Goal: Task Accomplishment & Management: Manage account settings

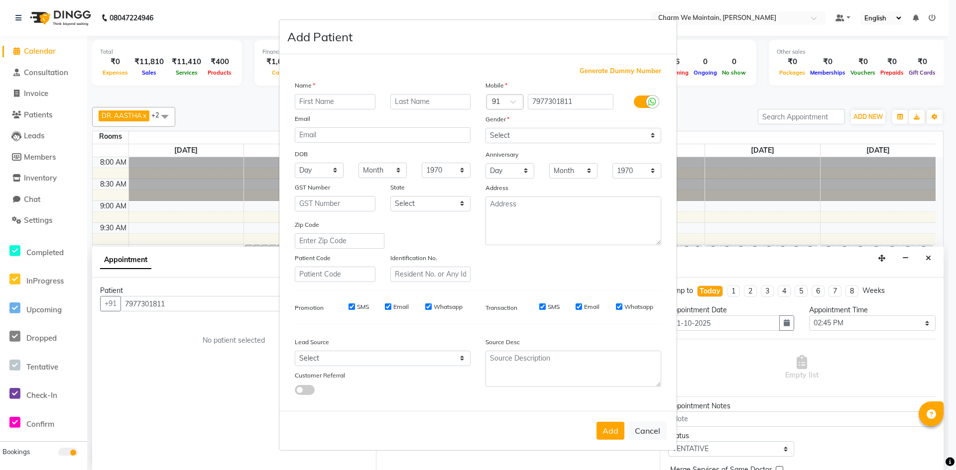
select select "885"
select select "tentative"
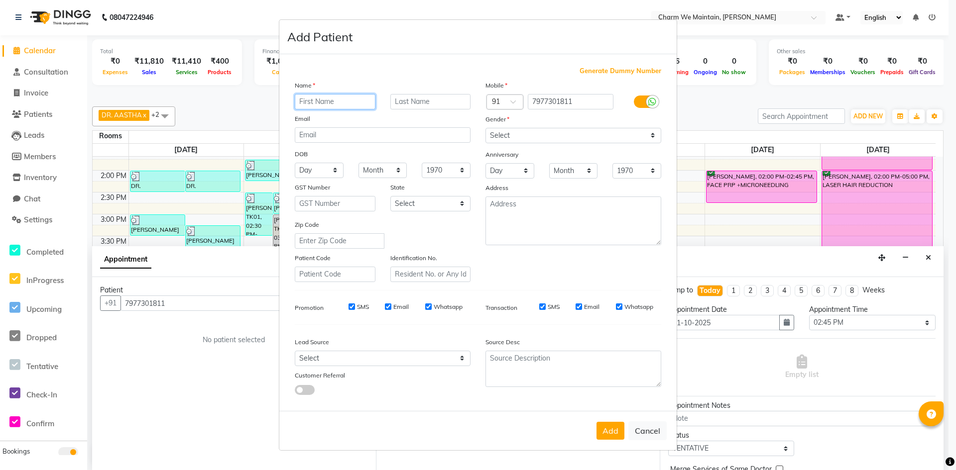
click at [346, 99] on input "text" at bounding box center [335, 101] width 81 height 15
paste input "[PERSON_NAME]"
type input "[PERSON_NAME]"
click at [572, 141] on select "Select [DEMOGRAPHIC_DATA] [DEMOGRAPHIC_DATA] Other Prefer Not To Say" at bounding box center [573, 135] width 176 height 15
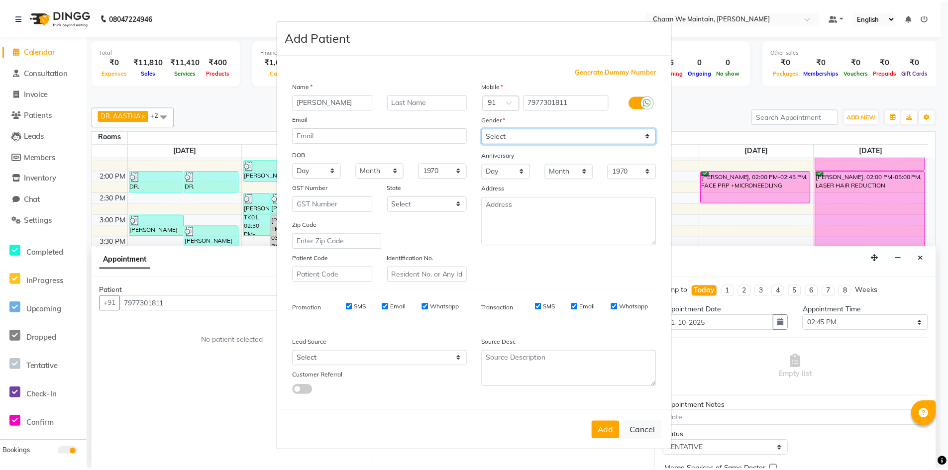
scroll to position [0, 0]
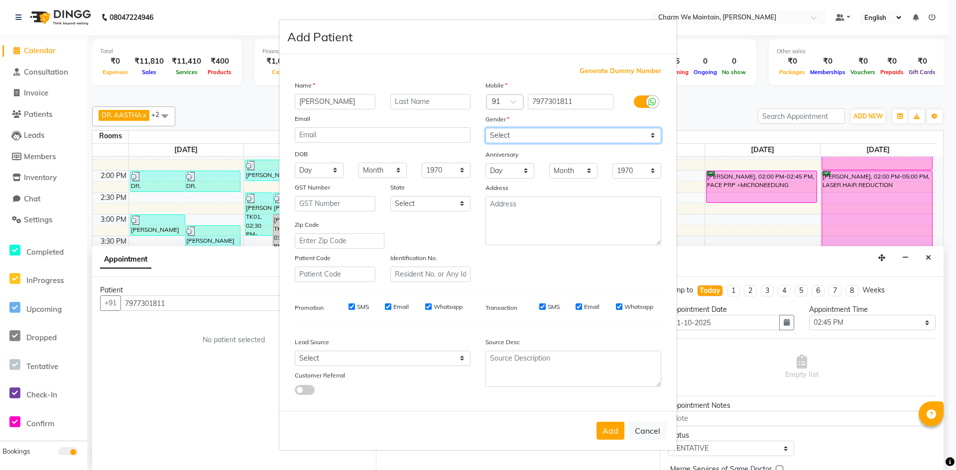
select select "[DEMOGRAPHIC_DATA]"
click at [485, 128] on select "Select [DEMOGRAPHIC_DATA] [DEMOGRAPHIC_DATA] Other Prefer Not To Say" at bounding box center [573, 135] width 176 height 15
click at [602, 430] on button "Add" at bounding box center [610, 431] width 28 height 18
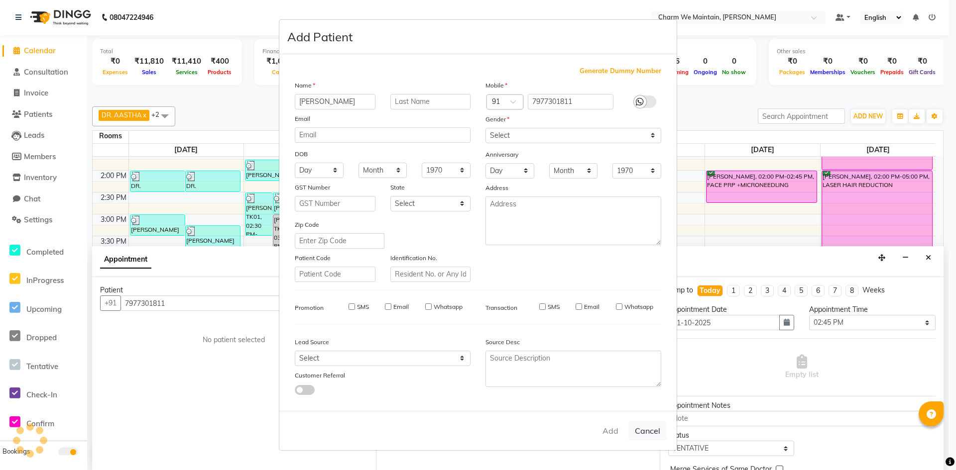
select select
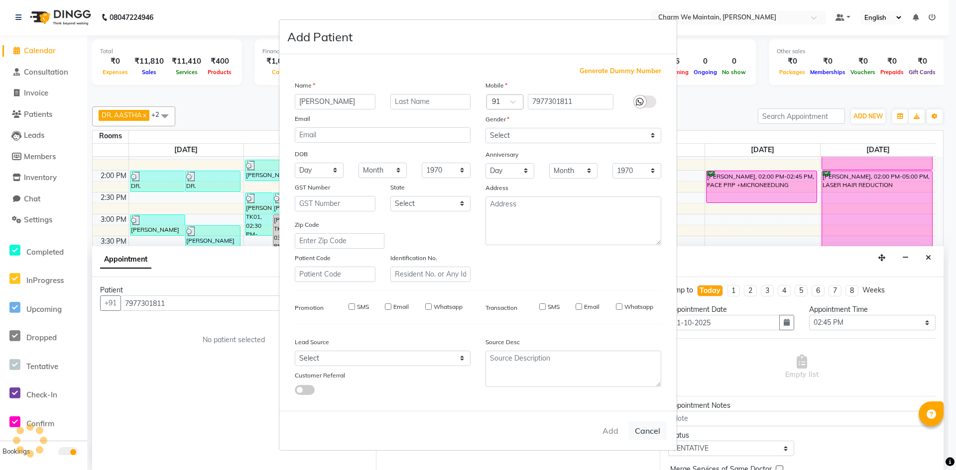
select select
checkbox input "false"
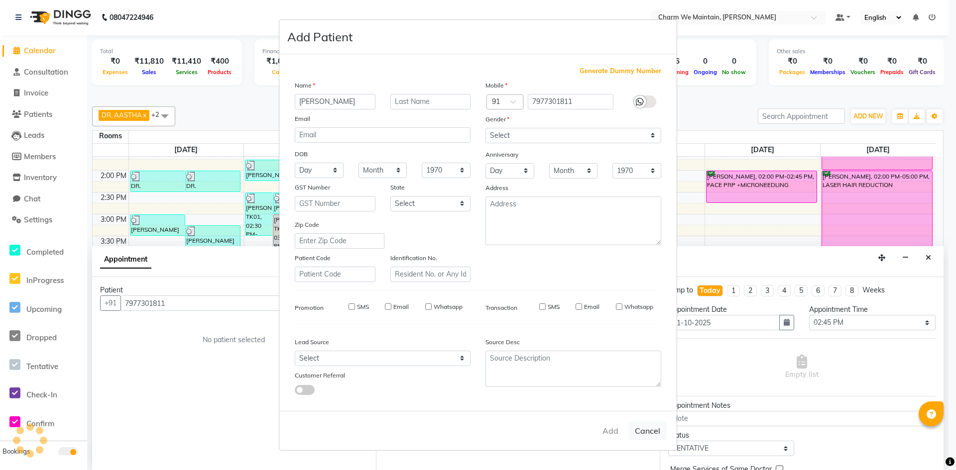
checkbox input "false"
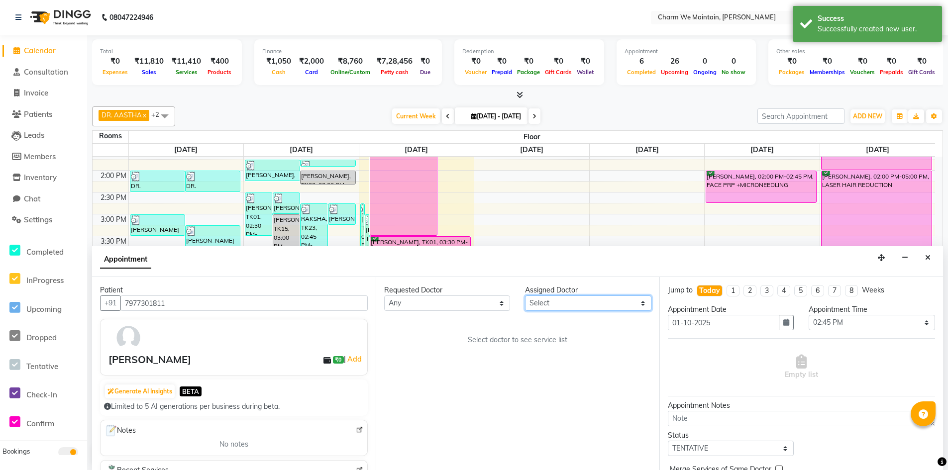
click at [606, 301] on select "Select DR. AYESHA DR. [GEOGRAPHIC_DATA]" at bounding box center [588, 303] width 126 height 15
select select "86210"
click at [525, 296] on select "Select DR. AYESHA DR. [GEOGRAPHIC_DATA]" at bounding box center [588, 303] width 126 height 15
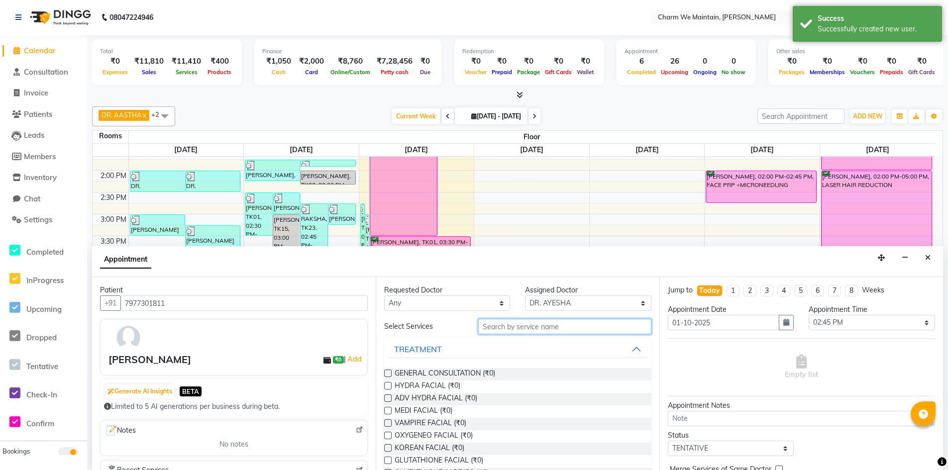
click at [587, 326] on input "text" at bounding box center [564, 326] width 173 height 15
type input "LASER"
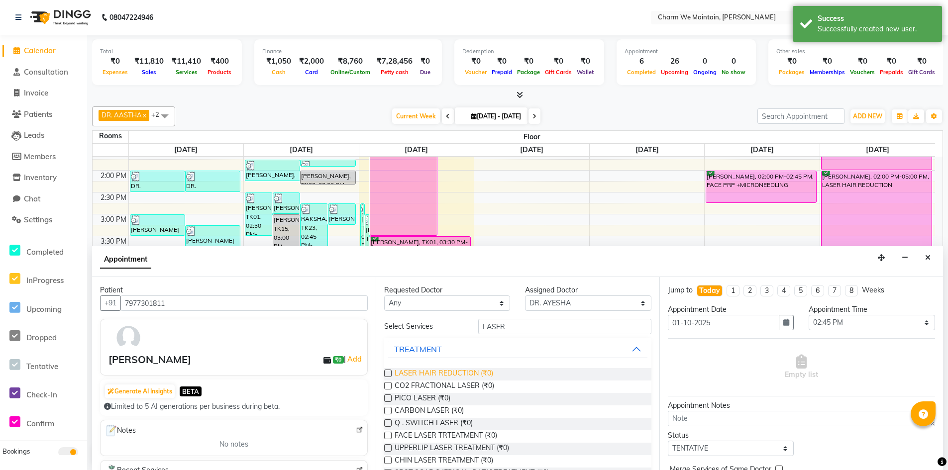
click at [441, 369] on span "LASER HAIR REDUCTION (₹0)" at bounding box center [444, 374] width 99 height 12
checkbox input "true"
select select "4343"
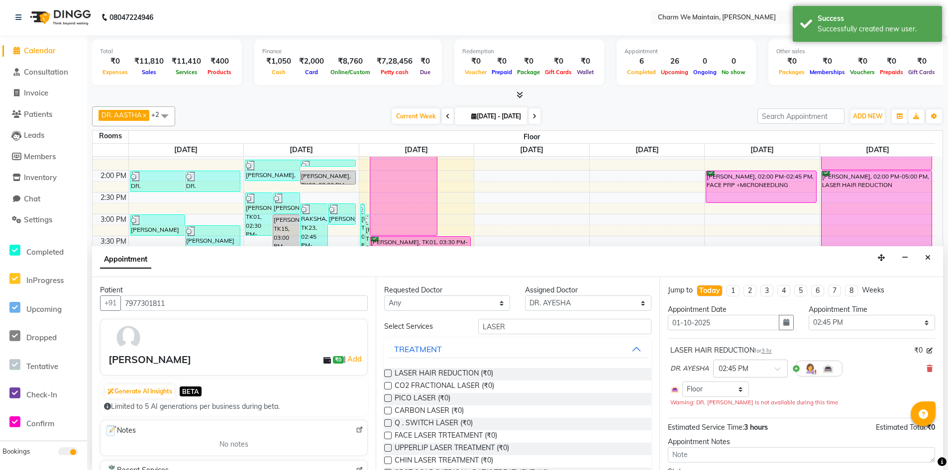
checkbox input "false"
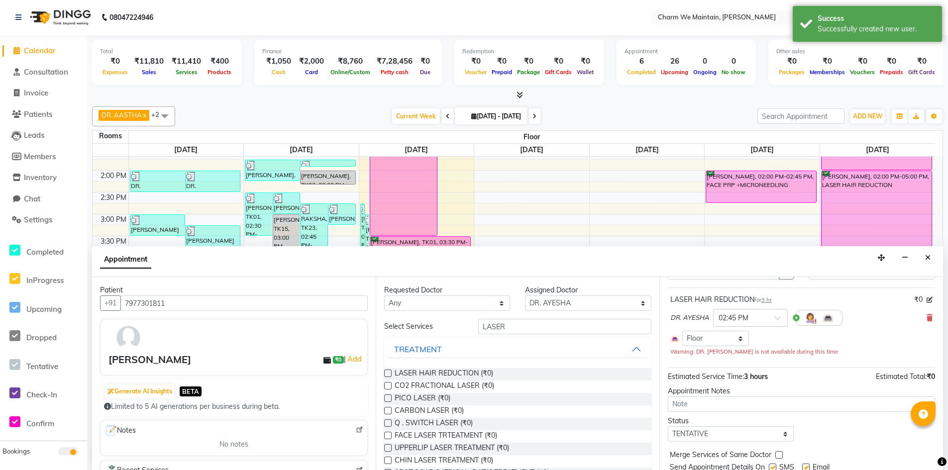
scroll to position [85, 0]
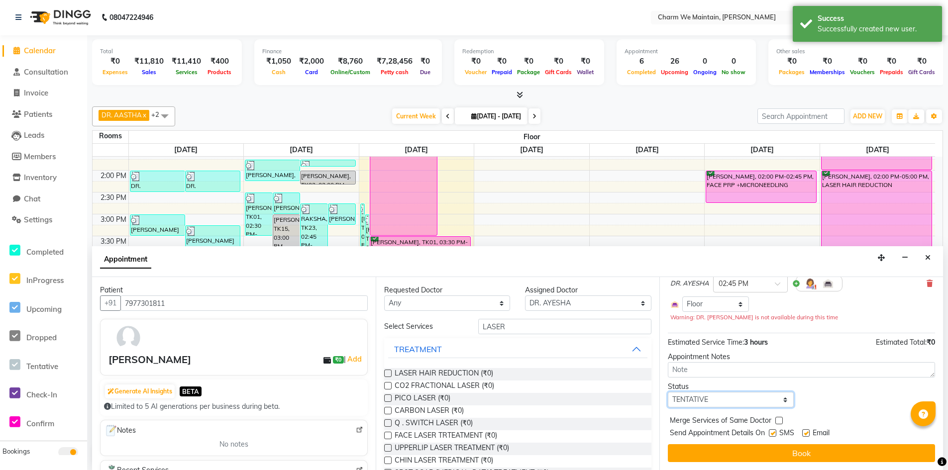
click at [739, 398] on select "Select TENTATIVE CONFIRM CHECK-IN UPCOMING" at bounding box center [731, 399] width 126 height 15
select select "confirm booking"
click at [668, 392] on select "Select TENTATIVE CONFIRM CHECK-IN UPCOMING" at bounding box center [731, 399] width 126 height 15
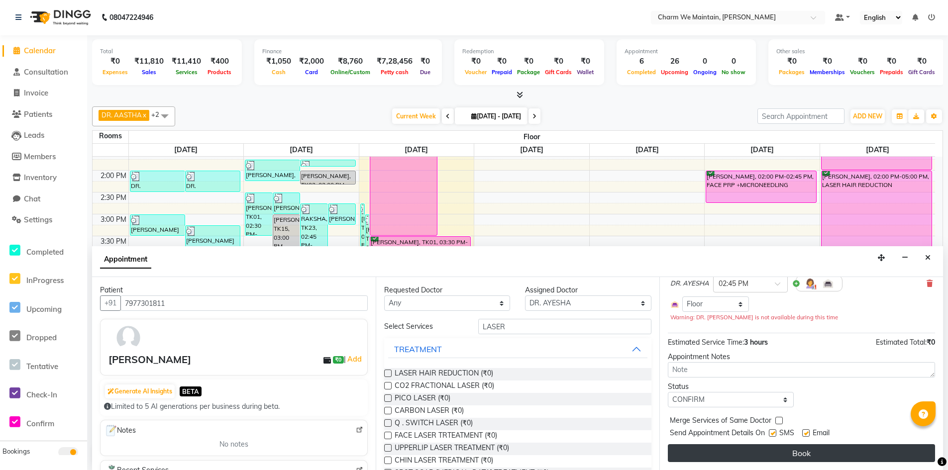
click at [779, 449] on button "Book" at bounding box center [801, 454] width 267 height 18
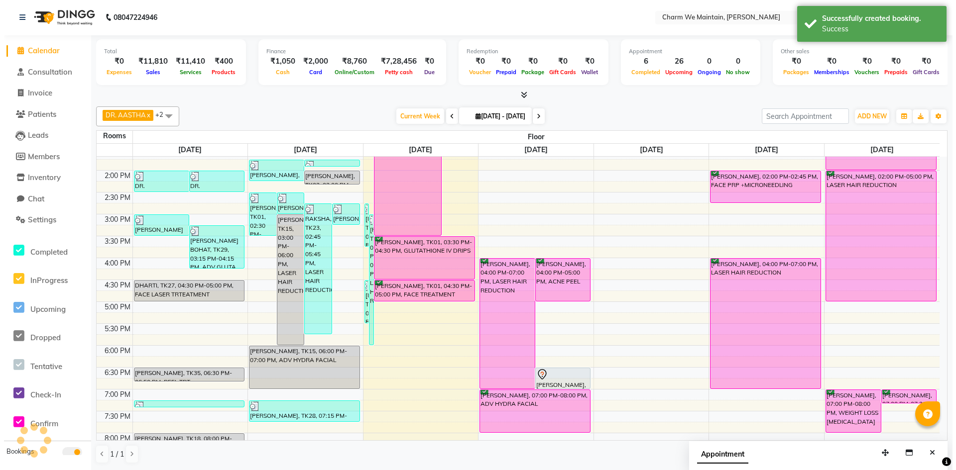
scroll to position [0, 0]
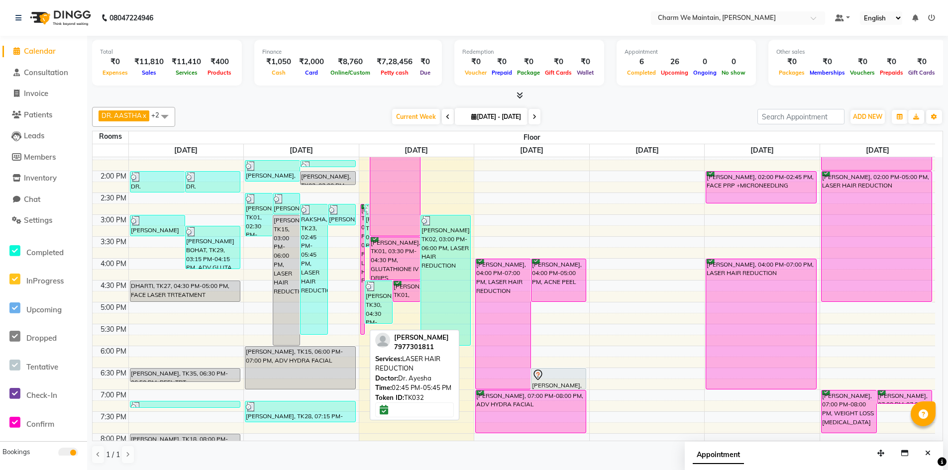
click at [361, 234] on div "[PERSON_NAME], TK32, 02:45 PM-05:45 PM, LASER HAIR REDUCTION" at bounding box center [363, 270] width 4 height 130
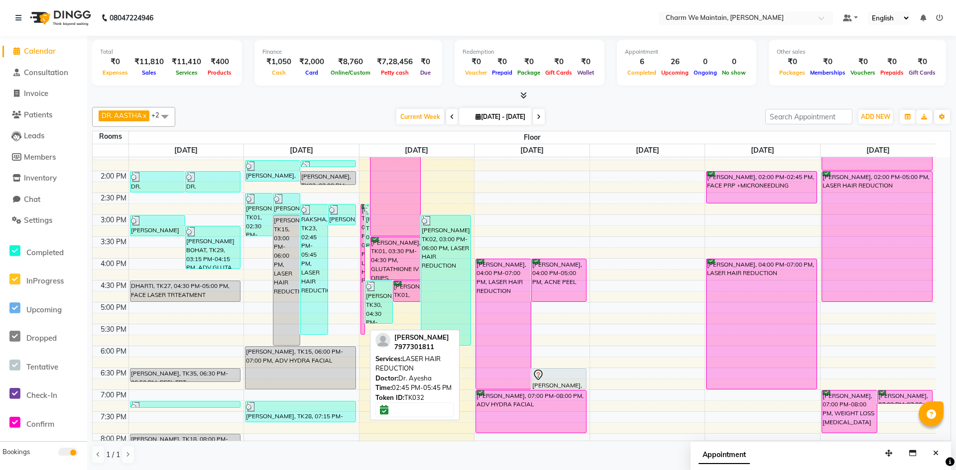
select select "6"
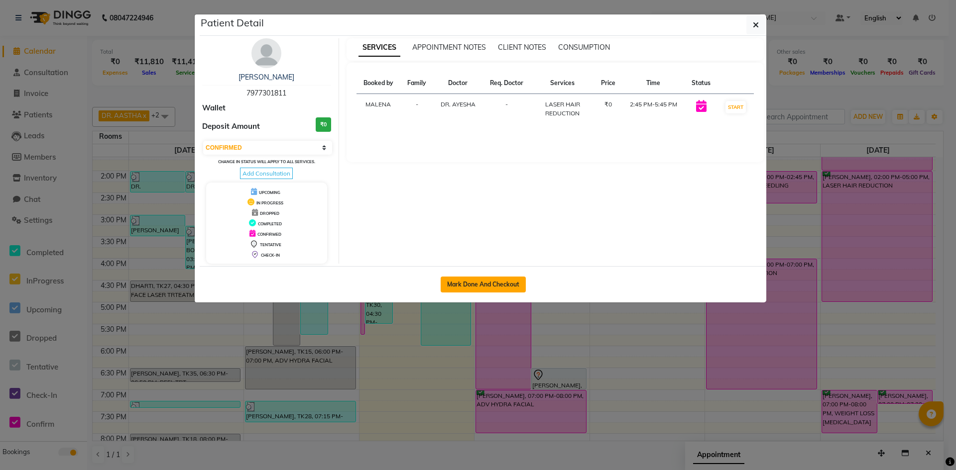
click at [477, 285] on button "Mark Done And Checkout" at bounding box center [483, 285] width 85 height 16
select select "8618"
select select "service"
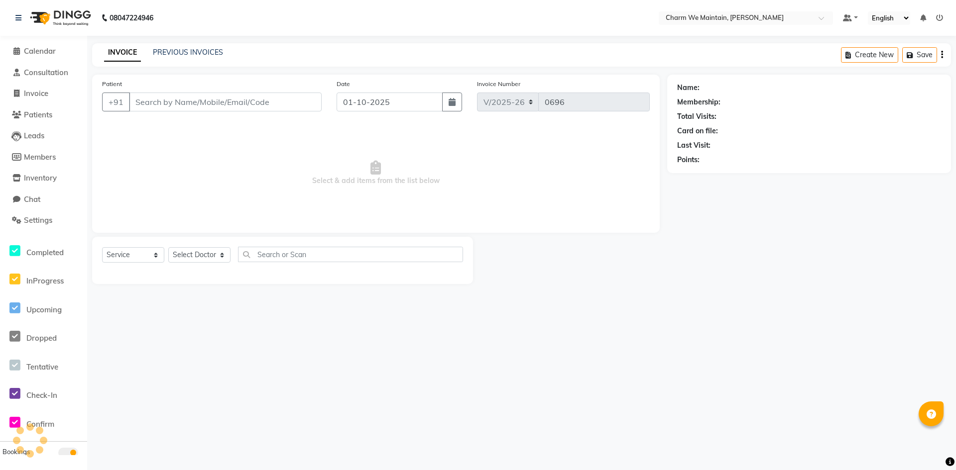
type input "7977301811"
select select "86210"
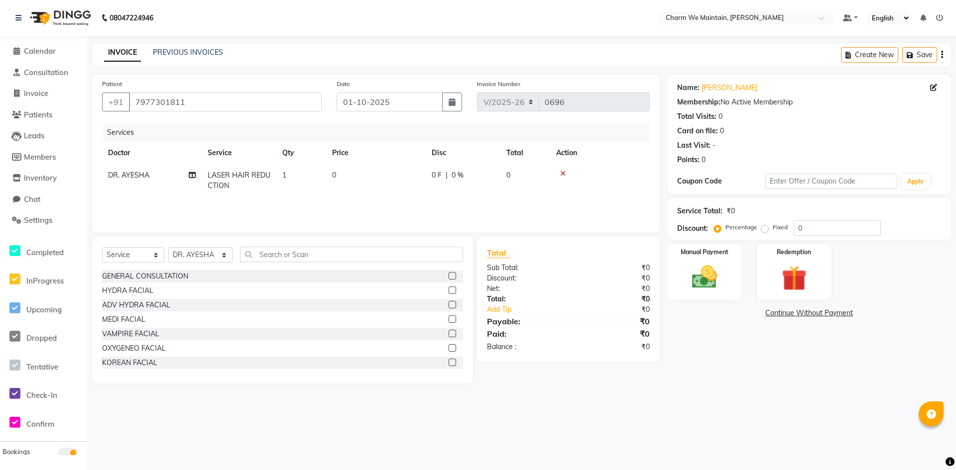
click at [415, 191] on td "0" at bounding box center [376, 180] width 100 height 33
select select "86210"
click at [426, 180] on input "0" at bounding box center [423, 177] width 88 height 15
paste input "26250.00"
type input "26250"
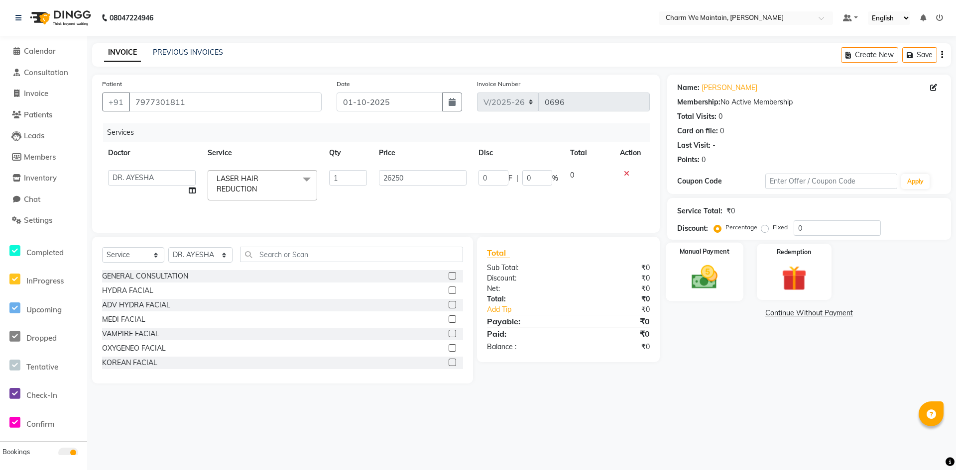
click at [722, 276] on img at bounding box center [704, 277] width 43 height 30
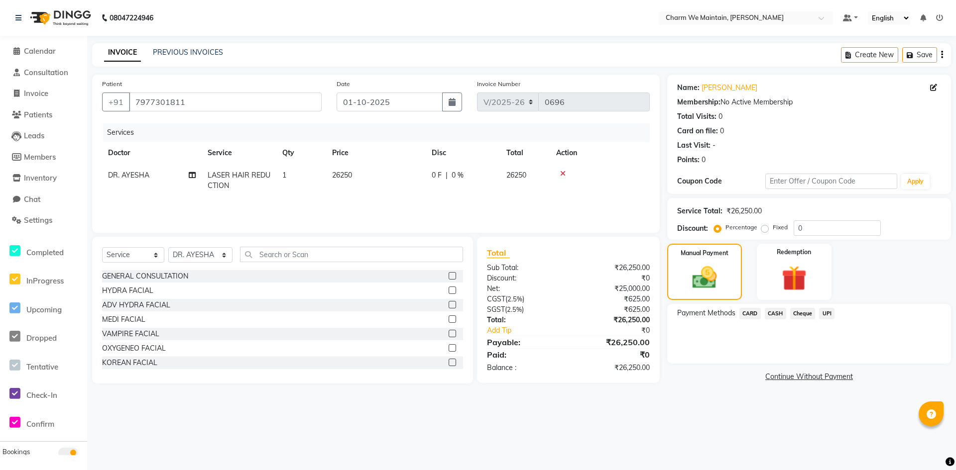
click at [827, 313] on span "UPI" at bounding box center [826, 313] width 15 height 11
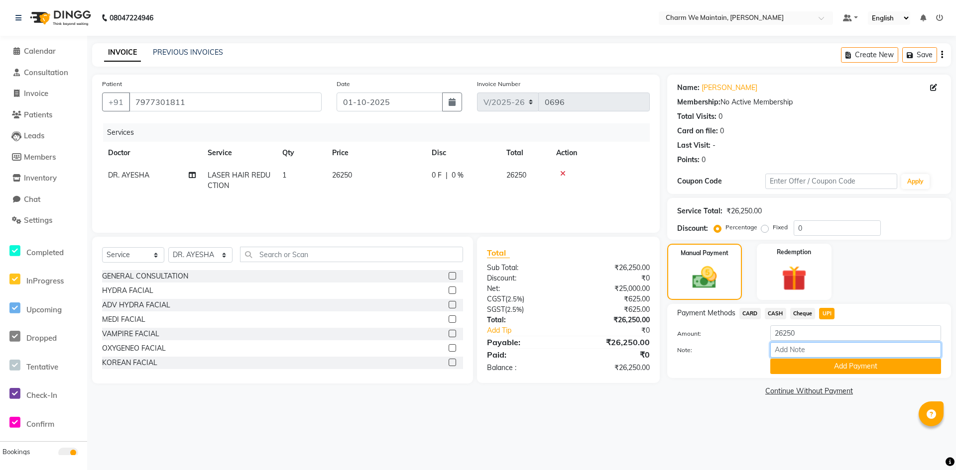
click at [816, 353] on input "Note:" at bounding box center [855, 350] width 171 height 15
type input "SAVE IN"
click at [834, 363] on button "Add Payment" at bounding box center [855, 366] width 171 height 15
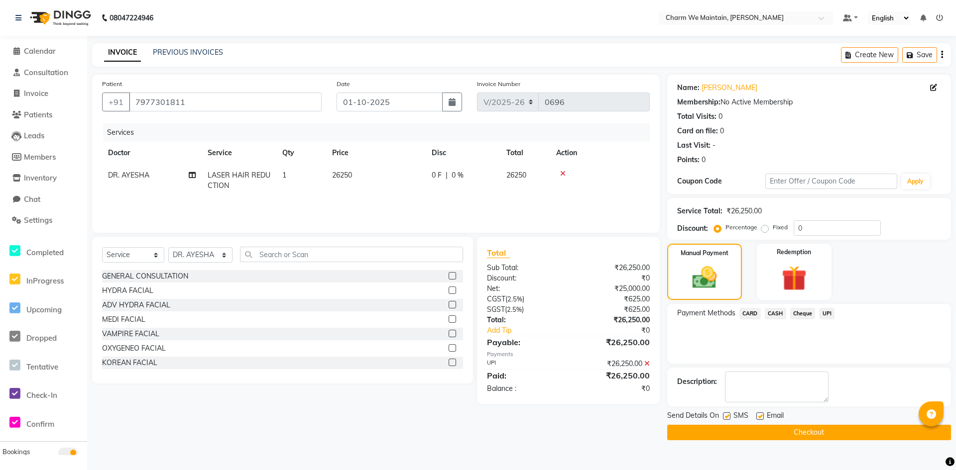
click at [824, 435] on button "Checkout" at bounding box center [809, 432] width 284 height 15
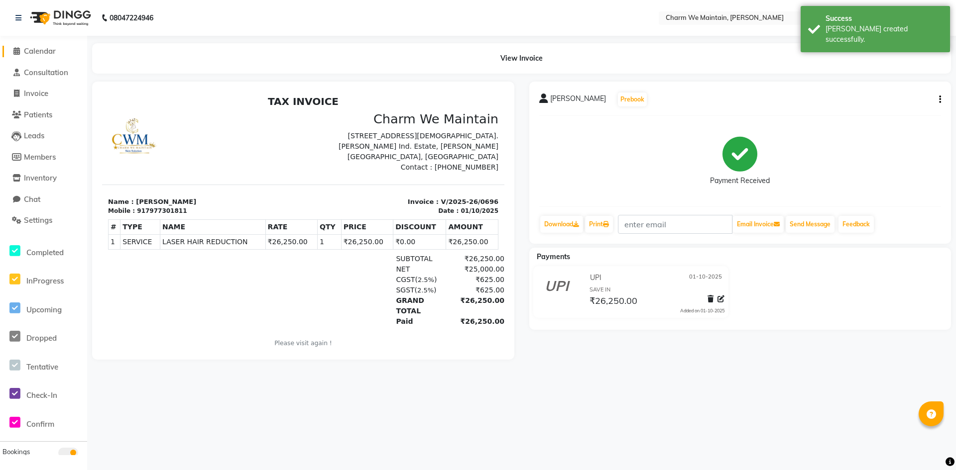
click at [51, 53] on span "Calendar" at bounding box center [40, 50] width 32 height 9
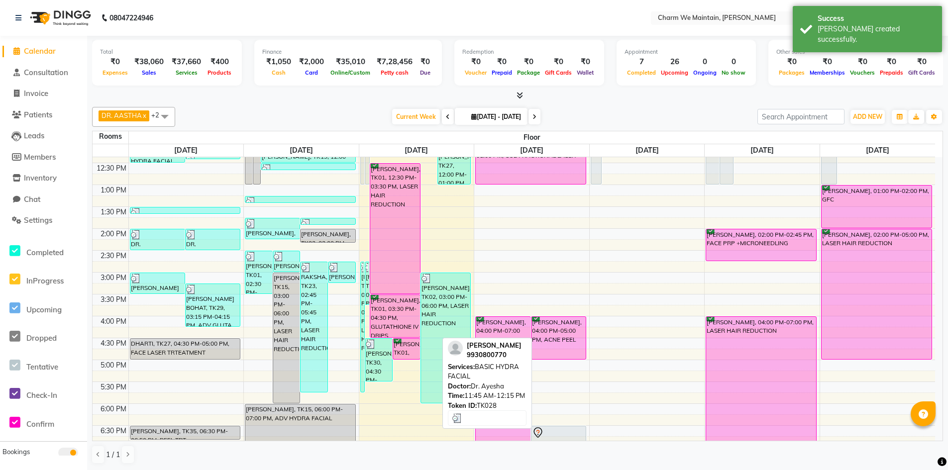
scroll to position [199, 0]
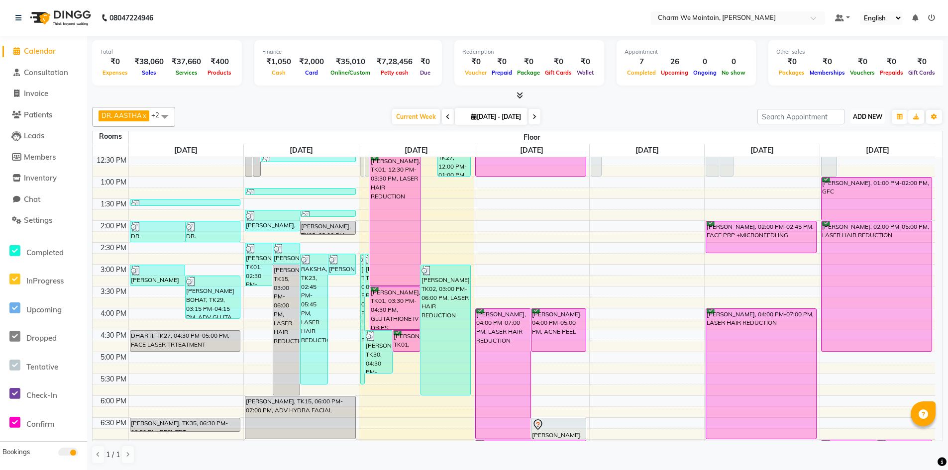
click at [870, 118] on span "ADD NEW" at bounding box center [867, 116] width 29 height 7
click at [849, 161] on link "Add Expense" at bounding box center [845, 161] width 79 height 13
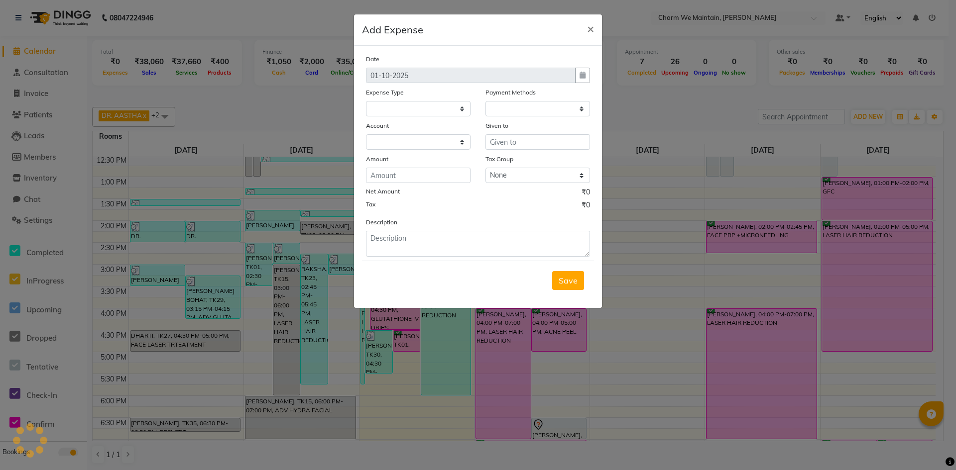
select select
select select "1"
select select "7864"
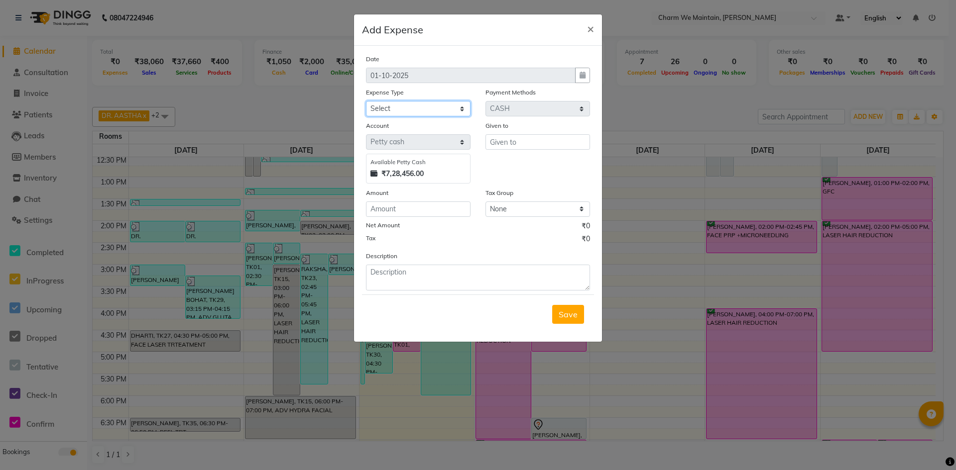
click at [437, 109] on select "Select Advance Salary Bank charges Car maintenance Cash transfer to bank Cash t…" at bounding box center [418, 108] width 105 height 15
select select "10"
click at [366, 101] on select "Select Advance Salary Bank charges Car maintenance Cash transfer to bank Cash t…" at bounding box center [418, 108] width 105 height 15
click at [420, 208] on input "number" at bounding box center [418, 209] width 105 height 15
type input "1"
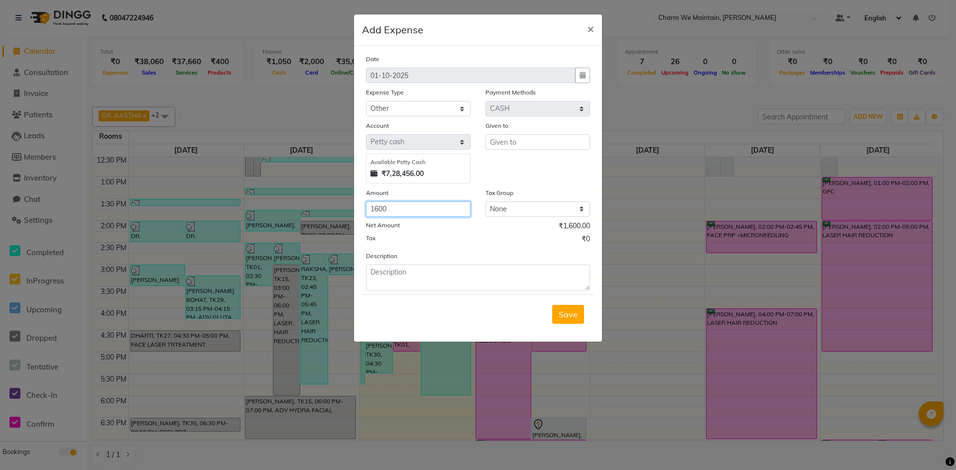
type input "1600"
click at [543, 144] on input "text" at bounding box center [537, 141] width 105 height 15
type input "[PERSON_NAME]"
click at [417, 277] on textarea at bounding box center [478, 278] width 224 height 26
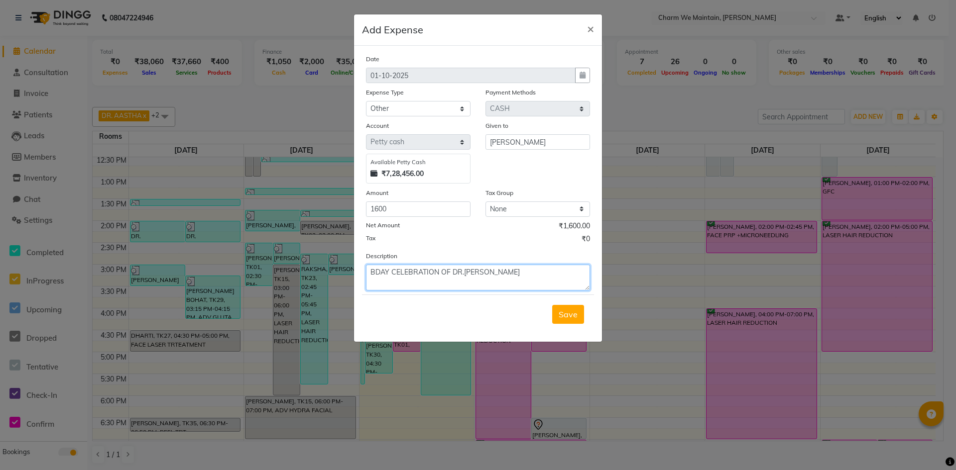
click at [370, 277] on textarea "BDAY CELEBRATION OF DR.[PERSON_NAME]" at bounding box center [478, 278] width 224 height 26
type textarea "CAKES &MORE /BDAY CELEBRATION OF DR.[PERSON_NAME]"
click at [561, 318] on span "Save" at bounding box center [568, 315] width 19 height 10
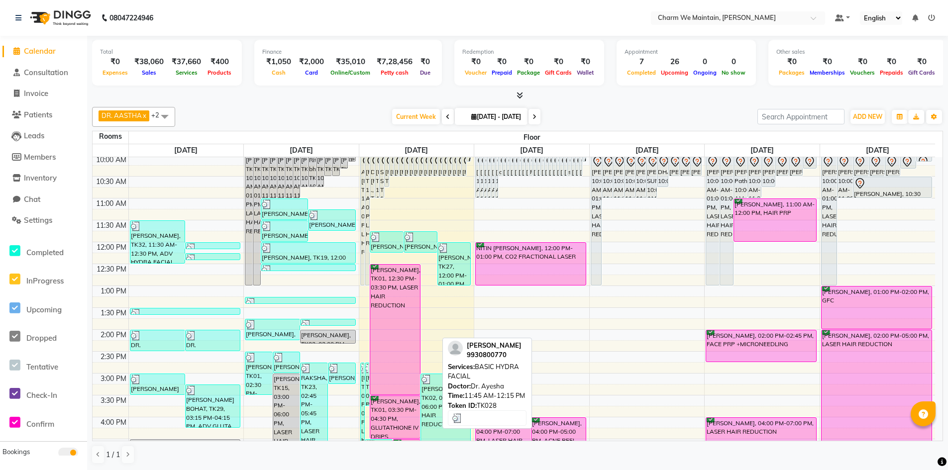
scroll to position [100, 0]
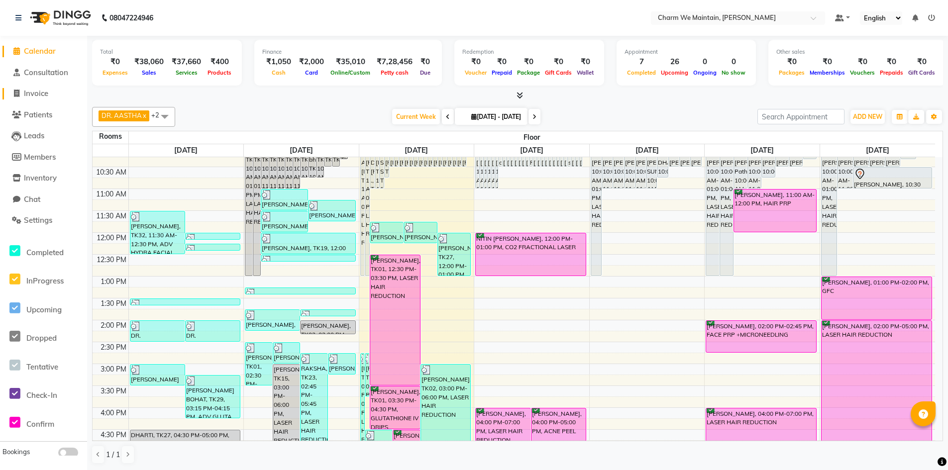
click at [39, 95] on span "Invoice" at bounding box center [36, 93] width 24 height 9
select select "service"
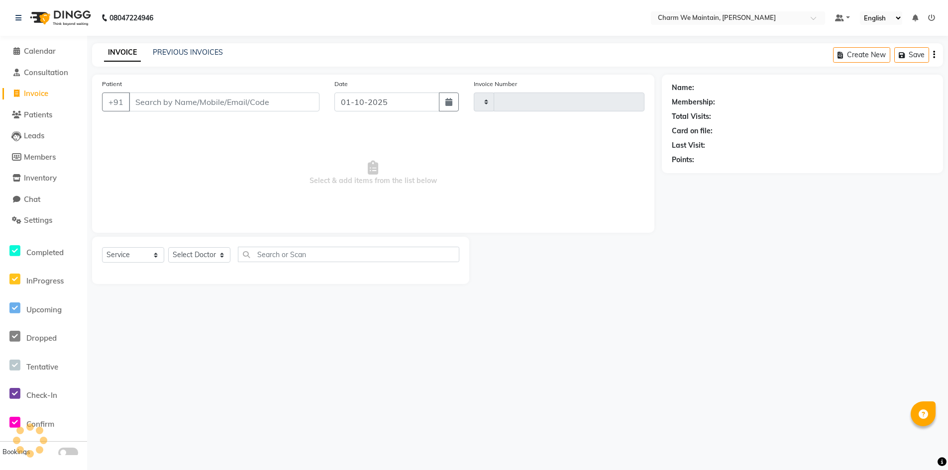
type input "0697"
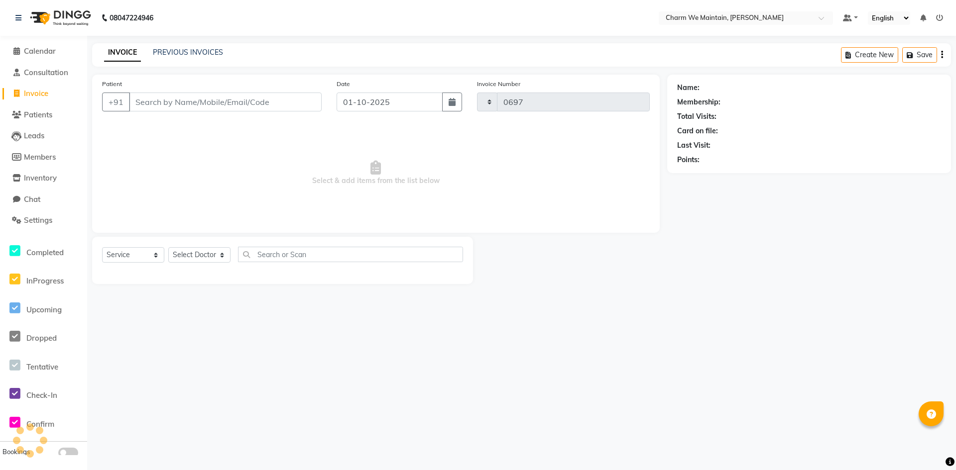
select select "8618"
click at [210, 51] on link "PREVIOUS INVOICES" at bounding box center [188, 52] width 70 height 9
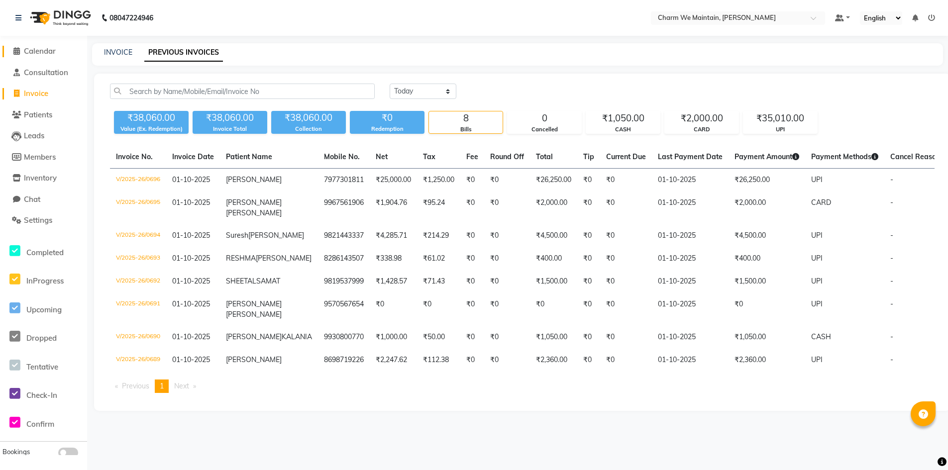
click at [37, 57] on link "Calendar" at bounding box center [43, 51] width 82 height 11
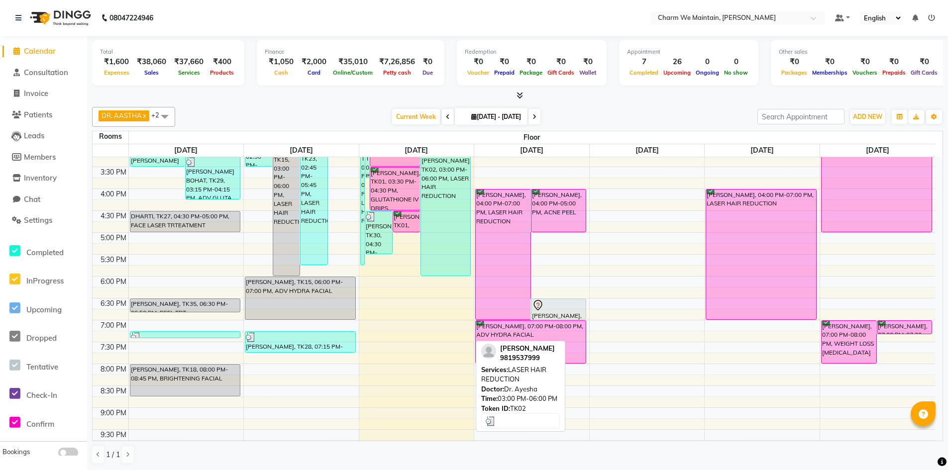
scroll to position [373, 0]
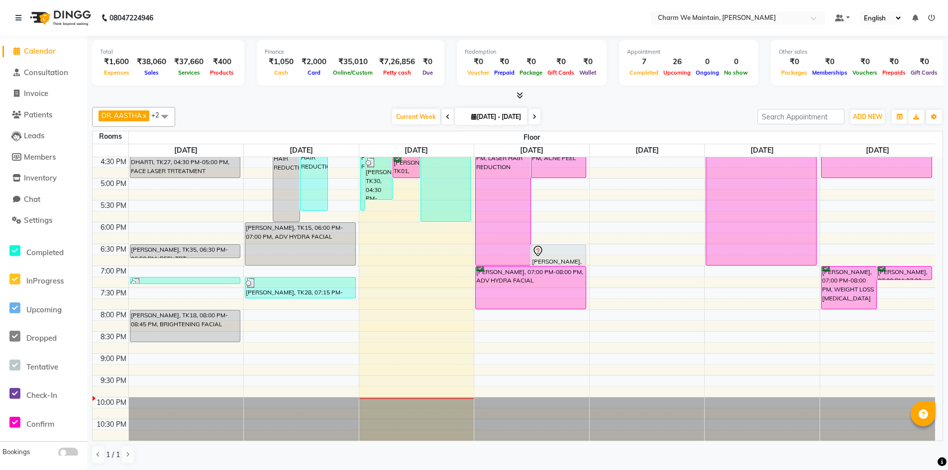
click at [411, 336] on div "8:00 AM 8:30 AM 9:00 AM 9:30 AM 10:00 AM 10:30 AM 11:00 AM 11:30 AM 12:00 PM 12…" at bounding box center [514, 112] width 843 height 657
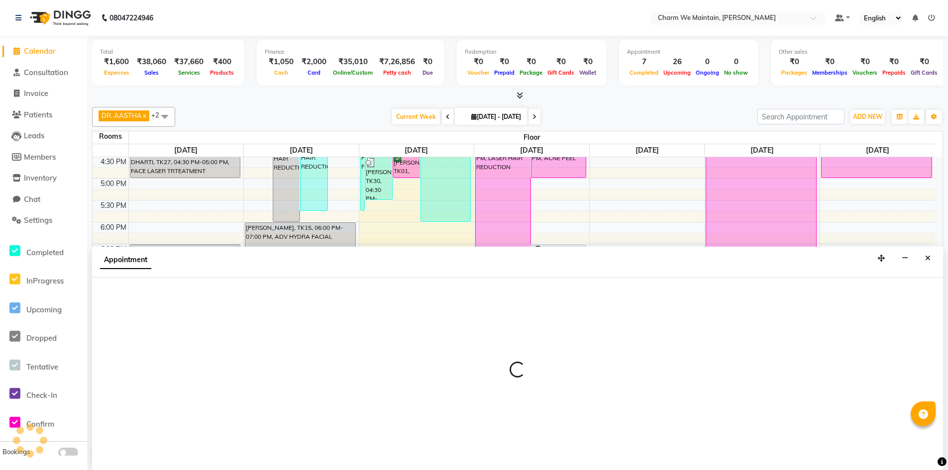
select select "tentative"
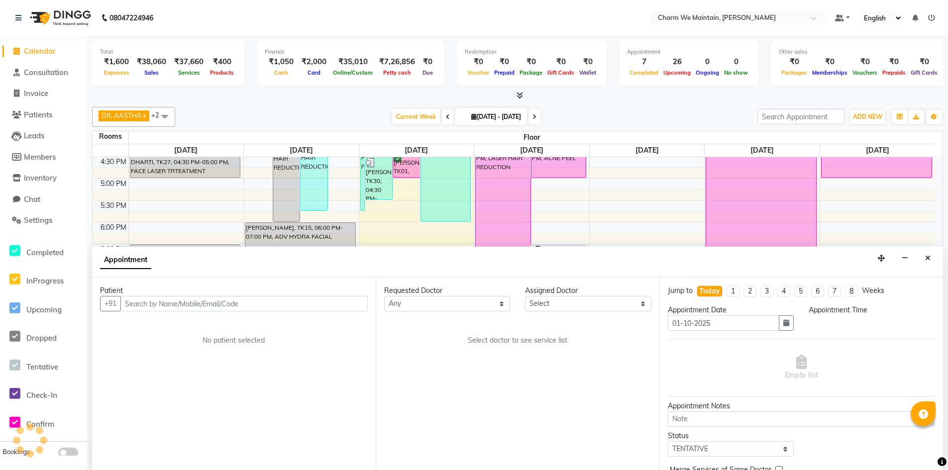
scroll to position [0, 0]
select select "1230"
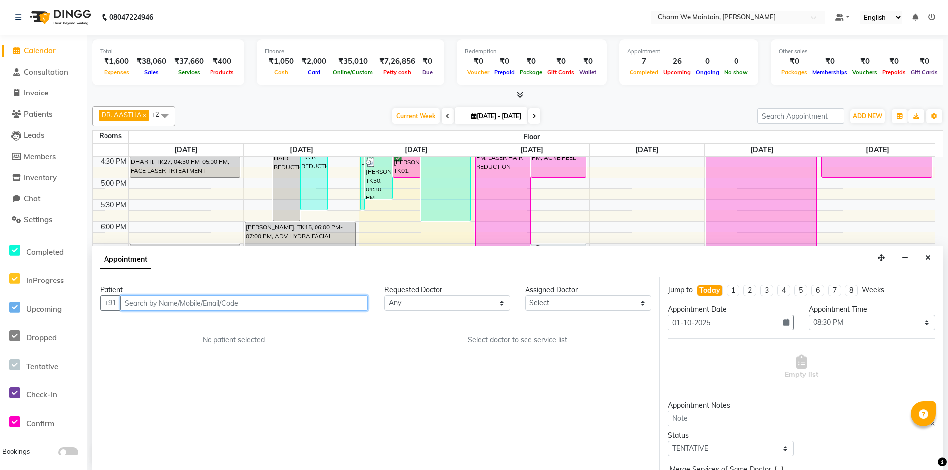
click at [306, 301] on input "text" at bounding box center [243, 303] width 247 height 15
type input "9076404067"
click at [348, 301] on span "Add Patient" at bounding box center [345, 303] width 38 height 9
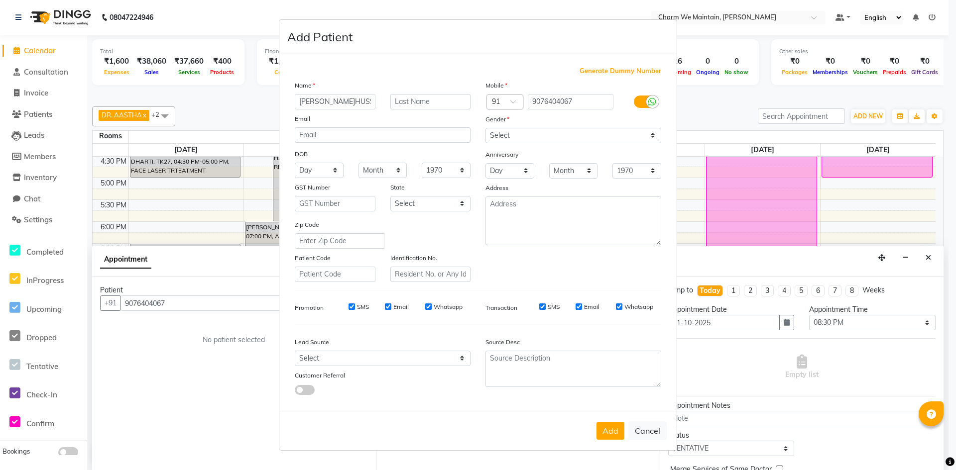
type input "[PERSON_NAME]HUSSAIN"
click at [510, 136] on select "Select [DEMOGRAPHIC_DATA] [DEMOGRAPHIC_DATA] Other Prefer Not To Say" at bounding box center [573, 135] width 176 height 15
select select "[DEMOGRAPHIC_DATA]"
click at [485, 128] on select "Select [DEMOGRAPHIC_DATA] [DEMOGRAPHIC_DATA] Other Prefer Not To Say" at bounding box center [573, 135] width 176 height 15
click at [606, 427] on button "Add" at bounding box center [610, 431] width 28 height 18
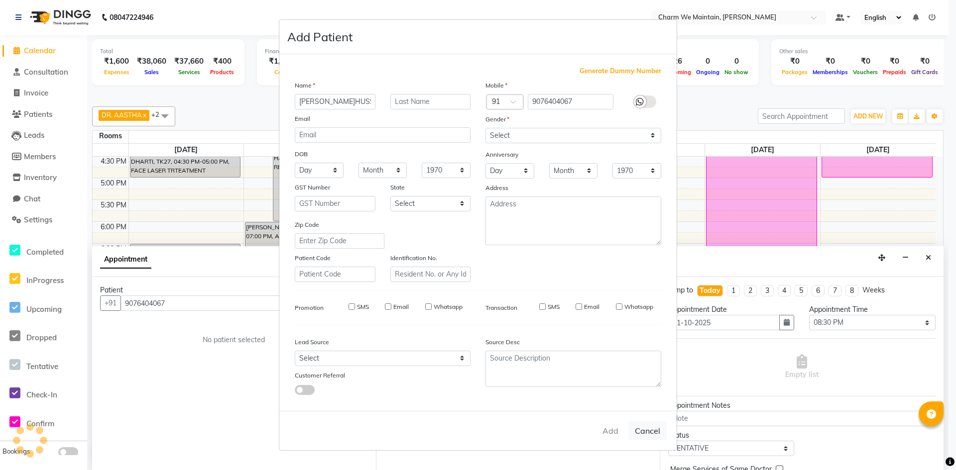
select select
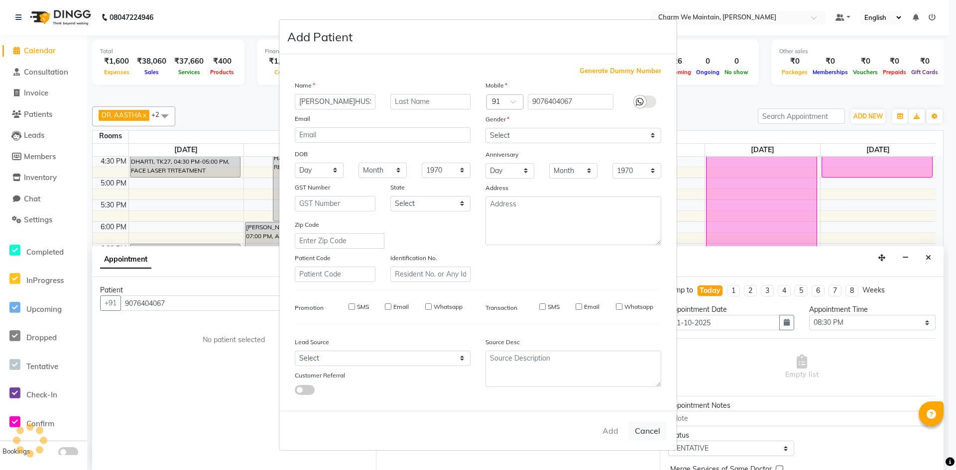
select select
checkbox input "false"
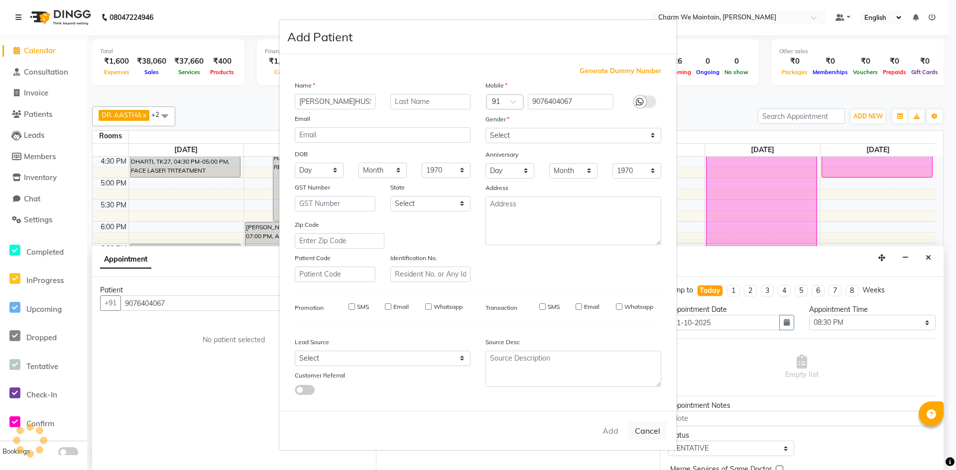
checkbox input "false"
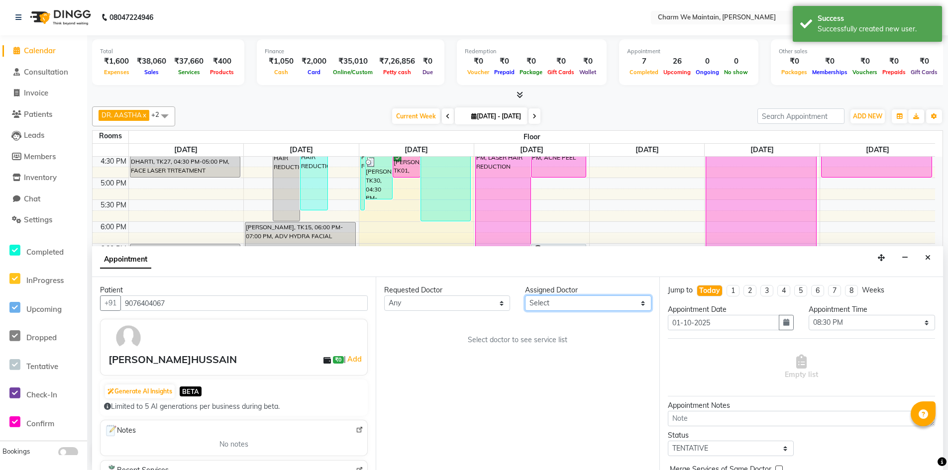
click at [574, 305] on select "Select DR. AYESHA DR. [GEOGRAPHIC_DATA]" at bounding box center [588, 303] width 126 height 15
select select "86210"
click at [525, 296] on select "Select DR. AYESHA DR. [GEOGRAPHIC_DATA]" at bounding box center [588, 303] width 126 height 15
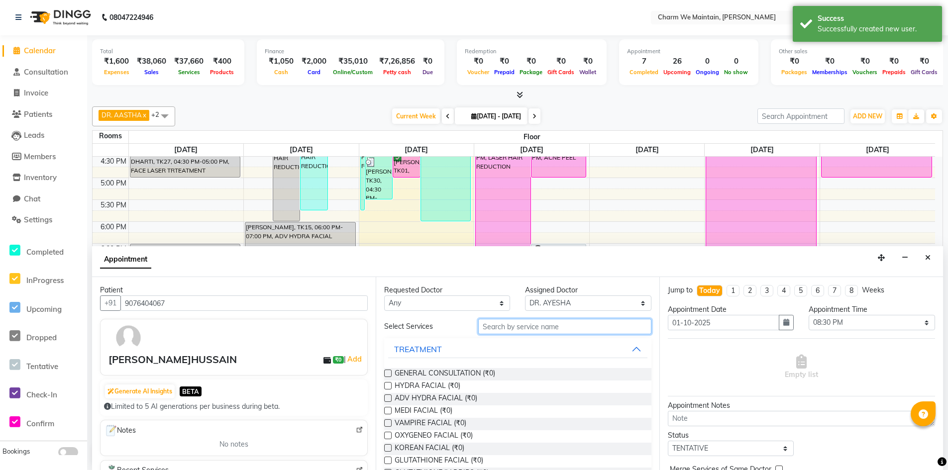
click at [573, 329] on input "text" at bounding box center [564, 326] width 173 height 15
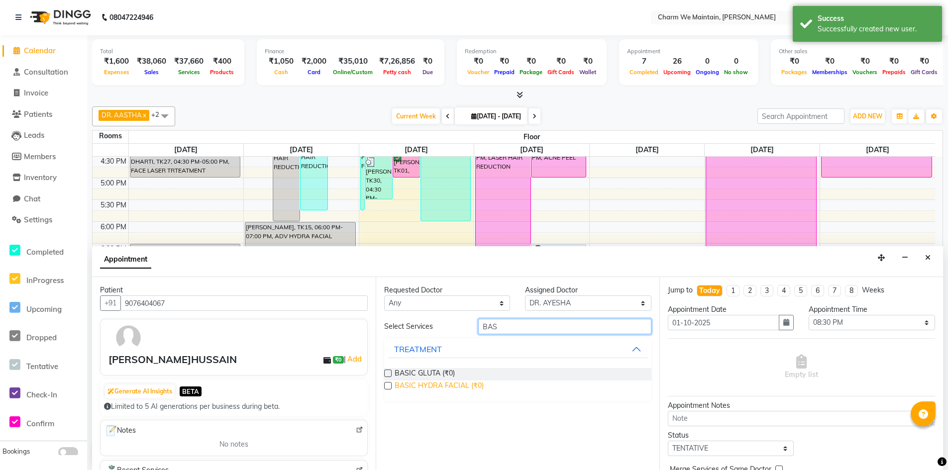
type input "BAS"
click at [431, 385] on span "BASIC HYDRA FACIAL (₹0)" at bounding box center [439, 387] width 89 height 12
checkbox input "false"
select select "4343"
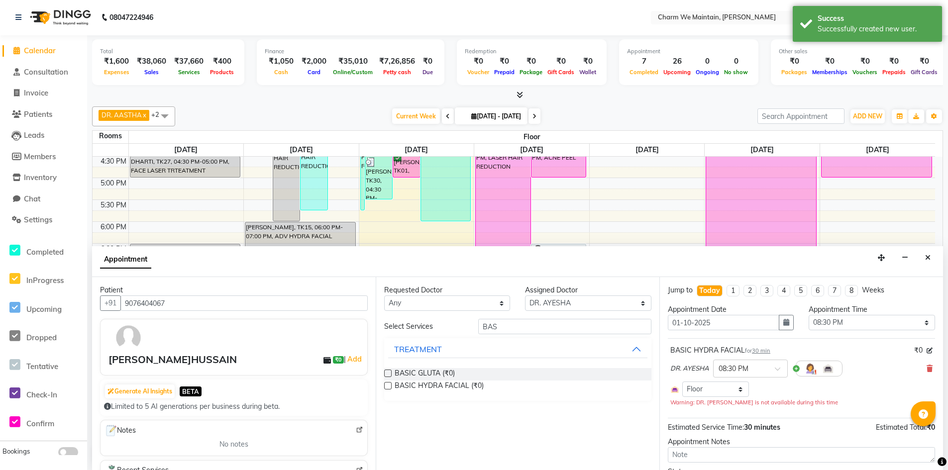
scroll to position [85, 0]
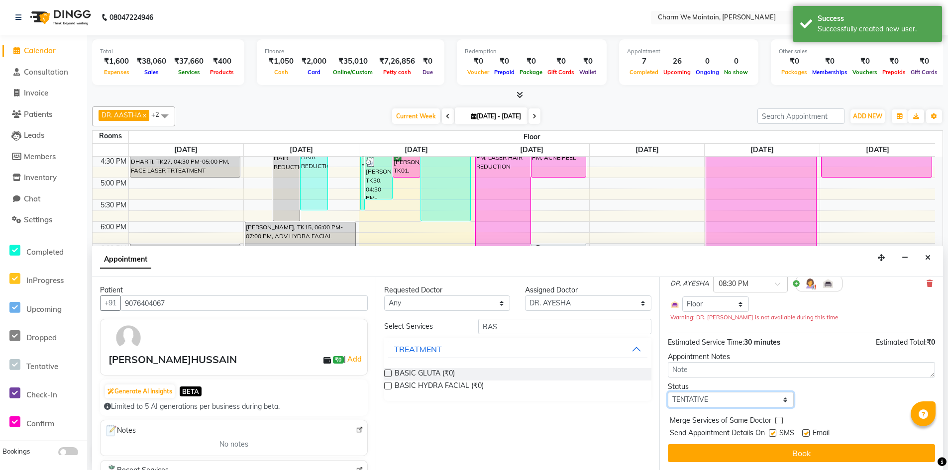
click at [741, 399] on select "Select TENTATIVE CONFIRM CHECK-IN UPCOMING" at bounding box center [731, 399] width 126 height 15
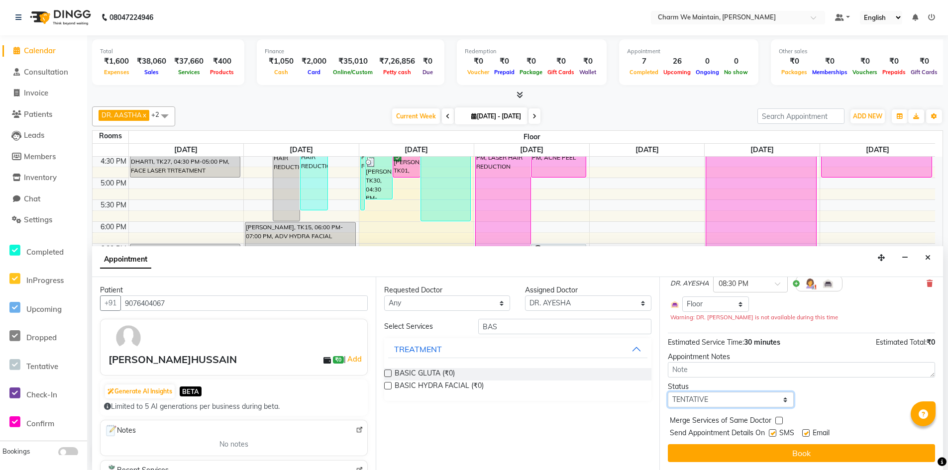
select select "confirm booking"
click at [668, 392] on select "Select TENTATIVE CONFIRM CHECK-IN UPCOMING" at bounding box center [731, 399] width 126 height 15
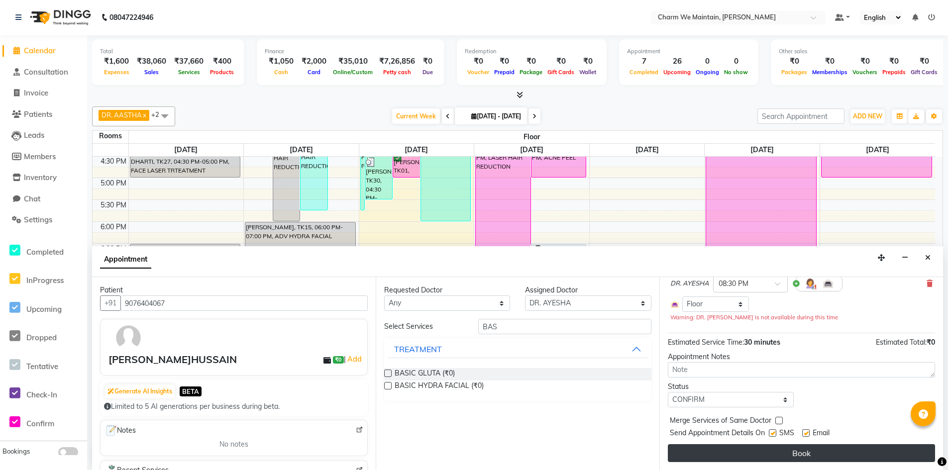
click at [790, 454] on button "Book" at bounding box center [801, 454] width 267 height 18
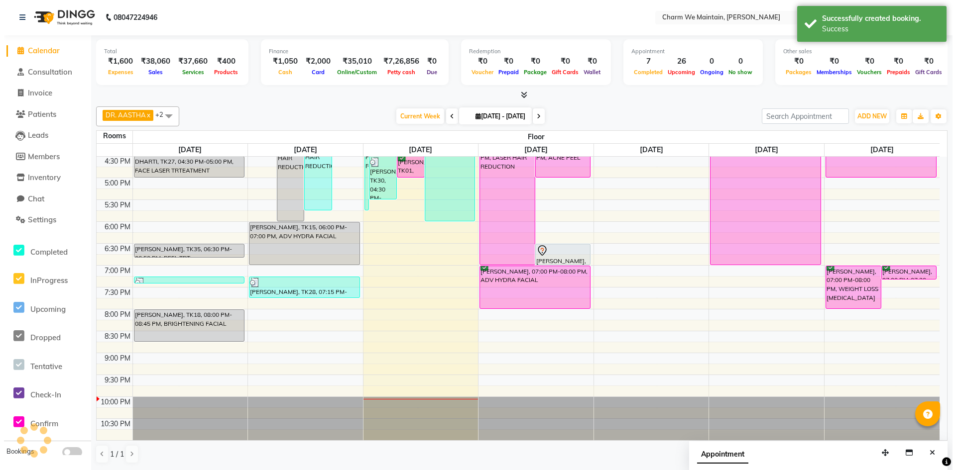
scroll to position [0, 0]
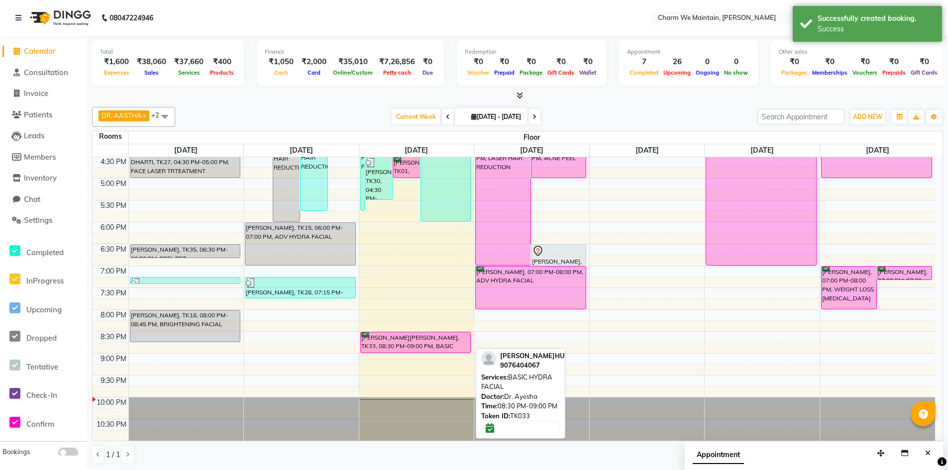
click at [409, 345] on div "[PERSON_NAME][PERSON_NAME], TK33, 08:30 PM-09:00 PM, BASIC HYDRA FACIAL" at bounding box center [416, 343] width 110 height 20
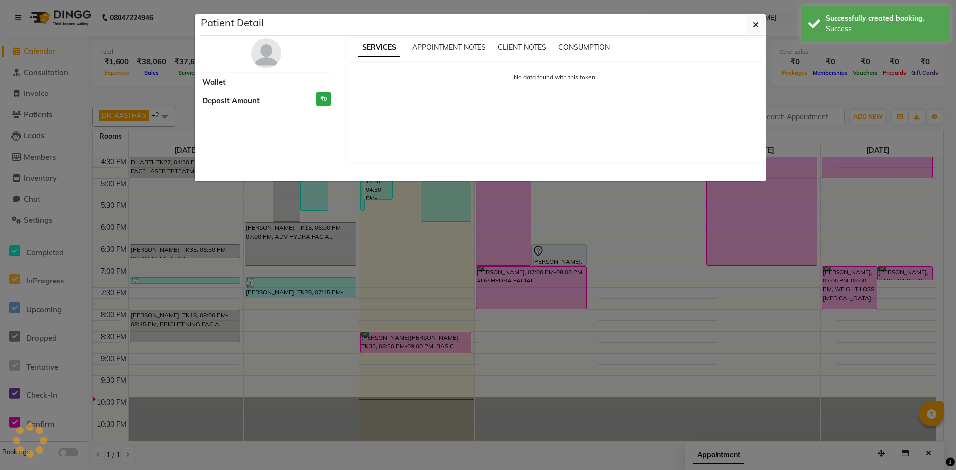
select select "6"
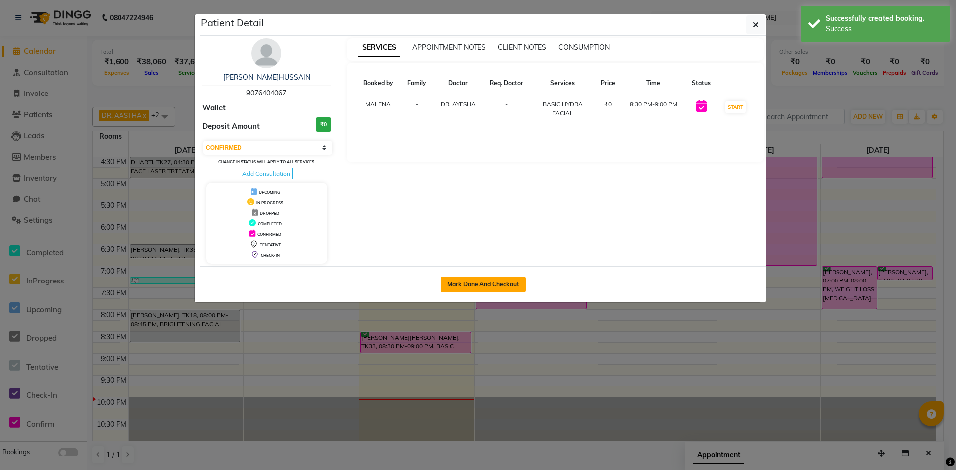
click at [499, 284] on button "Mark Done And Checkout" at bounding box center [483, 285] width 85 height 16
select select "8618"
select select "service"
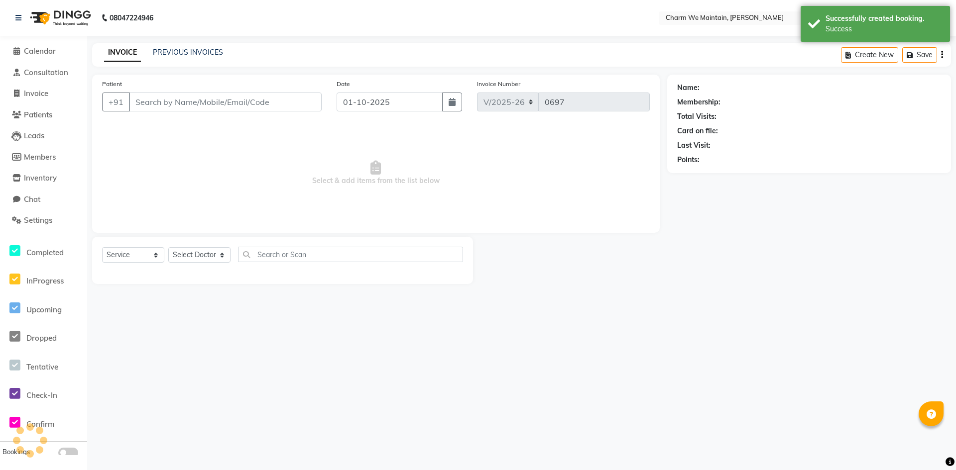
type input "9076404067"
select select "86210"
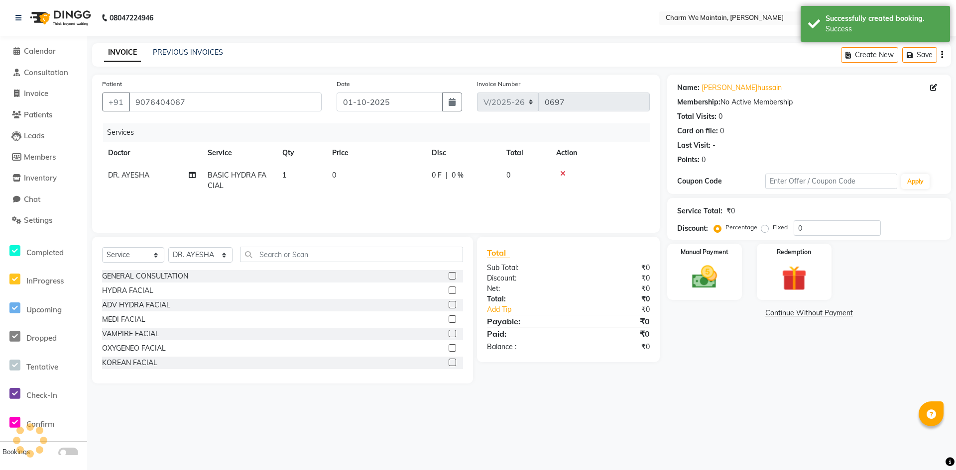
click at [351, 178] on td "0" at bounding box center [376, 180] width 100 height 33
select select "86210"
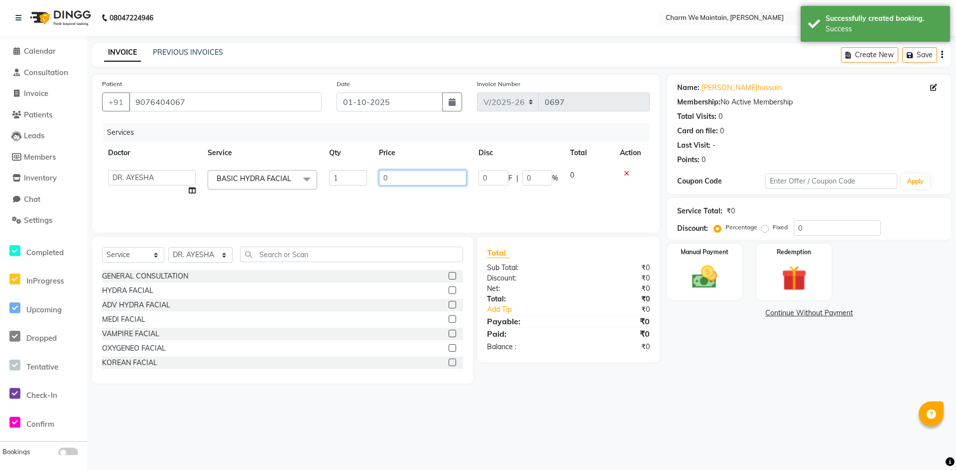
click at [401, 177] on input "0" at bounding box center [423, 177] width 88 height 15
type input "1050"
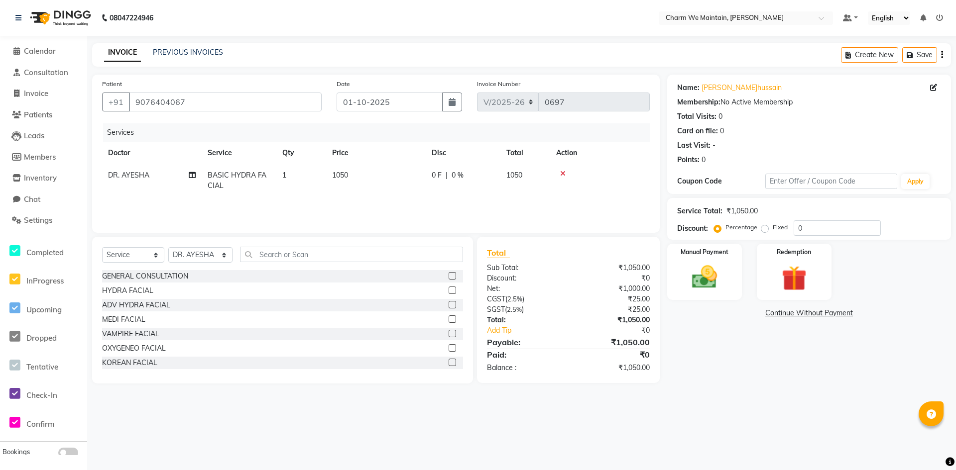
click at [451, 201] on div "Services Doctor Service Qty Price Disc Total Action DR. AYESHA BASIC HYDRA FACI…" at bounding box center [376, 173] width 548 height 100
click at [715, 273] on img at bounding box center [704, 277] width 43 height 30
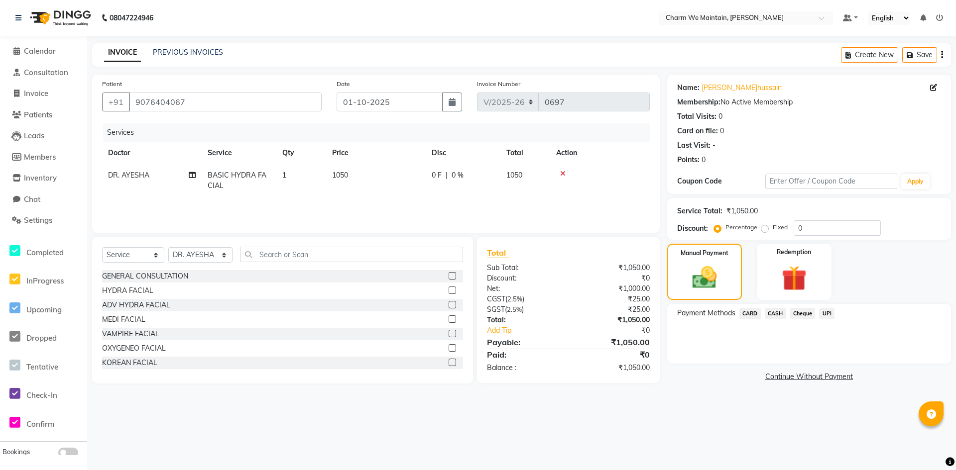
click at [825, 315] on span "UPI" at bounding box center [826, 313] width 15 height 11
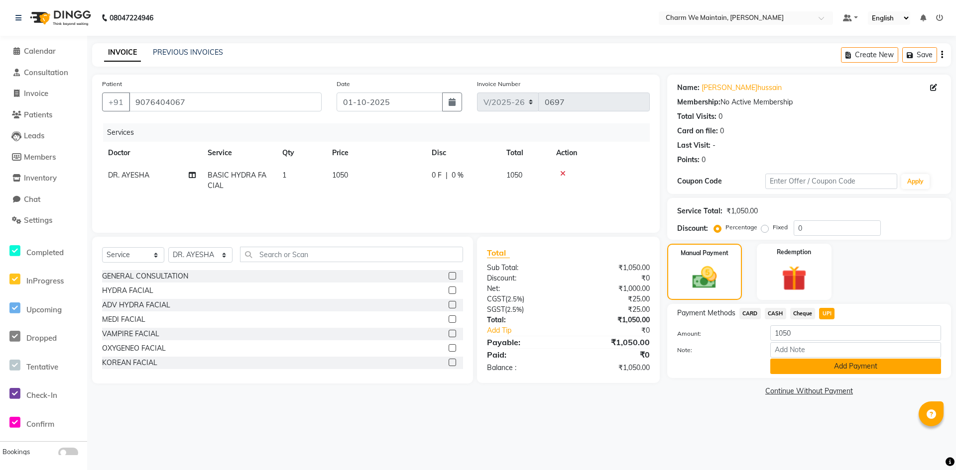
click at [829, 367] on button "Add Payment" at bounding box center [855, 366] width 171 height 15
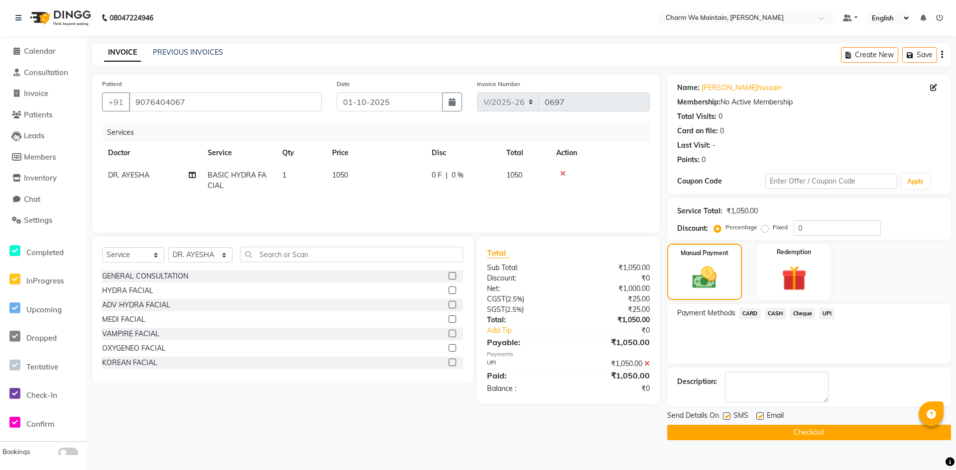
click at [813, 434] on button "Checkout" at bounding box center [809, 432] width 284 height 15
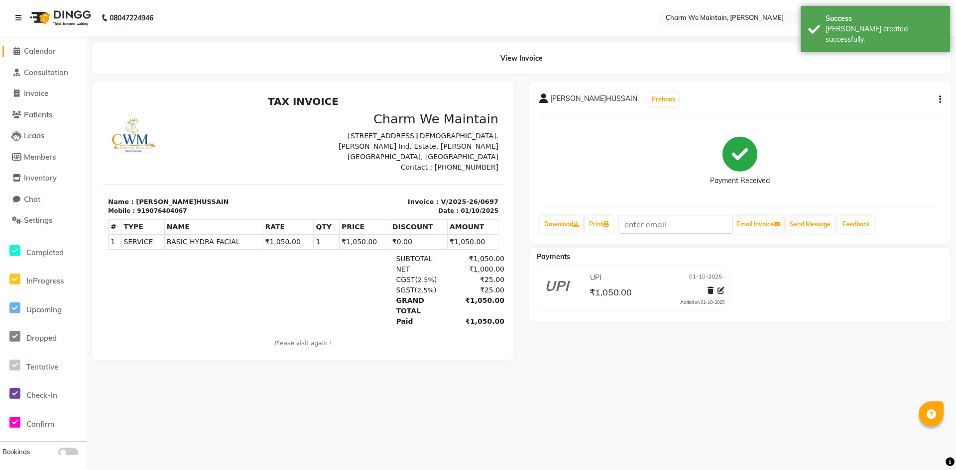
click at [43, 52] on span "Calendar" at bounding box center [40, 50] width 32 height 9
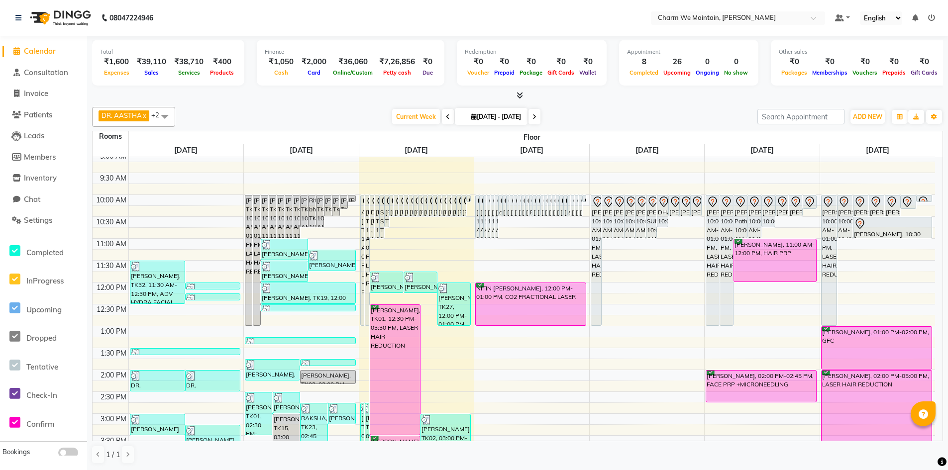
scroll to position [149, 0]
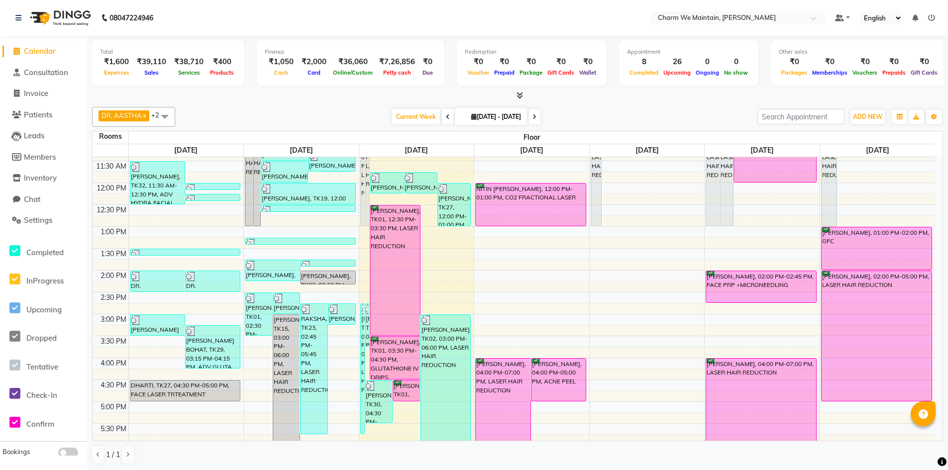
click at [444, 294] on div "8:00 AM 8:30 AM 9:00 AM 9:30 AM 10:00 AM 10:30 AM 11:00 AM 11:30 AM 12:00 PM 12…" at bounding box center [514, 336] width 843 height 657
select select "tentative"
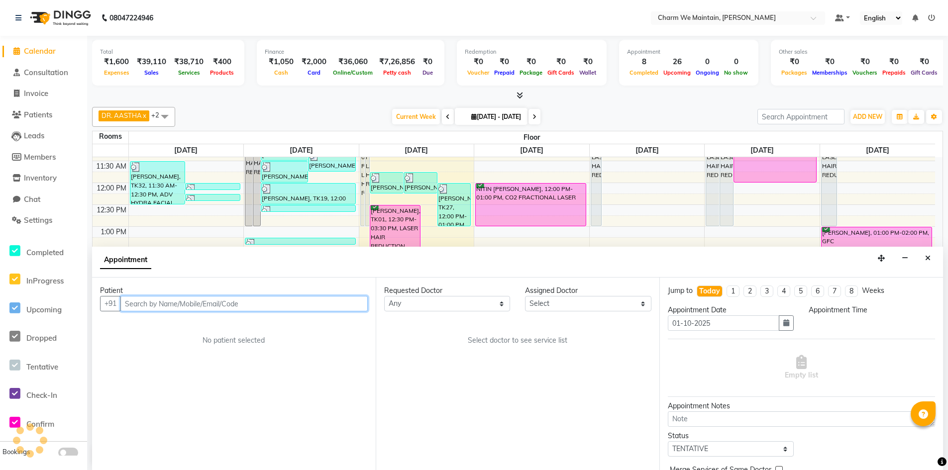
scroll to position [0, 0]
select select "870"
click at [333, 305] on input "text" at bounding box center [243, 303] width 247 height 15
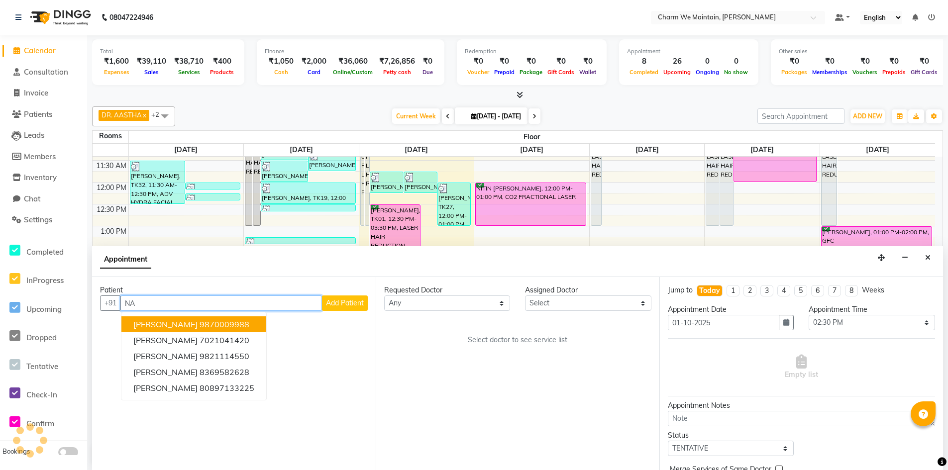
type input "N"
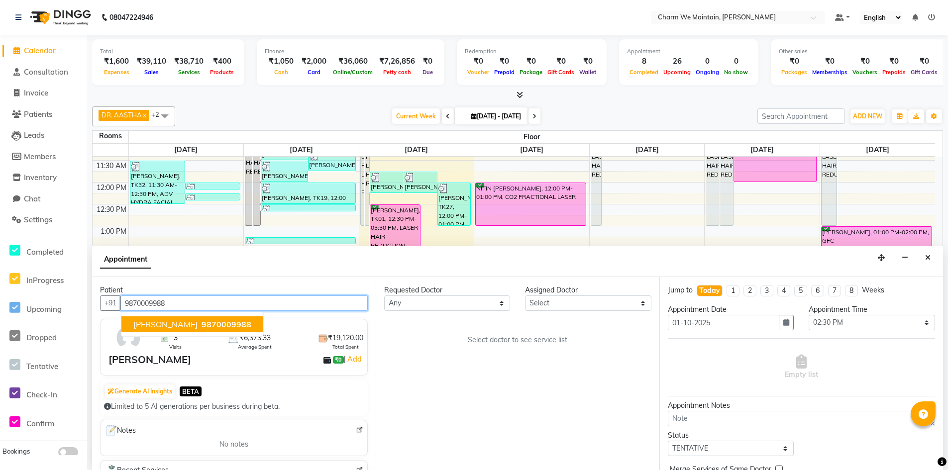
click at [185, 325] on span "[PERSON_NAME]" at bounding box center [165, 325] width 64 height 10
type input "9870009988"
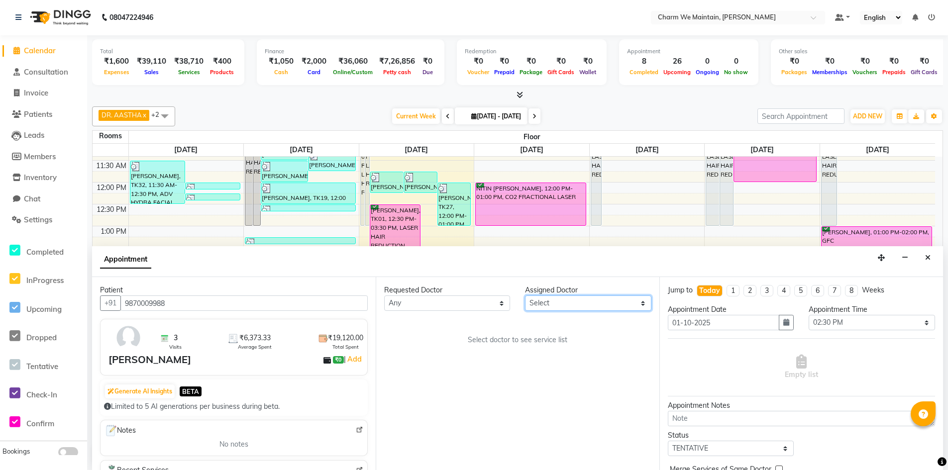
click at [547, 308] on select "Select DR. AYESHA DR. [GEOGRAPHIC_DATA]" at bounding box center [588, 303] width 126 height 15
select select "86210"
click at [525, 296] on select "Select DR. AYESHA DR. [GEOGRAPHIC_DATA]" at bounding box center [588, 303] width 126 height 15
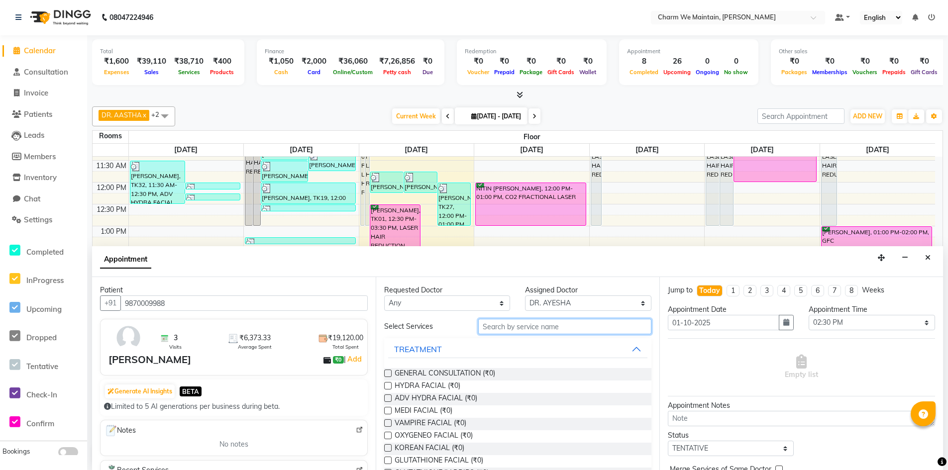
click at [552, 328] on input "text" at bounding box center [564, 326] width 173 height 15
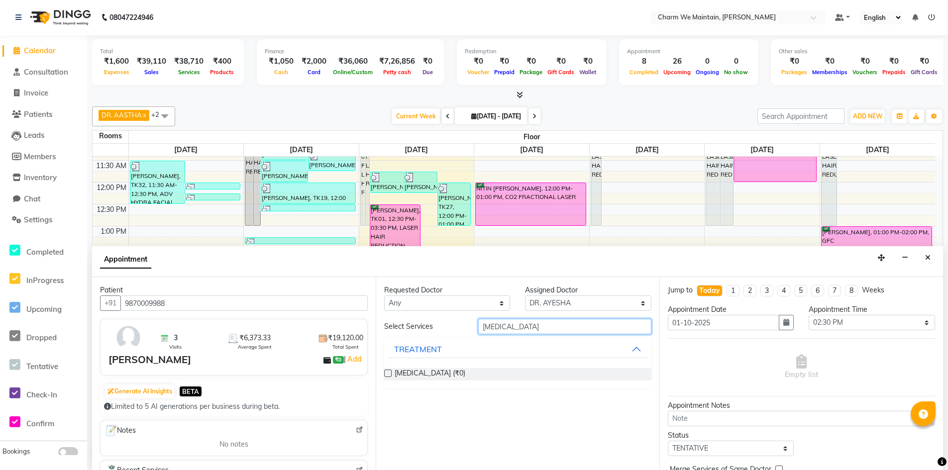
type input "[MEDICAL_DATA]"
click at [388, 374] on label at bounding box center [387, 373] width 7 height 7
click at [388, 374] on input "checkbox" at bounding box center [387, 374] width 6 height 6
checkbox input "true"
select select "4343"
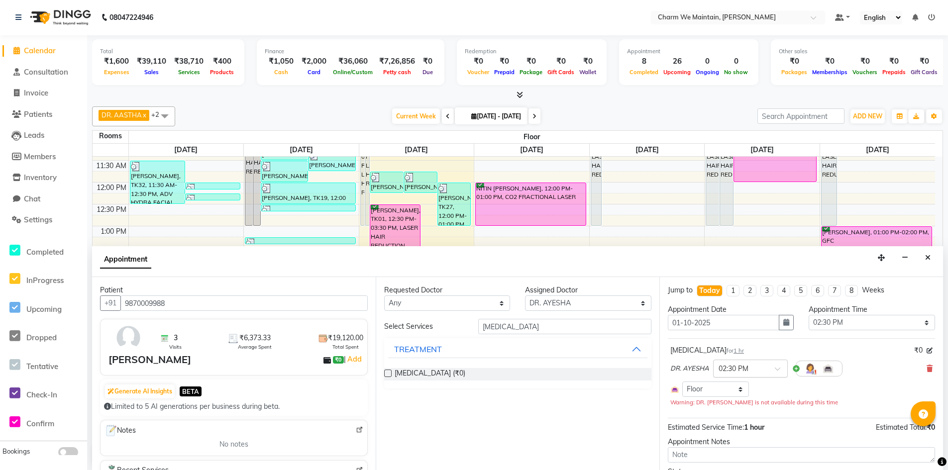
checkbox input "false"
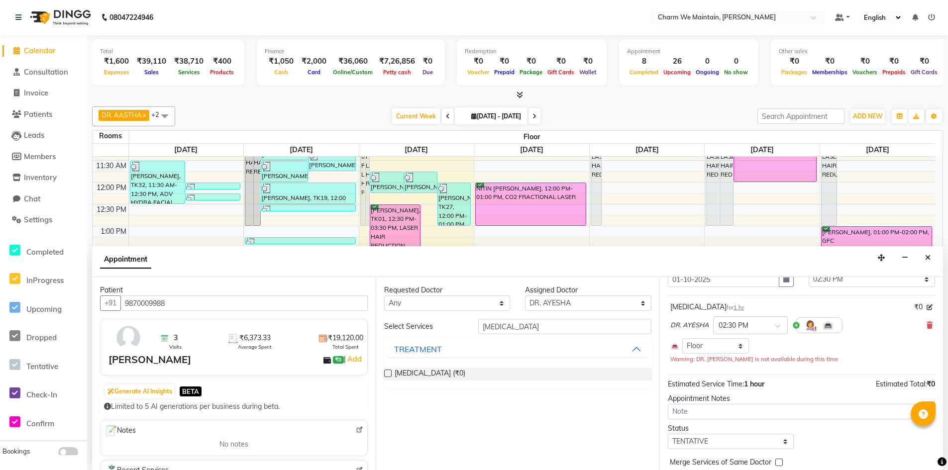
scroll to position [85, 0]
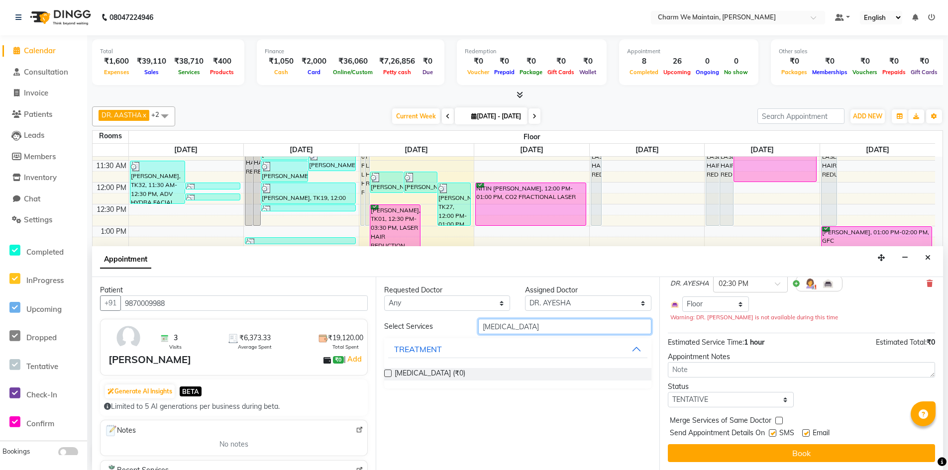
click at [554, 329] on input "[MEDICAL_DATA]" at bounding box center [564, 326] width 173 height 15
type input "B"
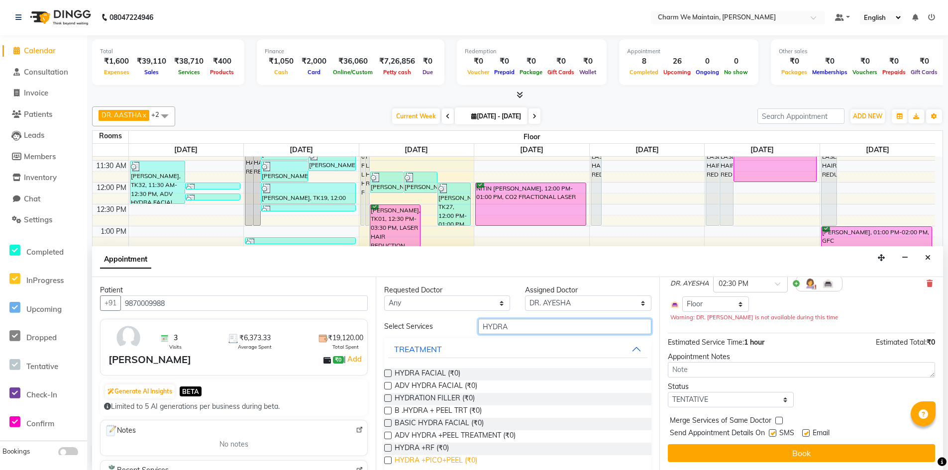
type input "HYDRA"
click at [441, 458] on span "HYDRA +PICO+PEEL (₹0)" at bounding box center [436, 462] width 83 height 12
checkbox input "true"
select select "4343"
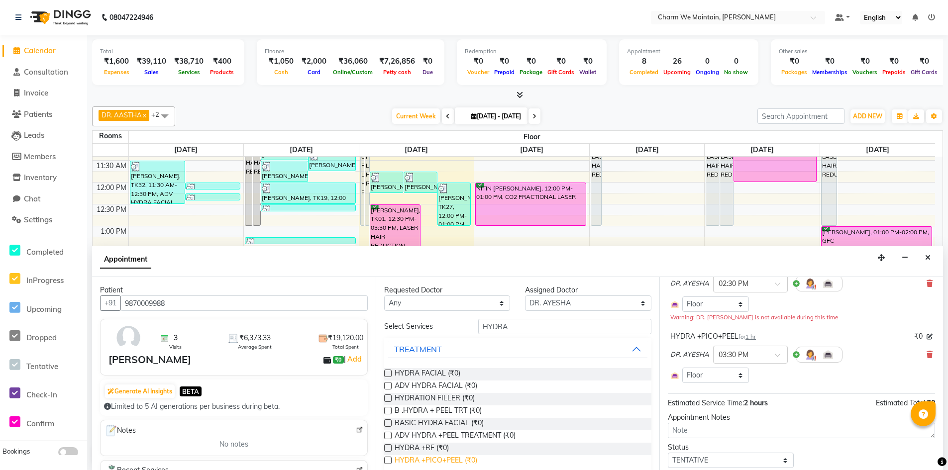
checkbox input "false"
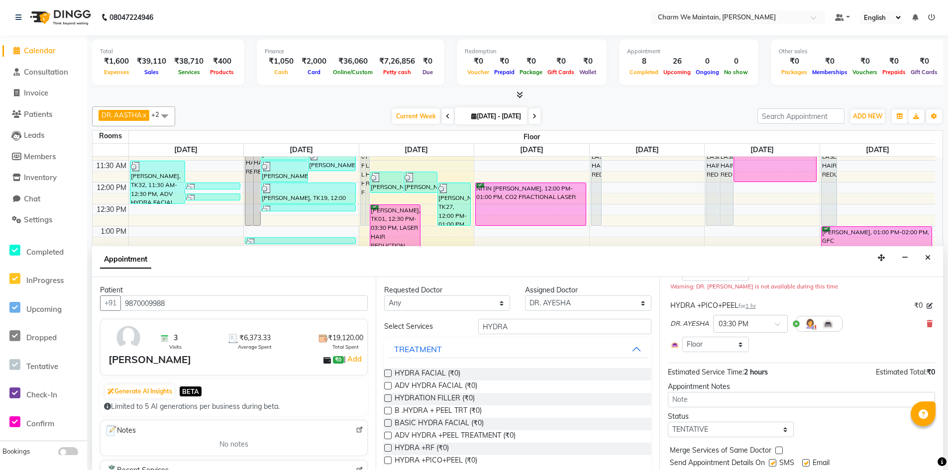
scroll to position [146, 0]
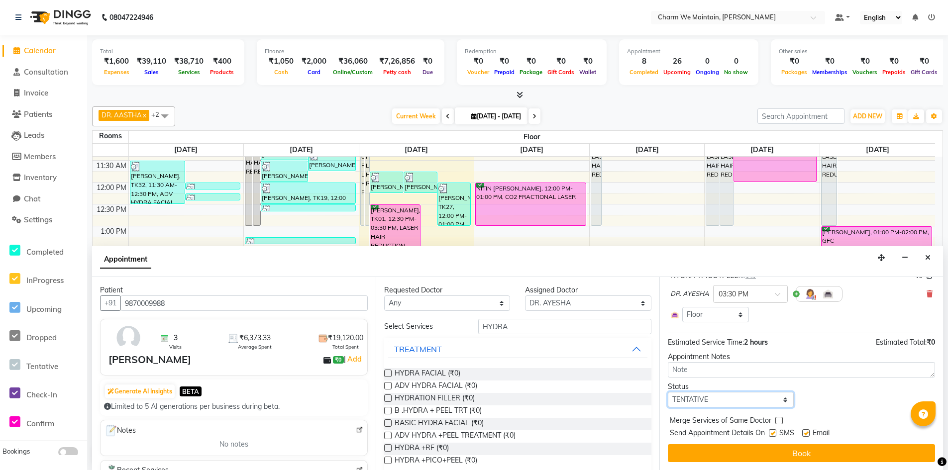
click at [735, 405] on select "Select TENTATIVE CONFIRM CHECK-IN UPCOMING" at bounding box center [731, 399] width 126 height 15
select select "confirm booking"
click at [668, 392] on select "Select TENTATIVE CONFIRM CHECK-IN UPCOMING" at bounding box center [731, 399] width 126 height 15
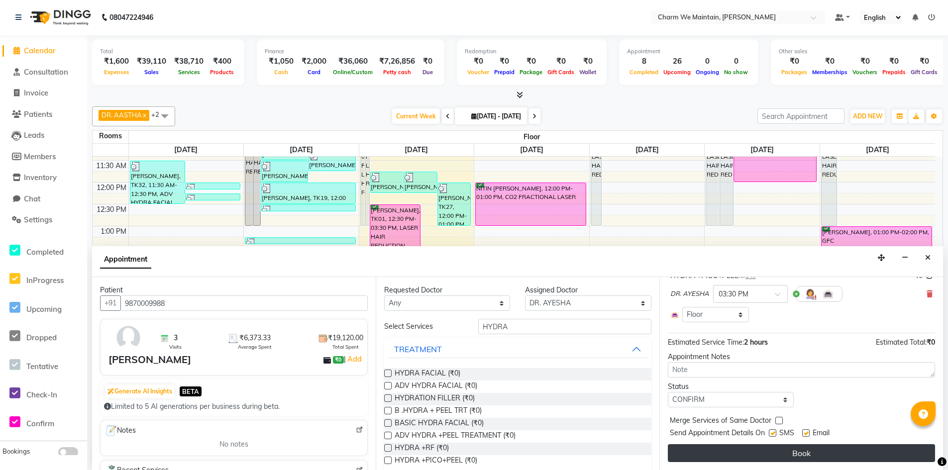
click at [804, 457] on button "Book" at bounding box center [801, 454] width 267 height 18
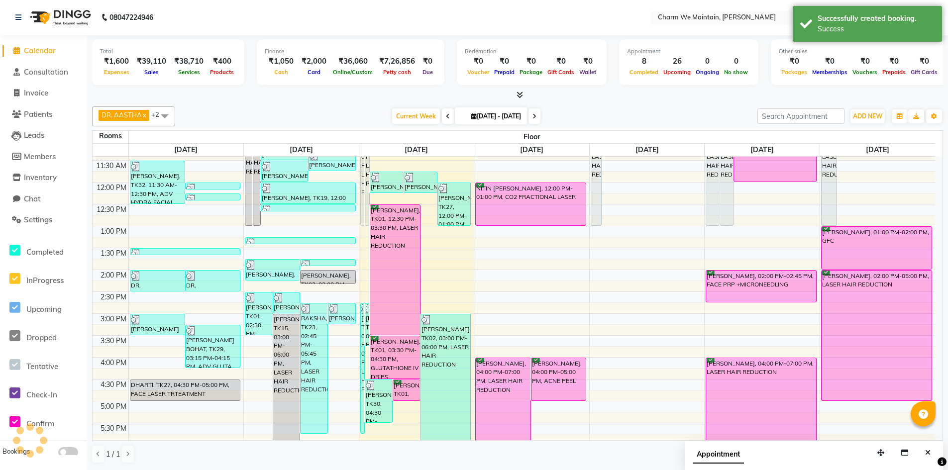
scroll to position [0, 0]
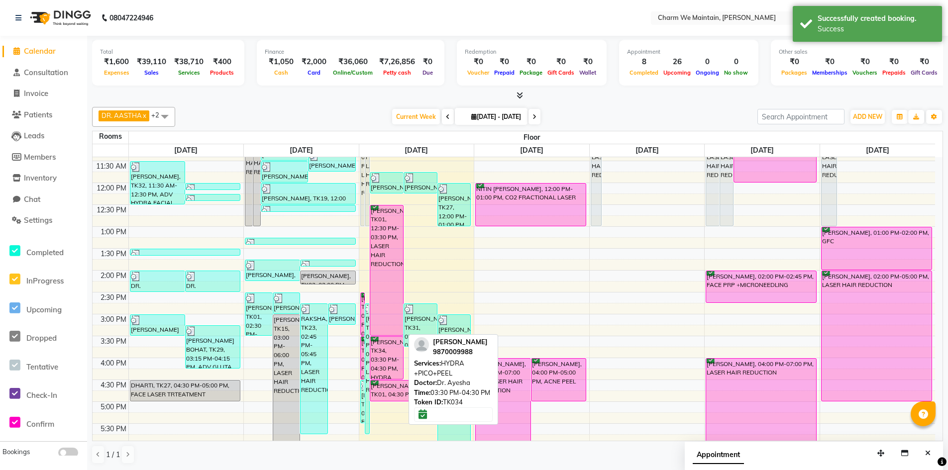
click at [390, 368] on div "[PERSON_NAME], TK34, 03:30 PM-04:30 PM, HYDRA +PICO+PEEL" at bounding box center [386, 358] width 33 height 42
select select "6"
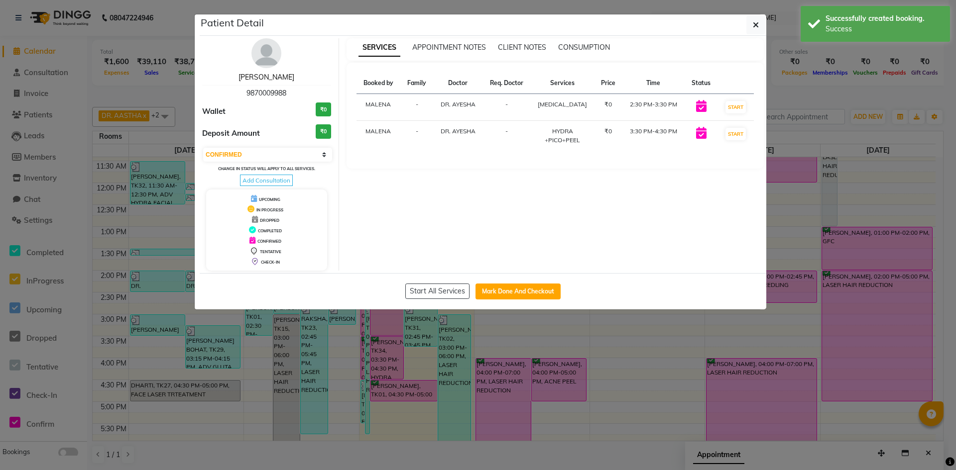
click at [273, 77] on link "[PERSON_NAME]" at bounding box center [266, 77] width 56 height 9
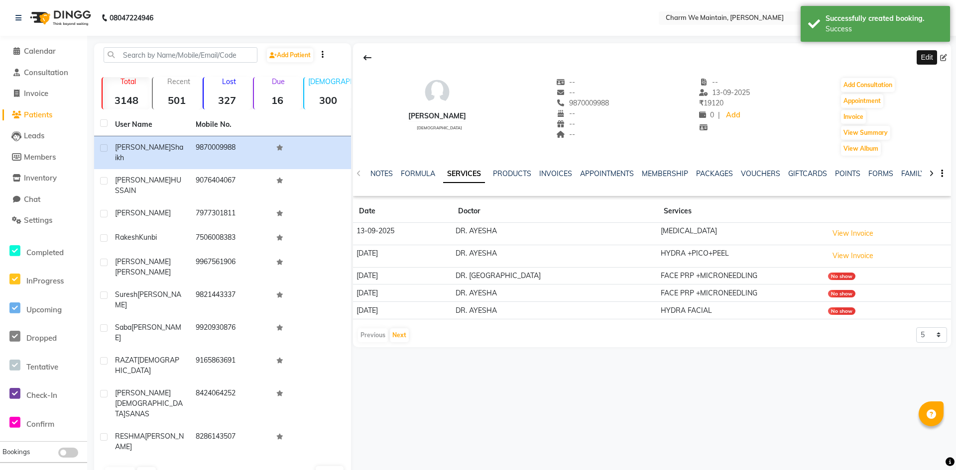
click at [945, 55] on icon at bounding box center [943, 57] width 7 height 7
select select "[DEMOGRAPHIC_DATA]"
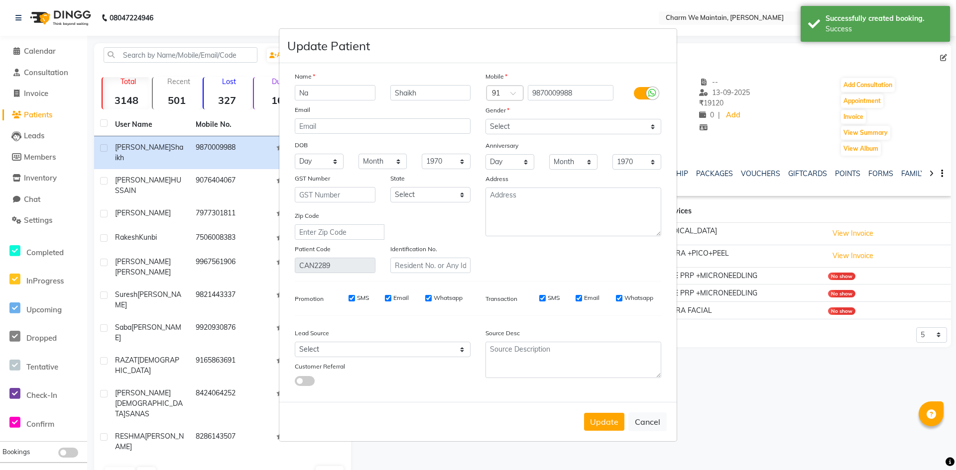
type input "N"
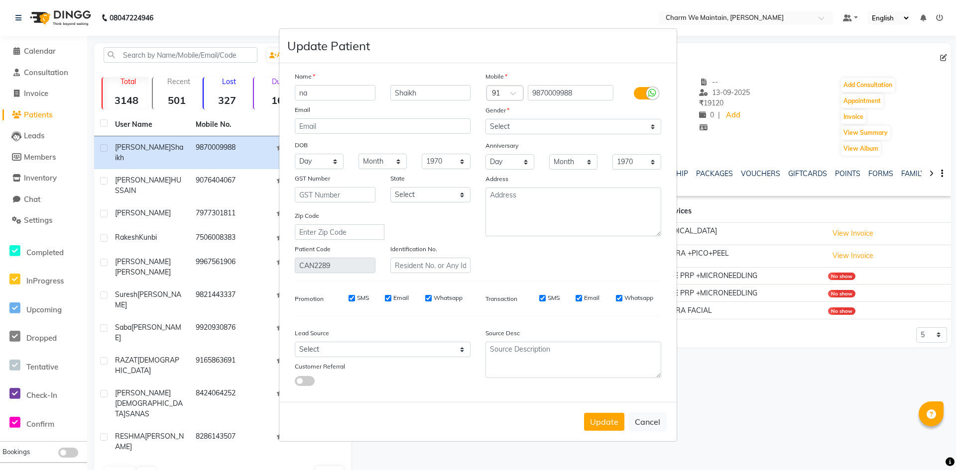
type input "n"
type input "NAAHID"
click at [418, 91] on input "Shaikh" at bounding box center [430, 92] width 81 height 15
type input "S"
type input "SHAH"
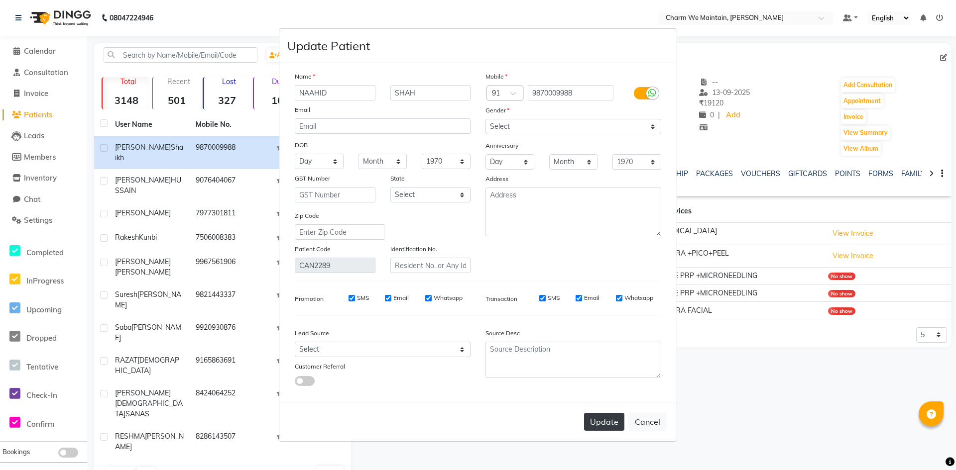
click at [611, 424] on button "Update" at bounding box center [604, 422] width 40 height 18
select select
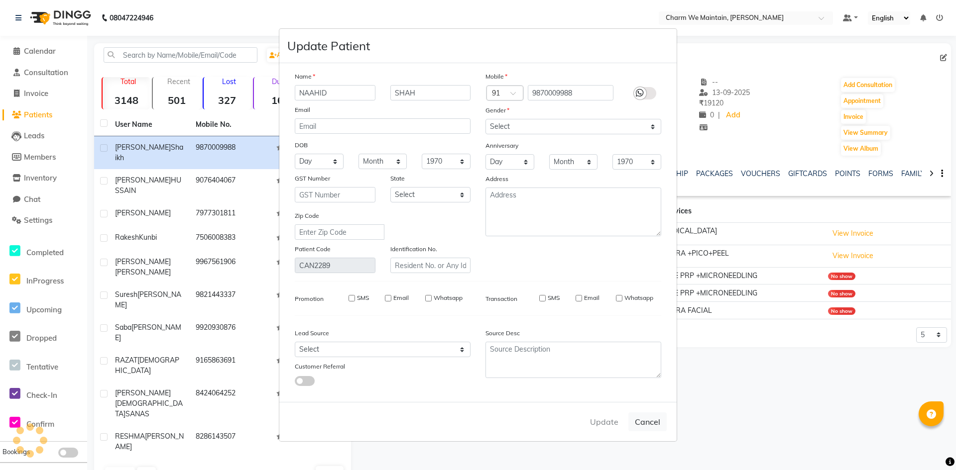
select select
checkbox input "false"
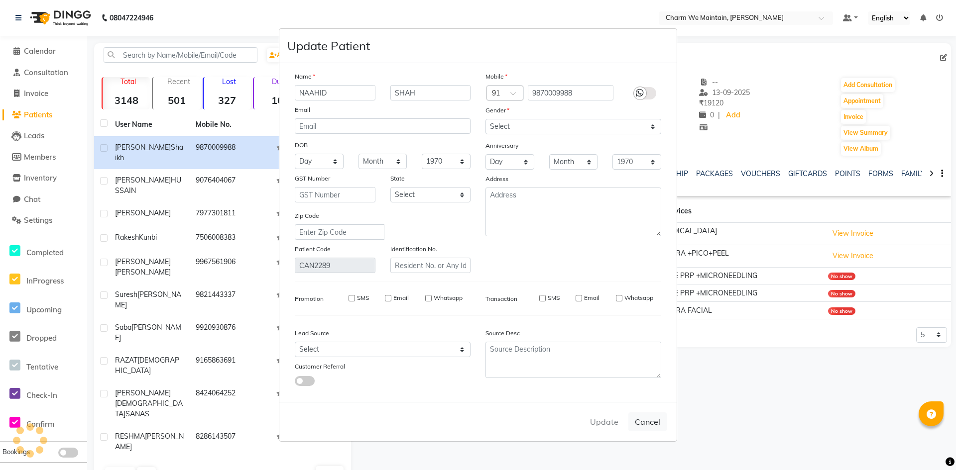
checkbox input "false"
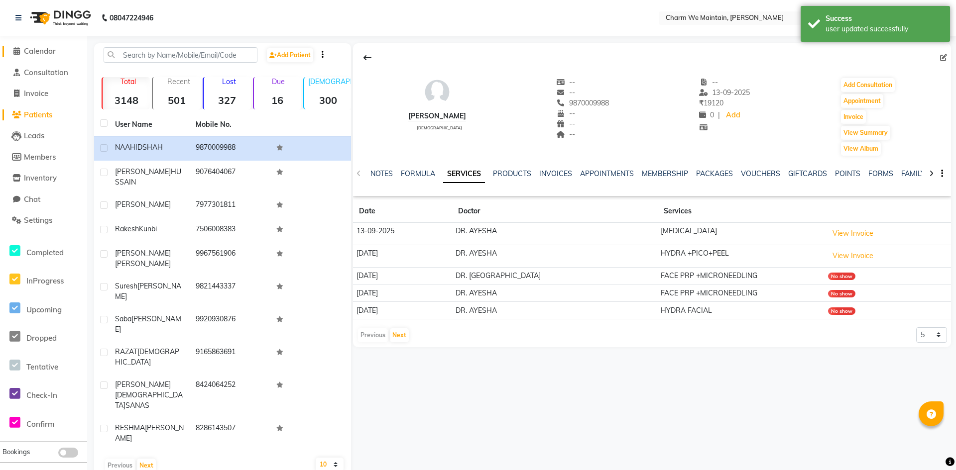
click at [42, 51] on span "Calendar" at bounding box center [40, 50] width 32 height 9
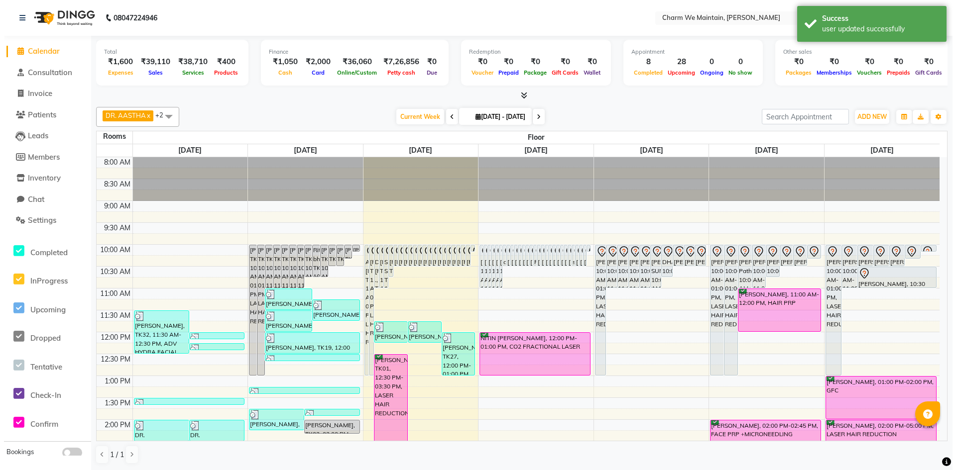
scroll to position [199, 0]
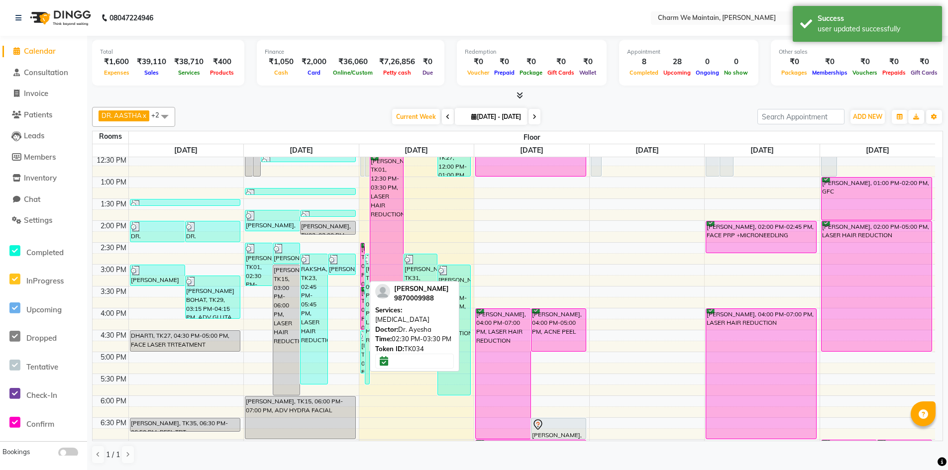
click at [362, 276] on div "[PERSON_NAME], TK34, 02:30 PM-03:30 PM, [MEDICAL_DATA]" at bounding box center [363, 264] width 4 height 42
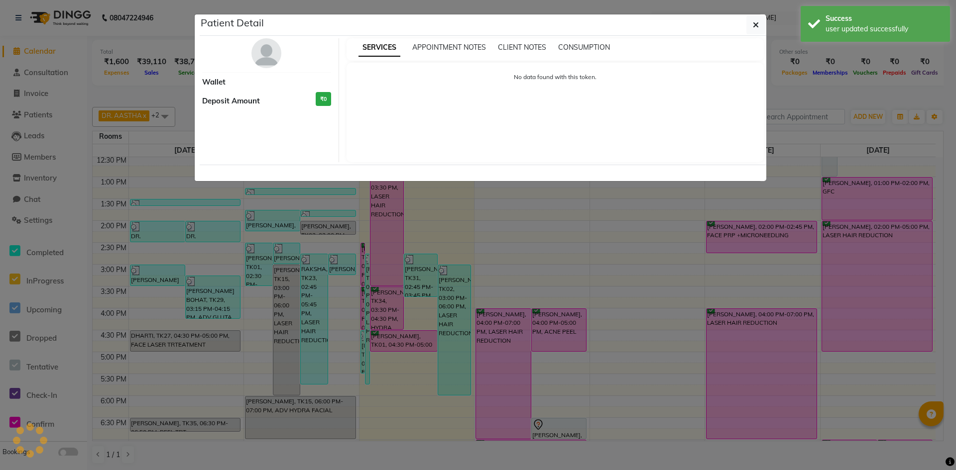
select select "6"
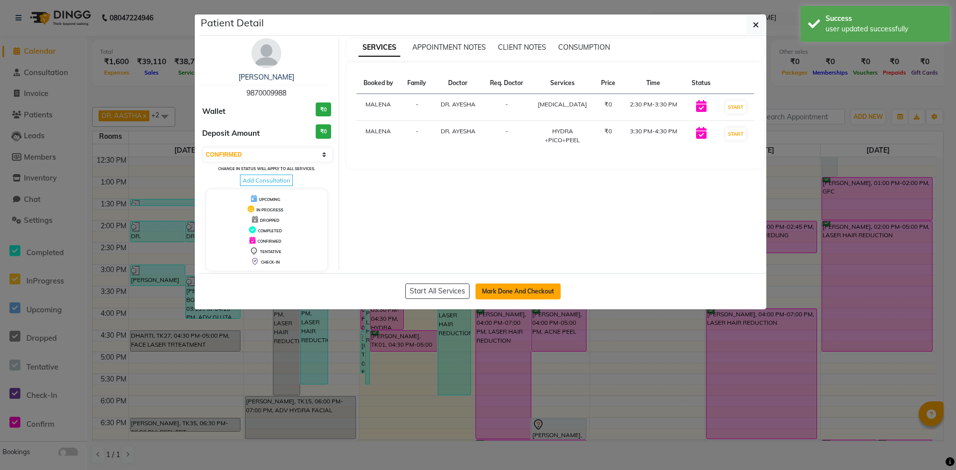
click at [515, 294] on button "Mark Done And Checkout" at bounding box center [517, 292] width 85 height 16
select select "8618"
select select "service"
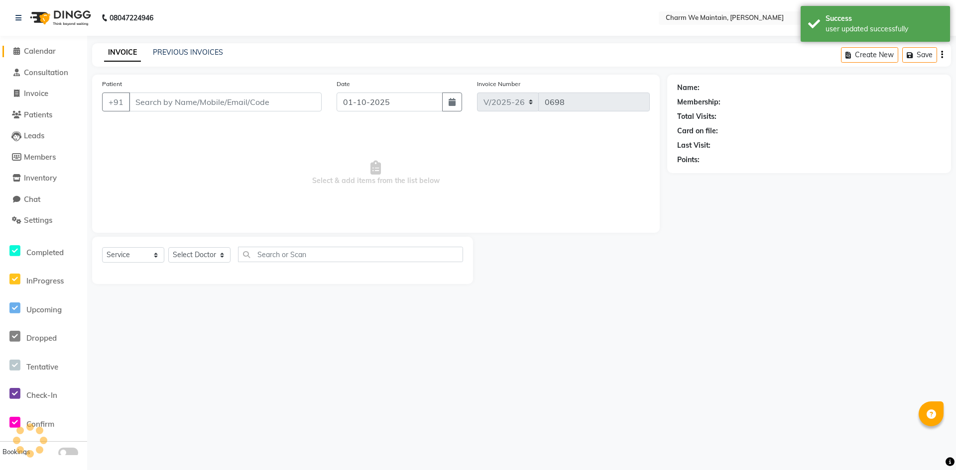
type input "9870009988"
select select "86210"
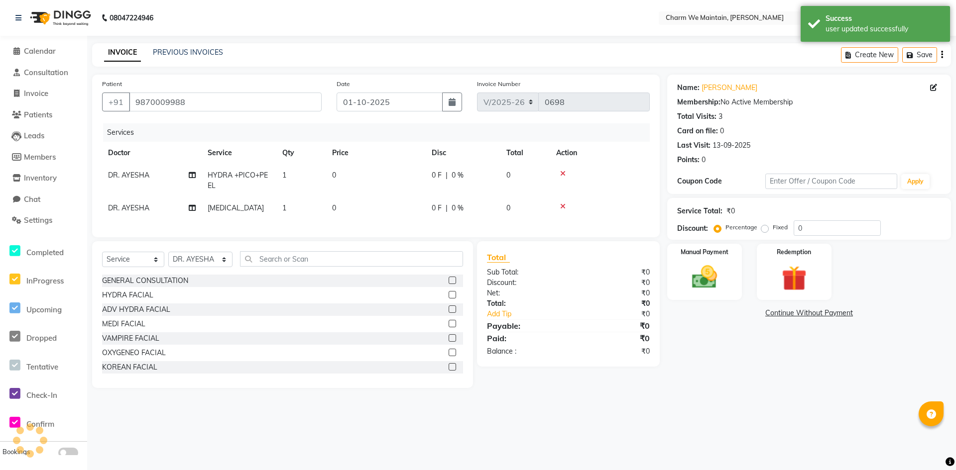
click at [362, 173] on td "0" at bounding box center [376, 180] width 100 height 33
select select "86210"
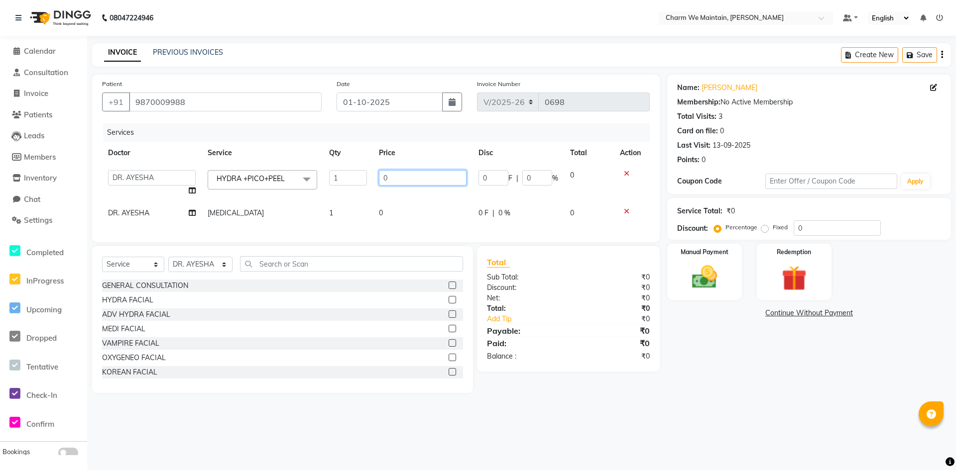
click at [406, 177] on input "0" at bounding box center [423, 177] width 88 height 15
type input "5000"
click at [394, 211] on td "0" at bounding box center [423, 213] width 100 height 22
select select "86210"
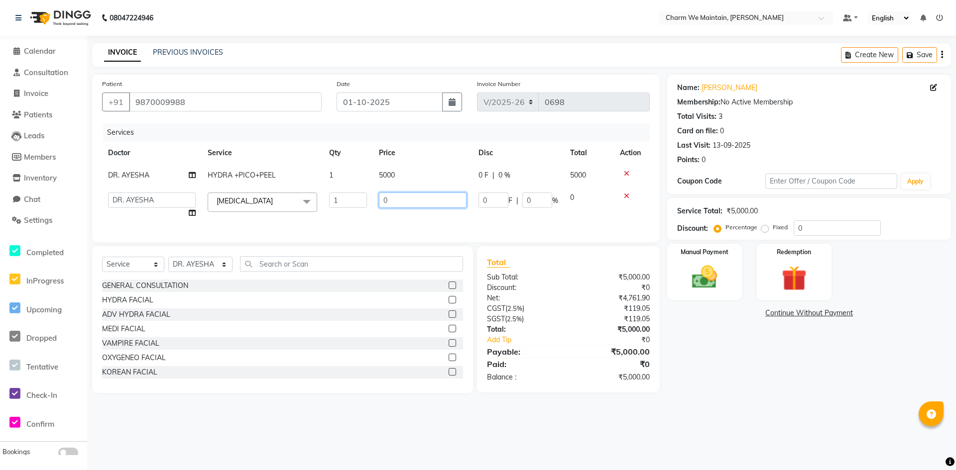
click at [429, 203] on input "0" at bounding box center [423, 200] width 88 height 15
type input "3700"
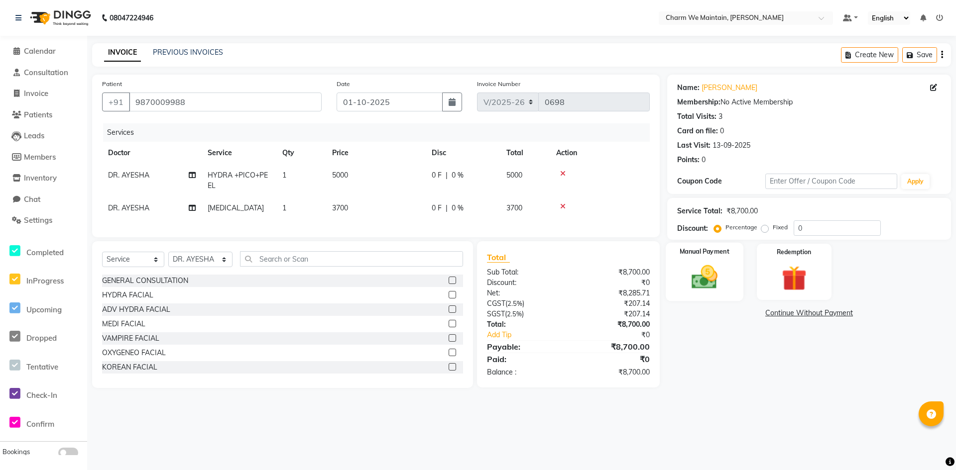
click at [707, 270] on img at bounding box center [704, 277] width 43 height 30
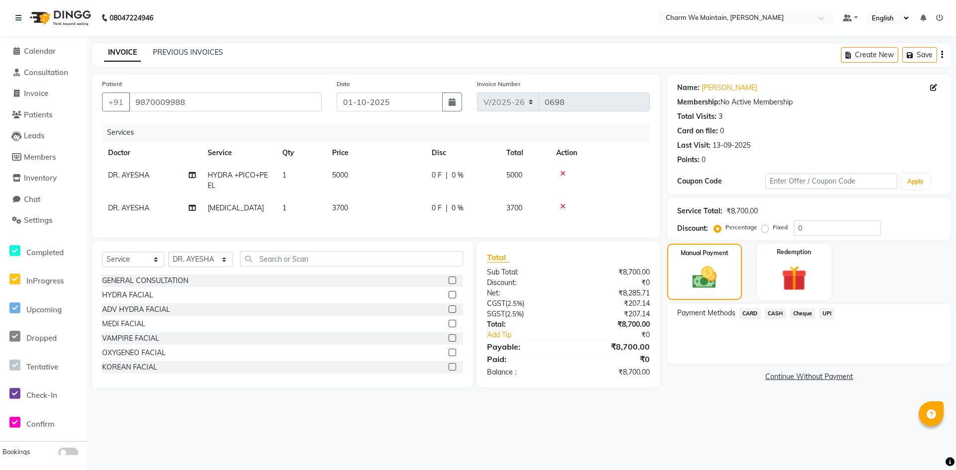
click at [825, 317] on span "UPI" at bounding box center [826, 313] width 15 height 11
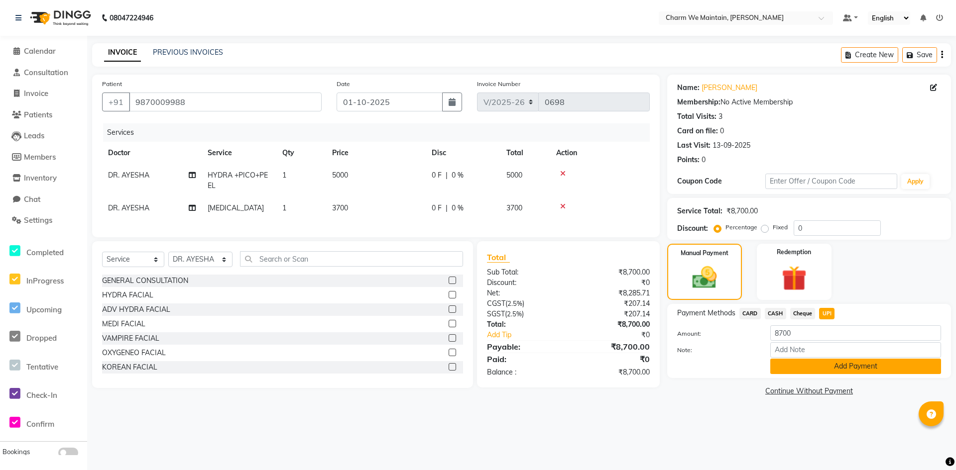
click at [830, 367] on button "Add Payment" at bounding box center [855, 366] width 171 height 15
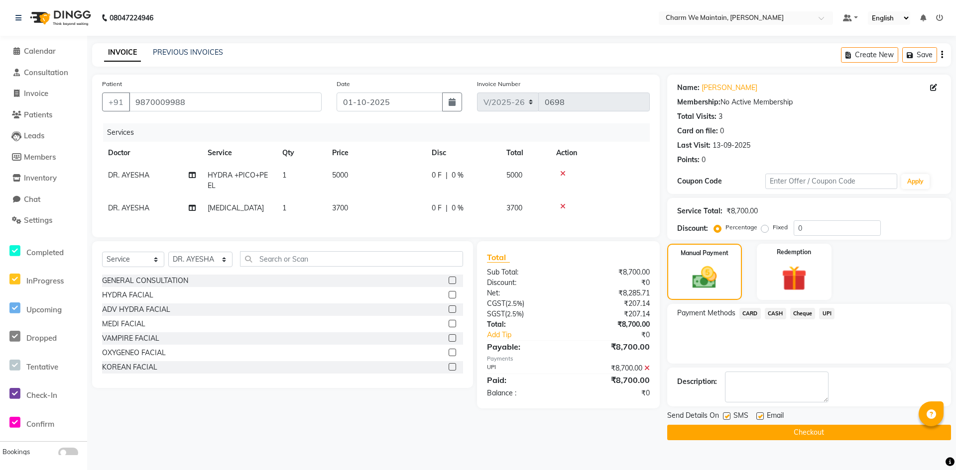
click at [823, 430] on button "Checkout" at bounding box center [809, 432] width 284 height 15
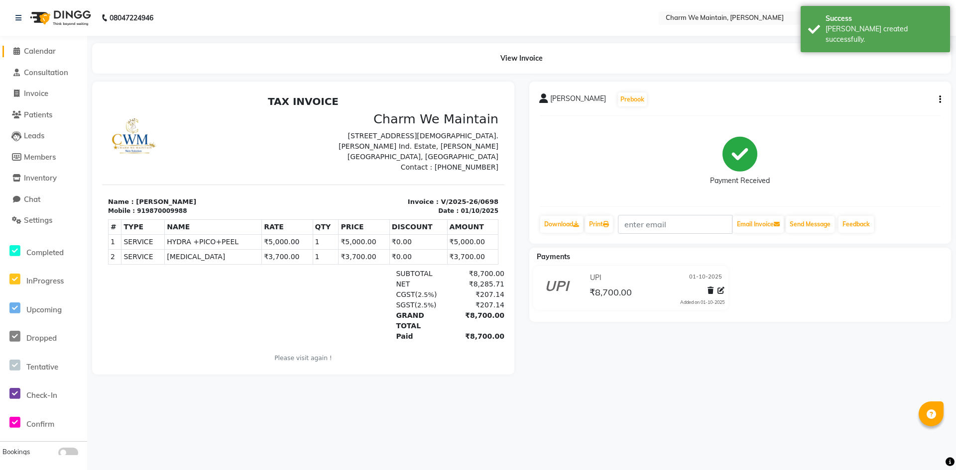
click at [35, 53] on span "Calendar" at bounding box center [40, 50] width 32 height 9
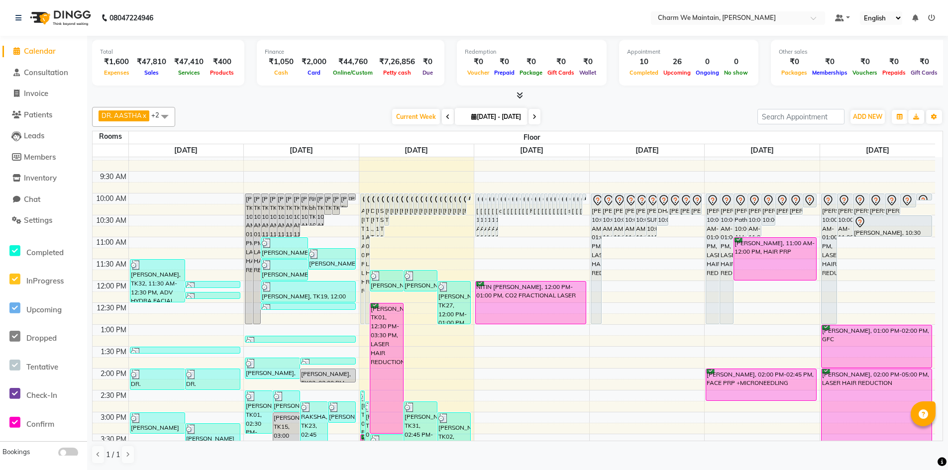
scroll to position [100, 0]
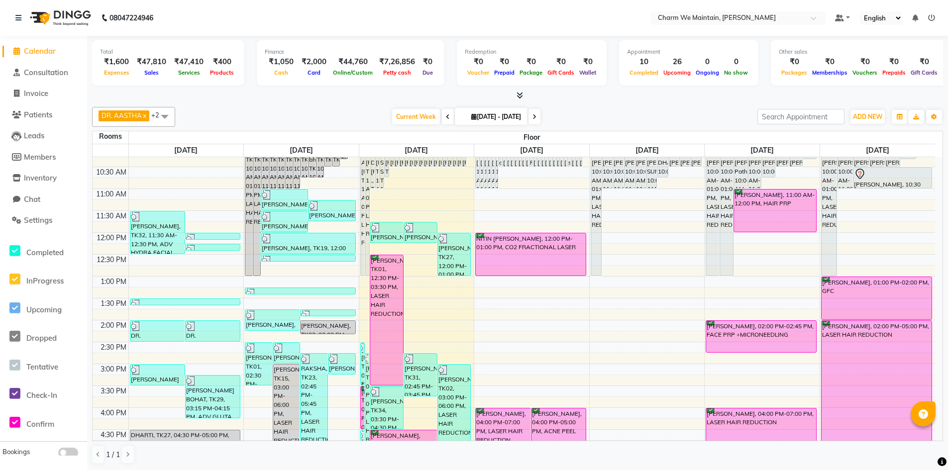
click at [434, 320] on div "8:00 AM 8:30 AM 9:00 AM 9:30 AM 10:00 AM 10:30 AM 11:00 AM 11:30 AM 12:00 PM 12…" at bounding box center [514, 386] width 843 height 657
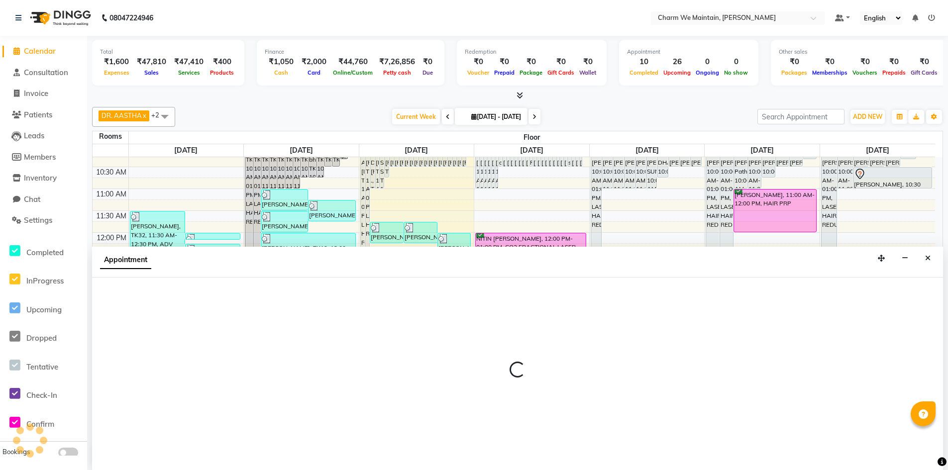
scroll to position [0, 0]
select select "825"
select select "tentative"
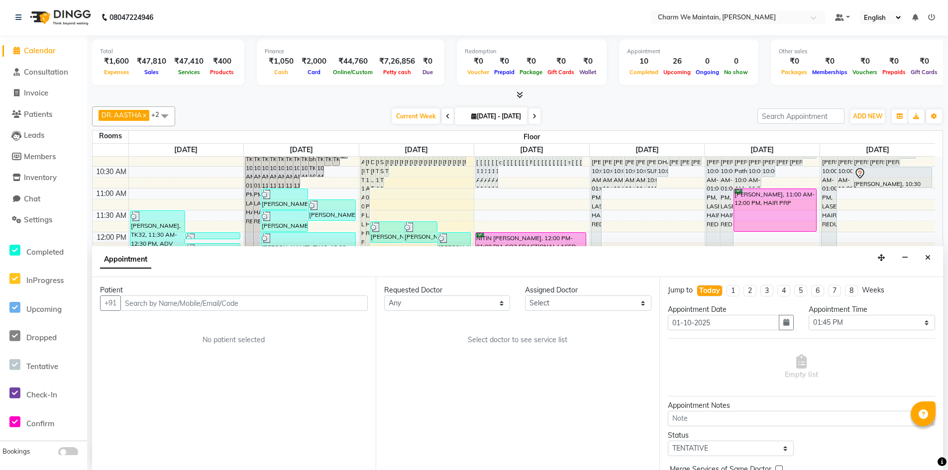
click at [246, 300] on input "text" at bounding box center [243, 303] width 247 height 15
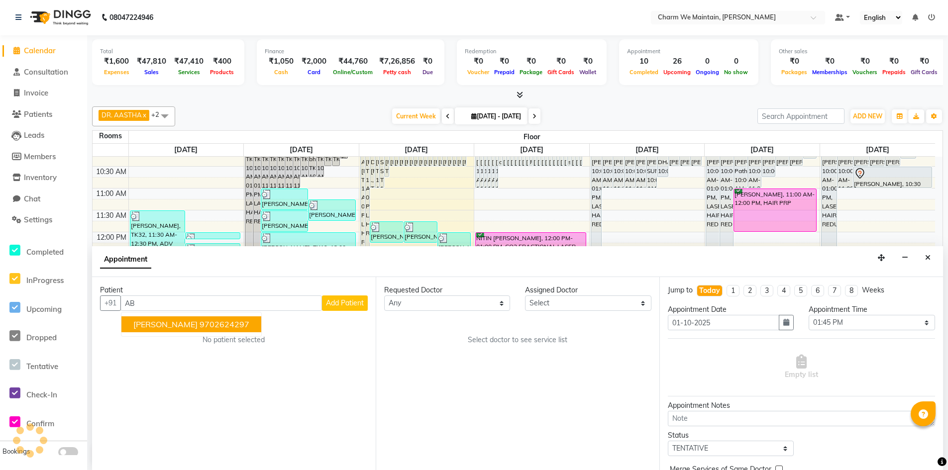
type input "A"
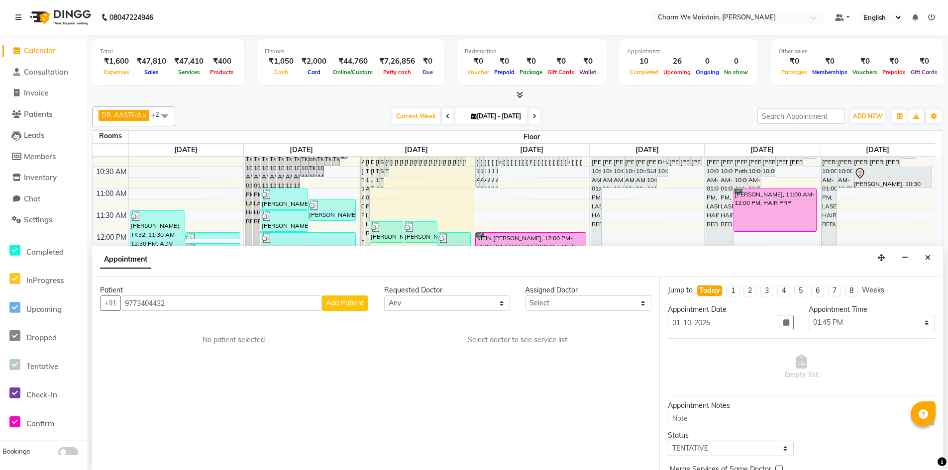
type input "9773404432"
click at [353, 304] on span "Add Patient" at bounding box center [345, 303] width 38 height 9
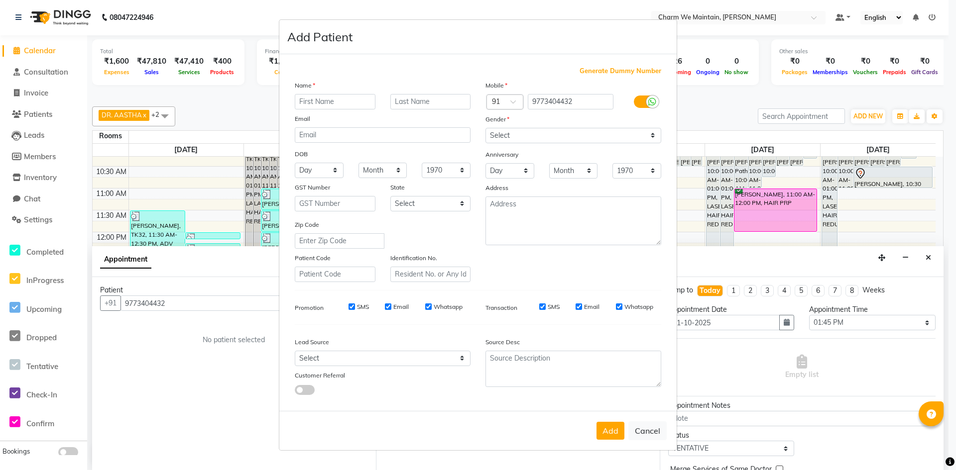
click at [334, 106] on input "text" at bounding box center [335, 101] width 81 height 15
type input "[PERSON_NAME]"
click at [535, 139] on select "Select [DEMOGRAPHIC_DATA] [DEMOGRAPHIC_DATA] Other Prefer Not To Say" at bounding box center [573, 135] width 176 height 15
select select "[DEMOGRAPHIC_DATA]"
click at [485, 128] on select "Select [DEMOGRAPHIC_DATA] [DEMOGRAPHIC_DATA] Other Prefer Not To Say" at bounding box center [573, 135] width 176 height 15
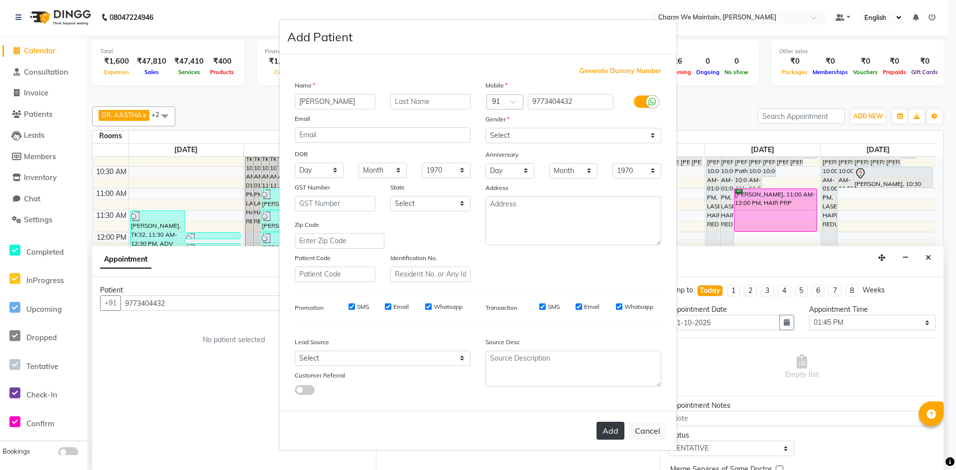
click at [609, 435] on button "Add" at bounding box center [610, 431] width 28 height 18
select select
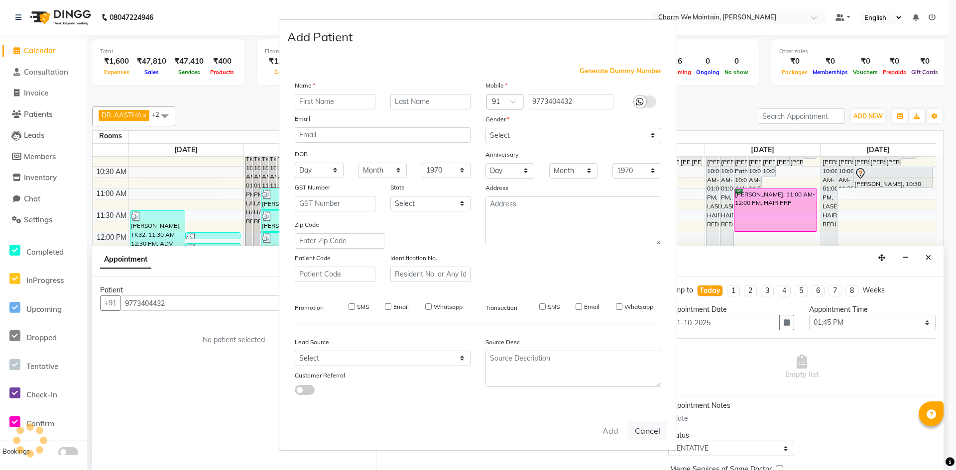
select select
checkbox input "false"
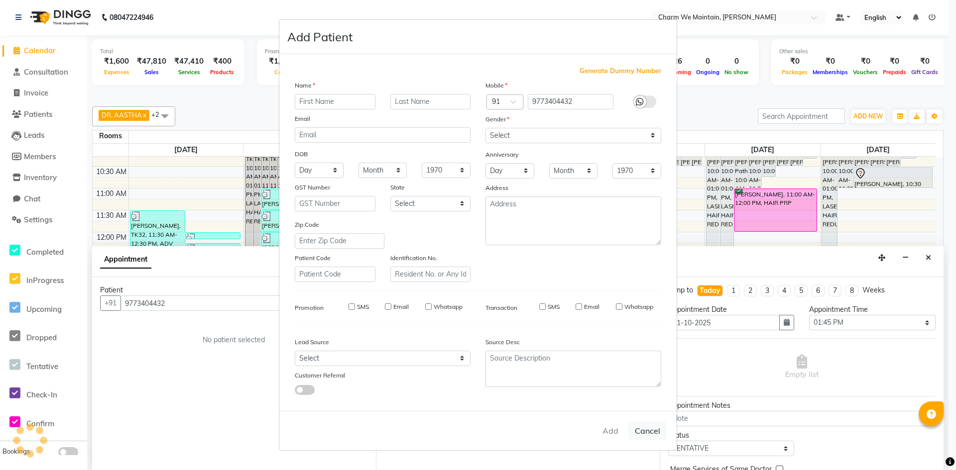
checkbox input "false"
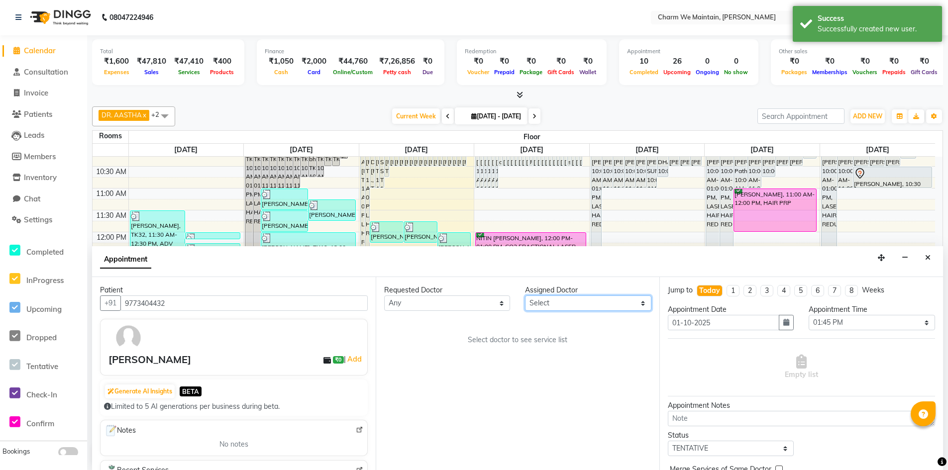
click at [628, 303] on select "Select DR. AYESHA DR. [GEOGRAPHIC_DATA]" at bounding box center [588, 303] width 126 height 15
select select "86210"
click at [525, 296] on select "Select DR. AYESHA DR. [GEOGRAPHIC_DATA]" at bounding box center [588, 303] width 126 height 15
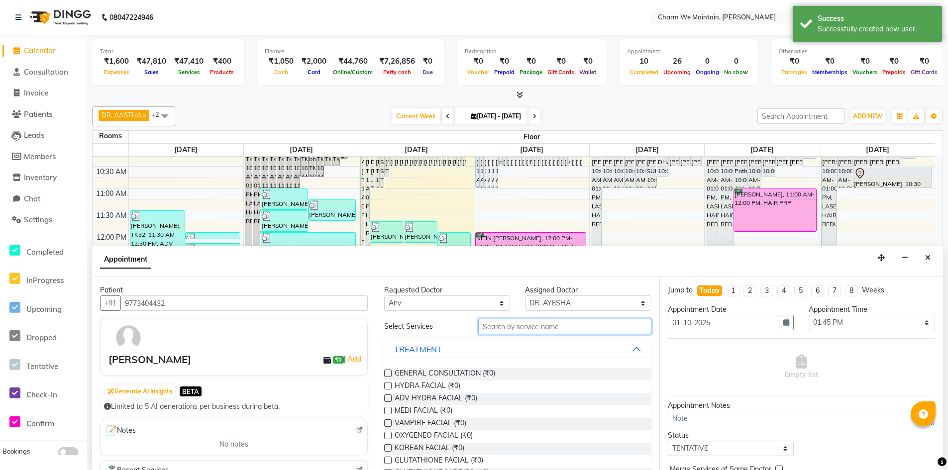
click at [579, 326] on input "text" at bounding box center [564, 326] width 173 height 15
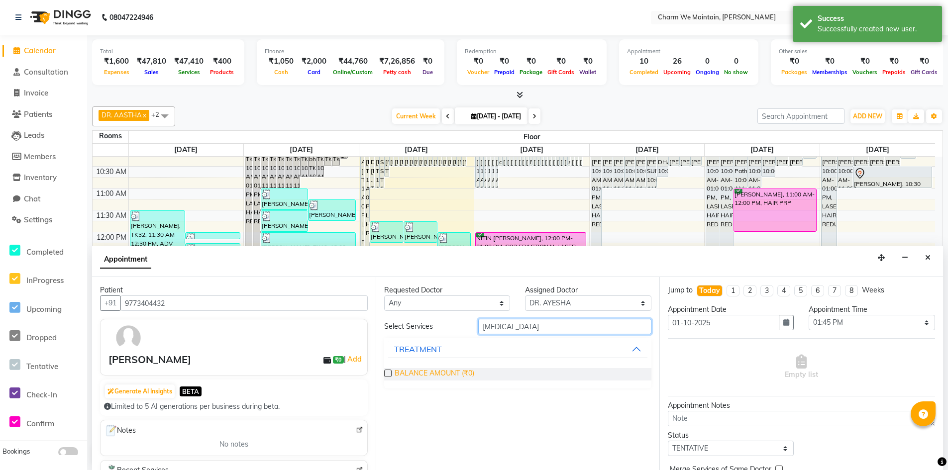
type input "[MEDICAL_DATA]"
click at [450, 374] on span "BALANCE AMOUNT (₹0)" at bounding box center [435, 374] width 80 height 12
checkbox input "true"
select select "4343"
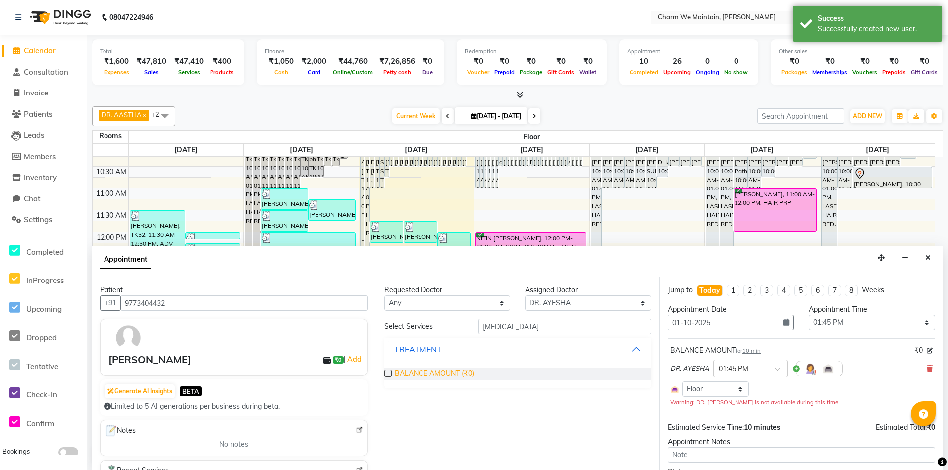
checkbox input "false"
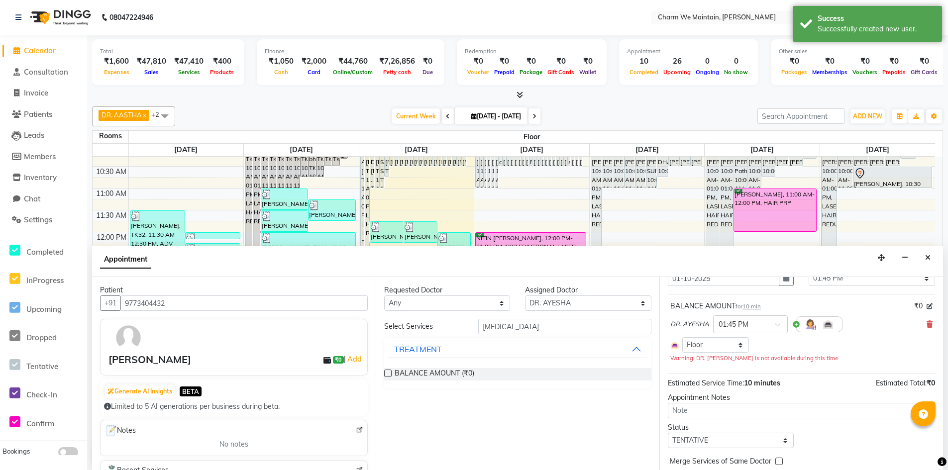
scroll to position [85, 0]
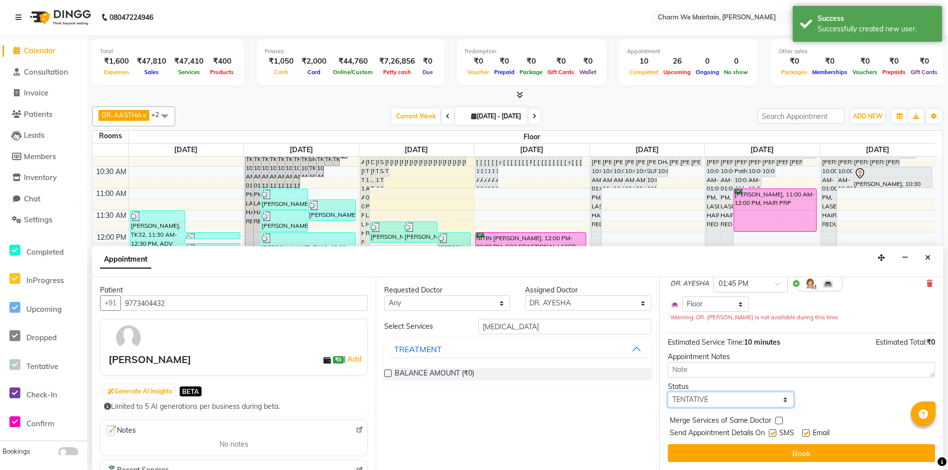
click at [743, 395] on select "Select TENTATIVE CONFIRM CHECK-IN UPCOMING" at bounding box center [731, 399] width 126 height 15
select select "confirm booking"
click at [668, 392] on select "Select TENTATIVE CONFIRM CHECK-IN UPCOMING" at bounding box center [731, 399] width 126 height 15
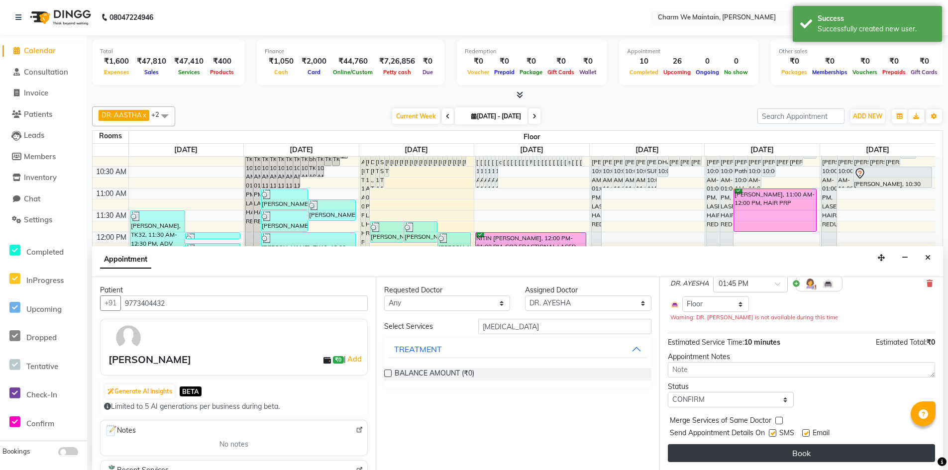
click at [820, 452] on button "Book" at bounding box center [801, 454] width 267 height 18
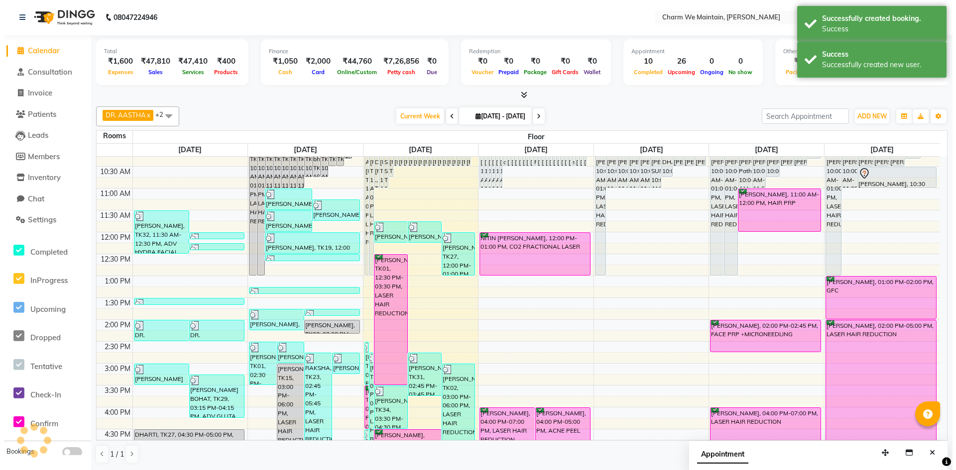
scroll to position [0, 0]
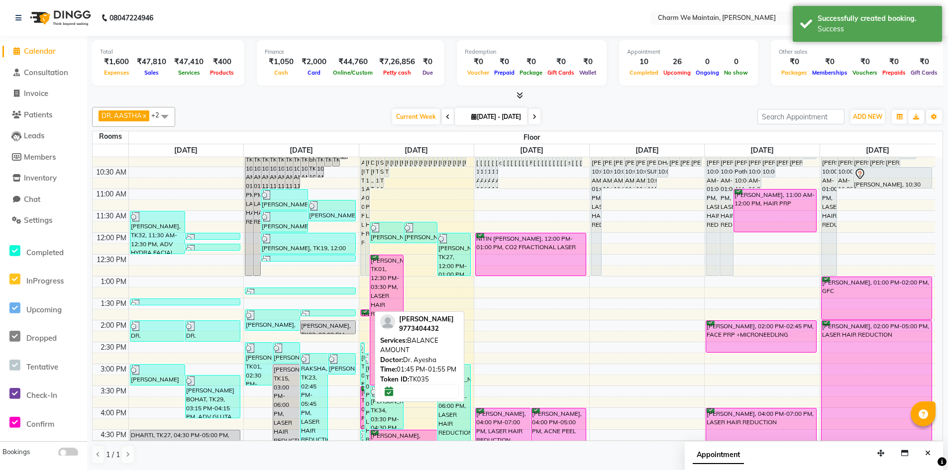
click at [365, 313] on div "[PERSON_NAME], TK35, 01:45 PM-01:55 PM, BALANCE AMOUNT" at bounding box center [365, 313] width 8 height 6
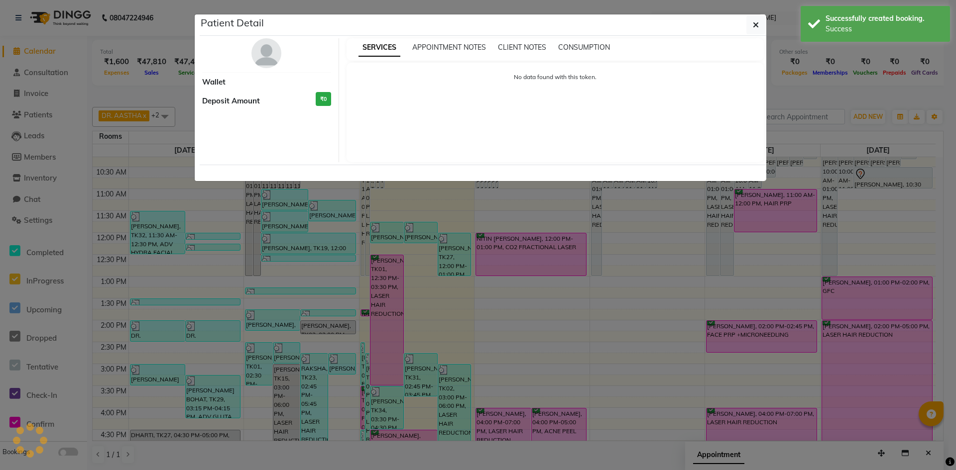
select select "6"
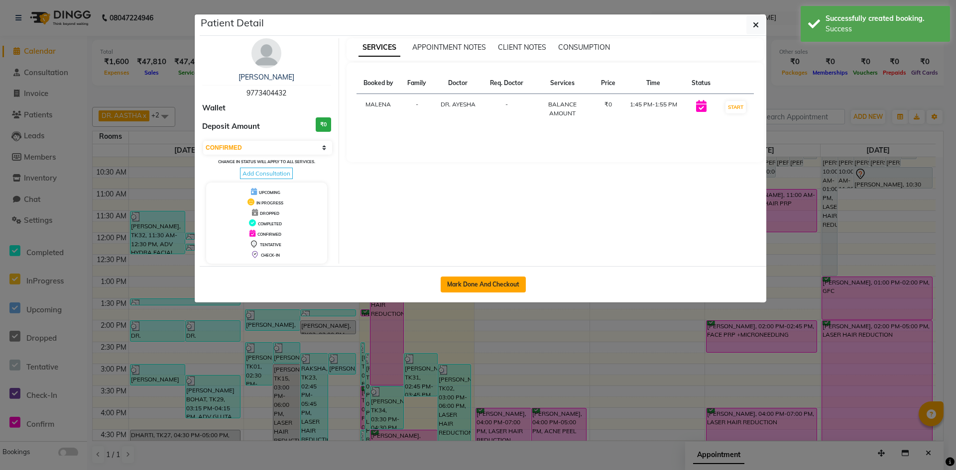
click at [464, 285] on button "Mark Done And Checkout" at bounding box center [483, 285] width 85 height 16
select select "service"
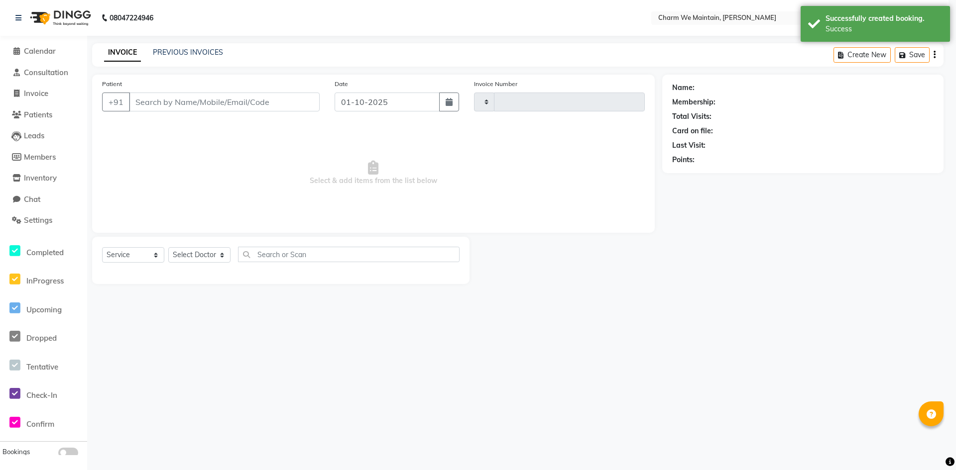
type input "0699"
select select "3"
select select "8618"
type input "9773404432"
select select "86210"
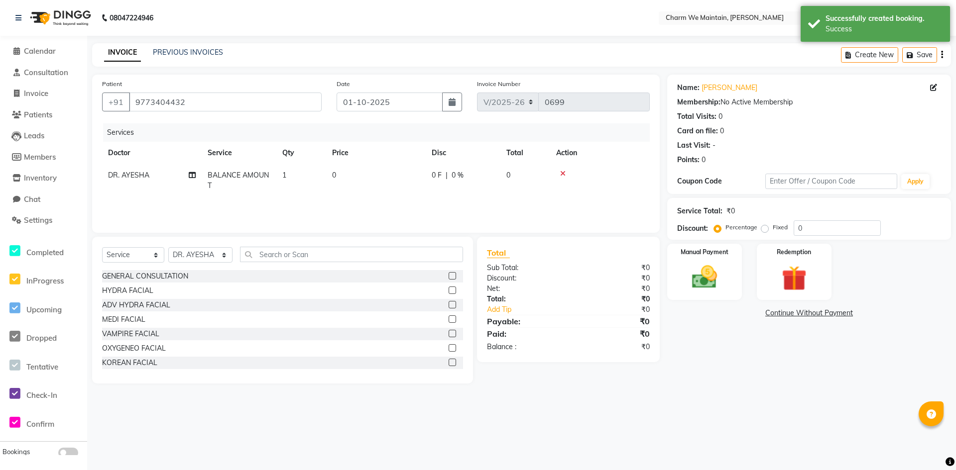
click at [356, 185] on td "0" at bounding box center [376, 180] width 100 height 33
select select "86210"
click at [399, 180] on input "0" at bounding box center [423, 177] width 88 height 15
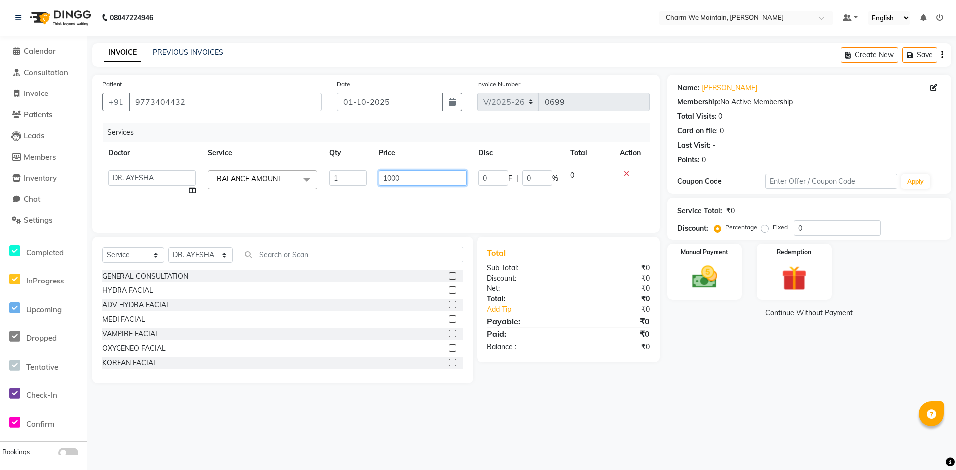
type input "10000"
click at [714, 287] on img at bounding box center [704, 277] width 43 height 30
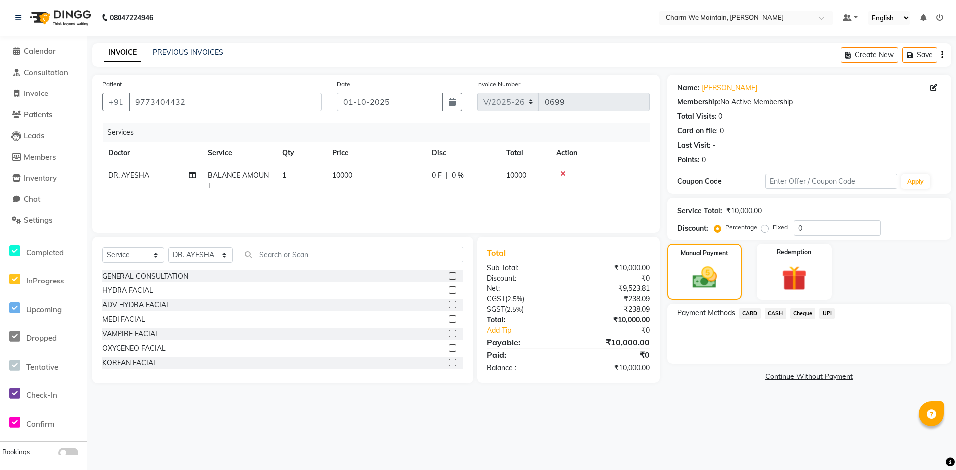
click at [826, 314] on span "UPI" at bounding box center [826, 313] width 15 height 11
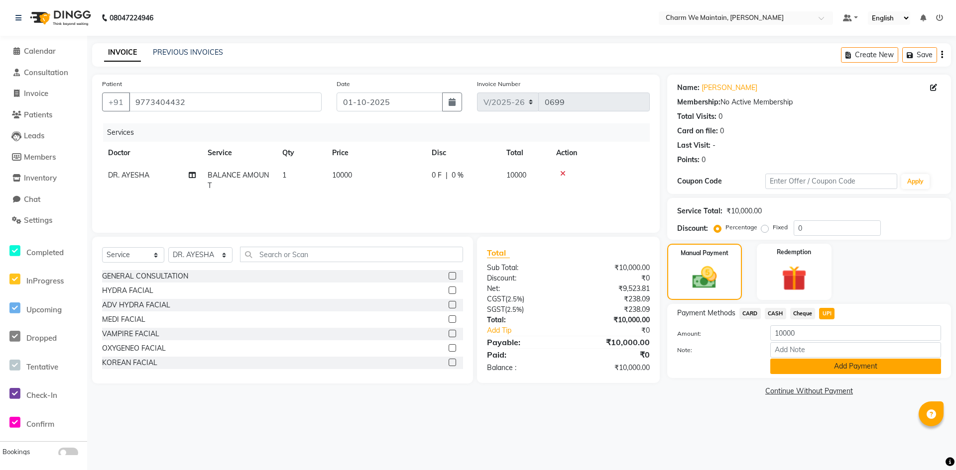
click at [835, 365] on button "Add Payment" at bounding box center [855, 366] width 171 height 15
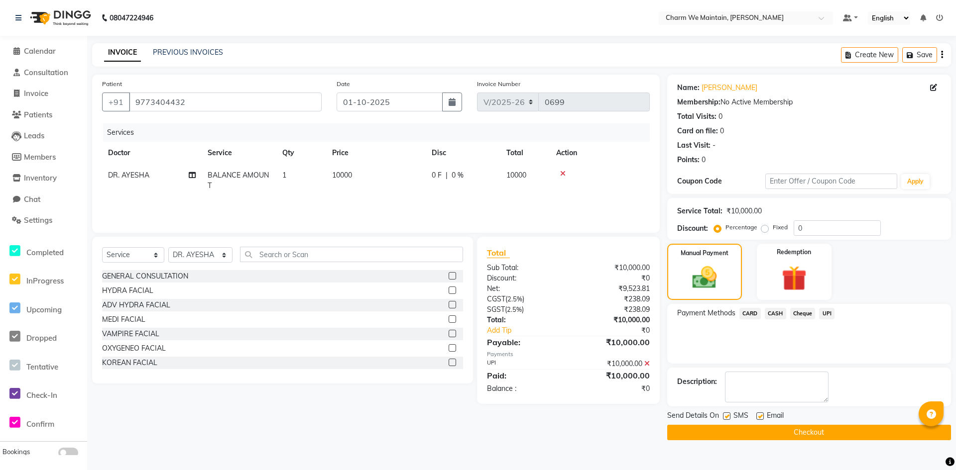
click at [809, 437] on button "Checkout" at bounding box center [809, 432] width 284 height 15
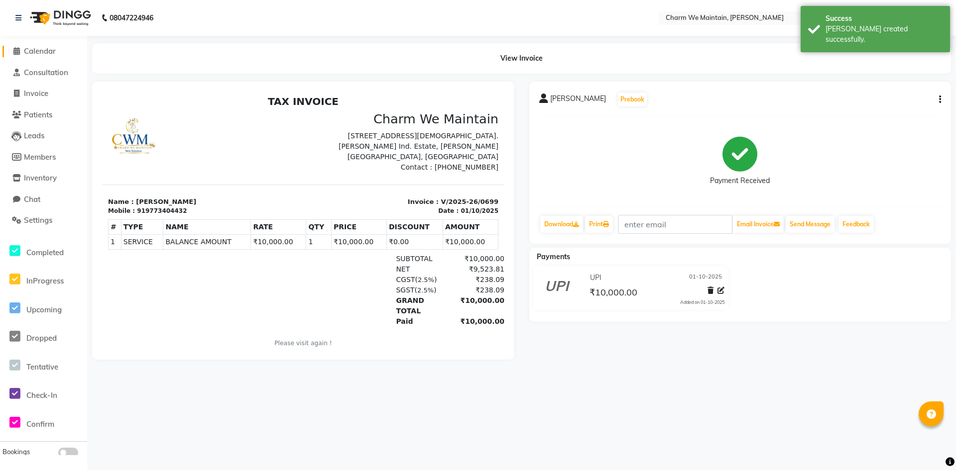
click at [41, 50] on span "Calendar" at bounding box center [40, 50] width 32 height 9
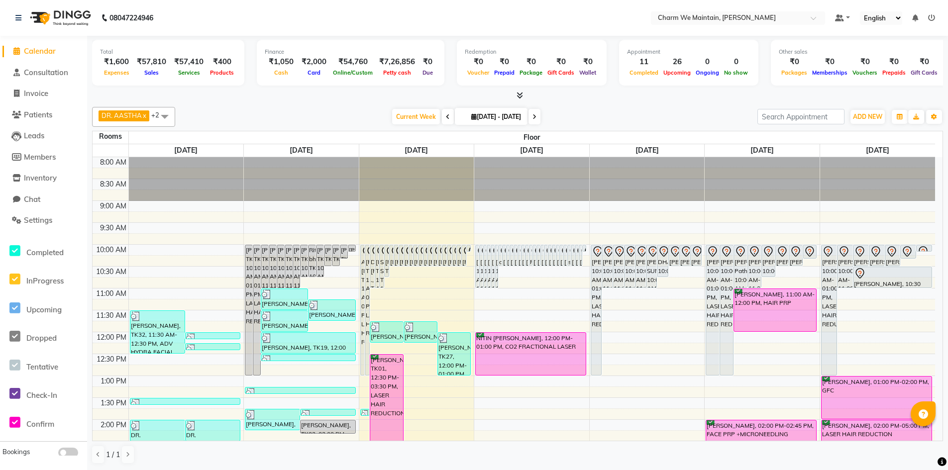
scroll to position [149, 0]
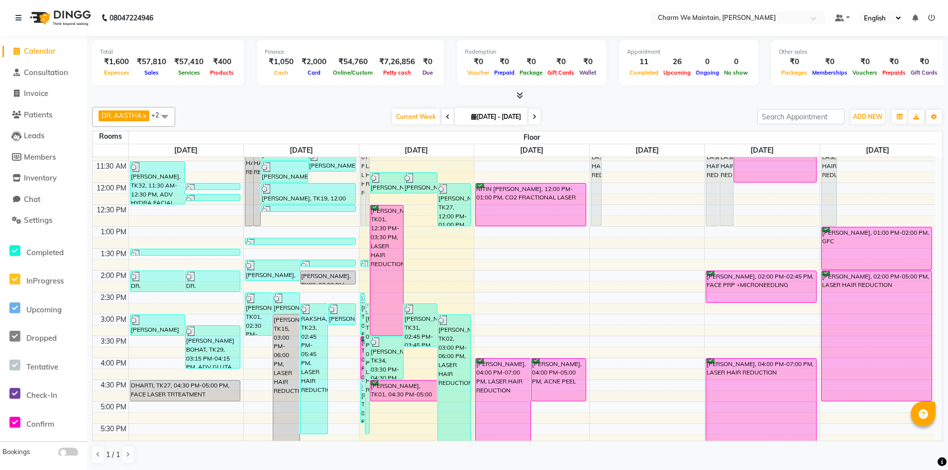
click at [417, 354] on div "8:00 AM 8:30 AM 9:00 AM 9:30 AM 10:00 AM 10:30 AM 11:00 AM 11:30 AM 12:00 PM 12…" at bounding box center [514, 336] width 843 height 657
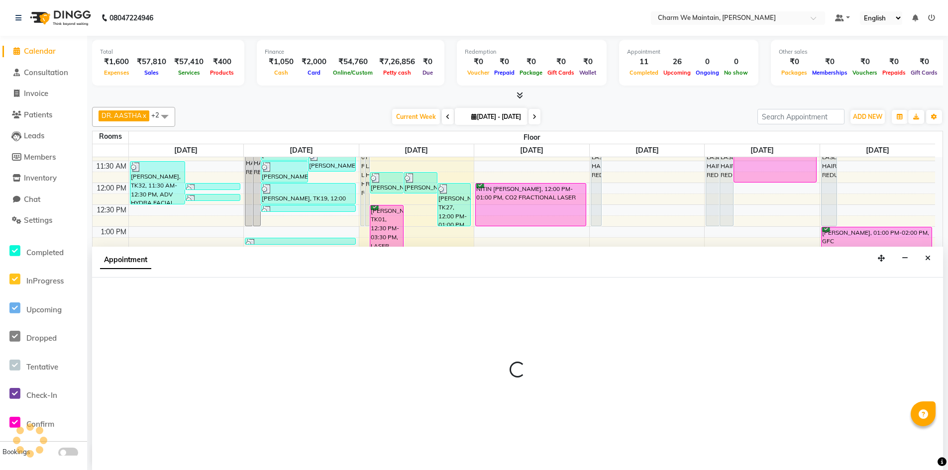
select select "945"
select select "tentative"
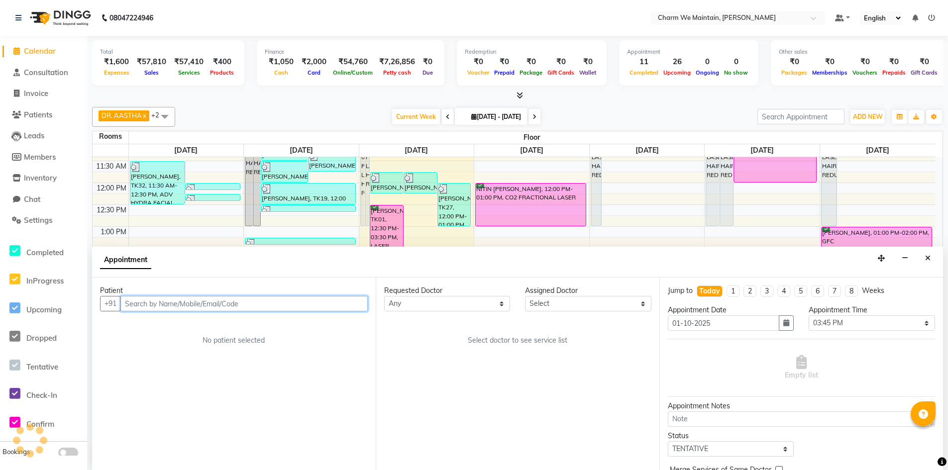
scroll to position [0, 0]
click at [296, 307] on input "text" at bounding box center [243, 303] width 247 height 15
type input "8"
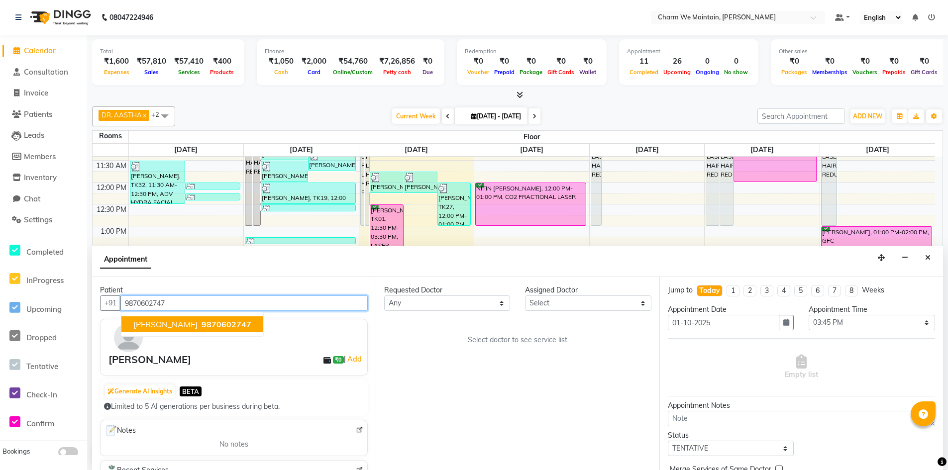
click at [221, 323] on span "9870602747" at bounding box center [227, 325] width 50 height 10
type input "9870602747"
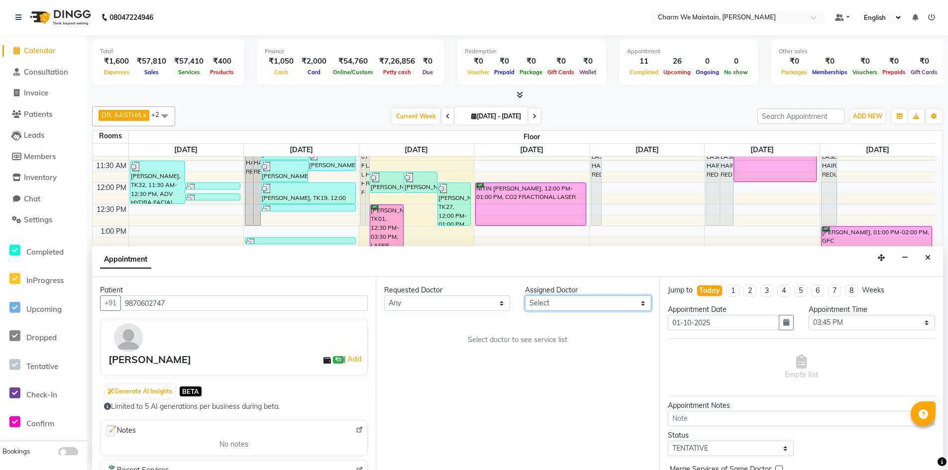
click at [592, 300] on select "Select DR. AYESHA DR. [GEOGRAPHIC_DATA]" at bounding box center [588, 303] width 126 height 15
select select "86210"
click at [525, 296] on select "Select DR. AYESHA DR. [GEOGRAPHIC_DATA]" at bounding box center [588, 303] width 126 height 15
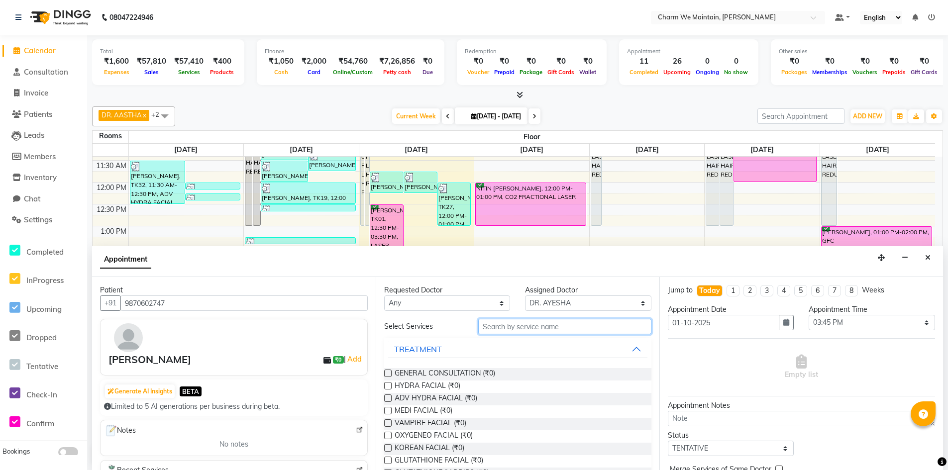
click at [578, 331] on input "text" at bounding box center [564, 326] width 173 height 15
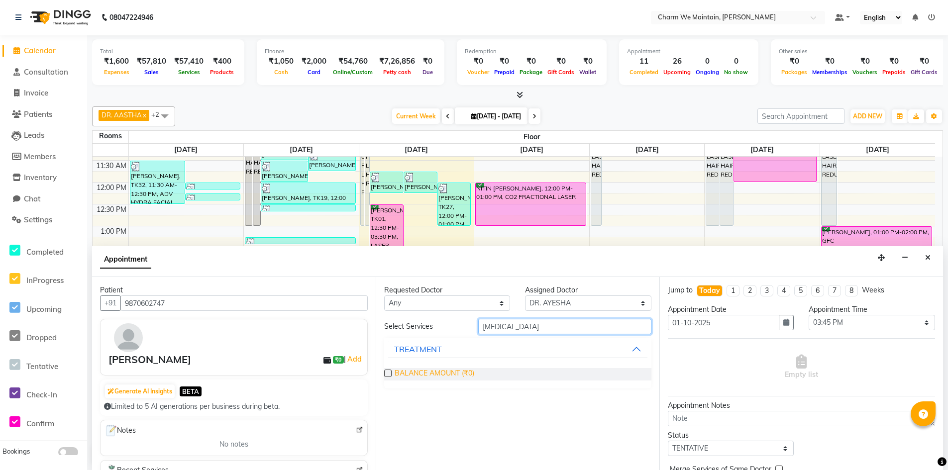
type input "[MEDICAL_DATA]"
click at [436, 375] on span "BALANCE AMOUNT (₹0)" at bounding box center [435, 374] width 80 height 12
checkbox input "true"
select select "4343"
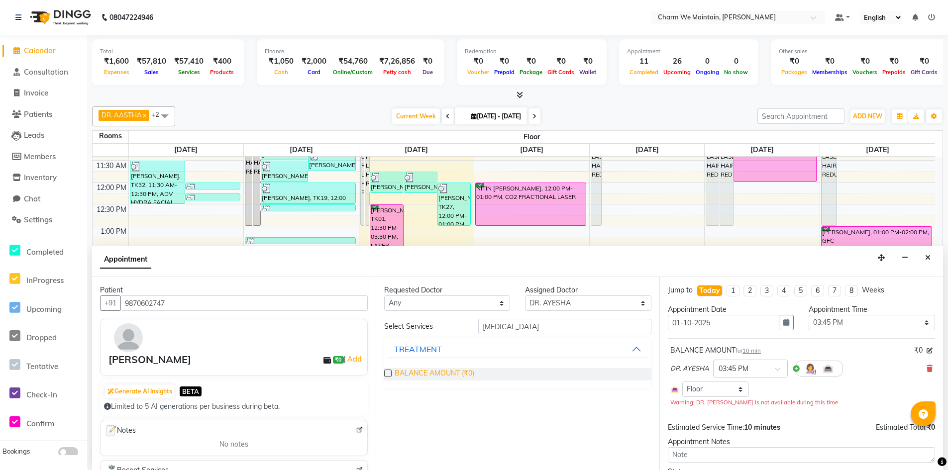
checkbox input "false"
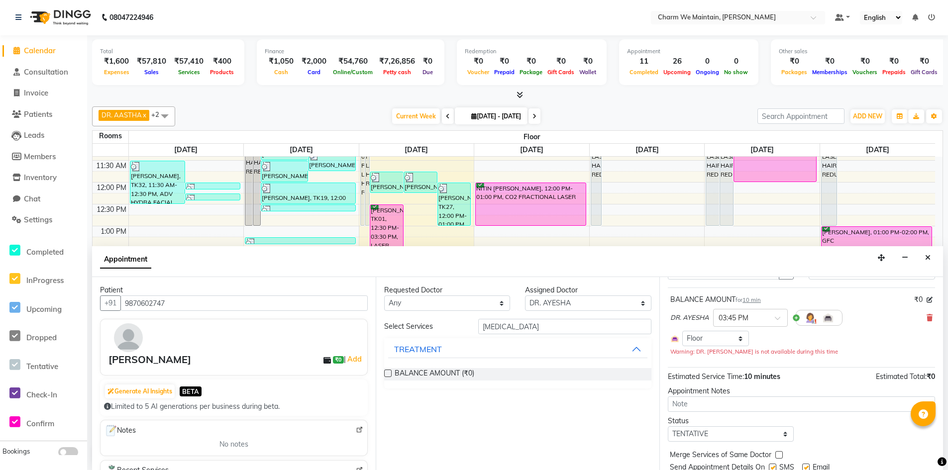
scroll to position [85, 0]
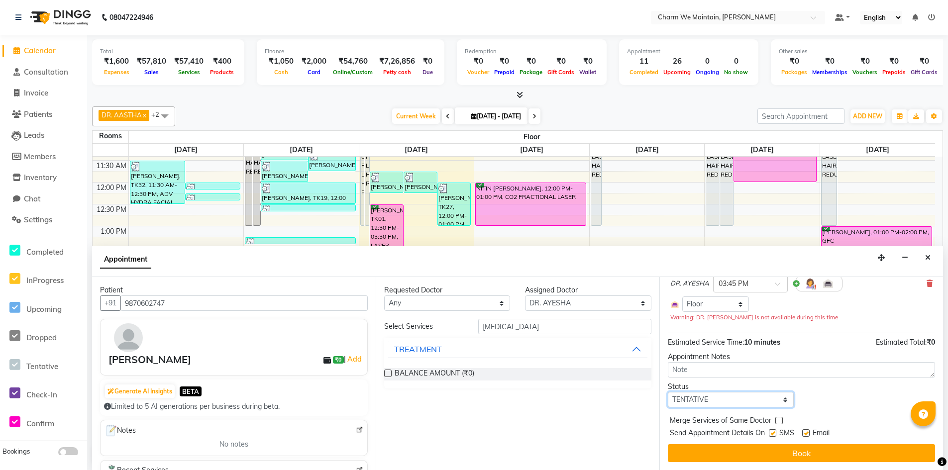
click at [723, 404] on select "Select TENTATIVE CONFIRM CHECK-IN UPCOMING" at bounding box center [731, 399] width 126 height 15
select select "confirm booking"
click at [668, 392] on select "Select TENTATIVE CONFIRM CHECK-IN UPCOMING" at bounding box center [731, 399] width 126 height 15
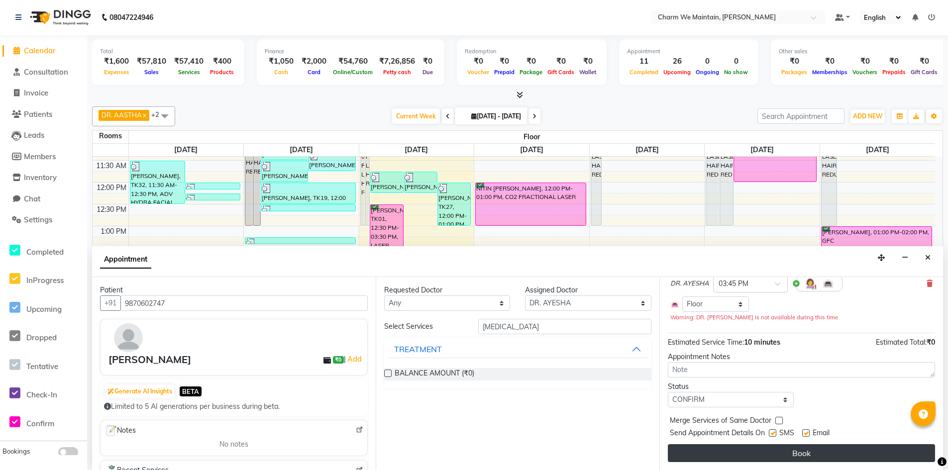
click at [797, 456] on button "Book" at bounding box center [801, 454] width 267 height 18
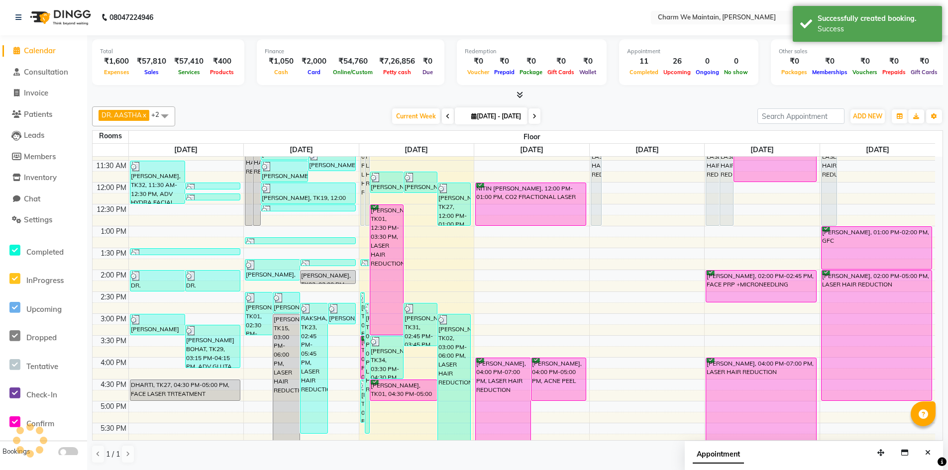
scroll to position [0, 0]
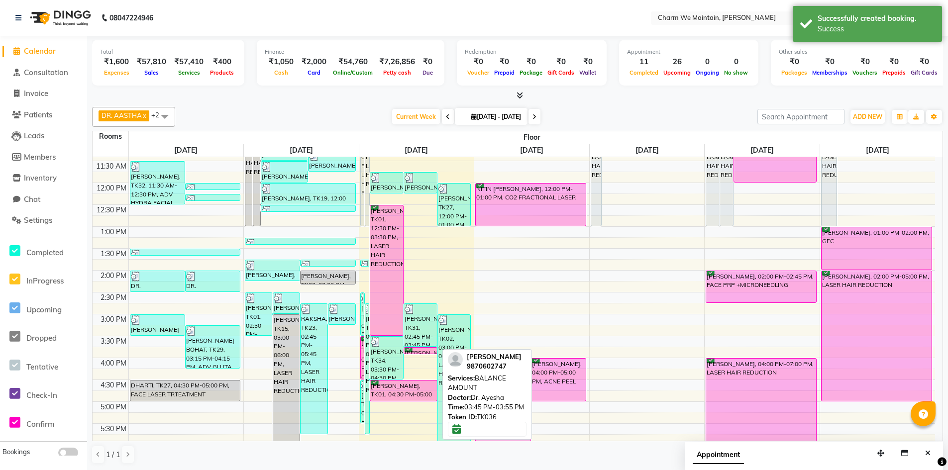
click at [424, 351] on div "[PERSON_NAME], TK36, 03:45 PM-03:55 PM, BALANCE AMOUNT" at bounding box center [420, 351] width 33 height 6
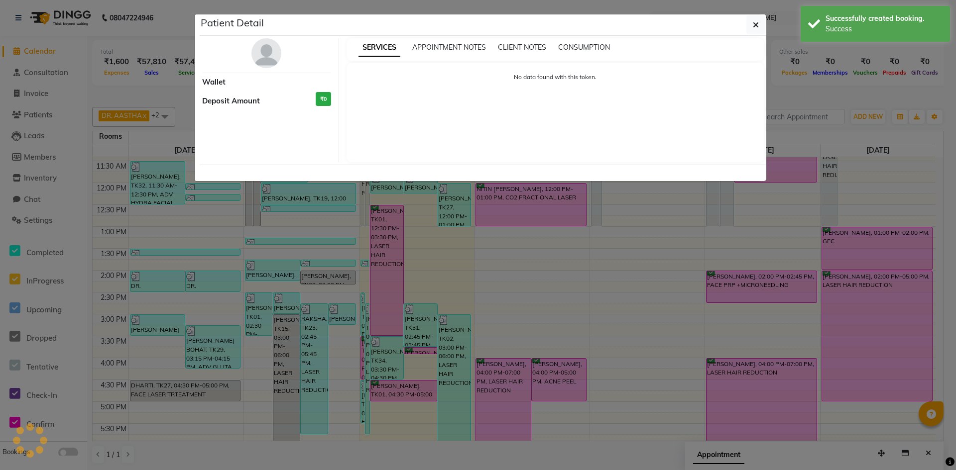
select select "6"
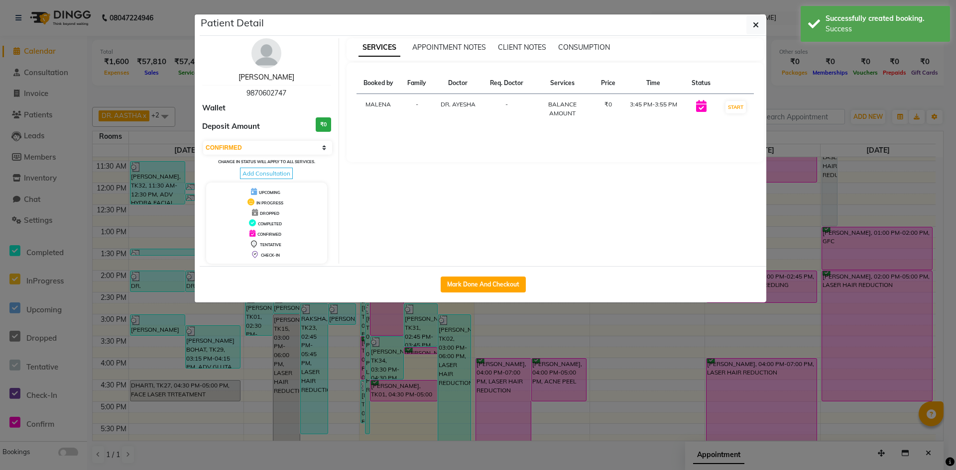
click at [264, 78] on link "[PERSON_NAME]" at bounding box center [266, 77] width 56 height 9
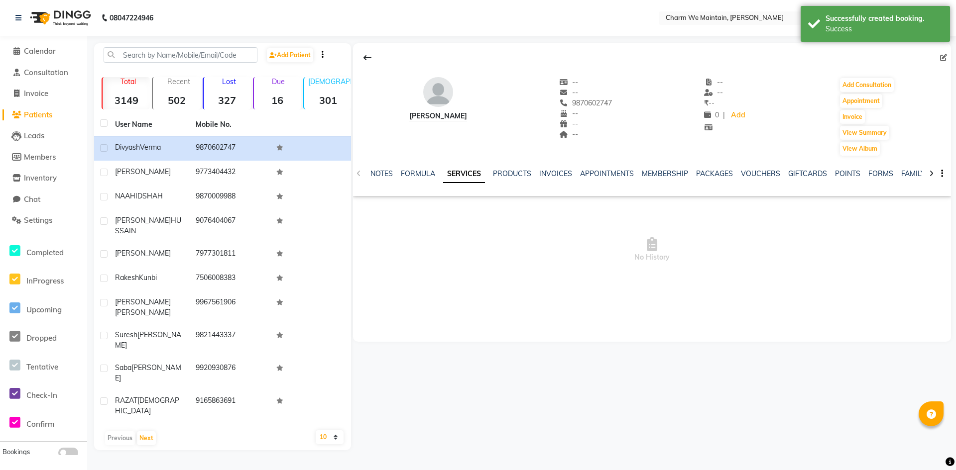
click at [942, 59] on icon at bounding box center [943, 57] width 7 height 7
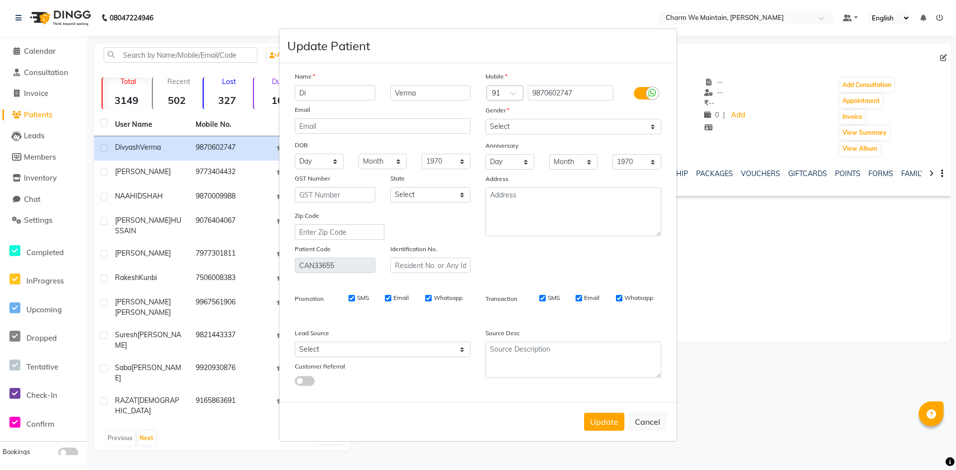
type input "D"
type input "DEEPAK"
click at [428, 95] on input "Verma" at bounding box center [430, 92] width 81 height 15
type input "V"
type input "[PERSON_NAME]"
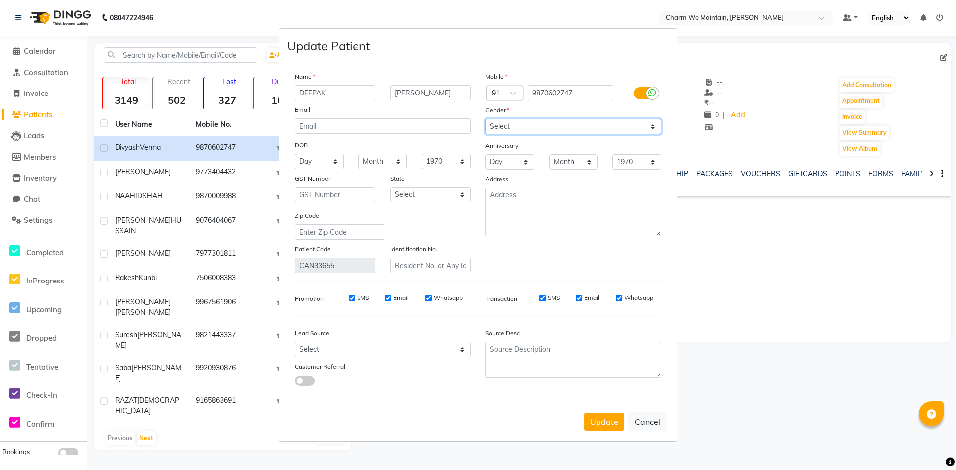
click at [564, 131] on select "Select [DEMOGRAPHIC_DATA] [DEMOGRAPHIC_DATA] Other Prefer Not To Say" at bounding box center [573, 126] width 176 height 15
select select "[DEMOGRAPHIC_DATA]"
click at [485, 119] on select "Select [DEMOGRAPHIC_DATA] [DEMOGRAPHIC_DATA] Other Prefer Not To Say" at bounding box center [573, 126] width 176 height 15
click at [608, 421] on button "Update" at bounding box center [604, 422] width 40 height 18
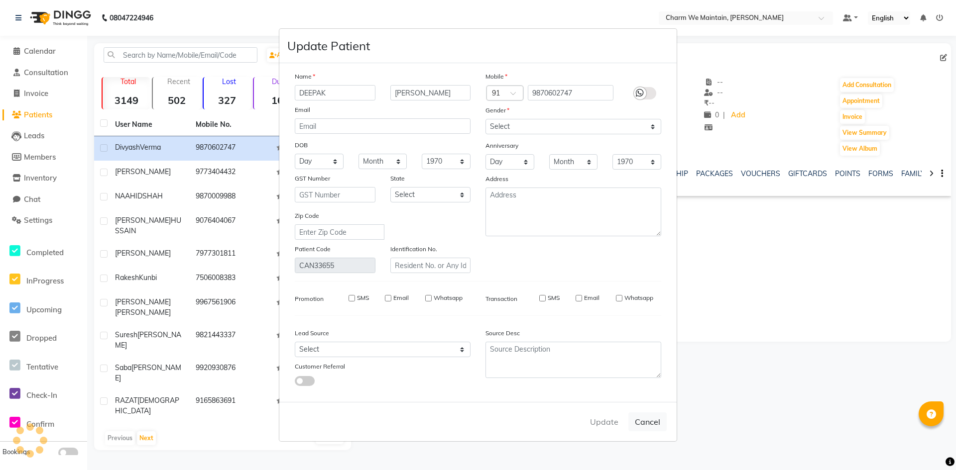
select select
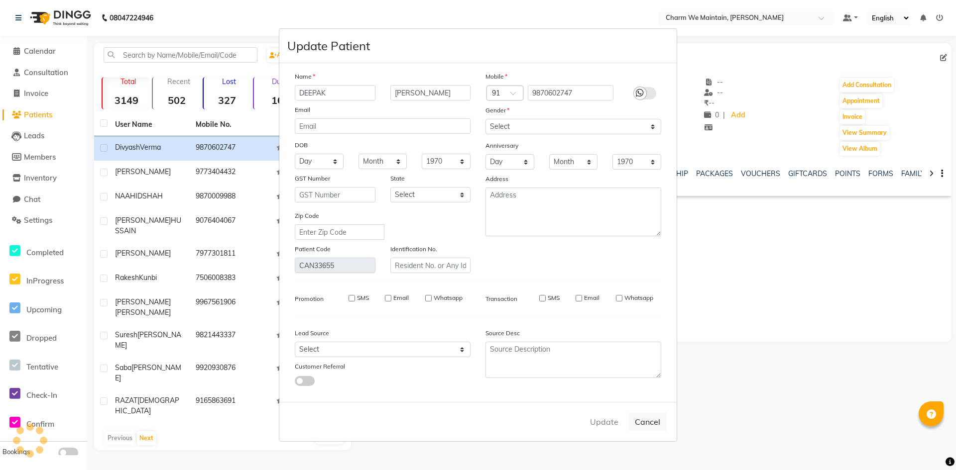
select select
checkbox input "false"
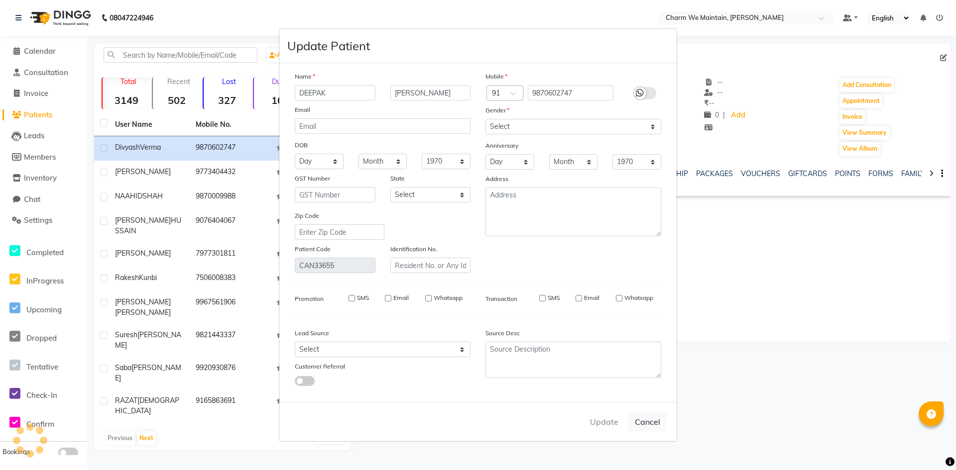
checkbox input "false"
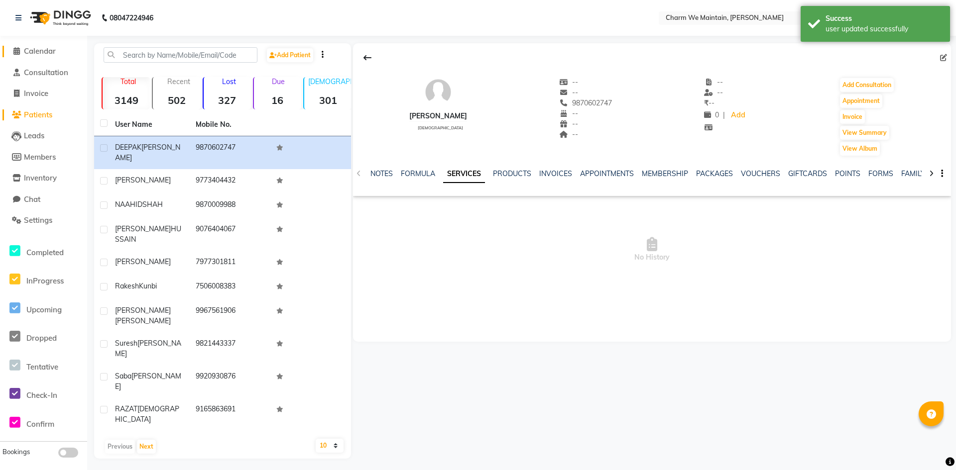
click at [48, 56] on link "Calendar" at bounding box center [43, 51] width 82 height 11
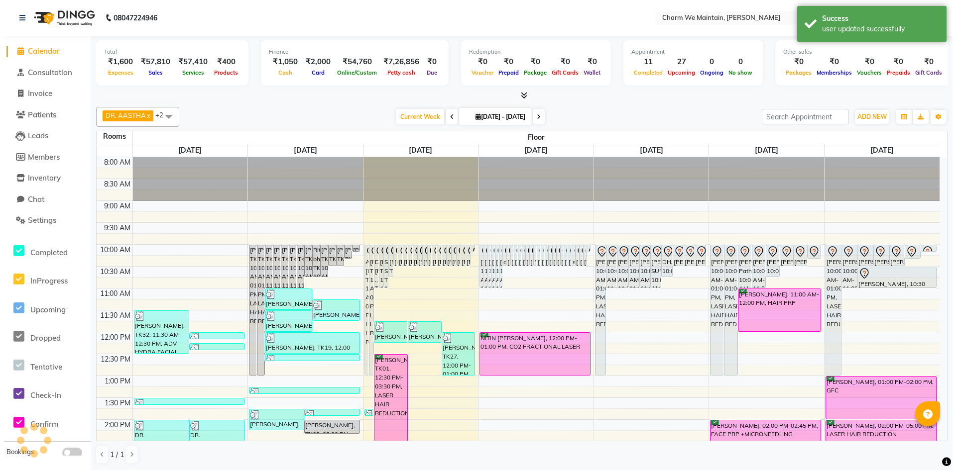
scroll to position [149, 0]
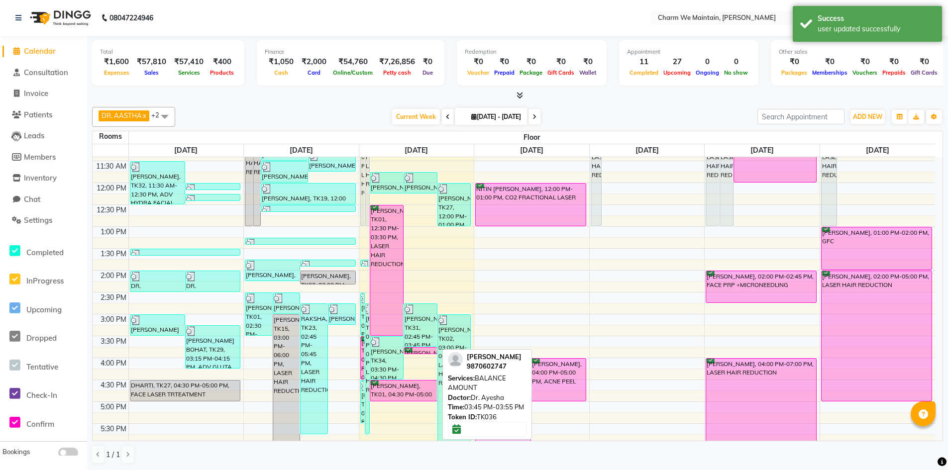
click at [416, 351] on div "[PERSON_NAME], TK36, 03:45 PM-03:55 PM, BALANCE AMOUNT" at bounding box center [420, 351] width 33 height 6
select select "6"
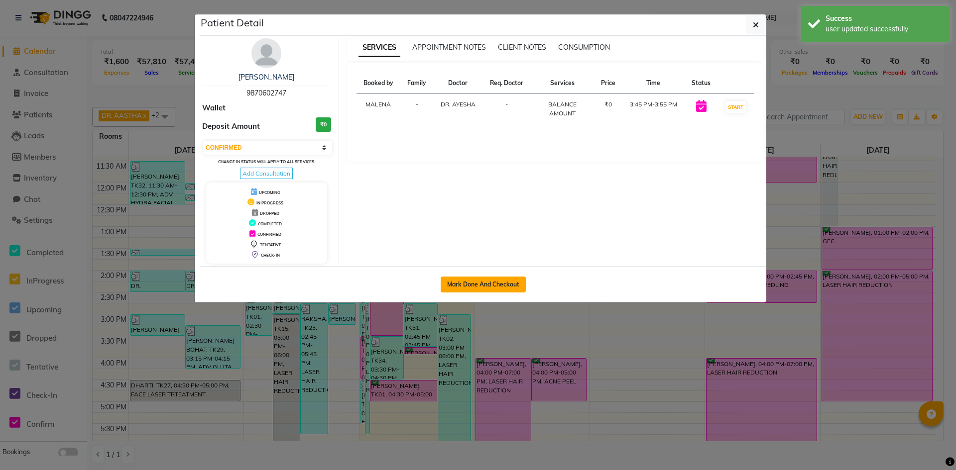
click at [479, 284] on button "Mark Done And Checkout" at bounding box center [483, 285] width 85 height 16
select select "service"
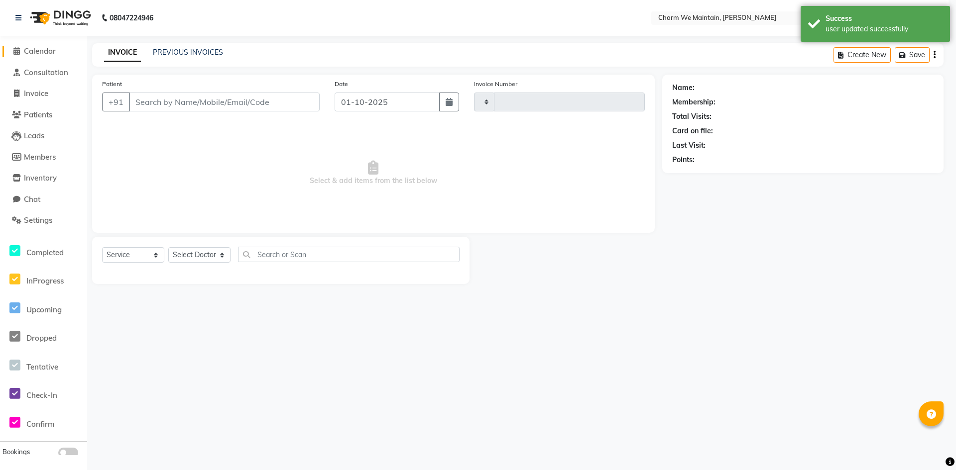
type input "0700"
select select "8618"
type input "9870602747"
select select "86210"
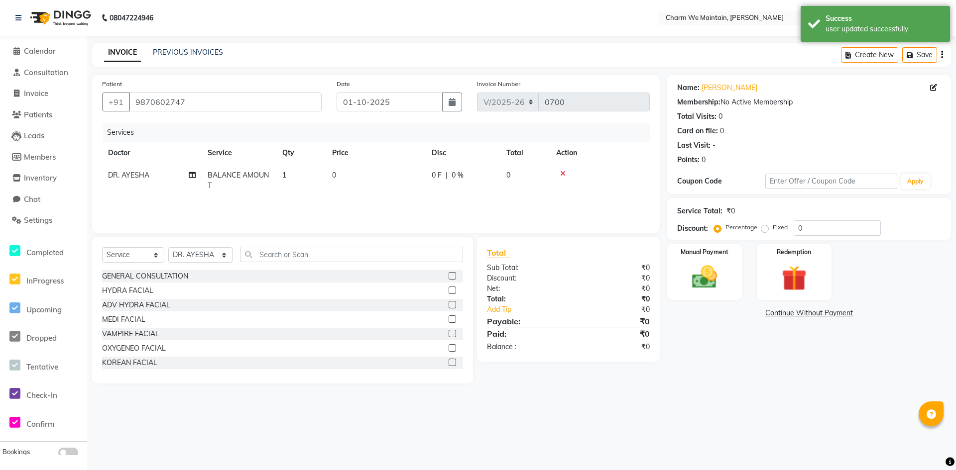
click at [347, 182] on td "0" at bounding box center [376, 180] width 100 height 33
select select "86210"
click at [399, 179] on input "0" at bounding box center [423, 177] width 88 height 15
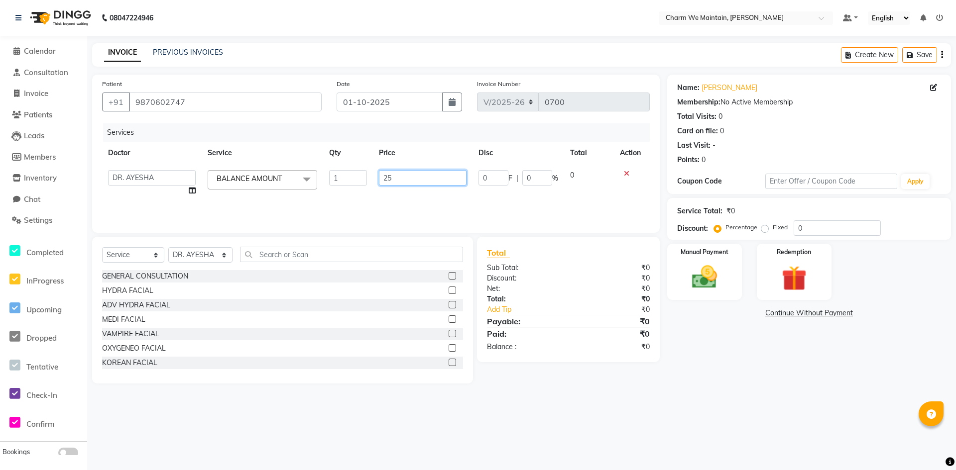
type input "250"
click at [693, 281] on img at bounding box center [704, 277] width 43 height 30
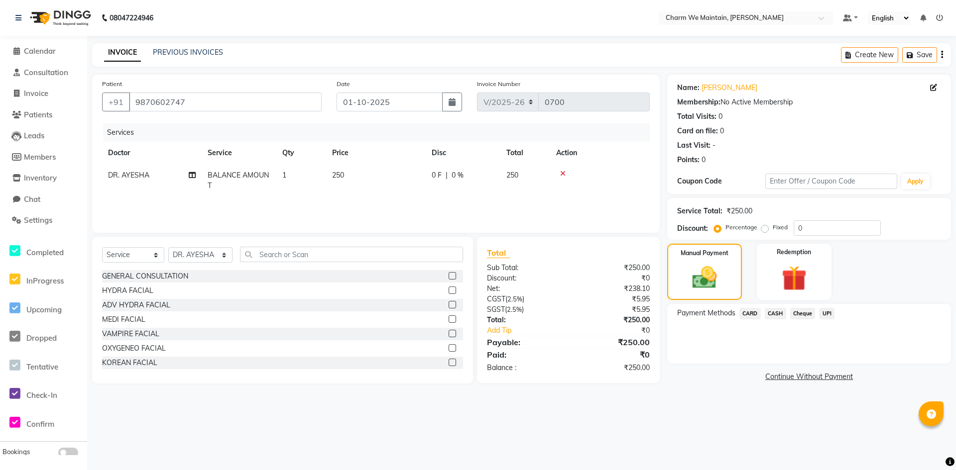
click at [779, 315] on span "CASH" at bounding box center [775, 313] width 21 height 11
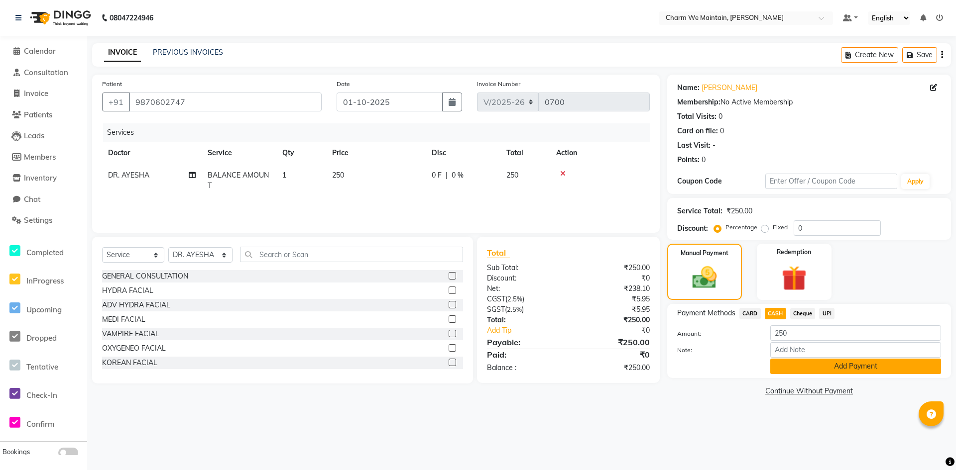
click at [816, 369] on button "Add Payment" at bounding box center [855, 366] width 171 height 15
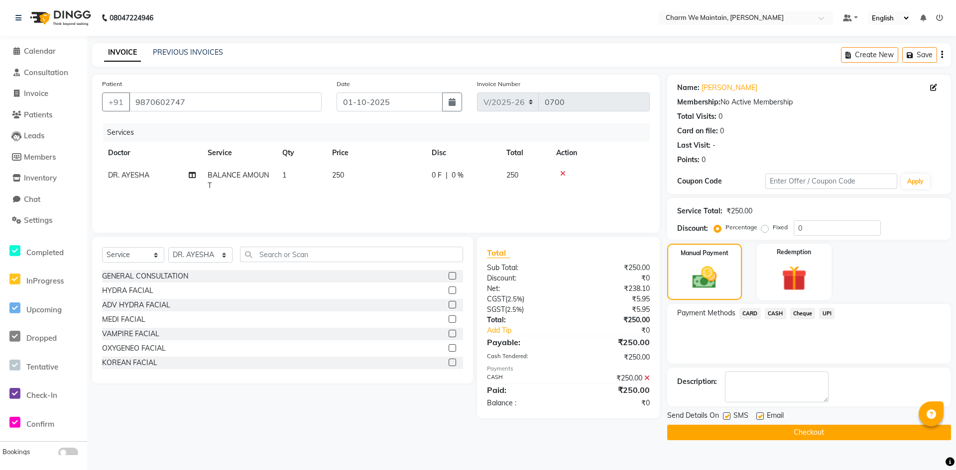
click at [808, 432] on button "Checkout" at bounding box center [809, 432] width 284 height 15
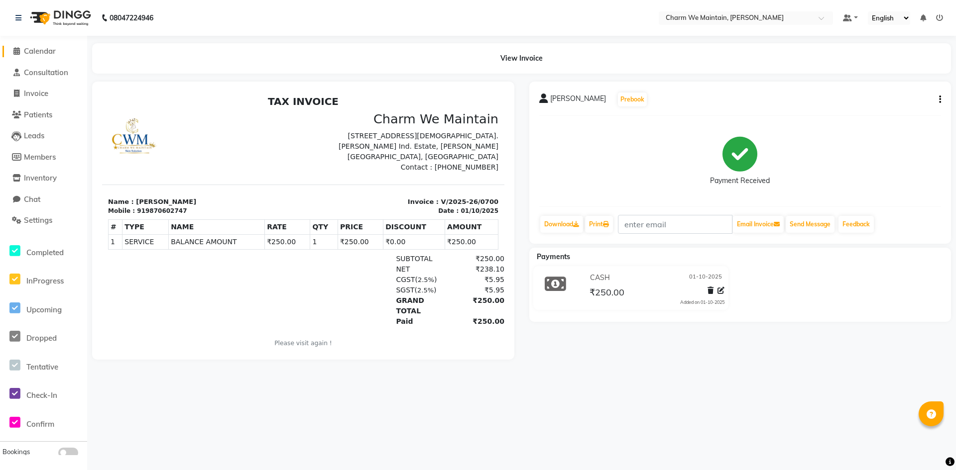
click at [35, 51] on span "Calendar" at bounding box center [40, 50] width 32 height 9
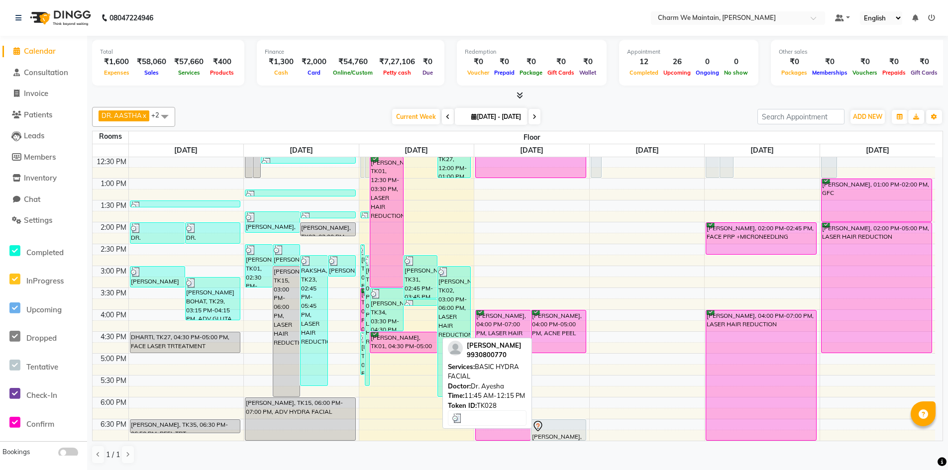
scroll to position [199, 0]
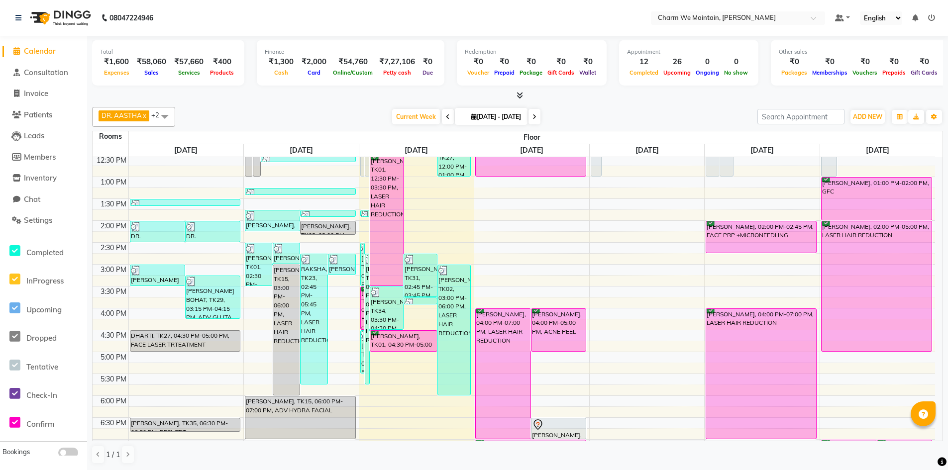
click at [449, 250] on div "8:00 AM 8:30 AM 9:00 AM 9:30 AM 10:00 AM 10:30 AM 11:00 AM 11:30 AM 12:00 PM 12…" at bounding box center [514, 286] width 843 height 657
select select "tentative"
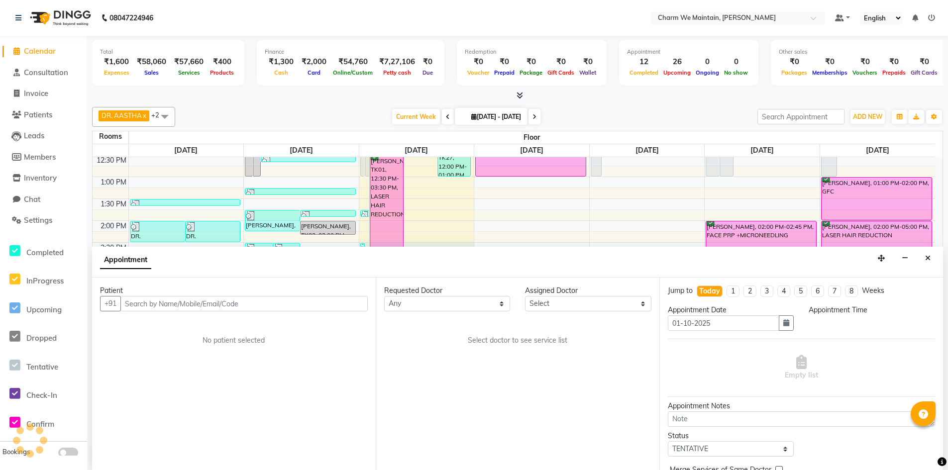
scroll to position [0, 0]
select select "870"
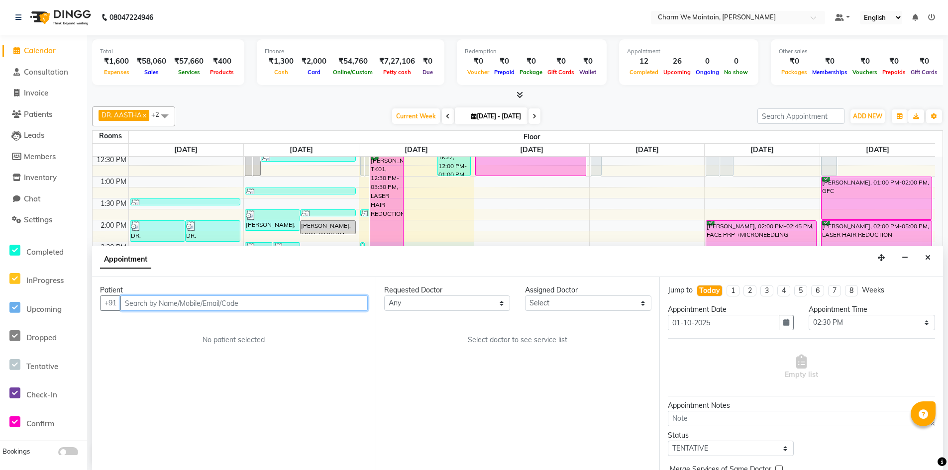
click at [242, 309] on input "text" at bounding box center [243, 303] width 247 height 15
type input "9167966470"
click at [352, 304] on span "Add Patient" at bounding box center [345, 303] width 38 height 9
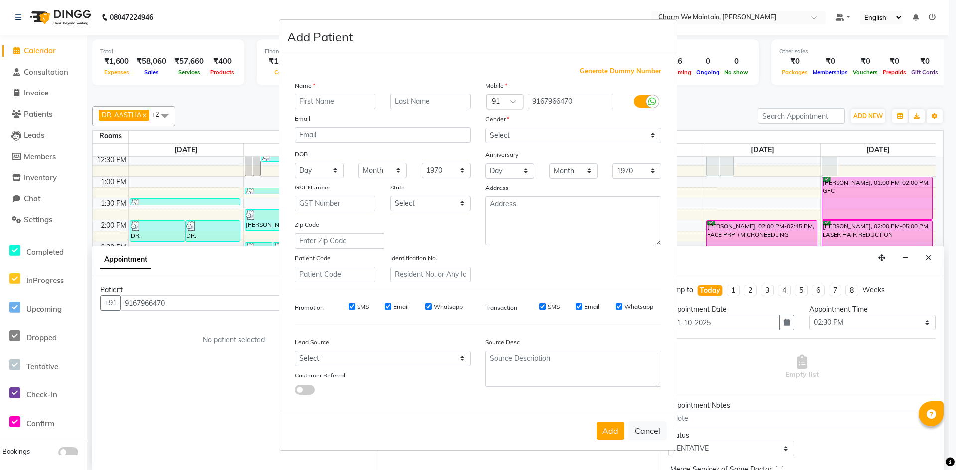
click at [348, 103] on input "text" at bounding box center [335, 101] width 81 height 15
type input "ABHISHEK .P."
click at [419, 104] on input "text" at bounding box center [430, 101] width 81 height 15
type input "TAWLE"
click at [516, 139] on select "Select [DEMOGRAPHIC_DATA] [DEMOGRAPHIC_DATA] Other Prefer Not To Say" at bounding box center [573, 135] width 176 height 15
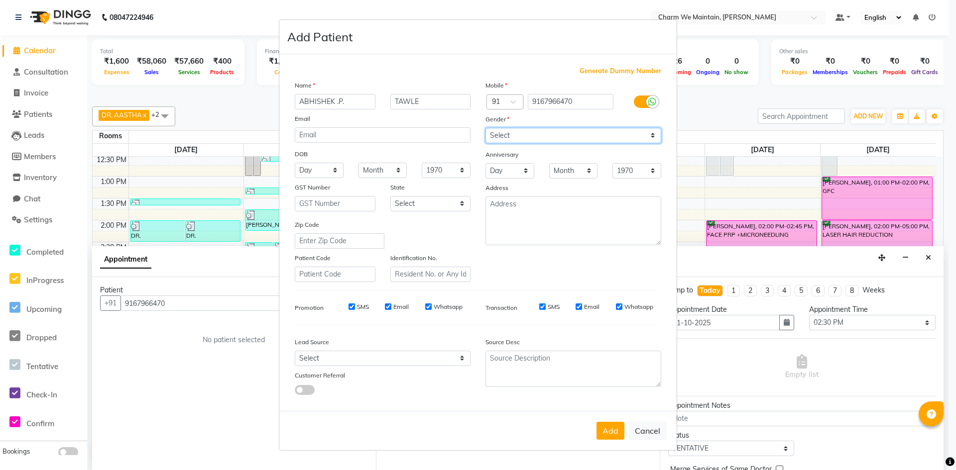
select select "[DEMOGRAPHIC_DATA]"
click at [485, 128] on select "Select [DEMOGRAPHIC_DATA] [DEMOGRAPHIC_DATA] Other Prefer Not To Say" at bounding box center [573, 135] width 176 height 15
click at [615, 432] on button "Add" at bounding box center [610, 431] width 28 height 18
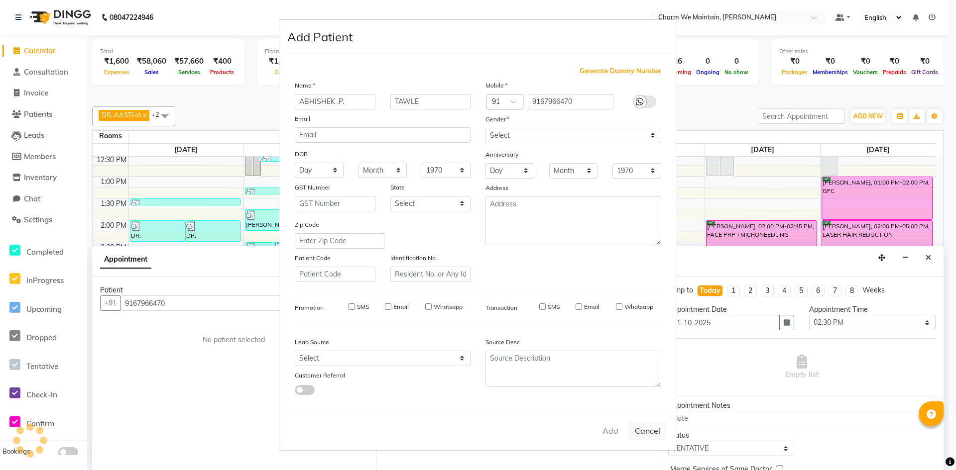
select select
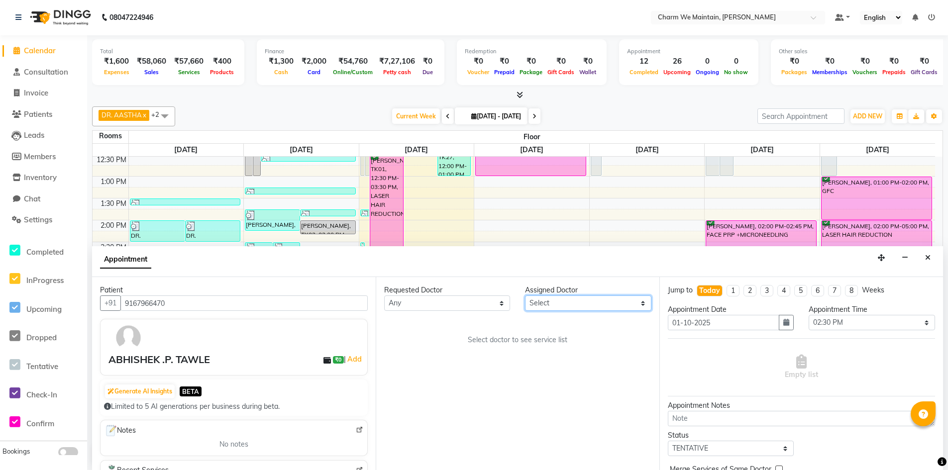
click at [583, 302] on select "Select DR. AYESHA DR. [GEOGRAPHIC_DATA]" at bounding box center [588, 303] width 126 height 15
click at [525, 296] on select "Select DR. AYESHA DR. [GEOGRAPHIC_DATA]" at bounding box center [588, 303] width 126 height 15
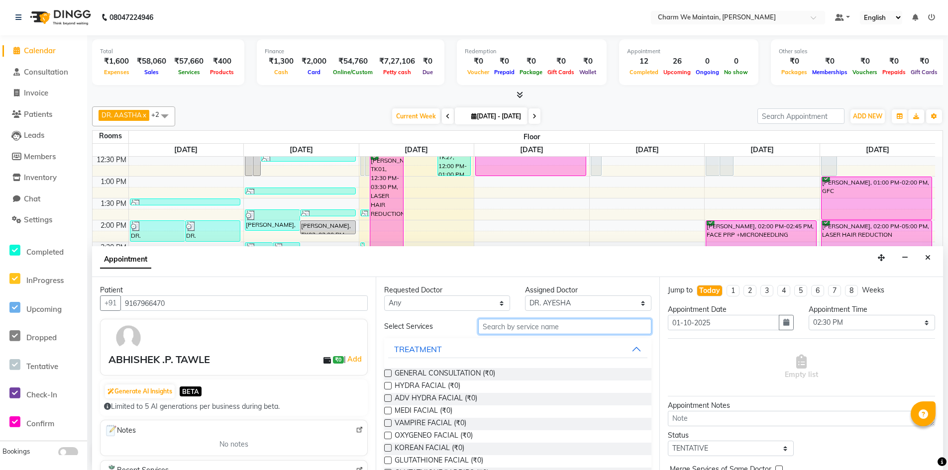
click at [524, 326] on input "text" at bounding box center [564, 326] width 173 height 15
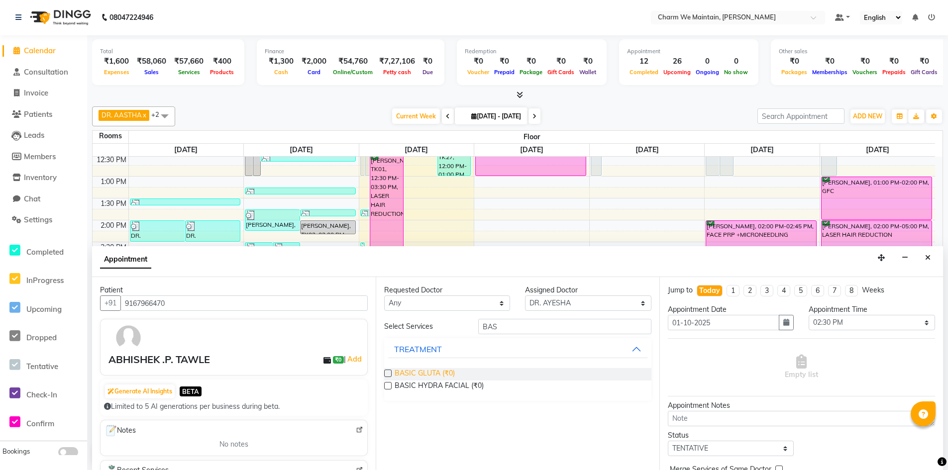
click at [420, 374] on span "BASIC GLUTA (₹0)" at bounding box center [425, 374] width 60 height 12
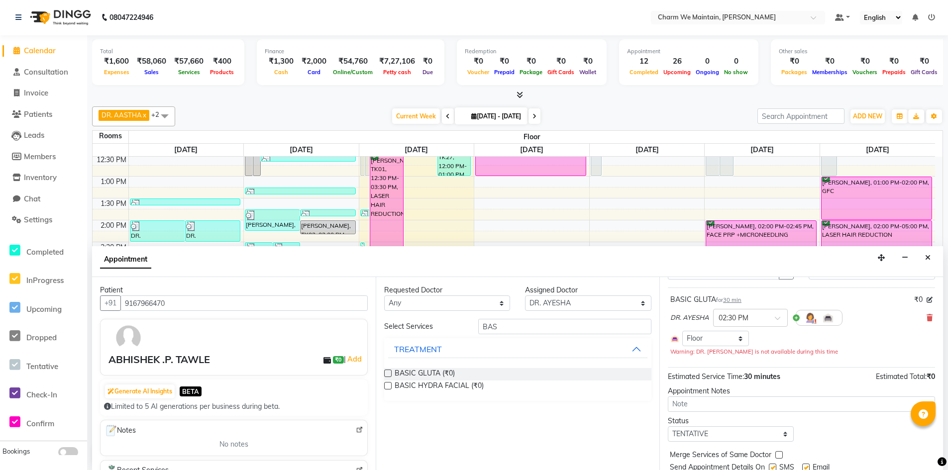
scroll to position [85, 0]
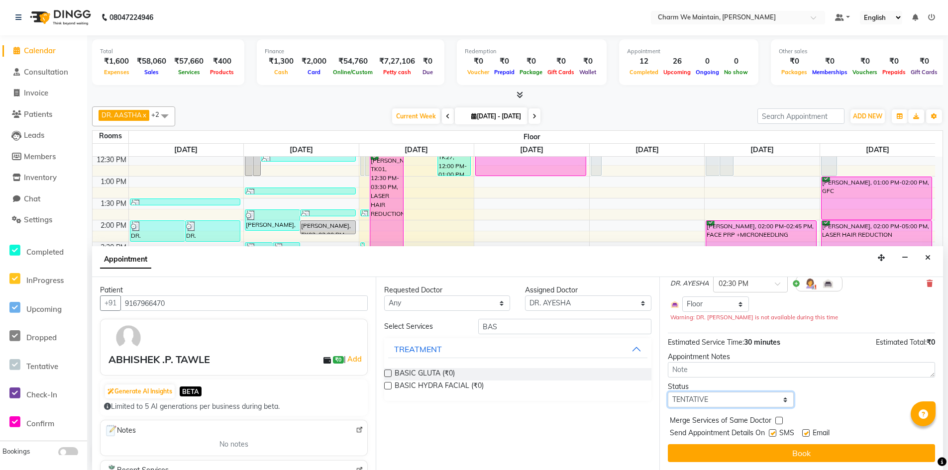
click at [745, 405] on select "Select TENTATIVE CONFIRM CHECK-IN UPCOMING" at bounding box center [731, 399] width 126 height 15
click at [668, 392] on select "Select TENTATIVE CONFIRM CHECK-IN UPCOMING" at bounding box center [731, 399] width 126 height 15
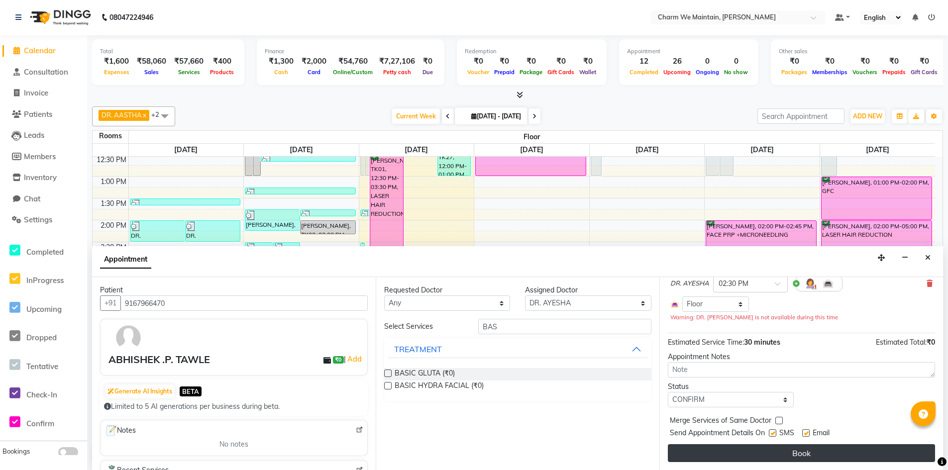
click at [793, 451] on button "Book" at bounding box center [801, 454] width 267 height 18
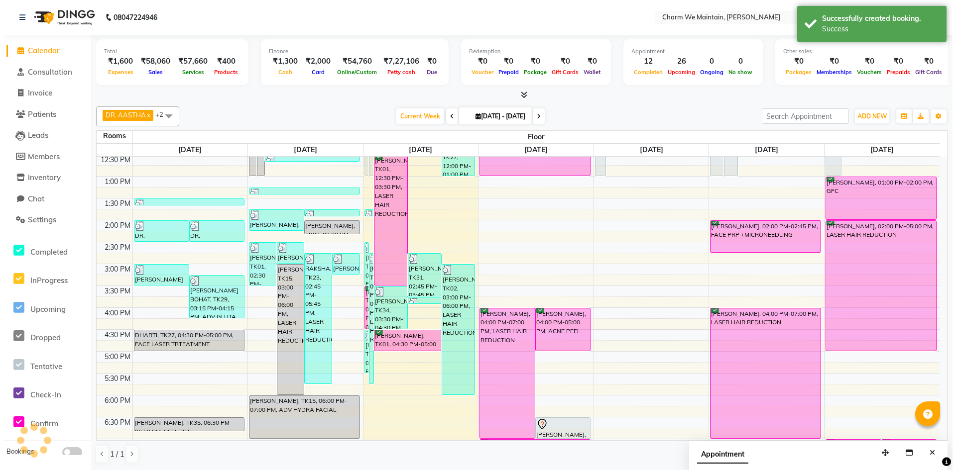
scroll to position [0, 0]
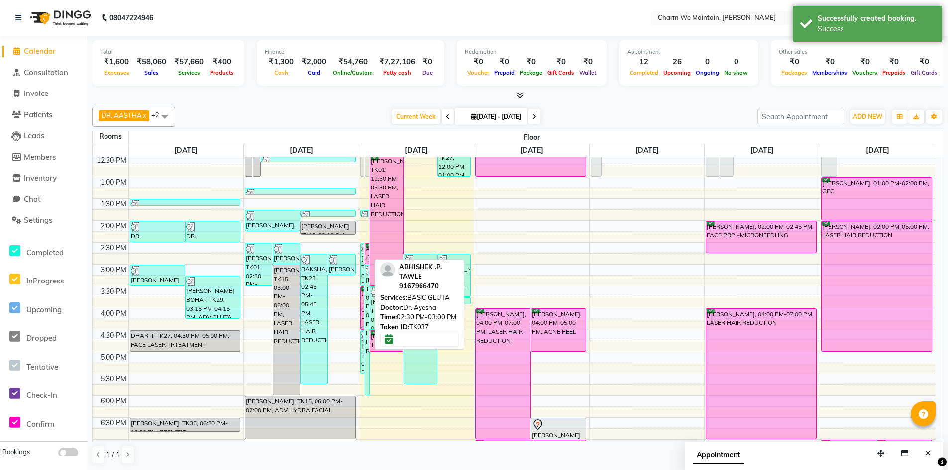
click at [367, 258] on div "ABHISHEK .P. TAWLE, TK37, 02:30 PM-03:00 PM, BASIC GLUTA" at bounding box center [367, 253] width 4 height 20
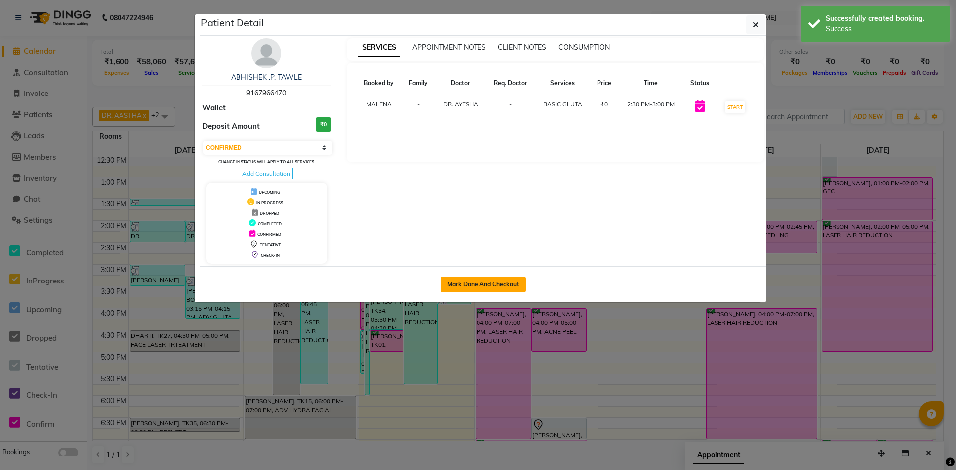
click at [482, 287] on button "Mark Done And Checkout" at bounding box center [483, 285] width 85 height 16
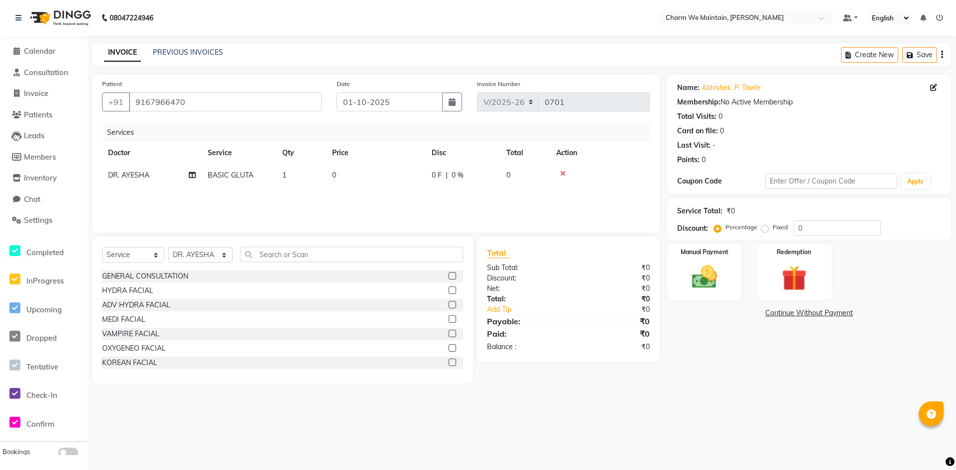
click at [350, 190] on div "Services Doctor Service Qty Price Disc Total Action DR. AYESHA BASIC GLUTA 1 0 …" at bounding box center [376, 173] width 548 height 100
click at [372, 176] on td "0" at bounding box center [376, 175] width 100 height 22
click at [396, 177] on input "0" at bounding box center [423, 177] width 88 height 15
click at [701, 279] on img at bounding box center [704, 277] width 43 height 30
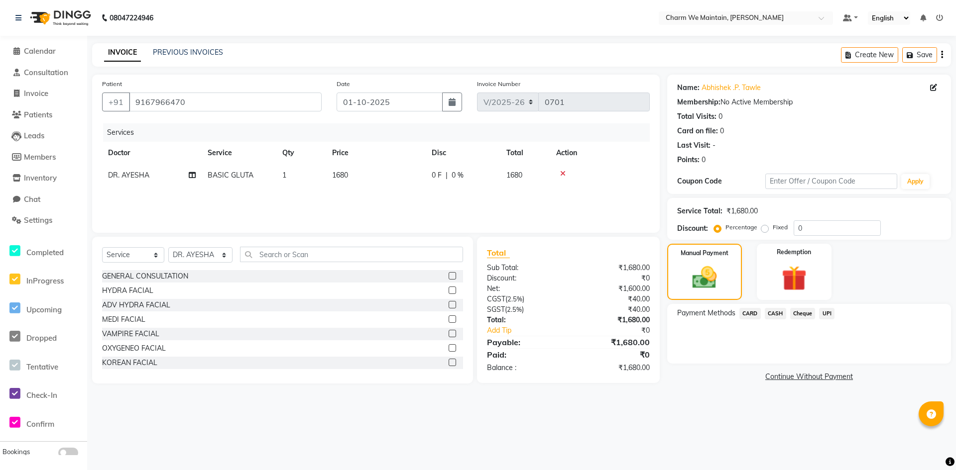
click at [372, 171] on td "1680" at bounding box center [376, 175] width 100 height 22
click at [831, 314] on span "UPI" at bounding box center [826, 313] width 15 height 11
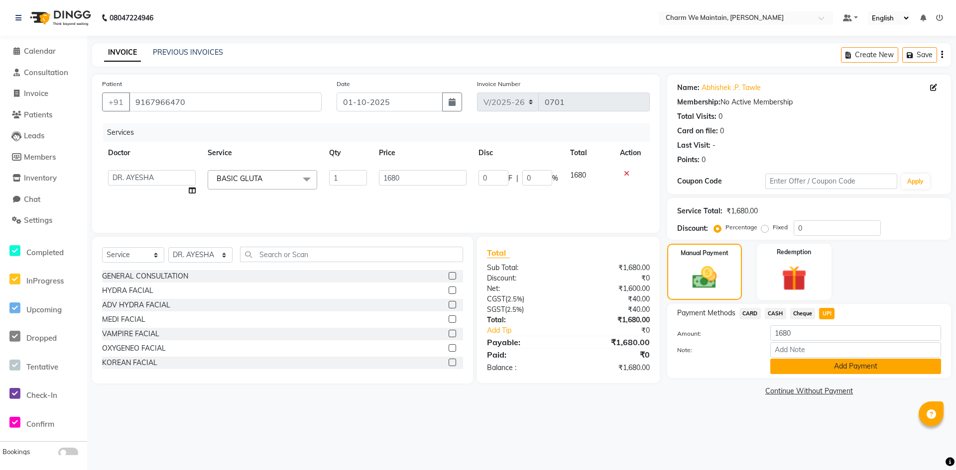
click at [835, 368] on button "Add Payment" at bounding box center [855, 366] width 171 height 15
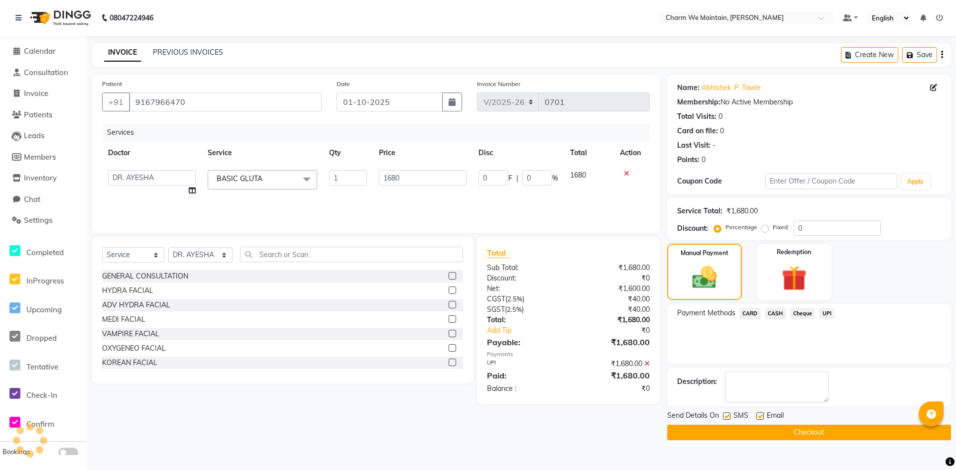
click at [819, 434] on button "Checkout" at bounding box center [809, 432] width 284 height 15
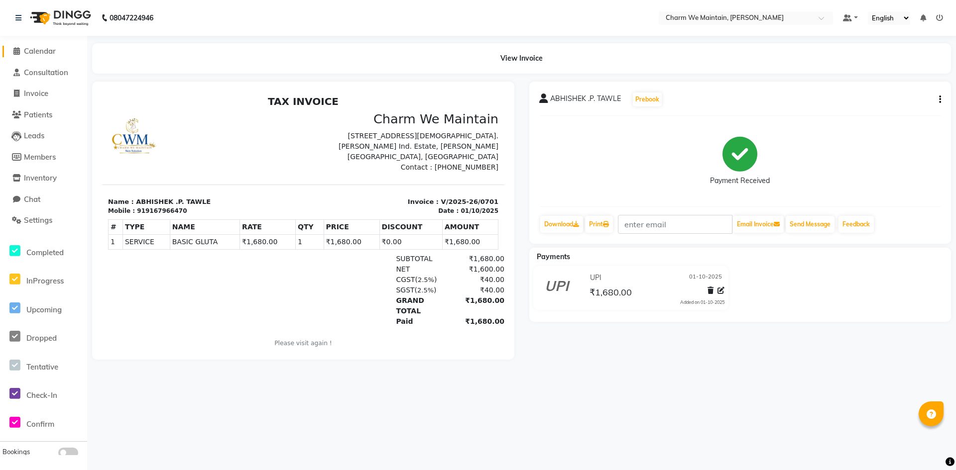
click at [32, 52] on span "Calendar" at bounding box center [40, 50] width 32 height 9
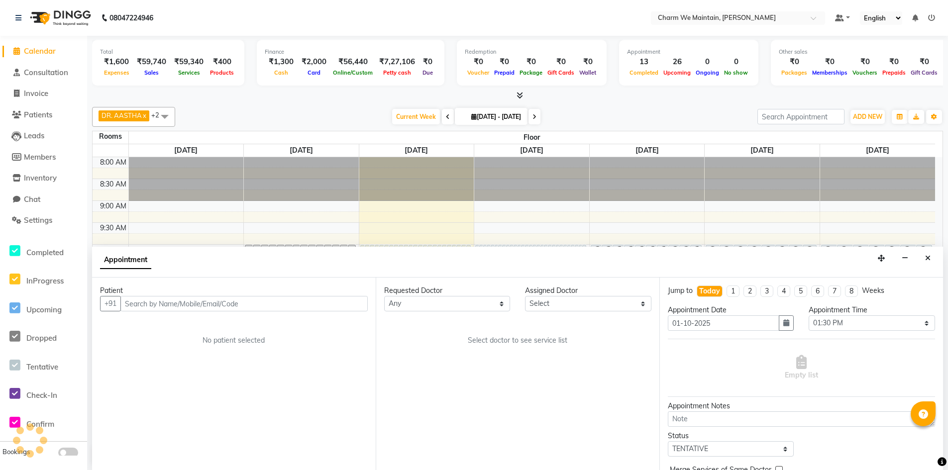
scroll to position [0, 0]
click at [261, 303] on input "text" at bounding box center [243, 303] width 247 height 15
click at [339, 304] on span "Add Patient" at bounding box center [345, 303] width 38 height 9
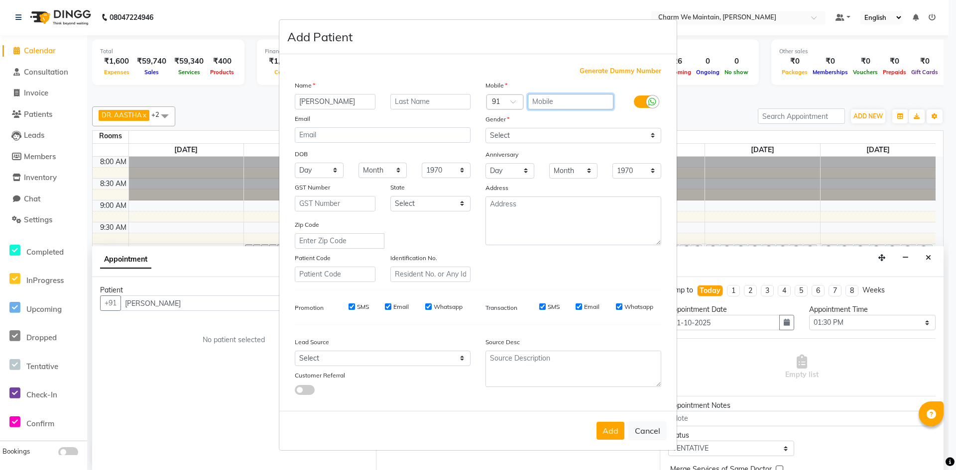
click at [555, 98] on input "text" at bounding box center [571, 101] width 86 height 15
click at [539, 141] on select "Select [DEMOGRAPHIC_DATA] [DEMOGRAPHIC_DATA] Other Prefer Not To Say" at bounding box center [573, 135] width 176 height 15
click at [612, 433] on button "Add" at bounding box center [610, 431] width 28 height 18
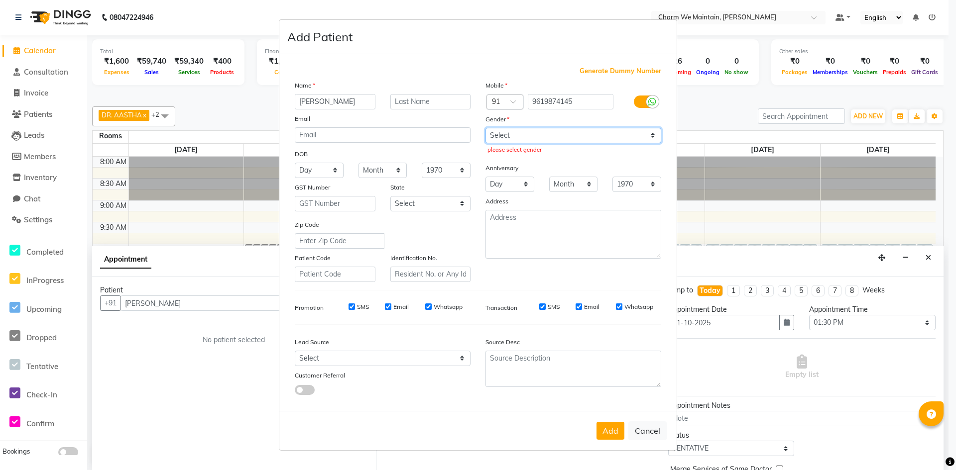
click at [534, 132] on select "Select [DEMOGRAPHIC_DATA] [DEMOGRAPHIC_DATA] Other Prefer Not To Say" at bounding box center [573, 135] width 176 height 15
click at [485, 128] on select "Select [DEMOGRAPHIC_DATA] [DEMOGRAPHIC_DATA] Other Prefer Not To Say" at bounding box center [573, 135] width 176 height 15
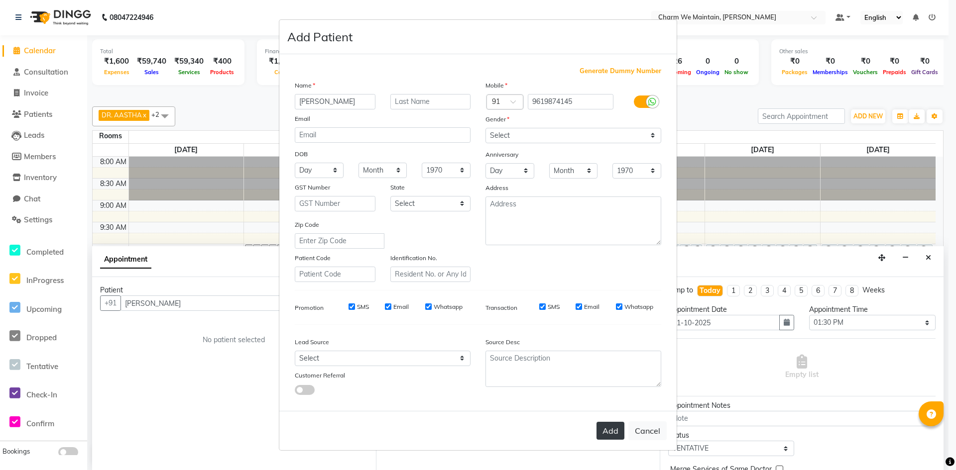
click at [605, 433] on button "Add" at bounding box center [610, 431] width 28 height 18
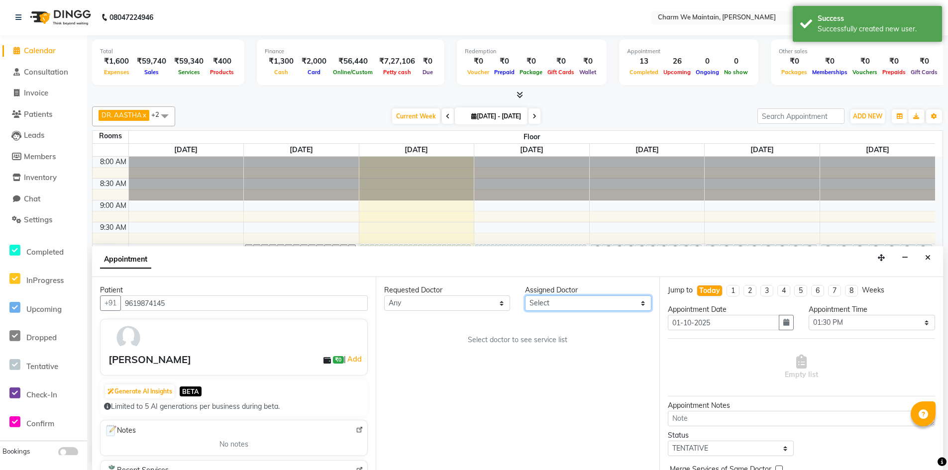
click at [566, 299] on select "Select DR. AYESHA DR. [GEOGRAPHIC_DATA]" at bounding box center [588, 303] width 126 height 15
click at [525, 296] on select "Select DR. AYESHA DR. [GEOGRAPHIC_DATA]" at bounding box center [588, 303] width 126 height 15
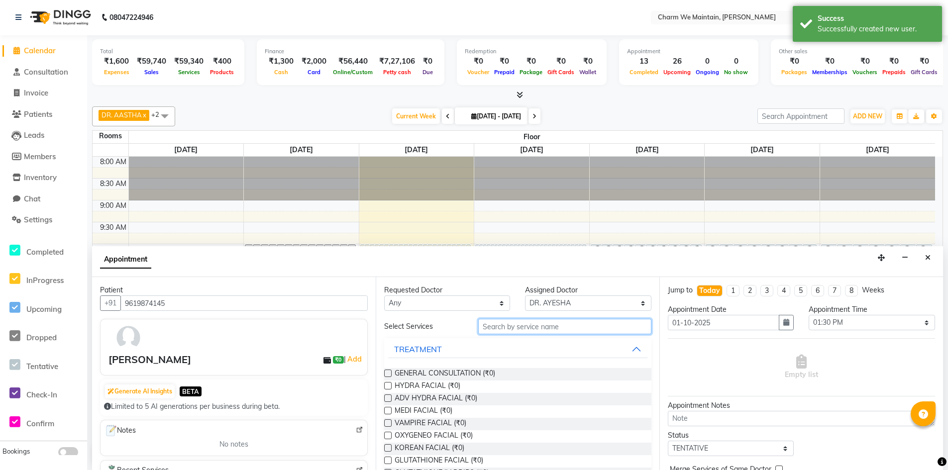
click at [568, 327] on input "text" at bounding box center [564, 326] width 173 height 15
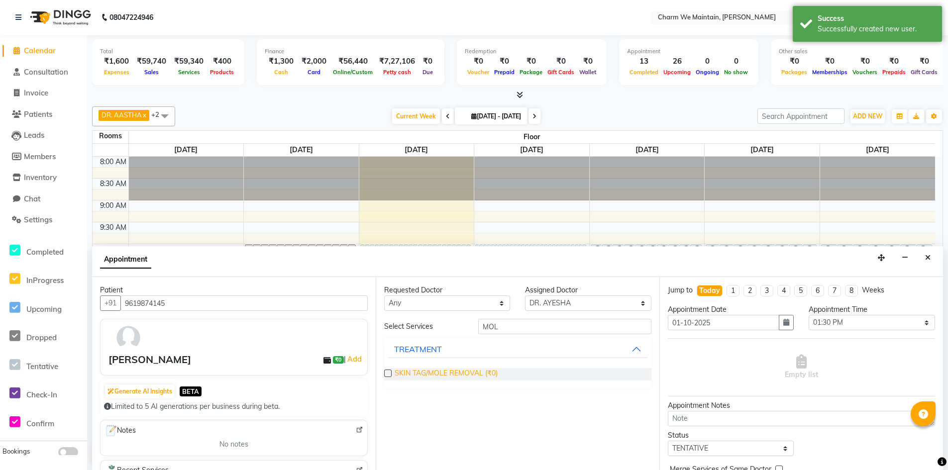
click at [471, 374] on span "SKIN TAG/MOLE REMOVAL (₹0)" at bounding box center [446, 374] width 103 height 12
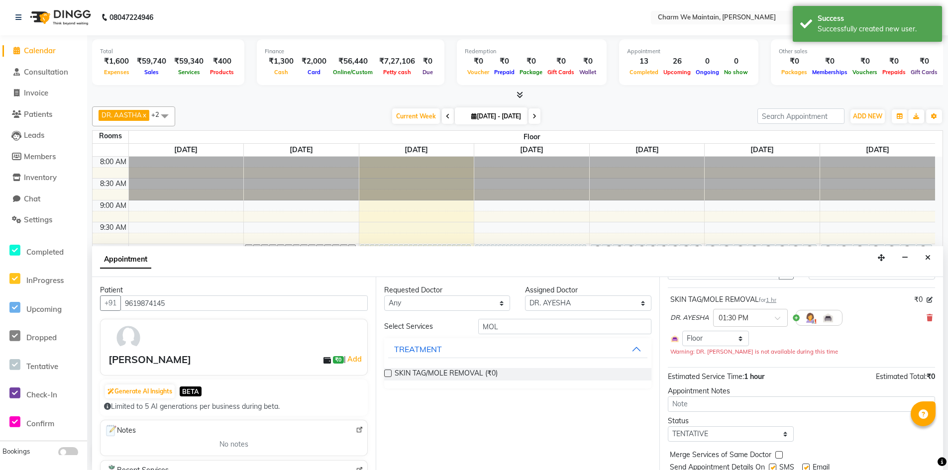
scroll to position [85, 0]
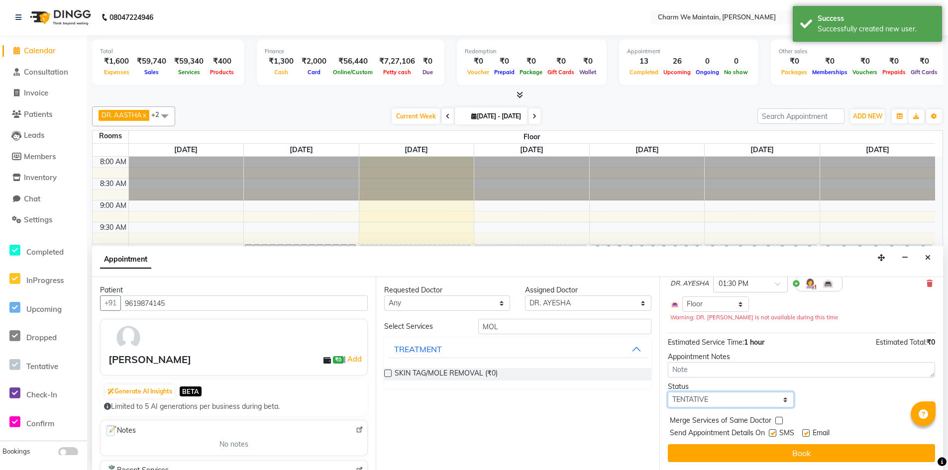
click at [734, 404] on select "Select TENTATIVE CONFIRM CHECK-IN UPCOMING" at bounding box center [731, 399] width 126 height 15
click at [668, 392] on select "Select TENTATIVE CONFIRM CHECK-IN UPCOMING" at bounding box center [731, 399] width 126 height 15
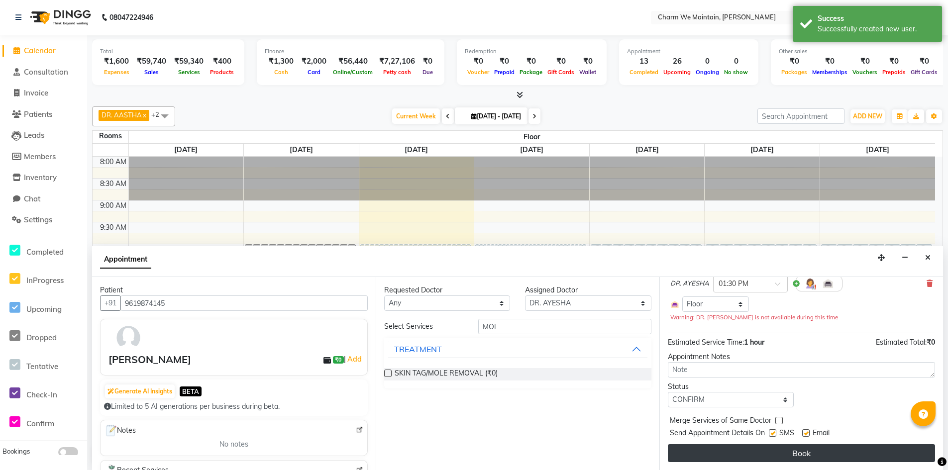
click at [799, 454] on button "Book" at bounding box center [801, 454] width 267 height 18
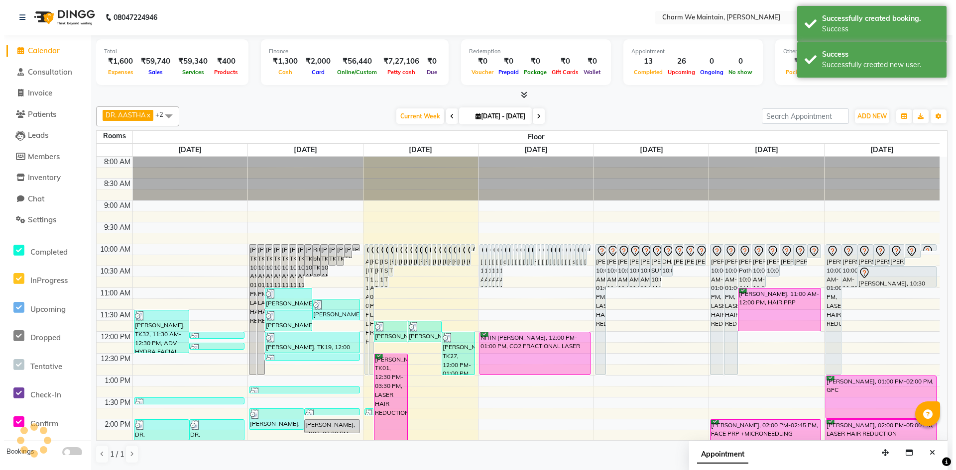
scroll to position [0, 0]
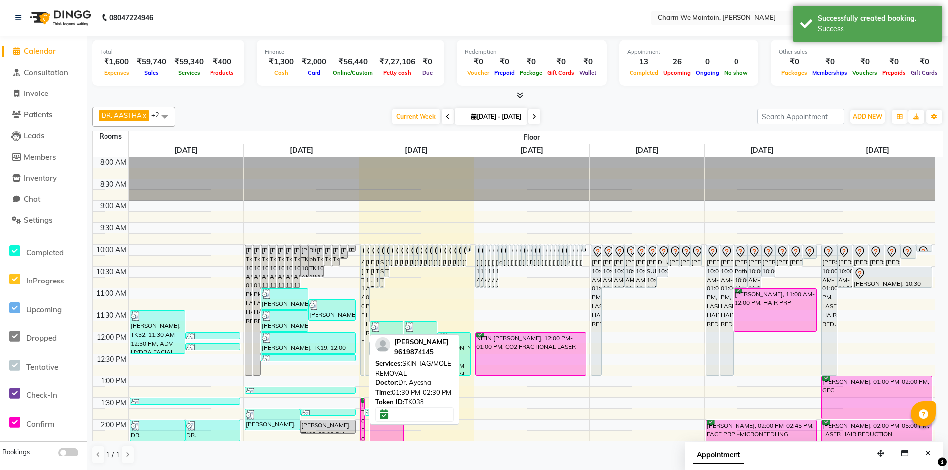
click at [363, 407] on div "[PERSON_NAME], TK38, 01:30 PM-02:30 PM, SKIN TAG/MOLE REMOVAL" at bounding box center [363, 420] width 4 height 42
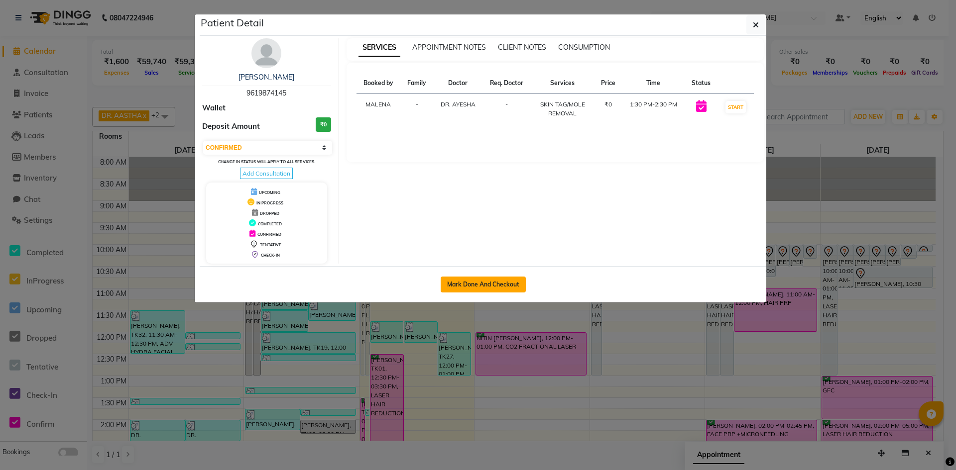
click at [479, 284] on button "Mark Done And Checkout" at bounding box center [483, 285] width 85 height 16
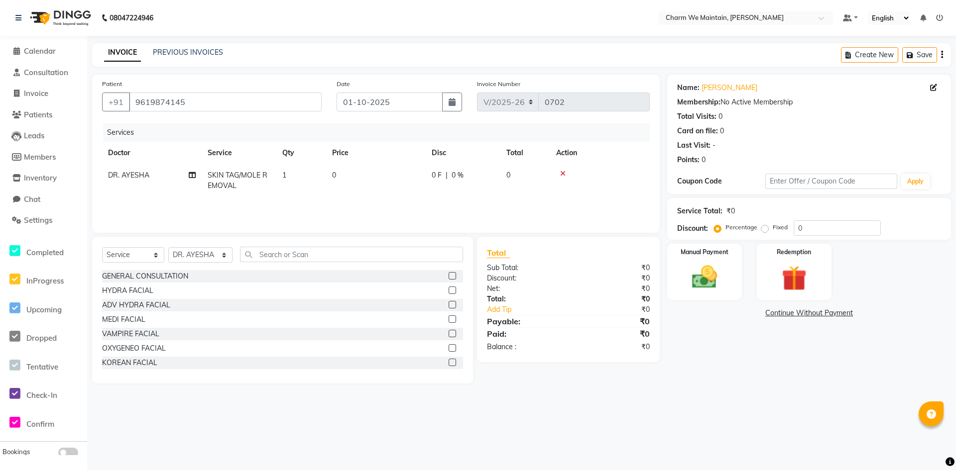
click at [381, 178] on td "0" at bounding box center [376, 180] width 100 height 33
click at [392, 176] on input "0" at bounding box center [423, 177] width 88 height 15
click at [696, 270] on img at bounding box center [704, 277] width 43 height 30
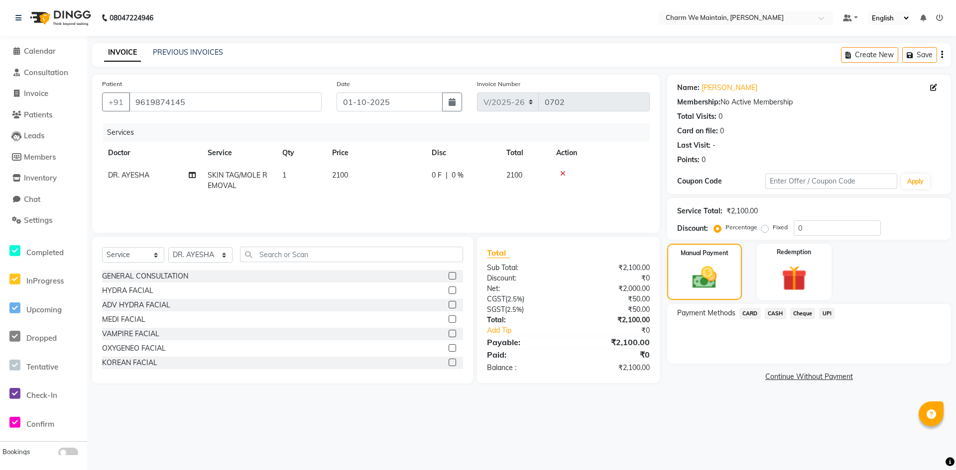
click at [826, 312] on span "UPI" at bounding box center [826, 313] width 15 height 11
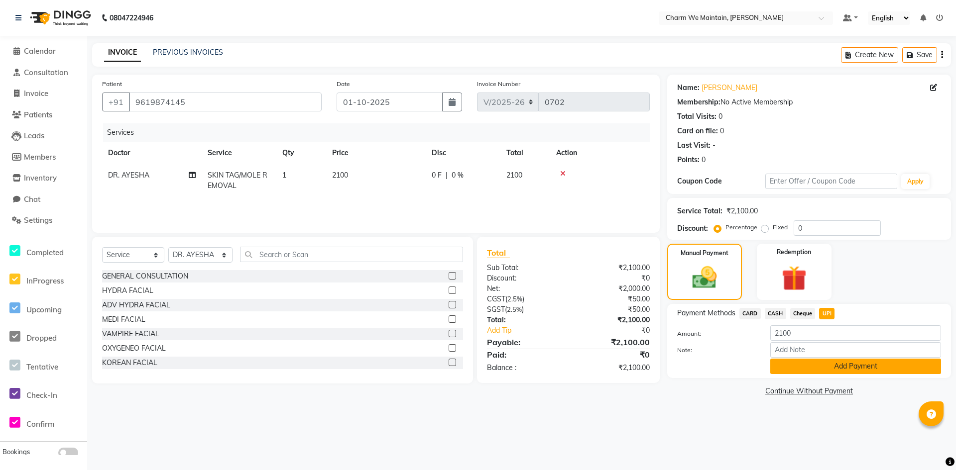
click at [833, 364] on button "Add Payment" at bounding box center [855, 366] width 171 height 15
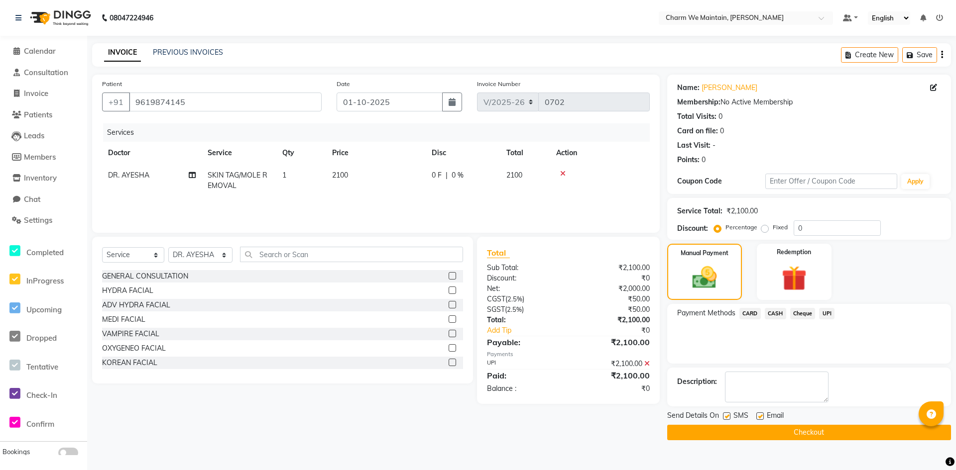
click at [814, 434] on button "Checkout" at bounding box center [809, 432] width 284 height 15
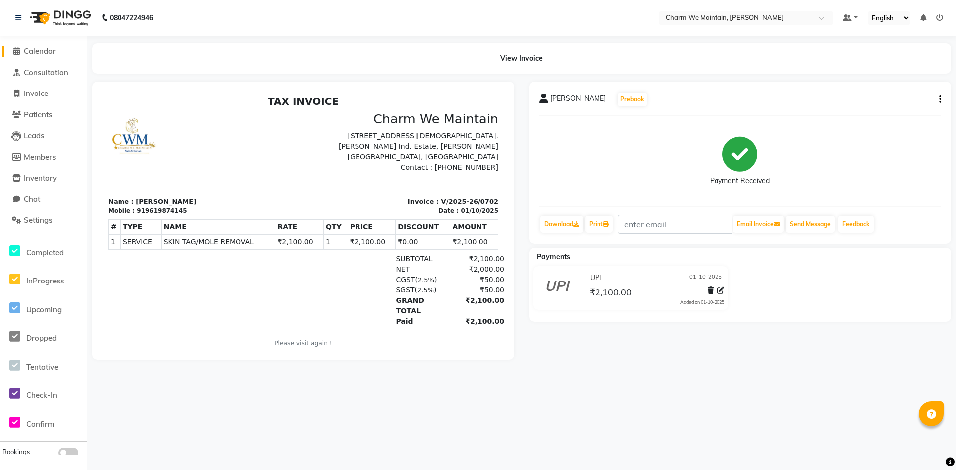
click at [43, 50] on span "Calendar" at bounding box center [40, 50] width 32 height 9
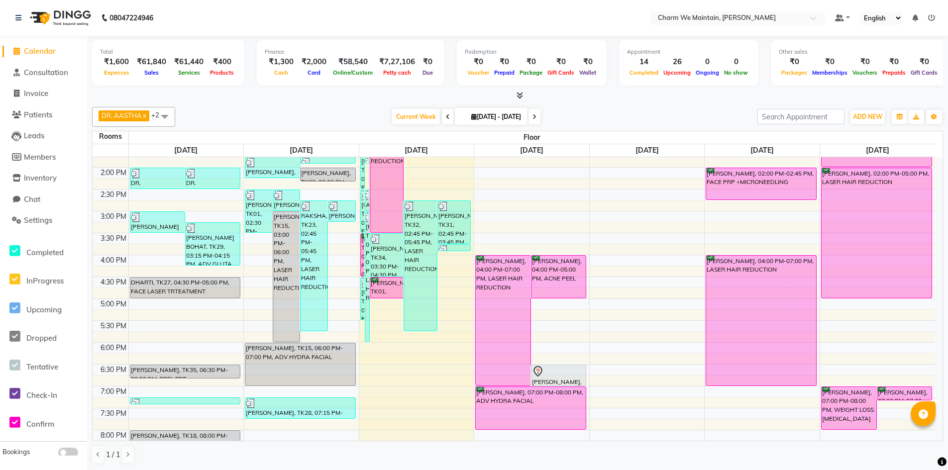
scroll to position [249, 0]
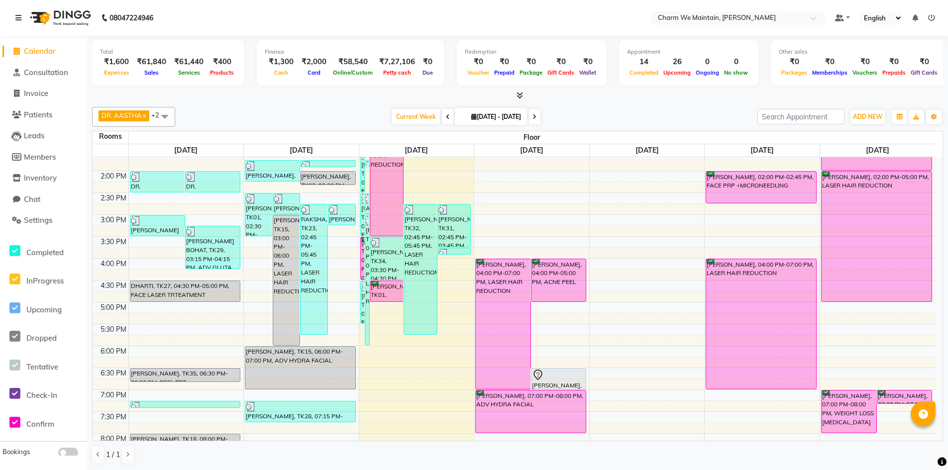
click at [450, 277] on div "8:00 AM 8:30 AM 9:00 AM 9:30 AM 10:00 AM 10:30 AM 11:00 AM 11:30 AM 12:00 PM 12…" at bounding box center [514, 236] width 843 height 657
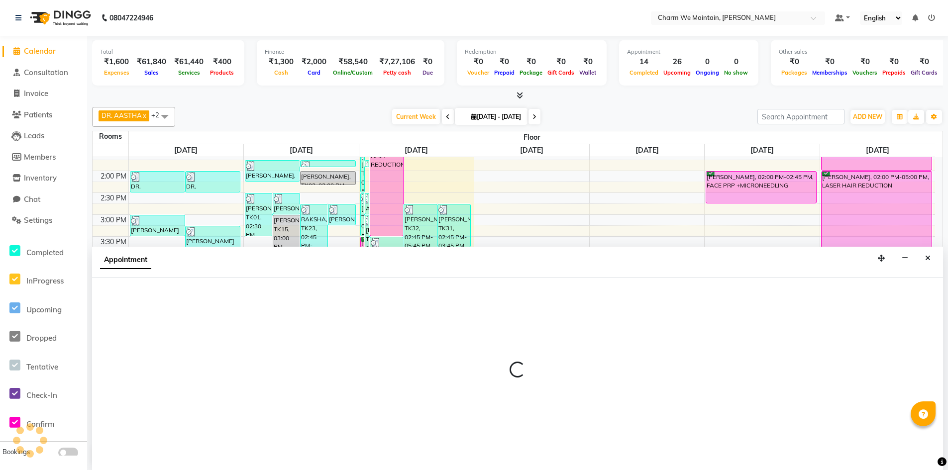
scroll to position [0, 0]
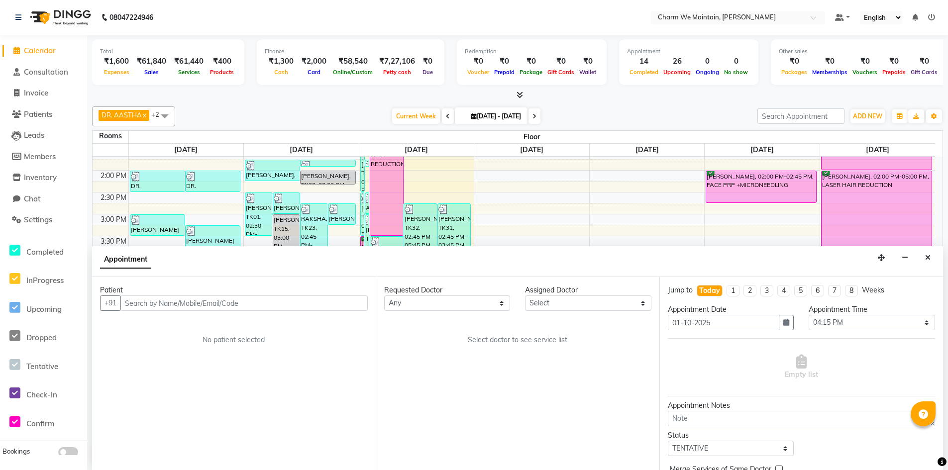
click at [238, 304] on input "text" at bounding box center [243, 303] width 247 height 15
click at [345, 304] on span "Add Patient" at bounding box center [345, 303] width 38 height 9
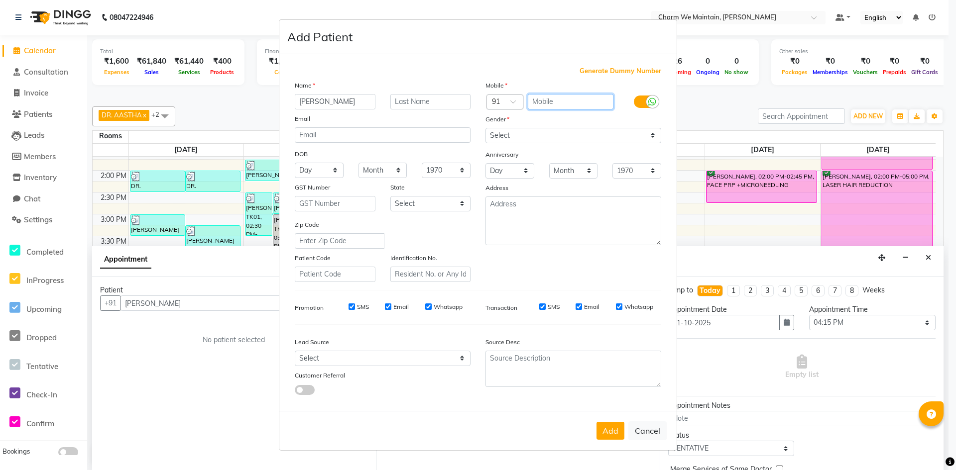
click at [565, 100] on input "text" at bounding box center [571, 101] width 86 height 15
click at [514, 141] on select "Select [DEMOGRAPHIC_DATA] [DEMOGRAPHIC_DATA] Other Prefer Not To Say" at bounding box center [573, 135] width 176 height 15
click at [485, 128] on select "Select [DEMOGRAPHIC_DATA] [DEMOGRAPHIC_DATA] Other Prefer Not To Say" at bounding box center [573, 135] width 176 height 15
click at [607, 430] on button "Add" at bounding box center [610, 431] width 28 height 18
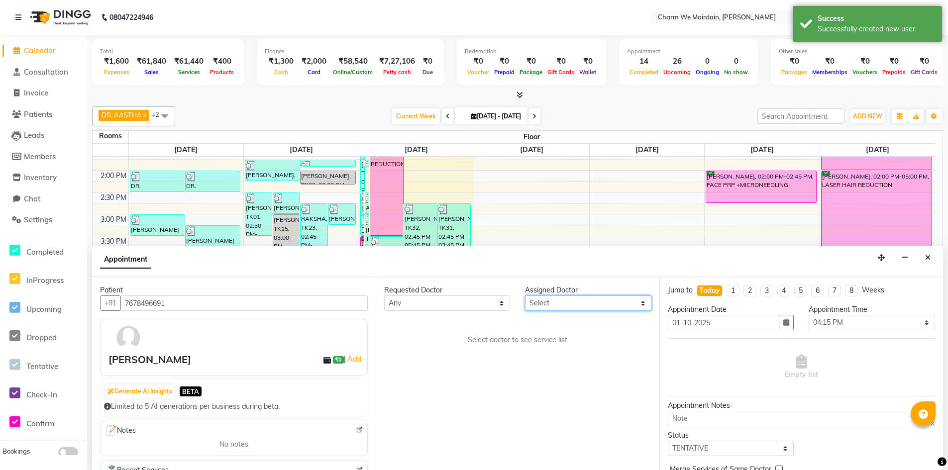
click at [573, 306] on select "Select DR. AYESHA DR. [GEOGRAPHIC_DATA]" at bounding box center [588, 303] width 126 height 15
click at [525, 296] on select "Select DR. AYESHA DR. [GEOGRAPHIC_DATA]" at bounding box center [588, 303] width 126 height 15
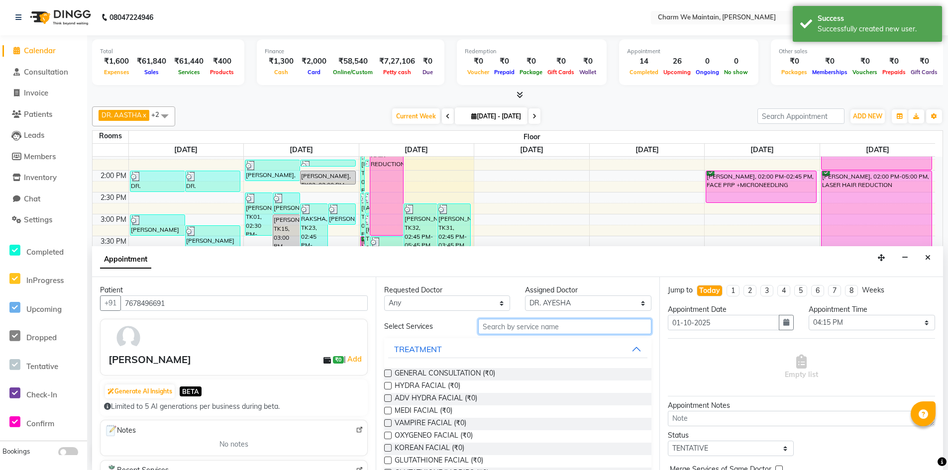
click at [573, 329] on input "text" at bounding box center [564, 326] width 173 height 15
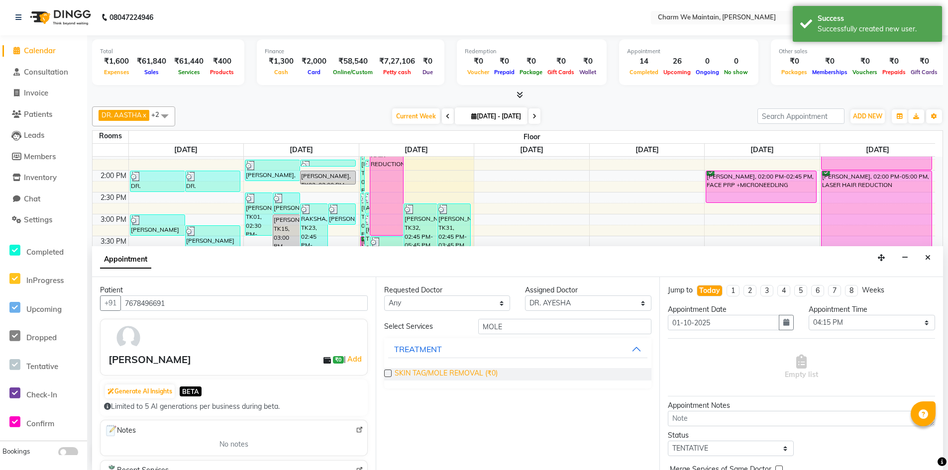
click at [471, 372] on span "SKIN TAG/MOLE REMOVAL (₹0)" at bounding box center [446, 374] width 103 height 12
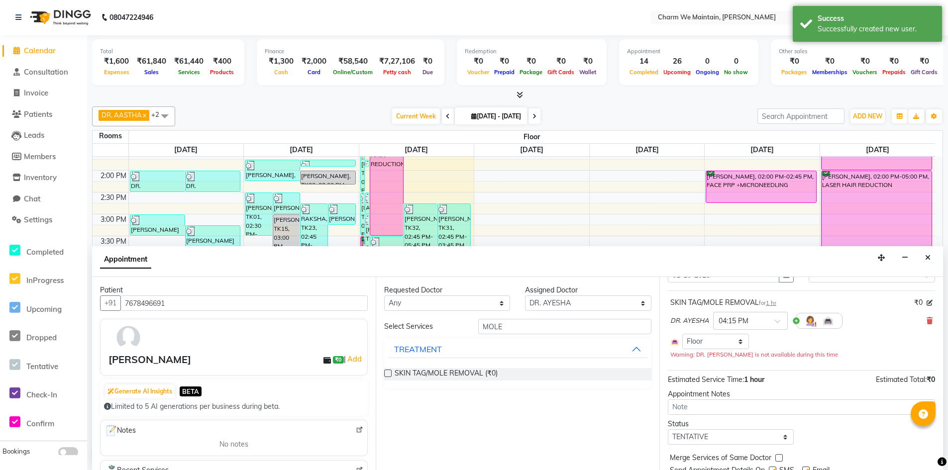
scroll to position [85, 0]
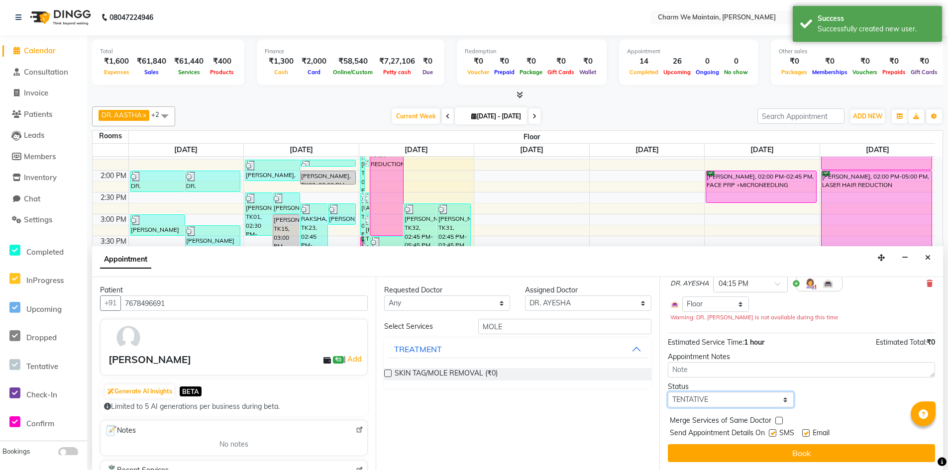
click at [729, 396] on select "Select TENTATIVE CONFIRM CHECK-IN UPCOMING" at bounding box center [731, 399] width 126 height 15
click at [668, 392] on select "Select TENTATIVE CONFIRM CHECK-IN UPCOMING" at bounding box center [731, 399] width 126 height 15
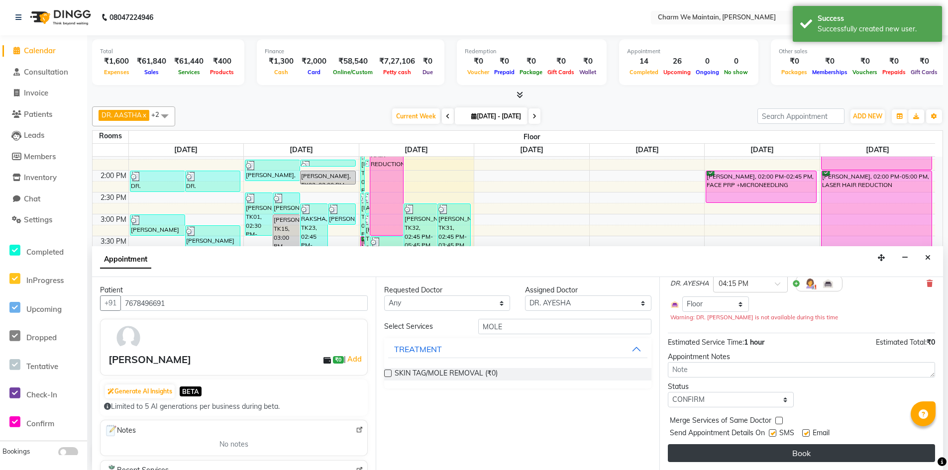
click at [778, 453] on button "Book" at bounding box center [801, 454] width 267 height 18
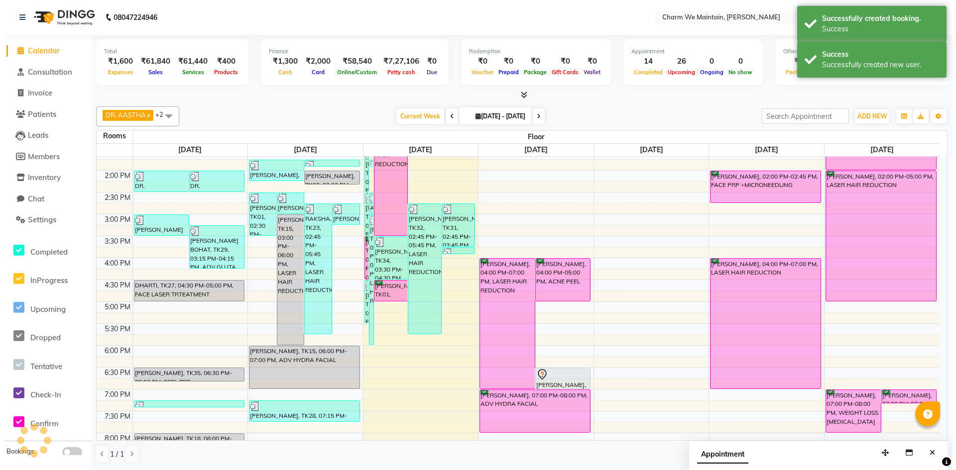
scroll to position [0, 0]
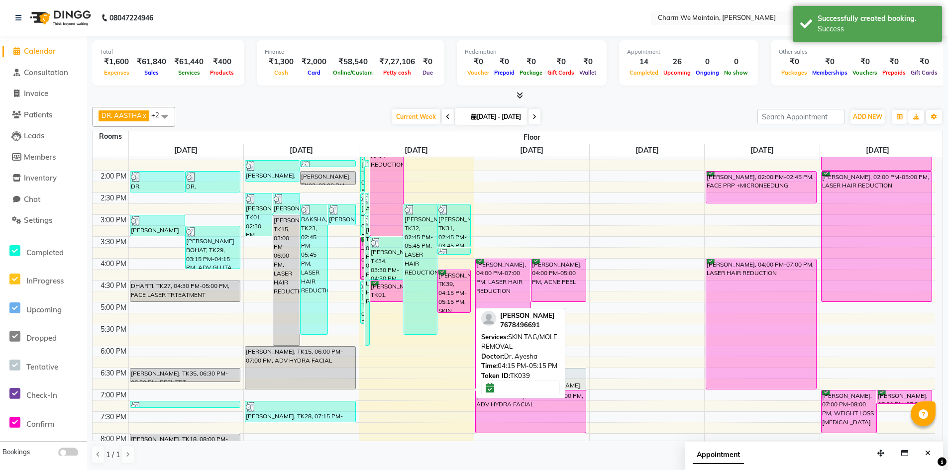
click at [456, 287] on div "[PERSON_NAME], TK39, 04:15 PM-05:15 PM, SKIN TAG/MOLE REMOVAL" at bounding box center [454, 291] width 33 height 42
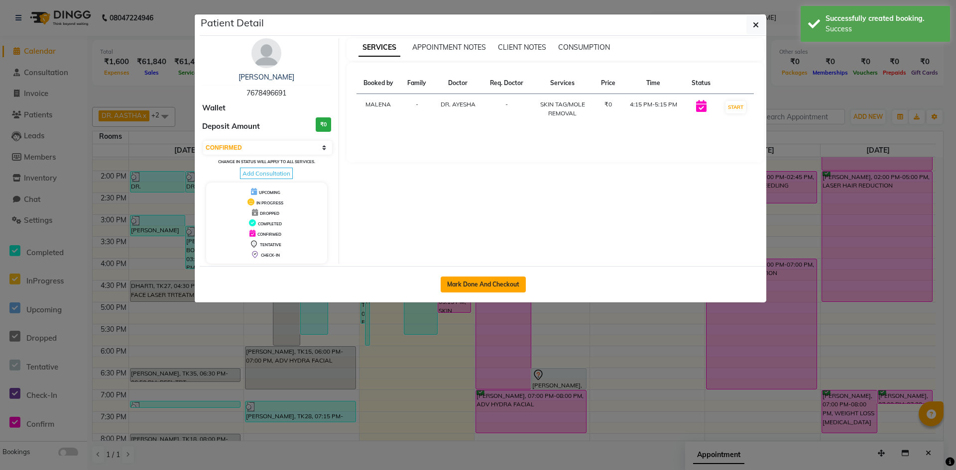
click at [460, 278] on button "Mark Done And Checkout" at bounding box center [483, 285] width 85 height 16
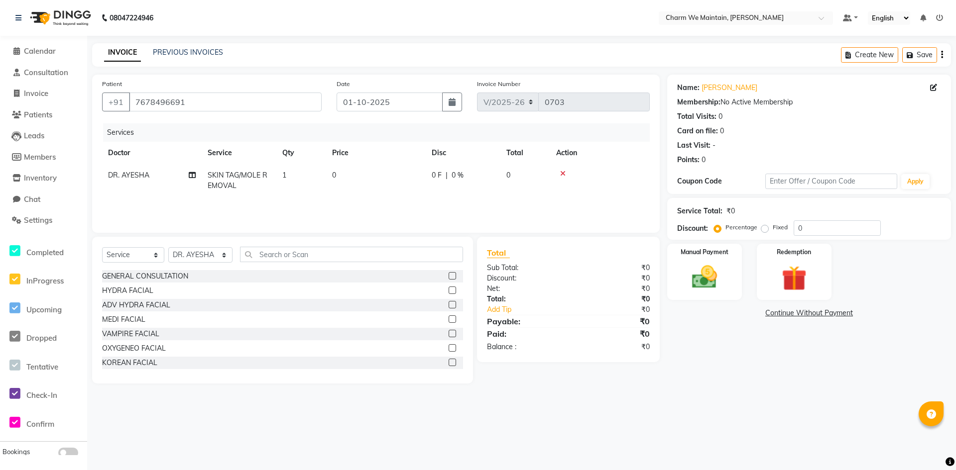
click at [380, 180] on td "0" at bounding box center [376, 180] width 100 height 33
click at [393, 178] on input "0" at bounding box center [423, 177] width 88 height 15
click at [718, 296] on div "Manual Payment" at bounding box center [705, 272] width 78 height 59
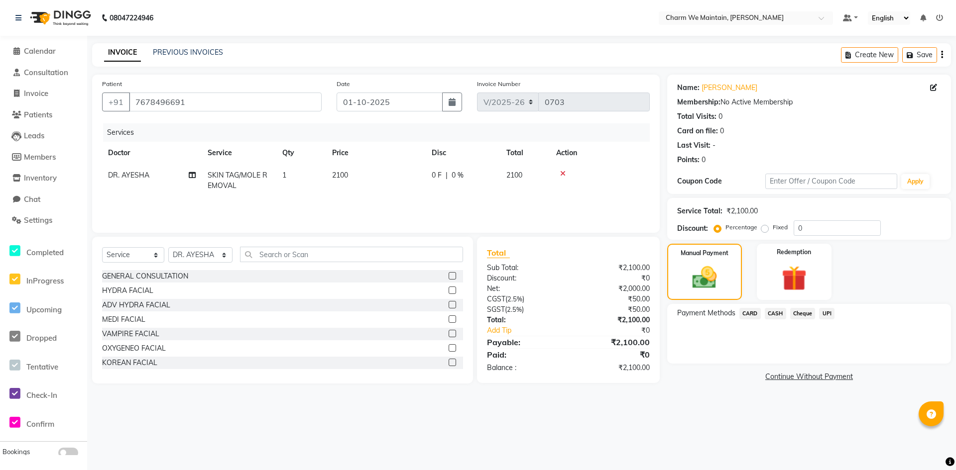
click at [752, 311] on span "CARD" at bounding box center [749, 313] width 21 height 11
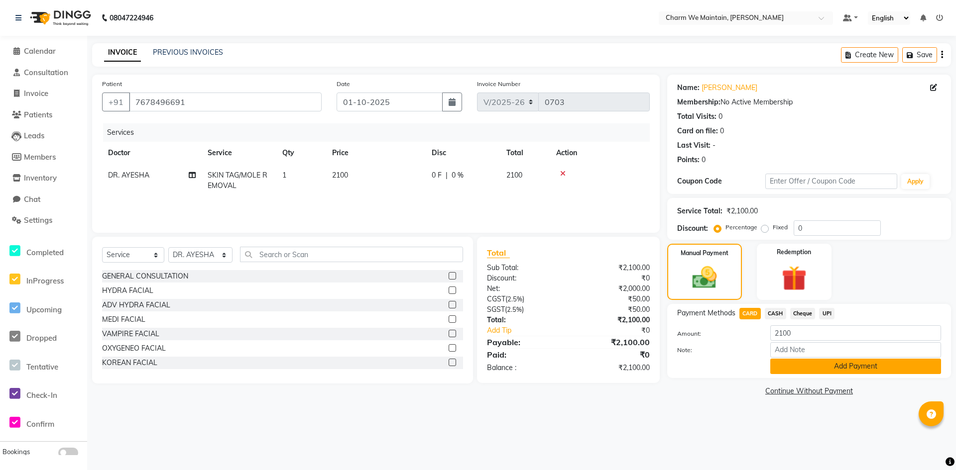
click at [865, 365] on button "Add Payment" at bounding box center [855, 366] width 171 height 15
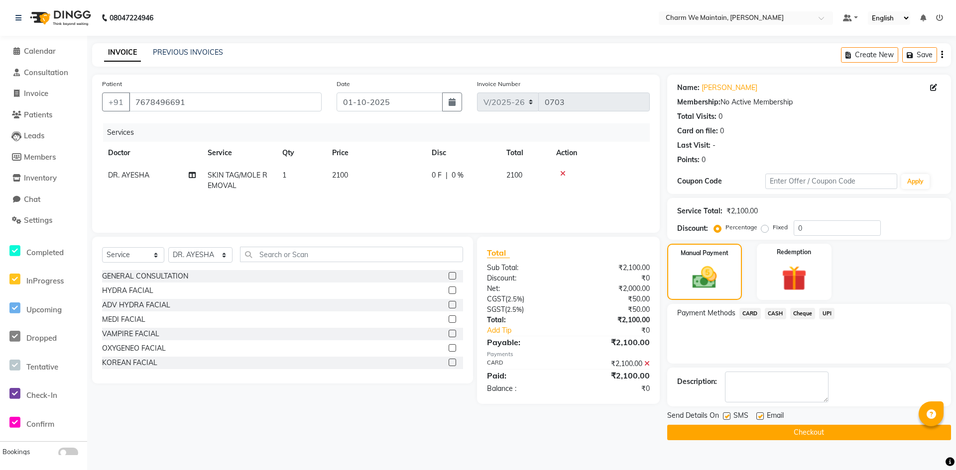
click at [844, 434] on button "Checkout" at bounding box center [809, 432] width 284 height 15
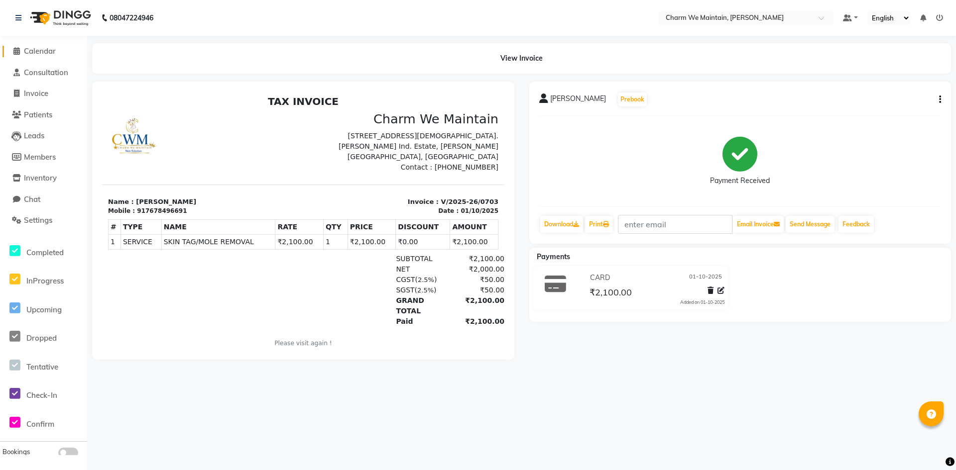
click at [39, 54] on span "Calendar" at bounding box center [40, 50] width 32 height 9
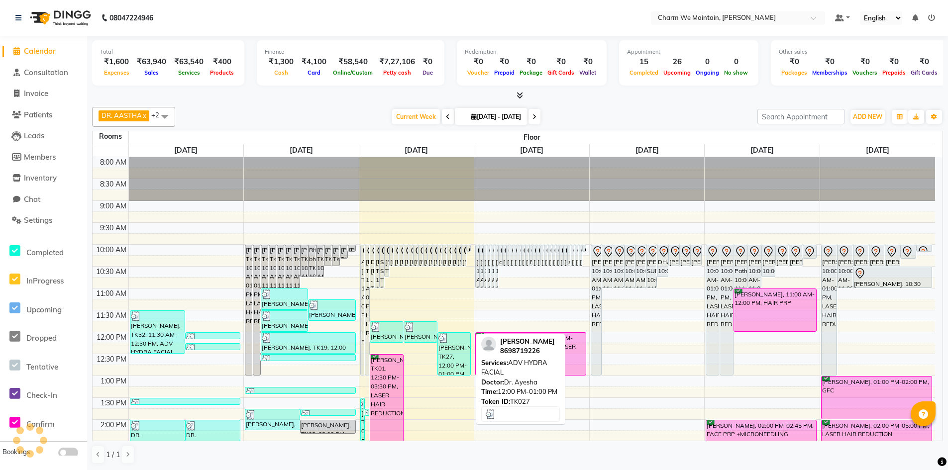
scroll to position [199, 0]
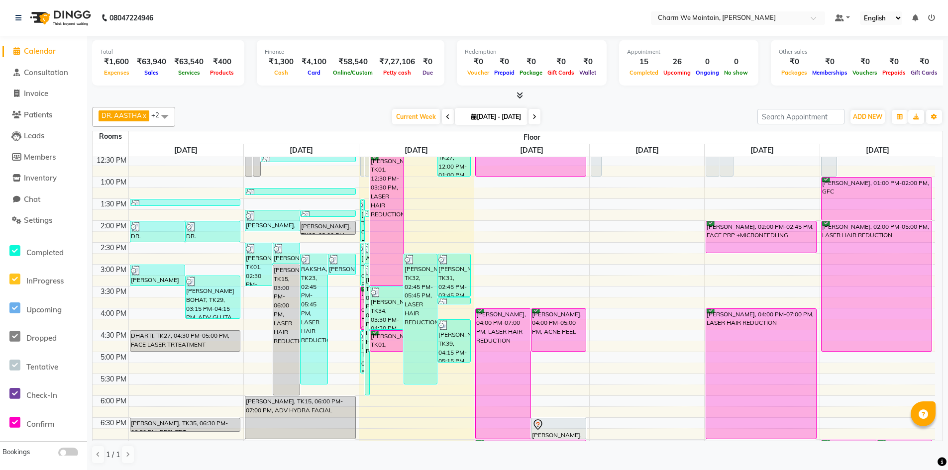
click at [386, 365] on div "8:00 AM 8:30 AM 9:00 AM 9:30 AM 10:00 AM 10:30 AM 11:00 AM 11:30 AM 12:00 PM 12…" at bounding box center [514, 286] width 843 height 657
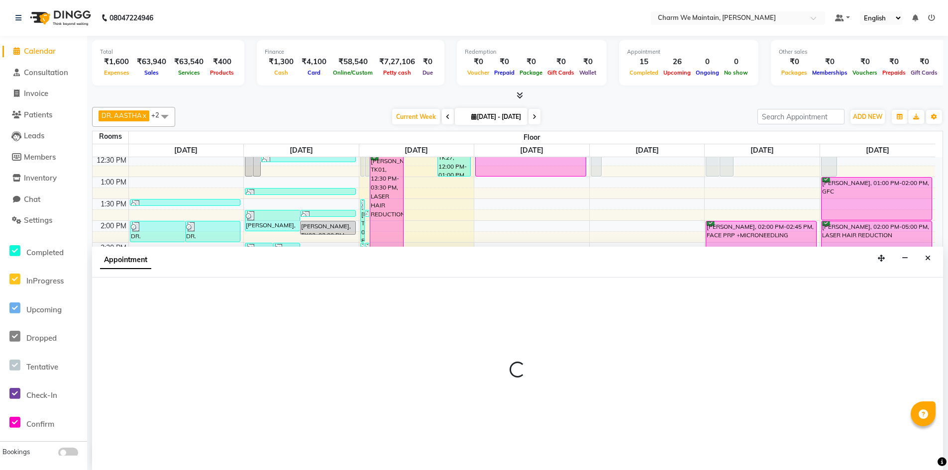
scroll to position [0, 0]
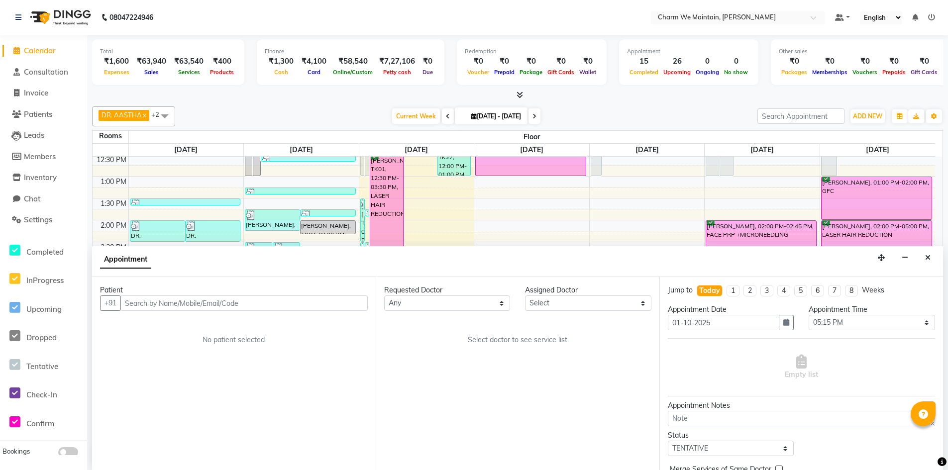
click at [274, 307] on input "text" at bounding box center [243, 303] width 247 height 15
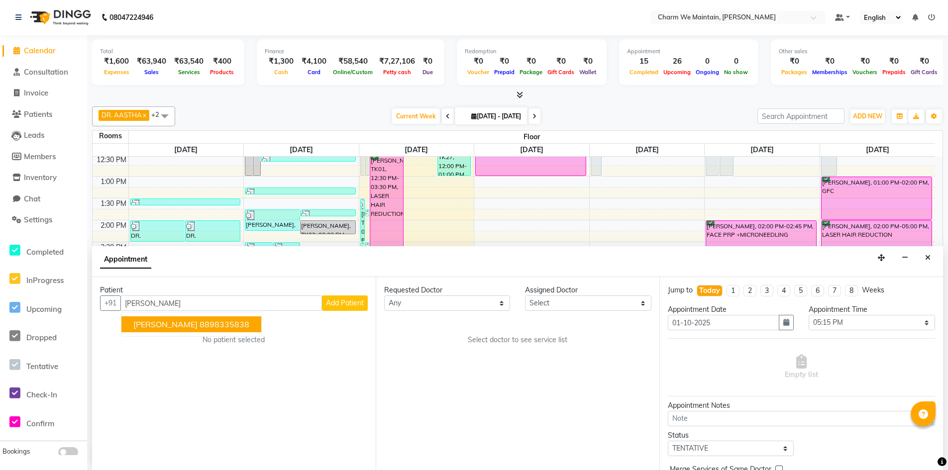
click at [186, 327] on span "[PERSON_NAME]" at bounding box center [165, 325] width 64 height 10
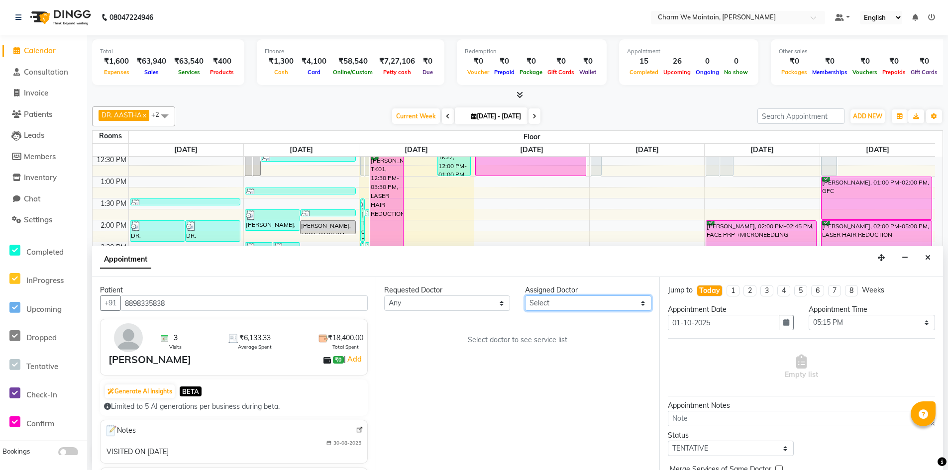
click at [622, 304] on select "Select DR. AYESHA DR. [GEOGRAPHIC_DATA]" at bounding box center [588, 303] width 126 height 15
click at [525, 296] on select "Select DR. AYESHA DR. [GEOGRAPHIC_DATA]" at bounding box center [588, 303] width 126 height 15
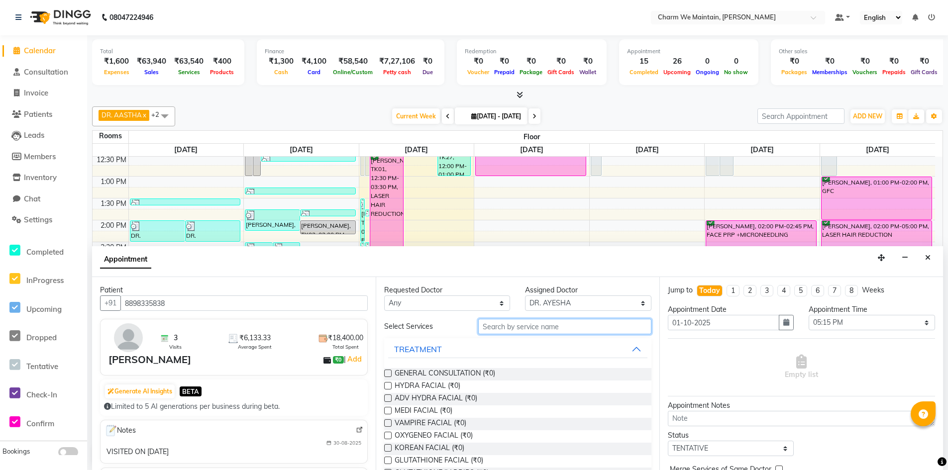
click at [582, 331] on input "text" at bounding box center [564, 326] width 173 height 15
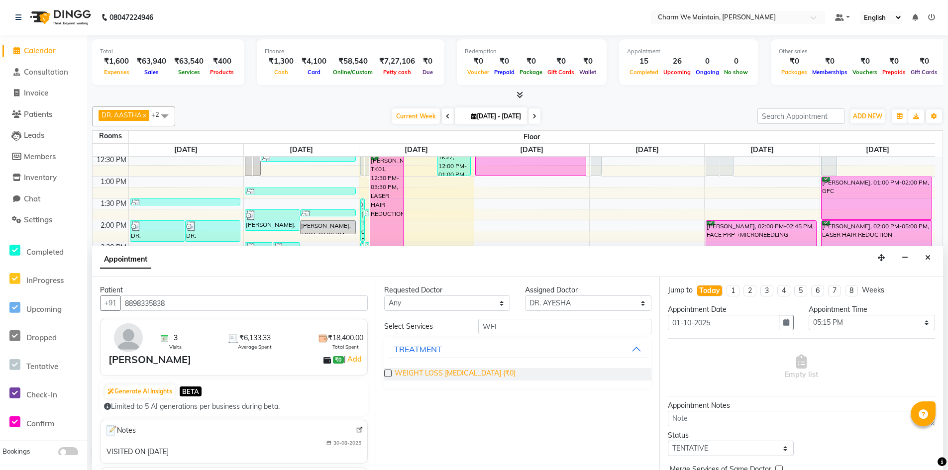
click at [451, 372] on span "WEIGHT LOSS [MEDICAL_DATA] (₹0)" at bounding box center [455, 374] width 121 height 12
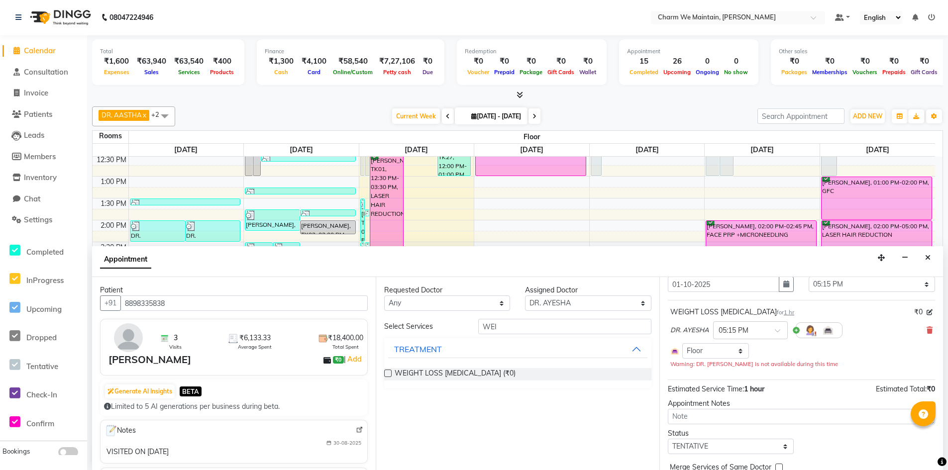
scroll to position [85, 0]
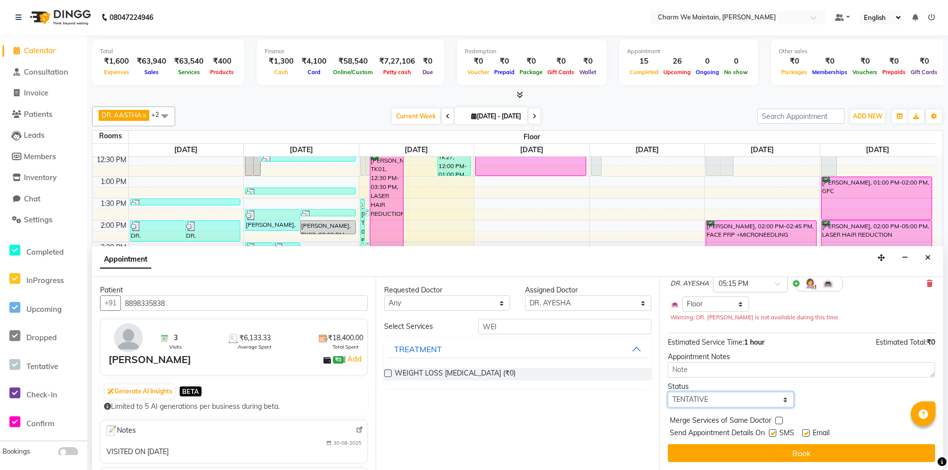
click at [737, 400] on select "Select TENTATIVE CONFIRM CHECK-IN UPCOMING" at bounding box center [731, 399] width 126 height 15
click at [668, 392] on select "Select TENTATIVE CONFIRM CHECK-IN UPCOMING" at bounding box center [731, 399] width 126 height 15
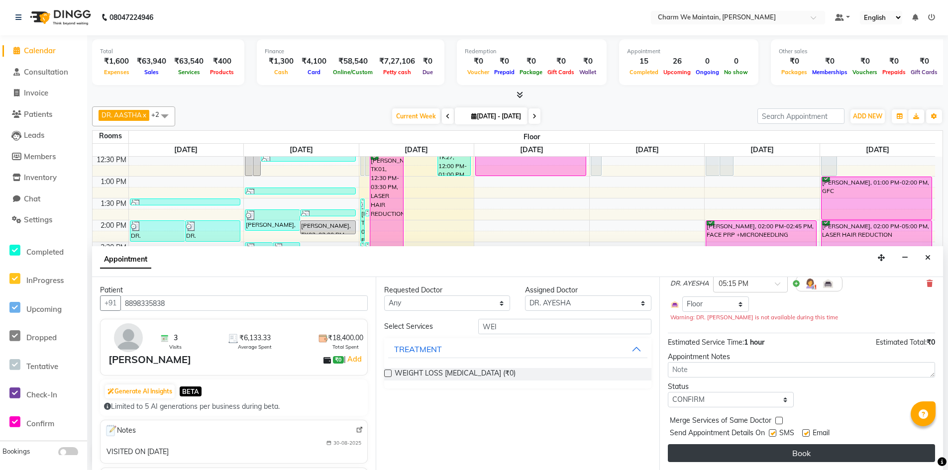
click at [757, 452] on button "Book" at bounding box center [801, 454] width 267 height 18
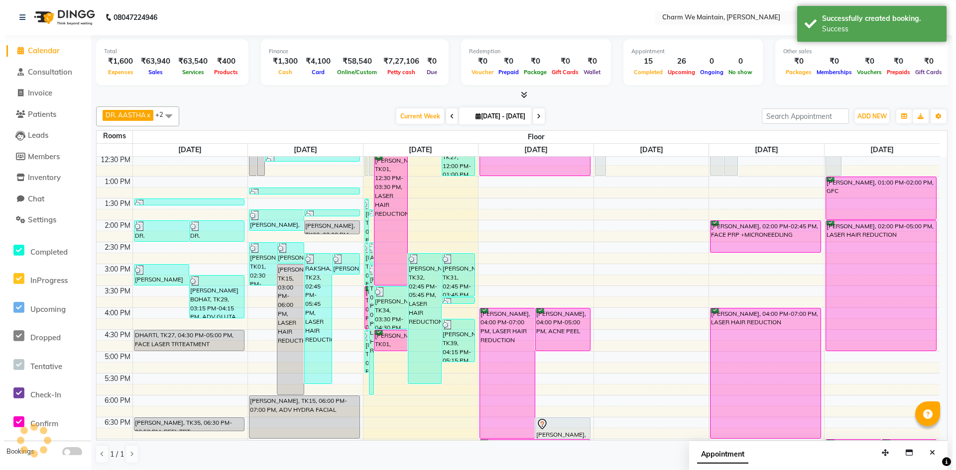
scroll to position [0, 0]
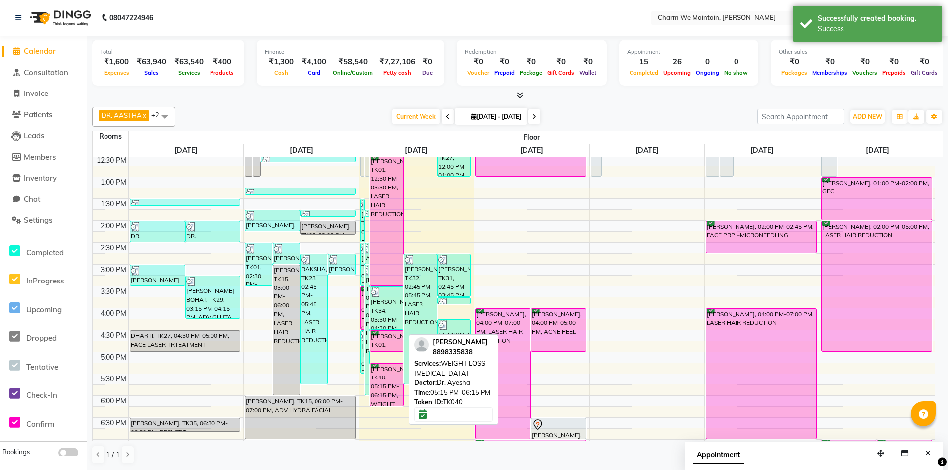
click at [390, 392] on div "[PERSON_NAME], TK40, 05:15 PM-06:15 PM, WEIGHT LOSS [MEDICAL_DATA]" at bounding box center [386, 385] width 33 height 42
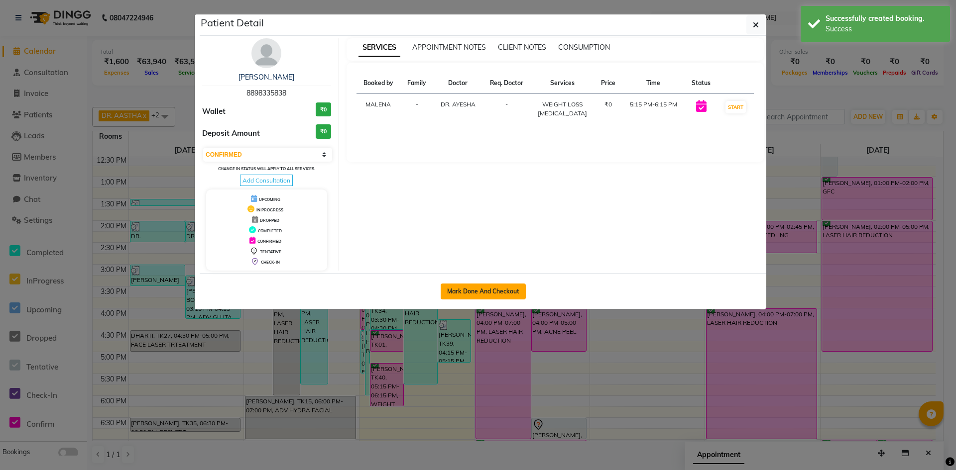
click at [492, 293] on button "Mark Done And Checkout" at bounding box center [483, 292] width 85 height 16
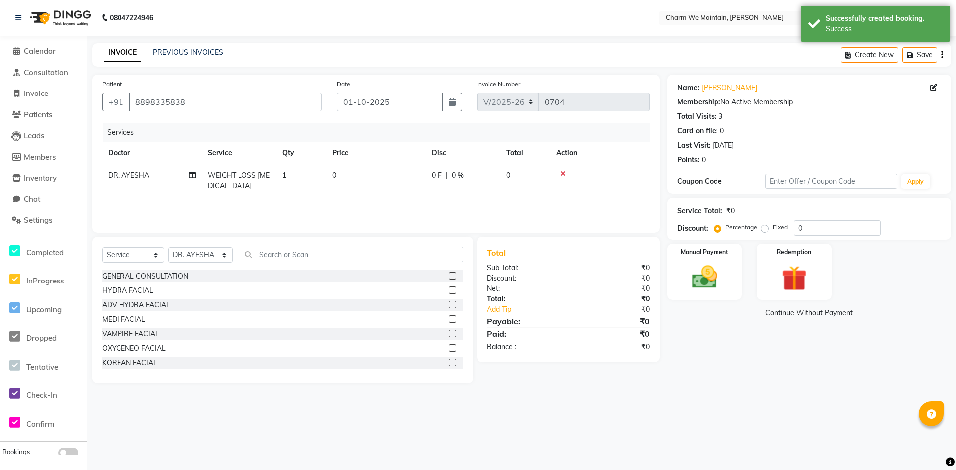
click at [350, 170] on td "0" at bounding box center [376, 180] width 100 height 33
click at [394, 183] on input "0" at bounding box center [423, 177] width 88 height 15
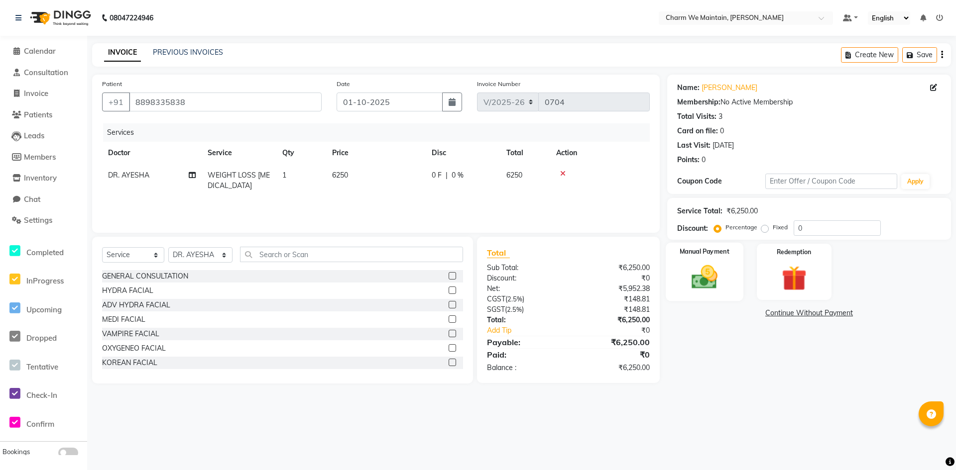
click at [697, 273] on img at bounding box center [704, 277] width 43 height 30
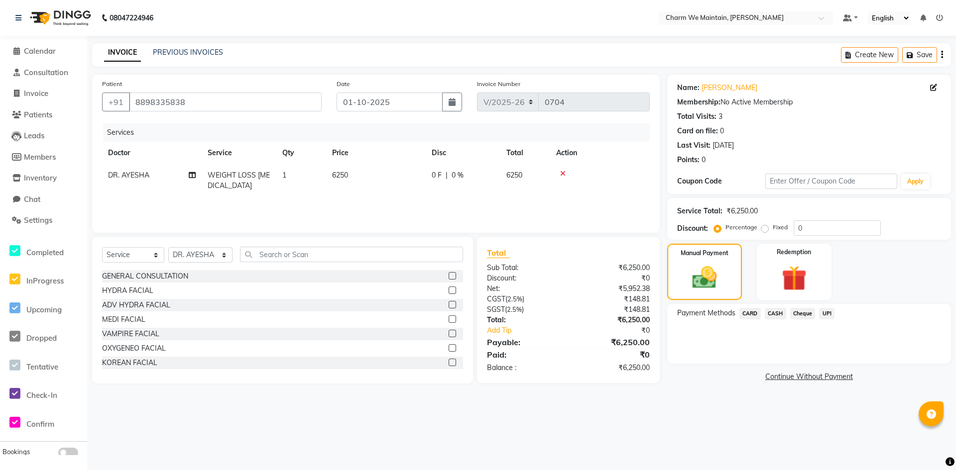
click at [829, 316] on span "UPI" at bounding box center [826, 313] width 15 height 11
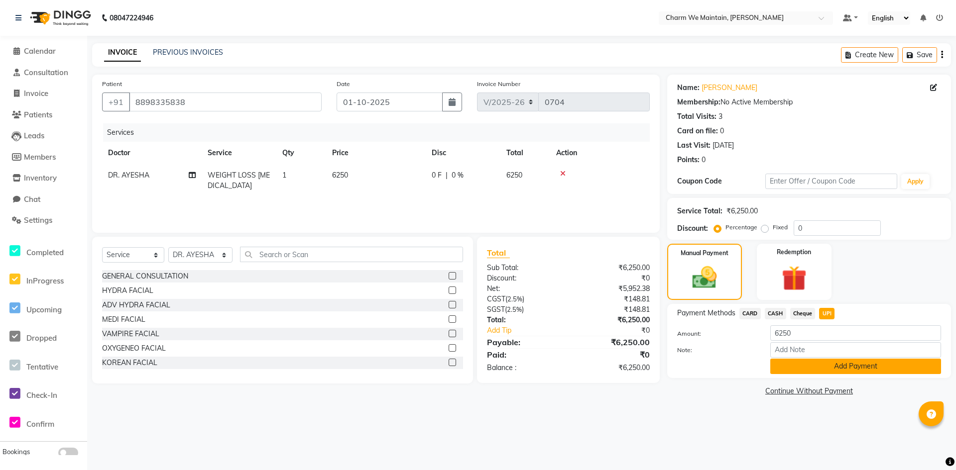
click at [837, 365] on button "Add Payment" at bounding box center [855, 366] width 171 height 15
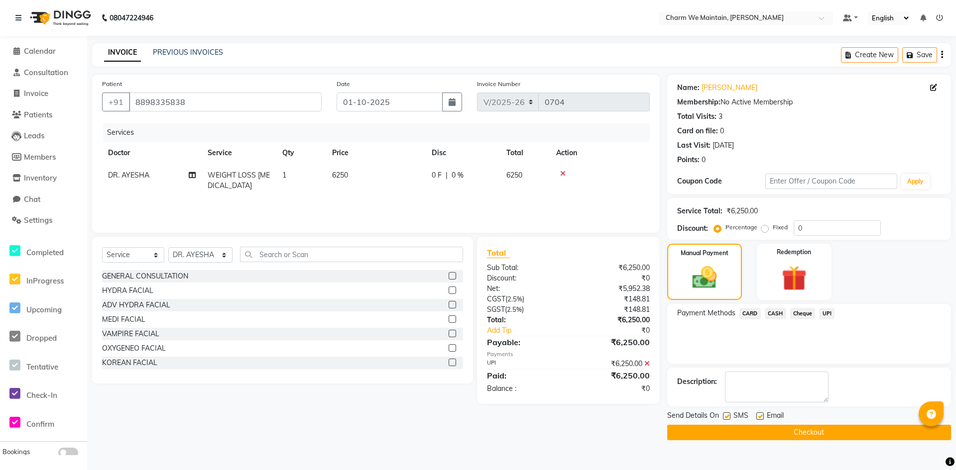
click at [839, 433] on button "Checkout" at bounding box center [809, 432] width 284 height 15
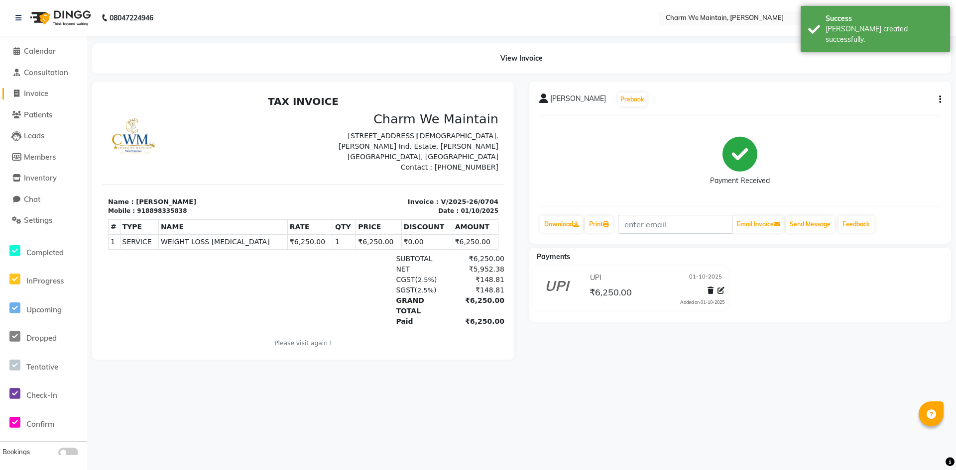
click at [26, 95] on span "Invoice" at bounding box center [36, 93] width 24 height 9
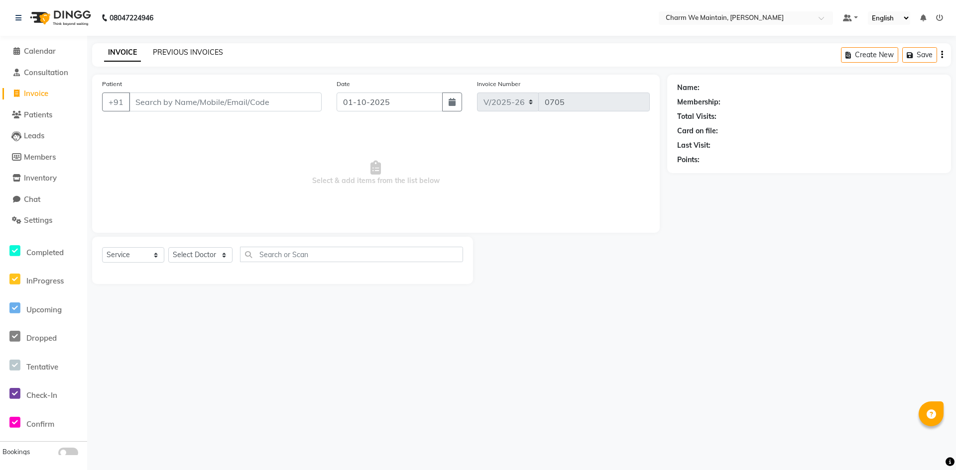
click at [167, 50] on link "PREVIOUS INVOICES" at bounding box center [188, 52] width 70 height 9
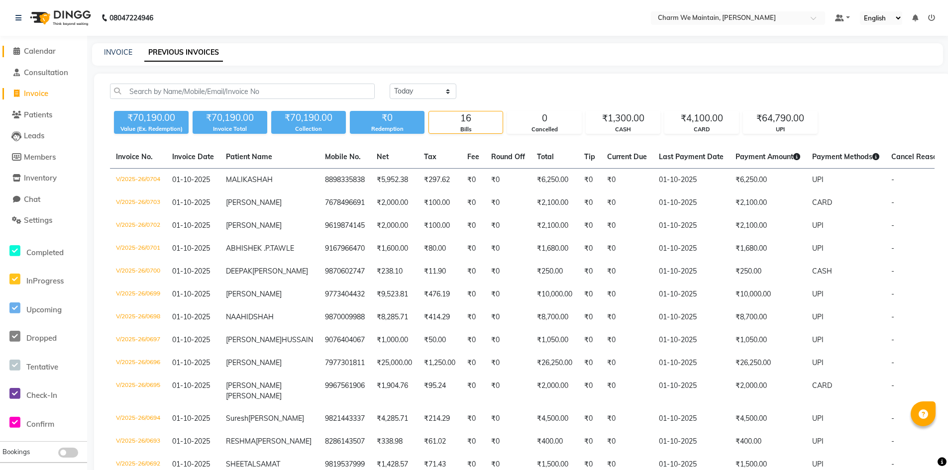
click at [48, 51] on span "Calendar" at bounding box center [40, 50] width 32 height 9
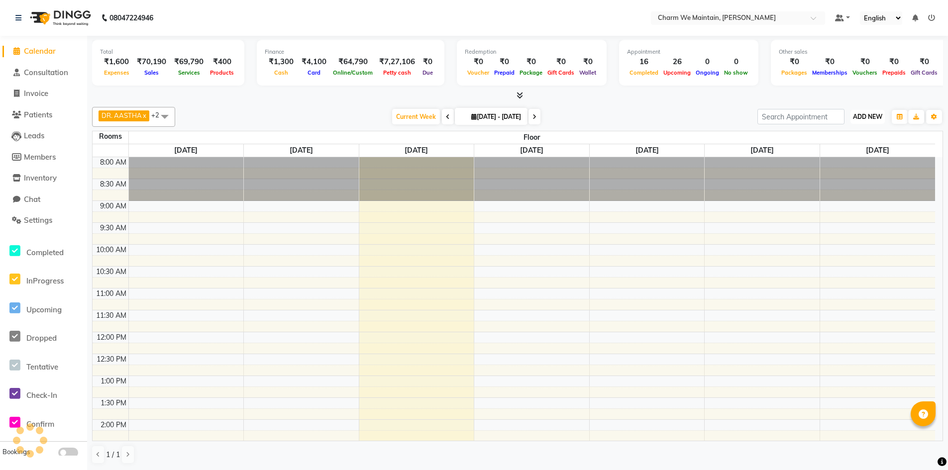
click at [873, 118] on span "ADD NEW" at bounding box center [867, 116] width 29 height 7
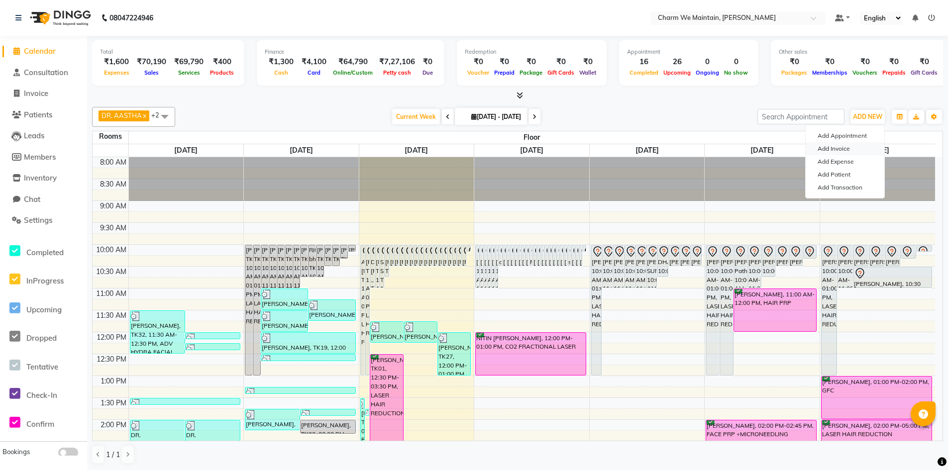
click at [840, 151] on link "Add Invoice" at bounding box center [845, 148] width 79 height 13
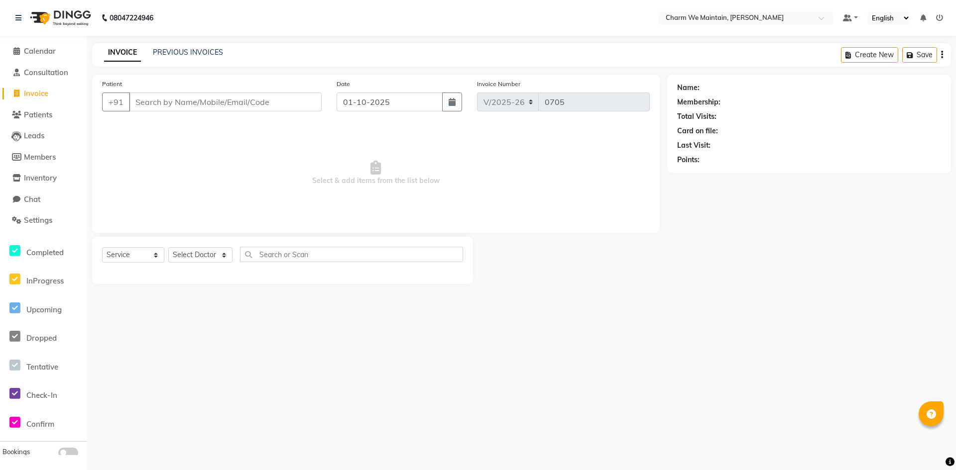
click at [198, 102] on input "Patient" at bounding box center [225, 102] width 193 height 19
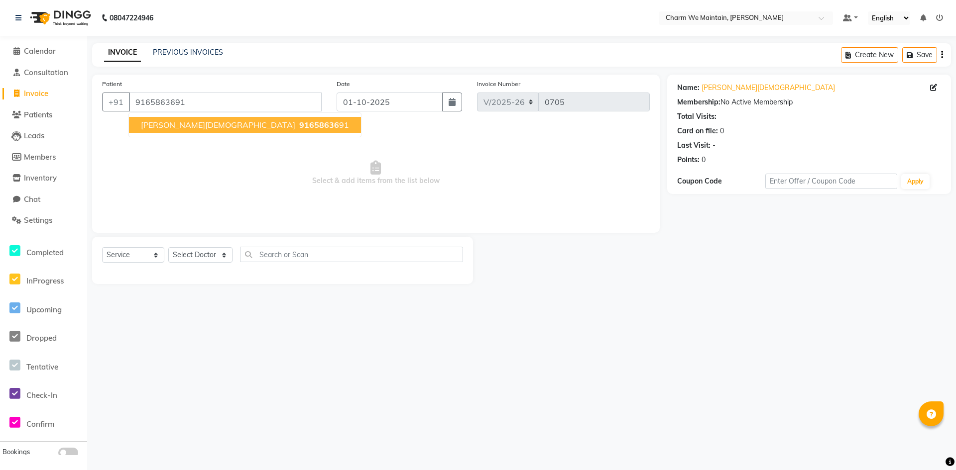
click at [178, 124] on span "[PERSON_NAME][DEMOGRAPHIC_DATA]" at bounding box center [218, 125] width 154 height 10
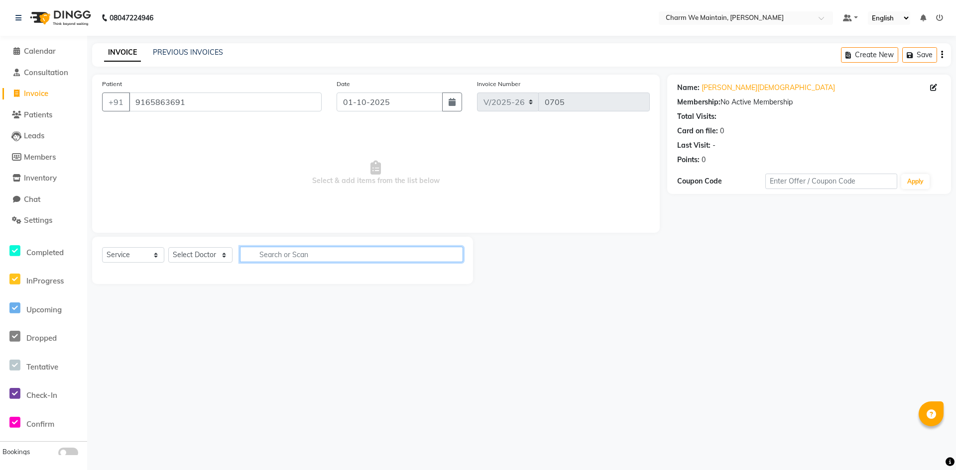
click at [353, 256] on input "text" at bounding box center [351, 254] width 223 height 15
click at [211, 256] on select "Select Doctor [PERSON_NAME] [PERSON_NAME] [PERSON_NAME] [PERSON_NAME] [PERSON_N…" at bounding box center [200, 254] width 64 height 15
click at [168, 247] on select "Select Doctor [PERSON_NAME] [PERSON_NAME] [PERSON_NAME] [PERSON_NAME] [PERSON_N…" at bounding box center [200, 254] width 64 height 15
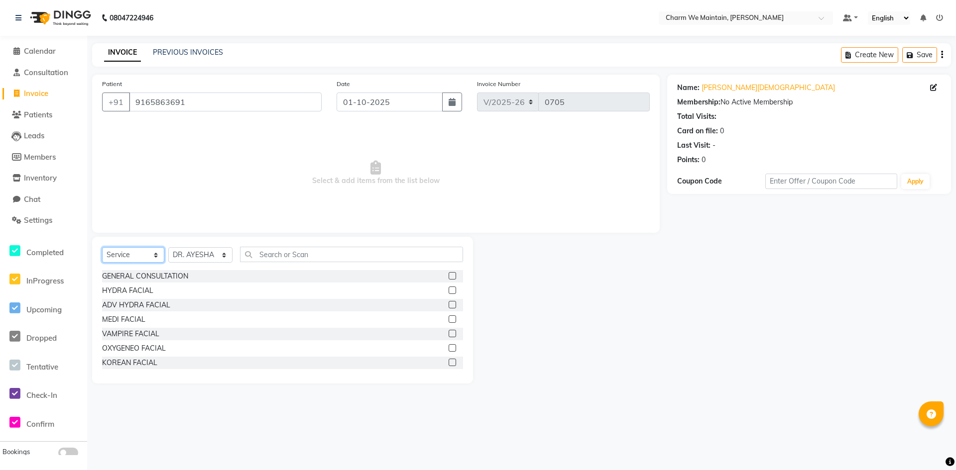
click at [133, 256] on select "Select Service Product Membership Package Voucher Prepaid Gift Card" at bounding box center [133, 254] width 62 height 15
click at [102, 247] on select "Select Service Product Membership Package Voucher Prepaid Gift Card" at bounding box center [133, 254] width 62 height 15
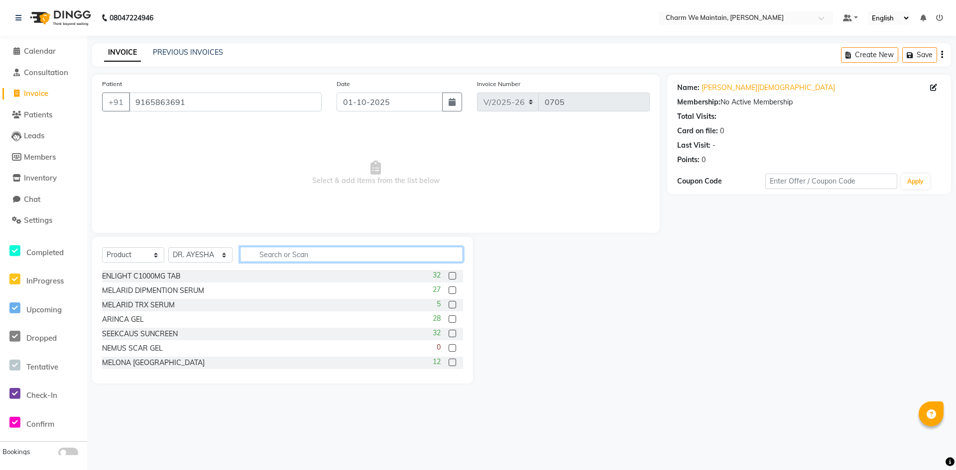
click at [313, 255] on input "text" at bounding box center [351, 254] width 223 height 15
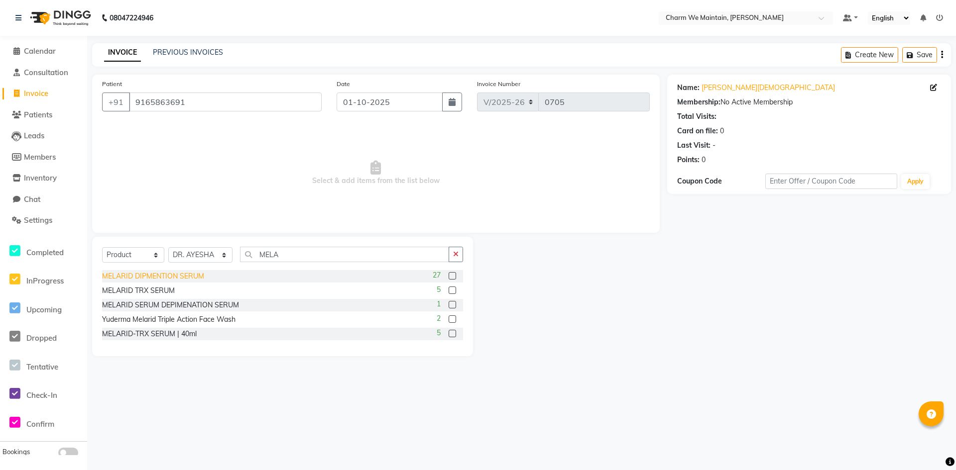
click at [172, 274] on div "MELARID DIPMENTION SERUM" at bounding box center [153, 276] width 102 height 10
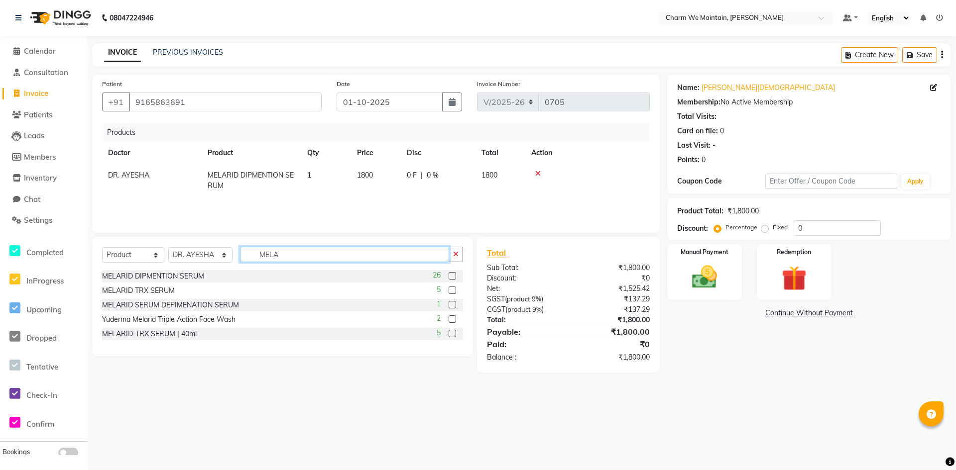
click at [284, 259] on input "MELA" at bounding box center [344, 254] width 209 height 15
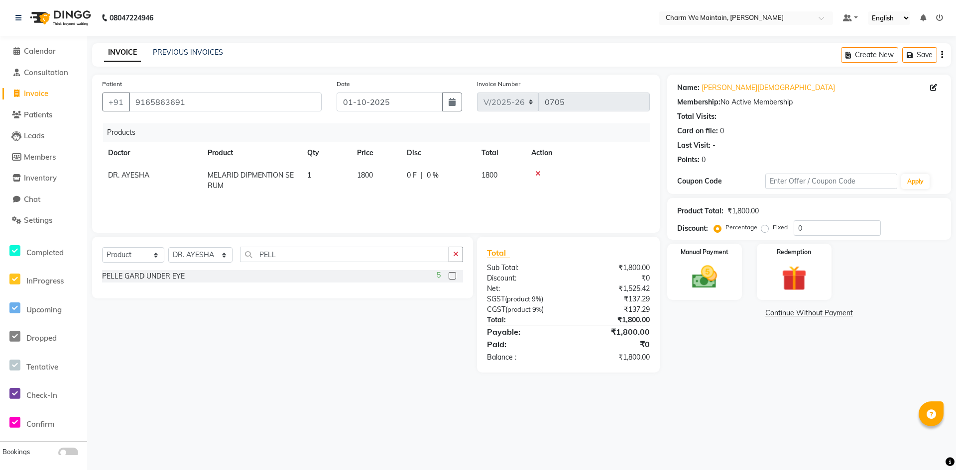
click at [454, 277] on label at bounding box center [452, 275] width 7 height 7
click at [454, 277] on input "checkbox" at bounding box center [452, 276] width 6 height 6
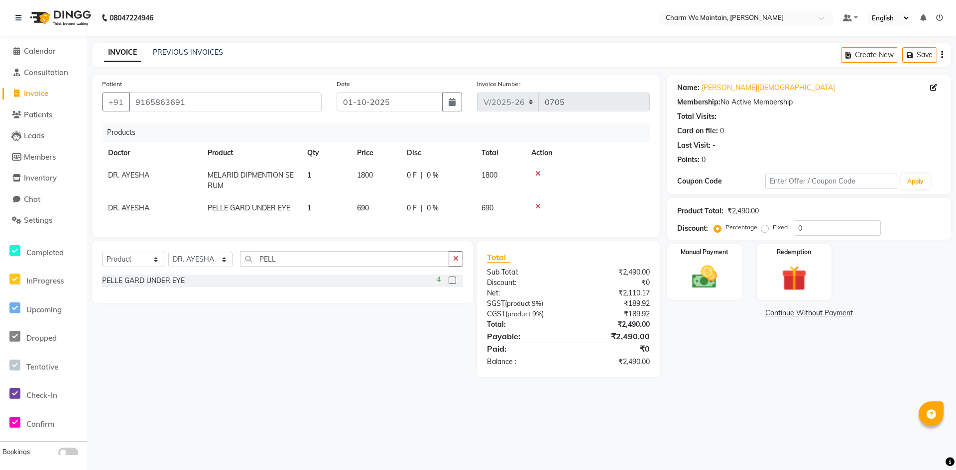
click at [376, 217] on td "690" at bounding box center [376, 208] width 50 height 22
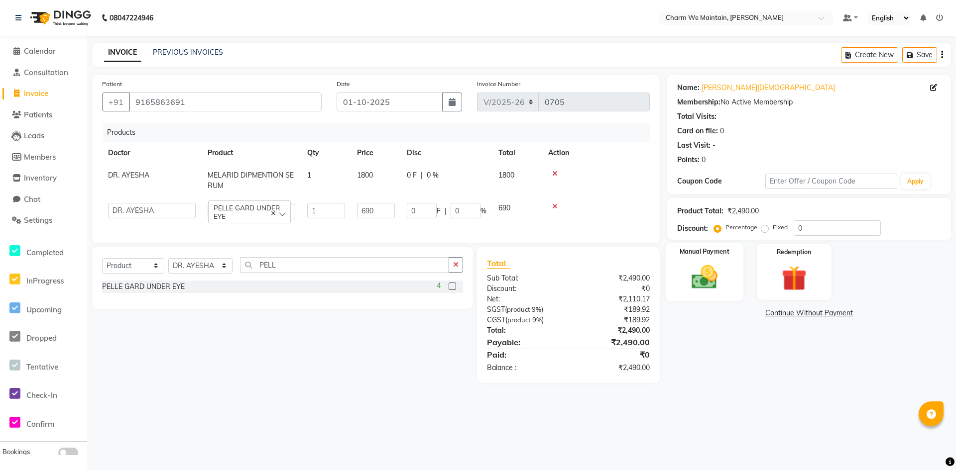
click at [730, 288] on div "Manual Payment" at bounding box center [705, 272] width 78 height 59
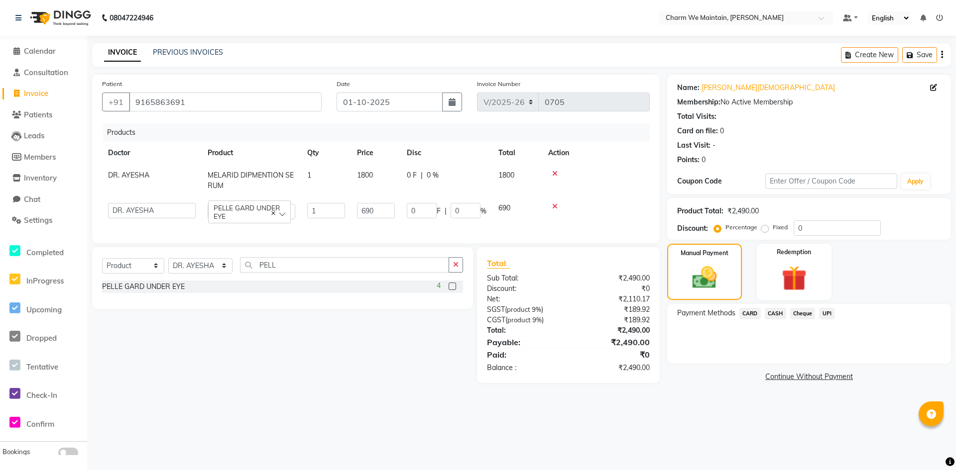
click at [822, 316] on span "UPI" at bounding box center [826, 313] width 15 height 11
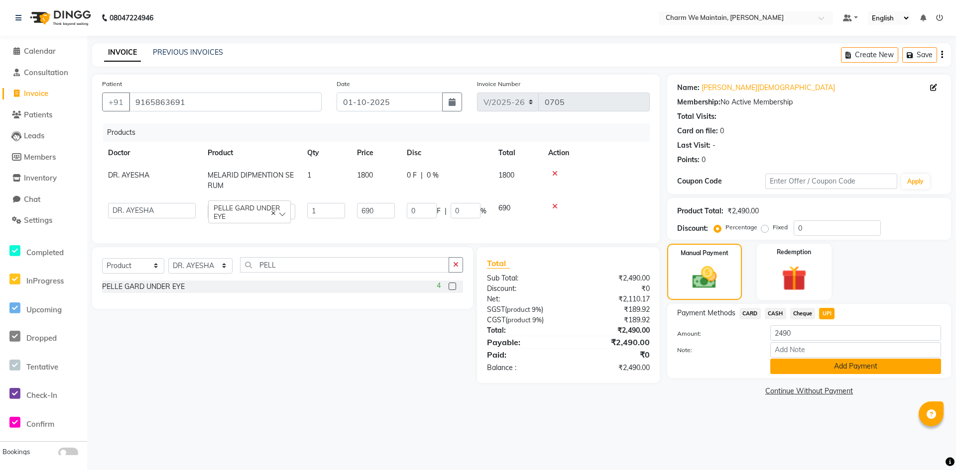
click at [843, 364] on button "Add Payment" at bounding box center [855, 366] width 171 height 15
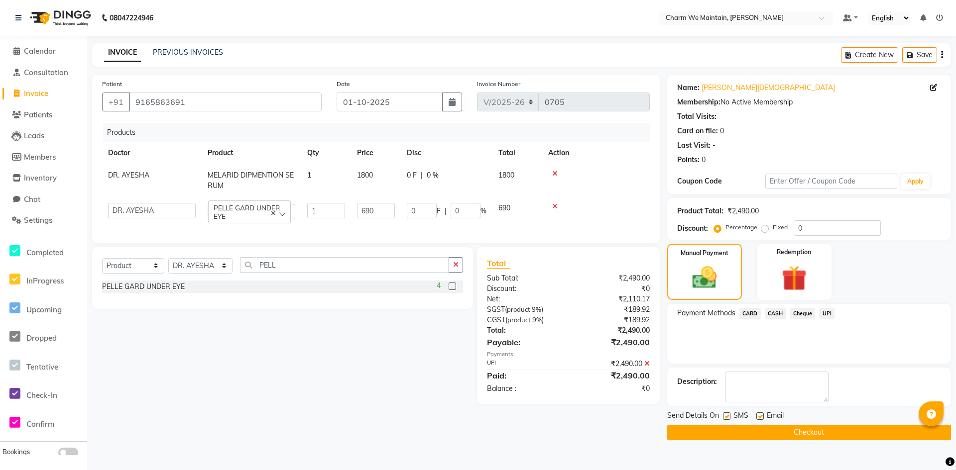
click at [826, 430] on button "Checkout" at bounding box center [809, 432] width 284 height 15
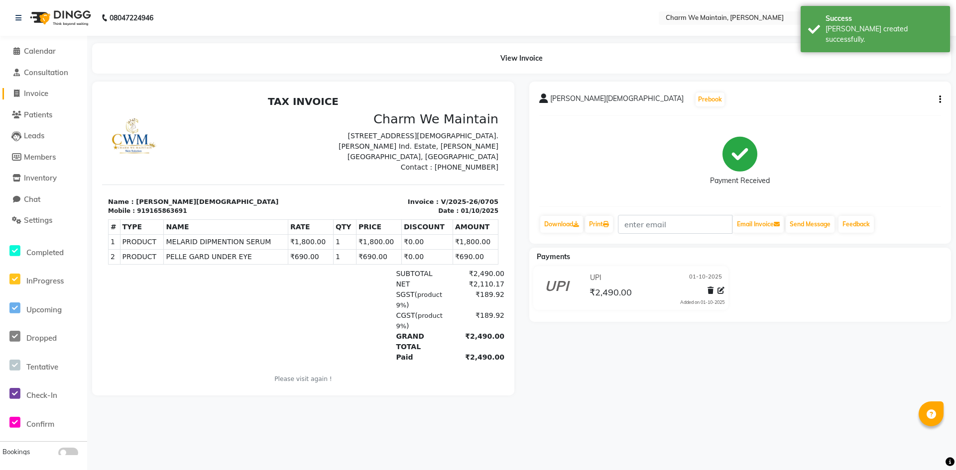
click at [34, 92] on span "Invoice" at bounding box center [36, 93] width 24 height 9
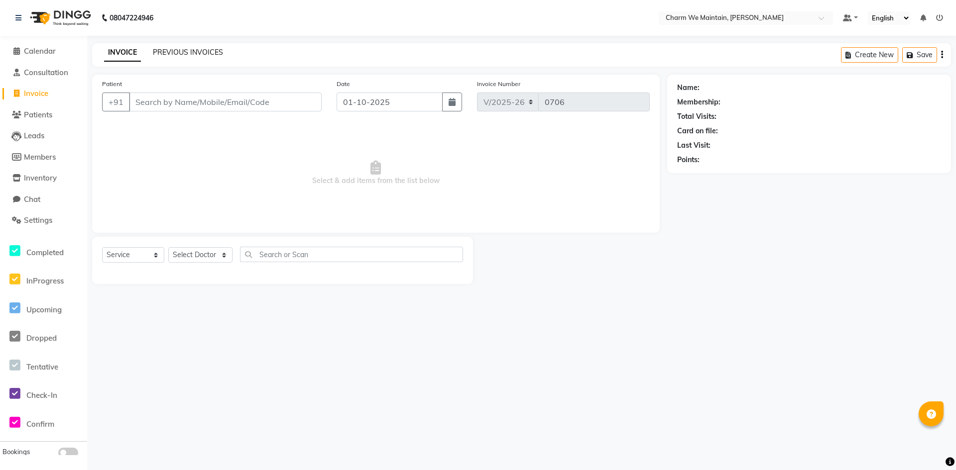
click at [180, 51] on link "PREVIOUS INVOICES" at bounding box center [188, 52] width 70 height 9
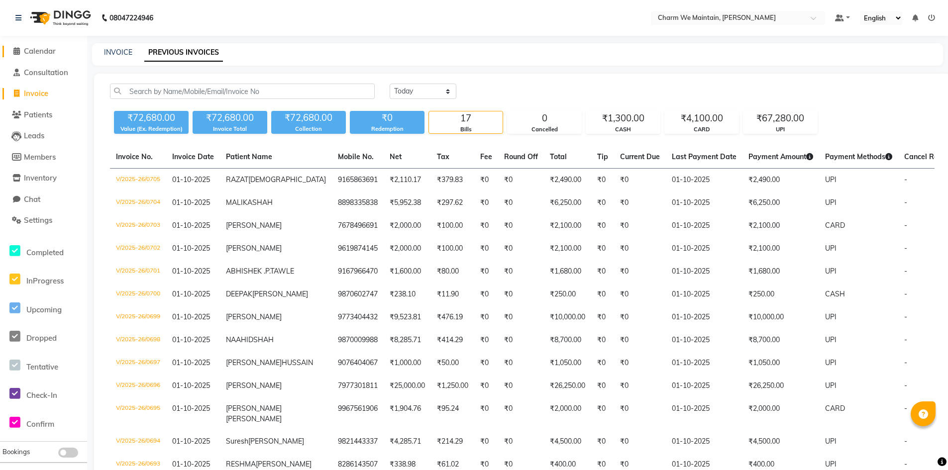
click at [39, 49] on span "Calendar" at bounding box center [40, 50] width 32 height 9
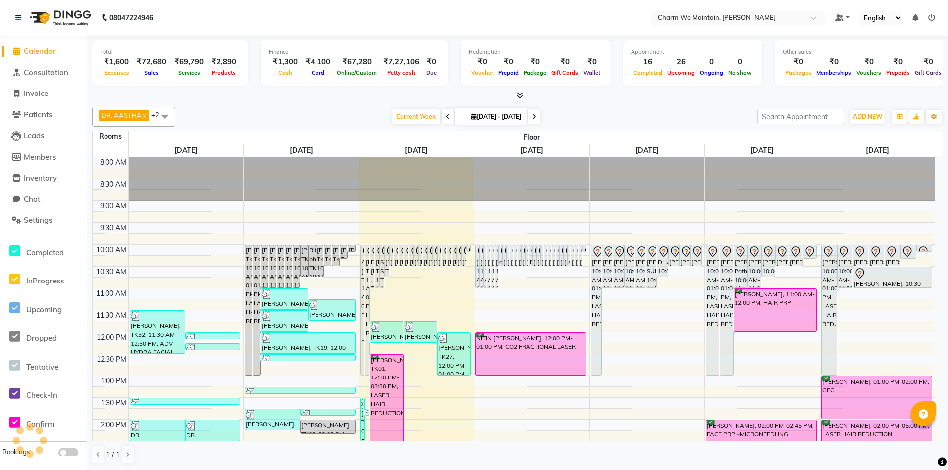
scroll to position [199, 0]
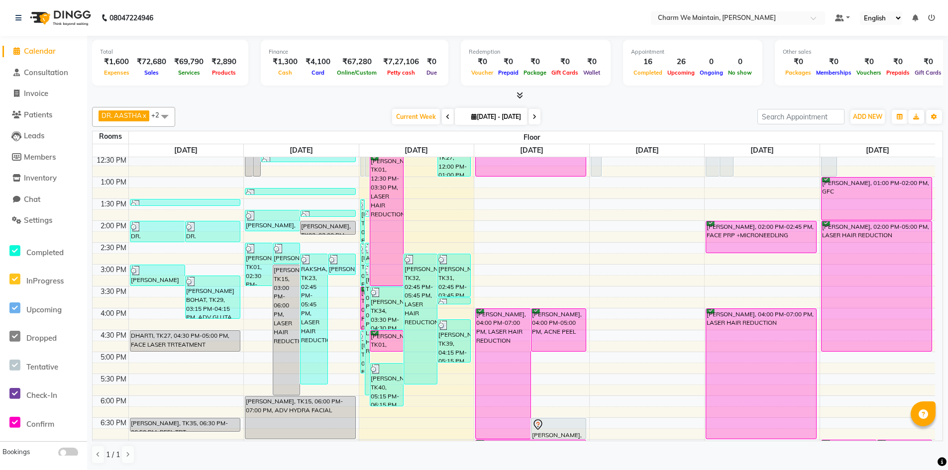
click at [432, 237] on div "8:00 AM 8:30 AM 9:00 AM 9:30 AM 10:00 AM 10:30 AM 11:00 AM 11:30 AM 12:00 PM 12…" at bounding box center [514, 286] width 843 height 657
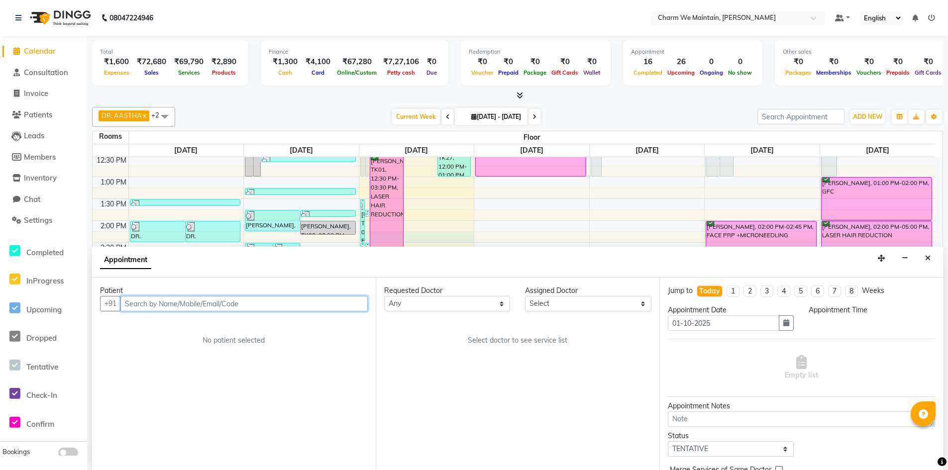
scroll to position [0, 0]
click at [305, 305] on input "text" at bounding box center [243, 303] width 247 height 15
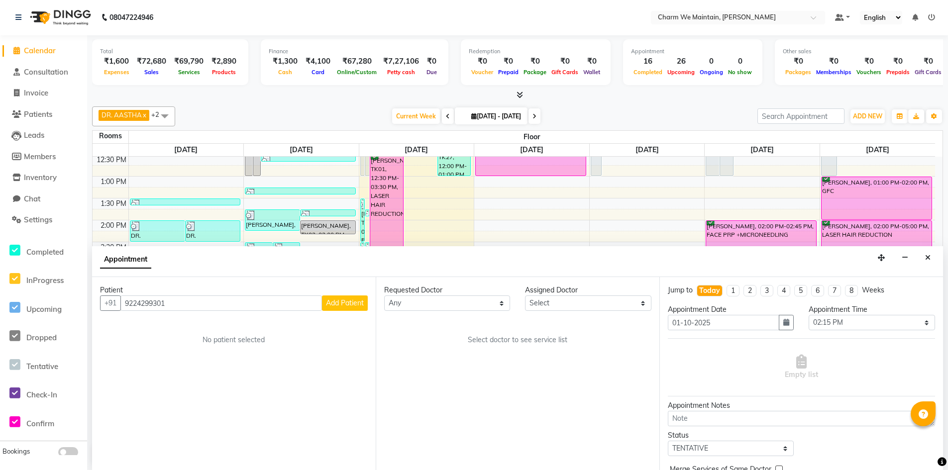
click at [337, 299] on span "Add Patient" at bounding box center [345, 303] width 38 height 9
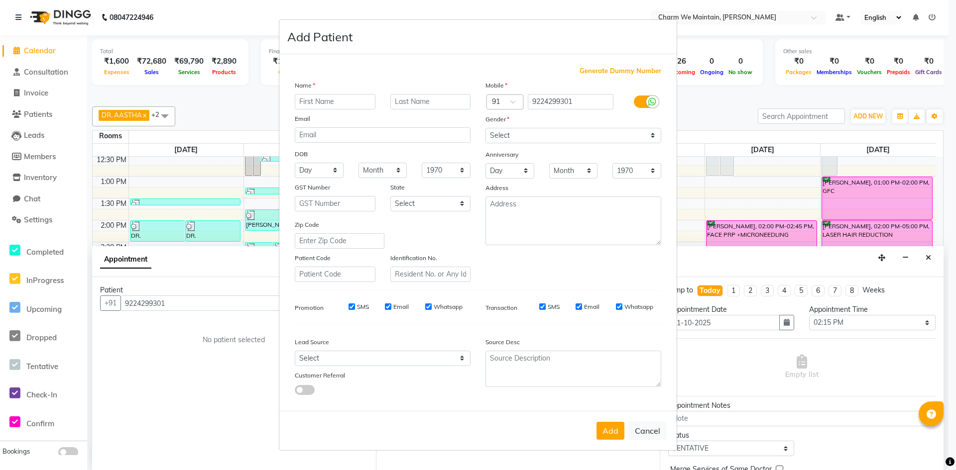
click at [332, 99] on input "text" at bounding box center [335, 101] width 81 height 15
click at [404, 106] on input "text" at bounding box center [430, 101] width 81 height 15
click at [519, 137] on select "Select [DEMOGRAPHIC_DATA] [DEMOGRAPHIC_DATA] Other Prefer Not To Say" at bounding box center [573, 135] width 176 height 15
click at [485, 128] on select "Select [DEMOGRAPHIC_DATA] [DEMOGRAPHIC_DATA] Other Prefer Not To Say" at bounding box center [573, 135] width 176 height 15
click at [612, 437] on button "Add" at bounding box center [610, 431] width 28 height 18
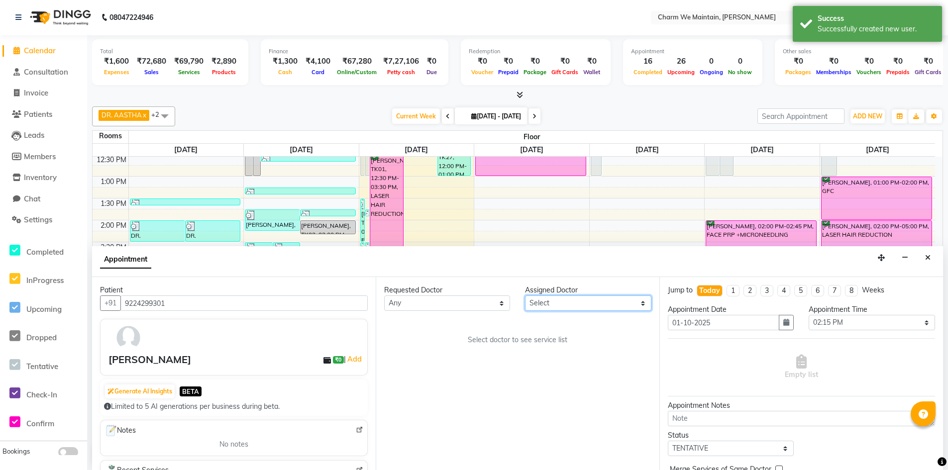
click at [584, 303] on select "Select DR. AYESHA DR. [GEOGRAPHIC_DATA]" at bounding box center [588, 303] width 126 height 15
click at [525, 296] on select "Select DR. AYESHA DR. [GEOGRAPHIC_DATA]" at bounding box center [588, 303] width 126 height 15
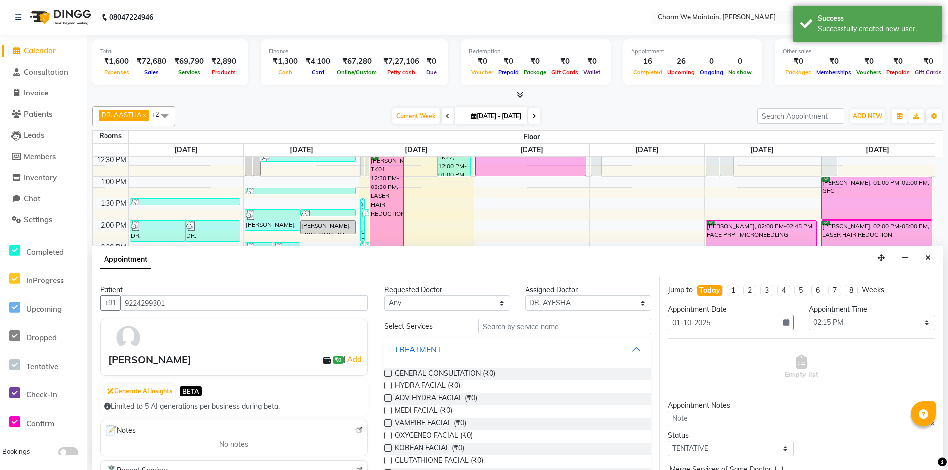
click at [389, 400] on label at bounding box center [387, 398] width 7 height 7
click at [389, 400] on input "checkbox" at bounding box center [387, 399] width 6 height 6
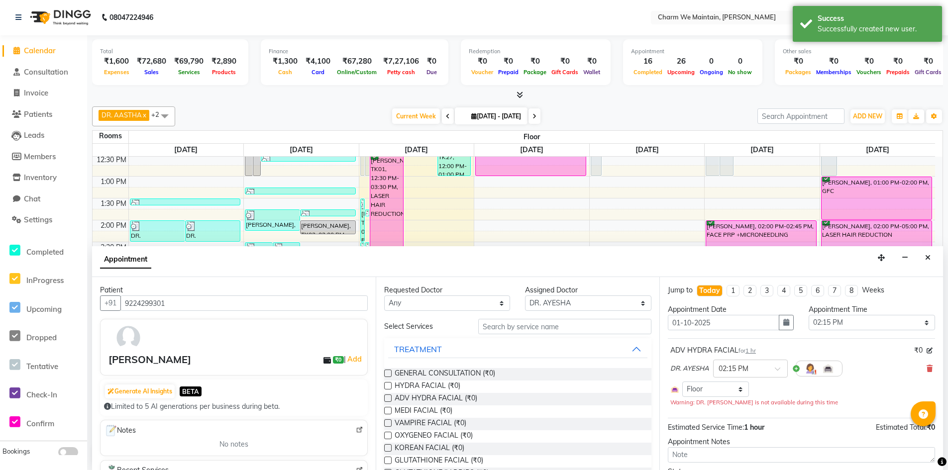
scroll to position [85, 0]
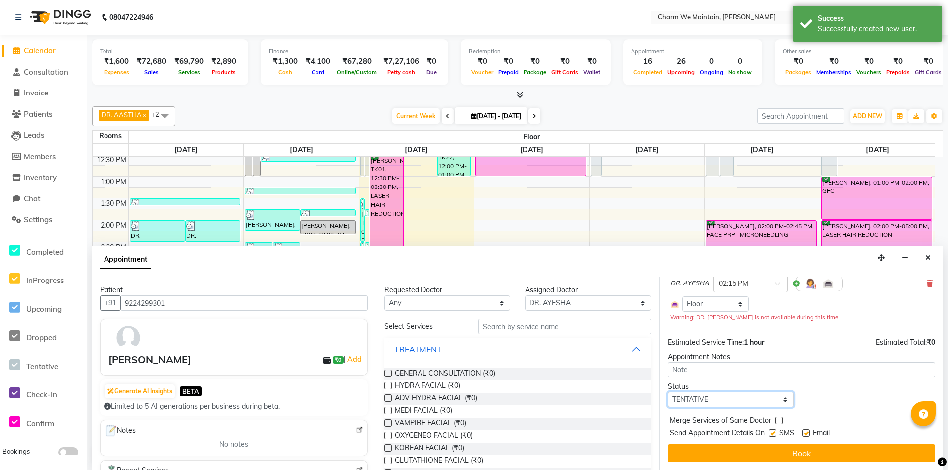
click at [742, 401] on select "Select TENTATIVE CONFIRM CHECK-IN UPCOMING" at bounding box center [731, 399] width 126 height 15
click at [668, 392] on select "Select TENTATIVE CONFIRM CHECK-IN UPCOMING" at bounding box center [731, 399] width 126 height 15
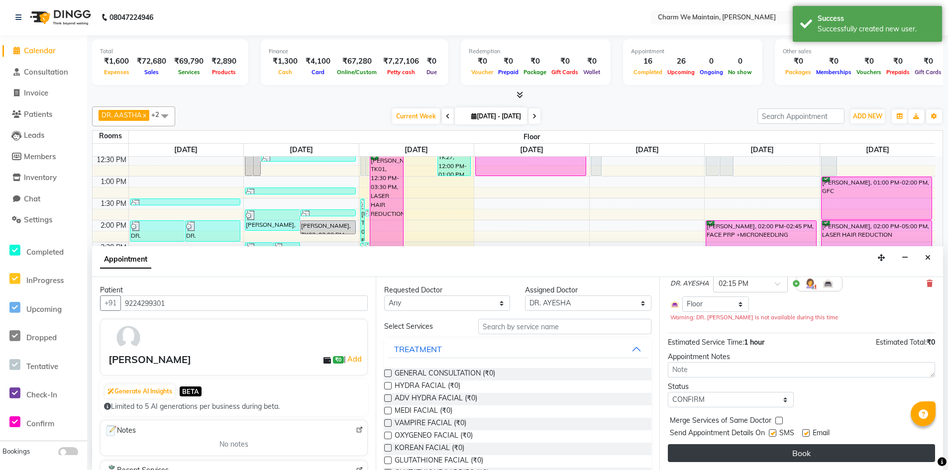
click at [787, 453] on button "Book" at bounding box center [801, 454] width 267 height 18
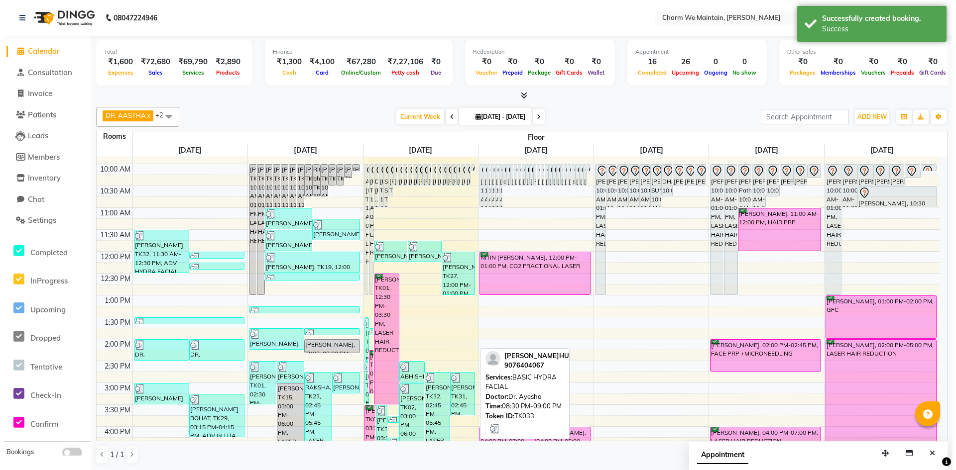
scroll to position [74, 0]
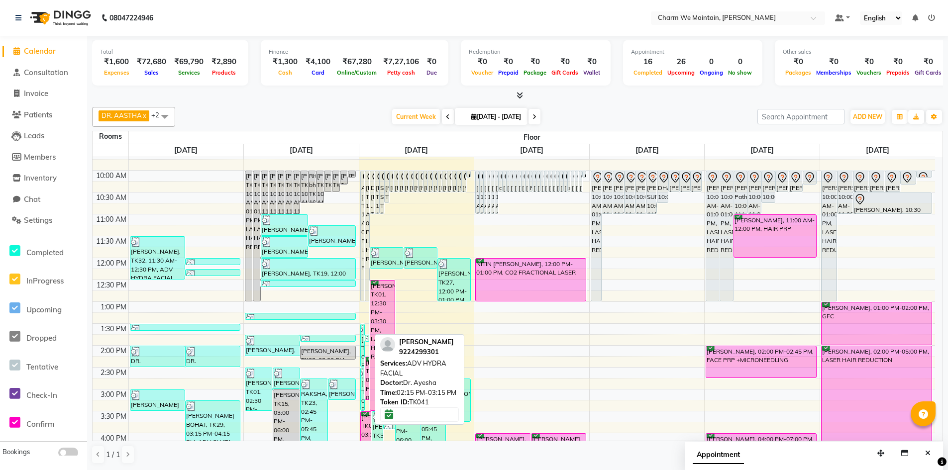
click at [368, 370] on div "[PERSON_NAME], TK41, 02:15 PM-03:15 PM, ADV HYDRA FACIAL" at bounding box center [367, 378] width 4 height 42
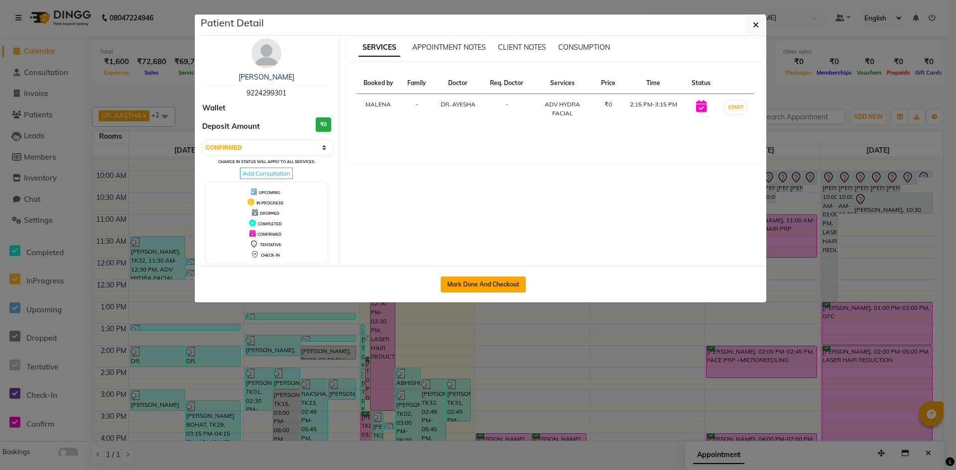
click at [487, 289] on button "Mark Done And Checkout" at bounding box center [483, 285] width 85 height 16
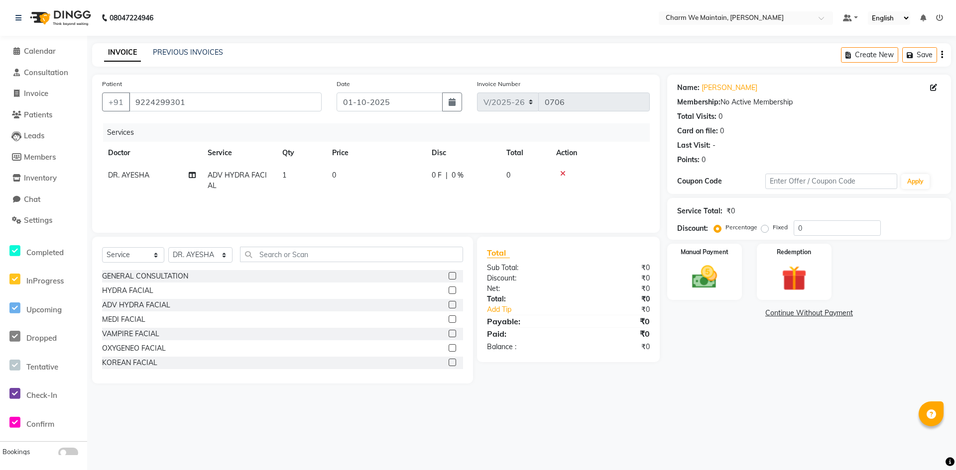
click at [355, 181] on td "0" at bounding box center [376, 180] width 100 height 33
click at [398, 179] on input "0" at bounding box center [423, 177] width 88 height 15
click at [689, 281] on img at bounding box center [704, 277] width 43 height 30
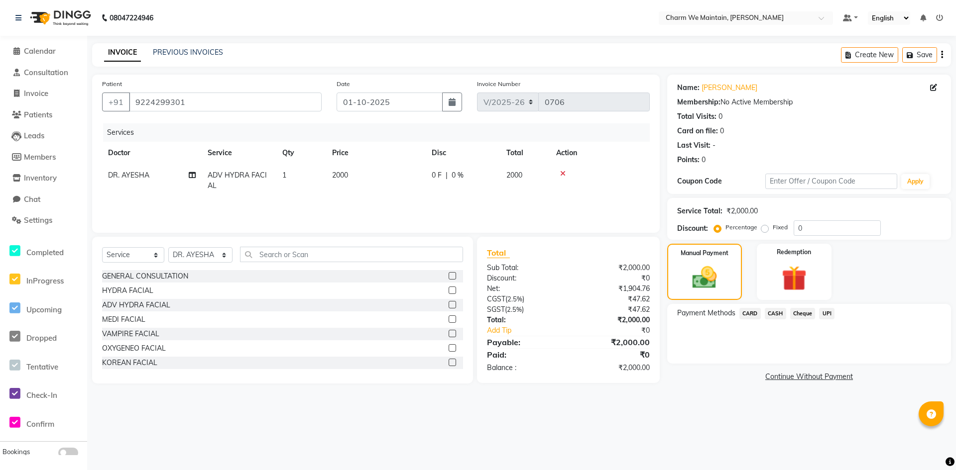
click at [822, 311] on span "UPI" at bounding box center [826, 313] width 15 height 11
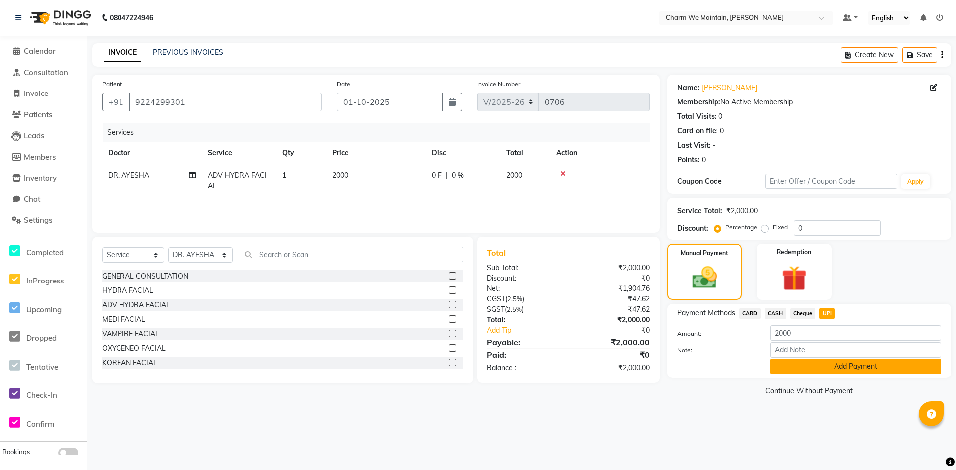
click at [829, 369] on button "Add Payment" at bounding box center [855, 366] width 171 height 15
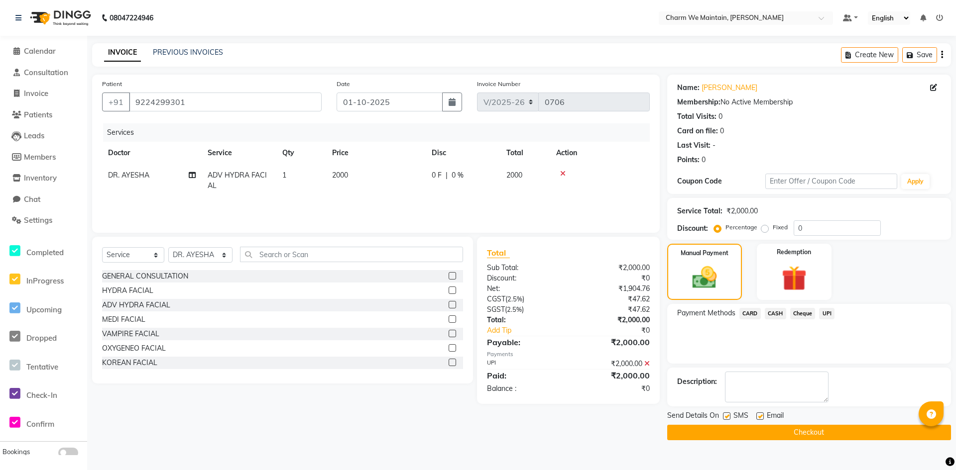
click at [822, 429] on button "Checkout" at bounding box center [809, 432] width 284 height 15
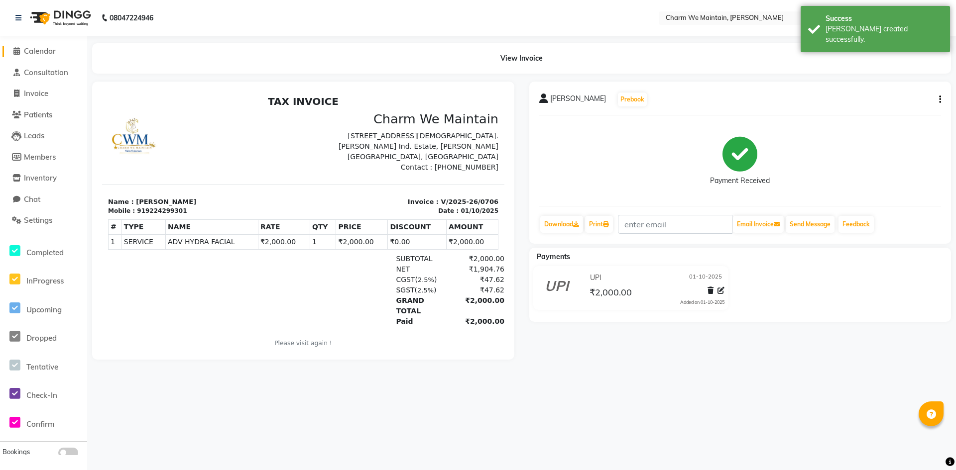
click at [50, 52] on span "Calendar" at bounding box center [40, 50] width 32 height 9
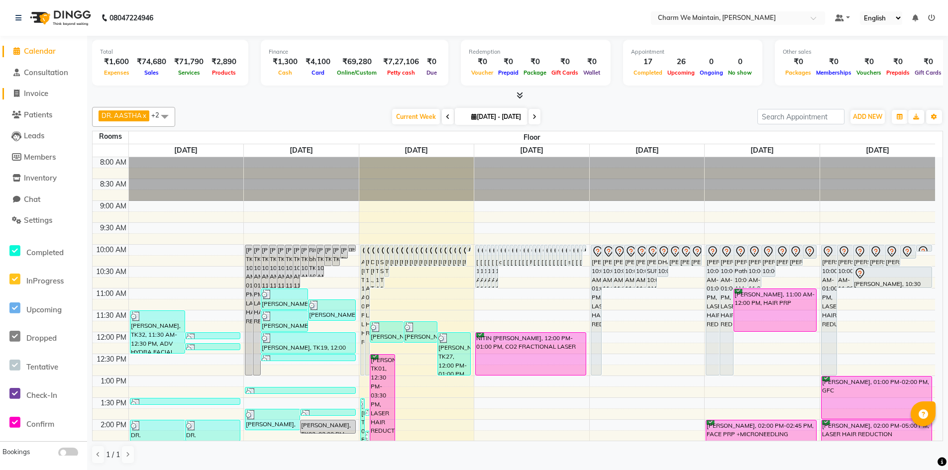
click at [32, 93] on span "Invoice" at bounding box center [36, 93] width 24 height 9
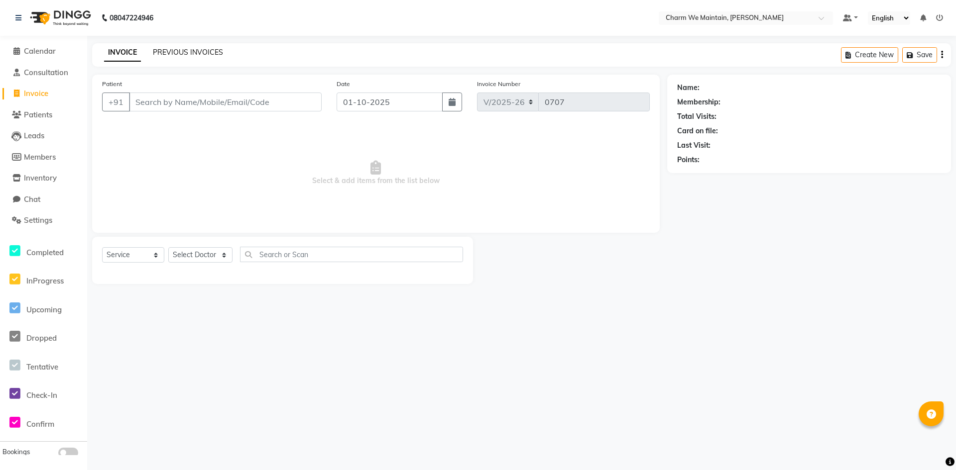
click at [166, 52] on link "PREVIOUS INVOICES" at bounding box center [188, 52] width 70 height 9
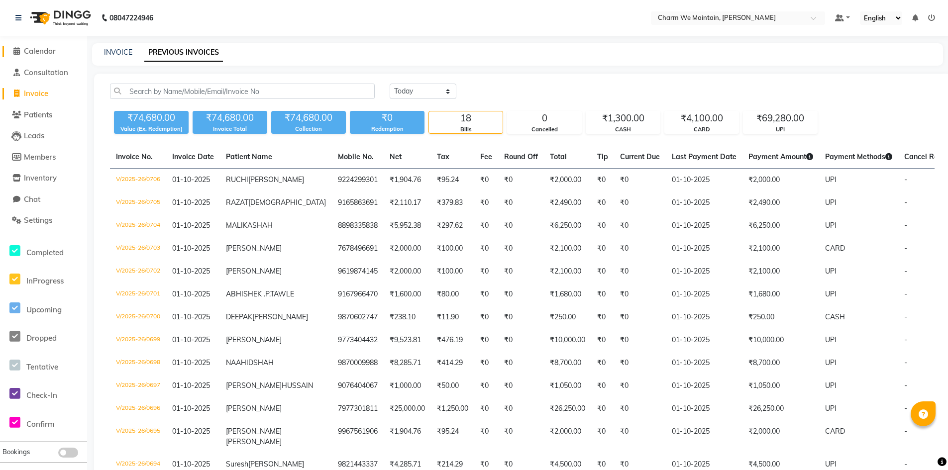
click at [51, 49] on span "Calendar" at bounding box center [40, 50] width 32 height 9
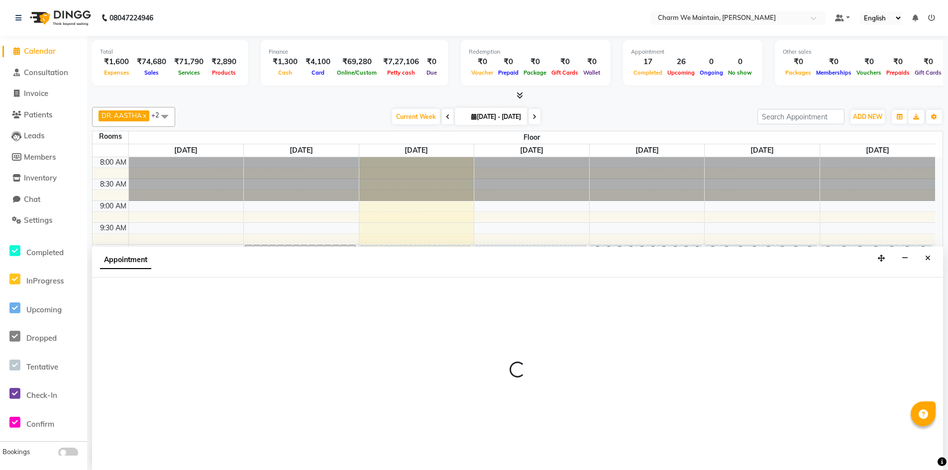
scroll to position [0, 0]
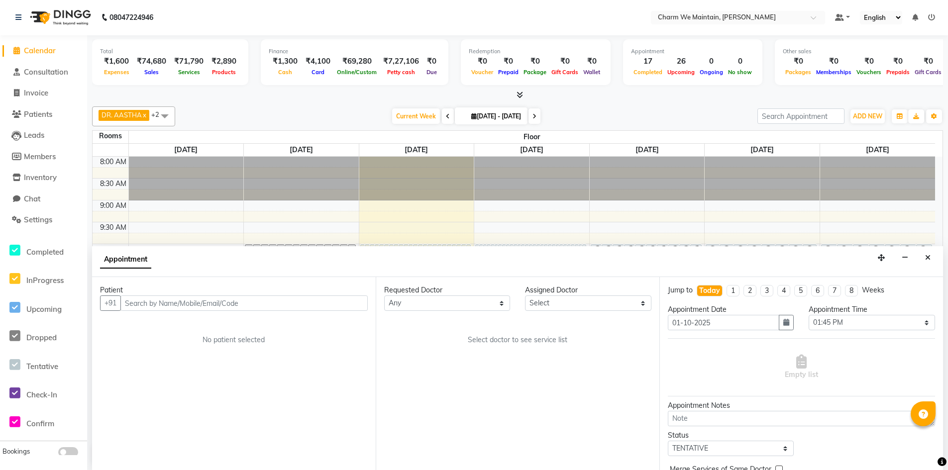
click at [197, 300] on input "text" at bounding box center [243, 303] width 247 height 15
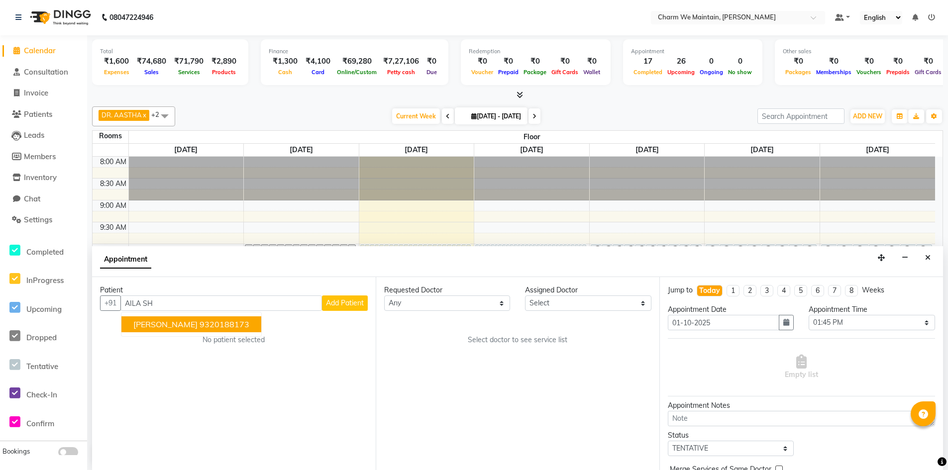
click at [204, 324] on ngb-highlight "9320188173" at bounding box center [225, 325] width 50 height 10
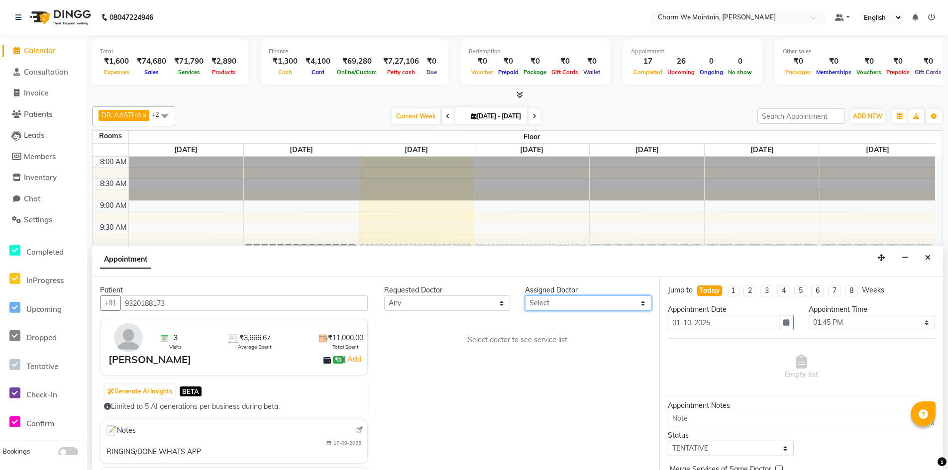
click at [582, 308] on select "Select DR. AYESHA DR. [GEOGRAPHIC_DATA]" at bounding box center [588, 303] width 126 height 15
click at [525, 296] on select "Select DR. AYESHA DR. [GEOGRAPHIC_DATA]" at bounding box center [588, 303] width 126 height 15
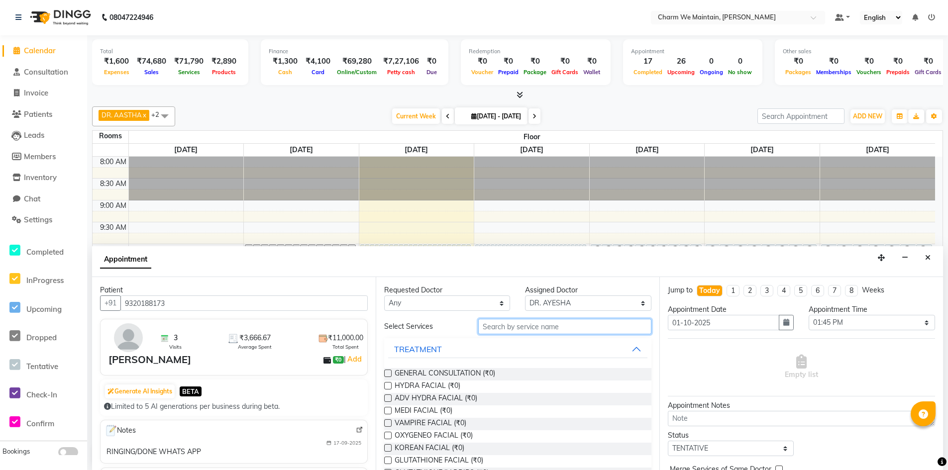
click at [580, 325] on input "text" at bounding box center [564, 326] width 173 height 15
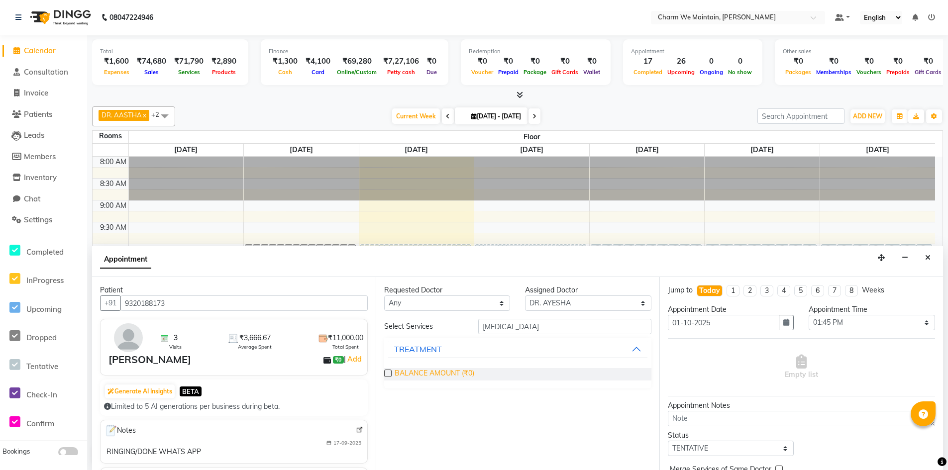
click at [454, 369] on span "BALANCE AMOUNT (₹0)" at bounding box center [435, 374] width 80 height 12
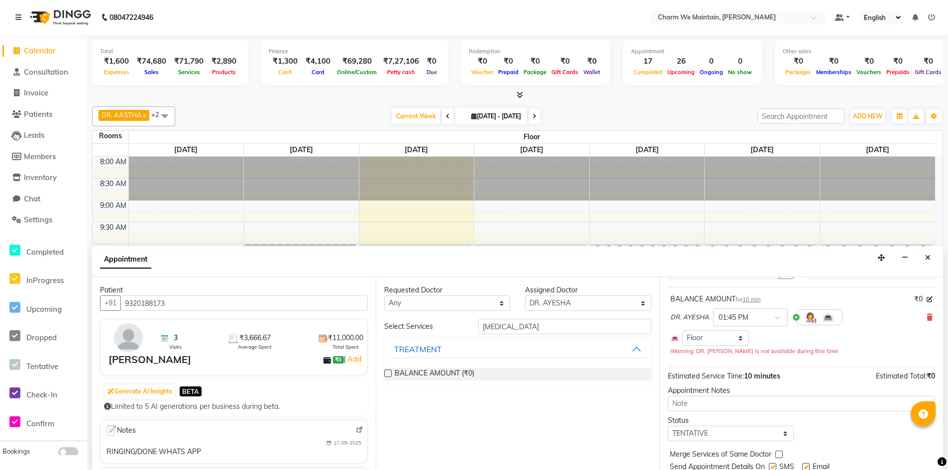
scroll to position [85, 0]
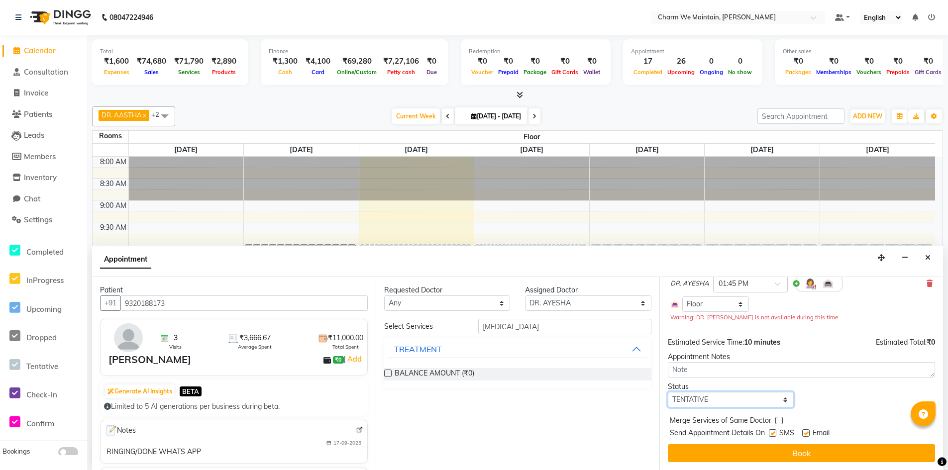
click at [742, 400] on select "Select TENTATIVE CONFIRM CHECK-IN UPCOMING" at bounding box center [731, 399] width 126 height 15
click at [668, 392] on select "Select TENTATIVE CONFIRM CHECK-IN UPCOMING" at bounding box center [731, 399] width 126 height 15
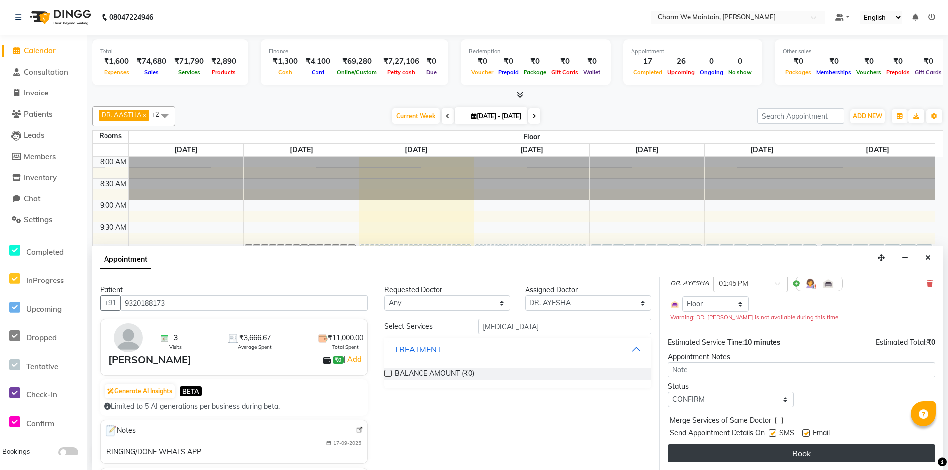
click at [799, 459] on button "Book" at bounding box center [801, 454] width 267 height 18
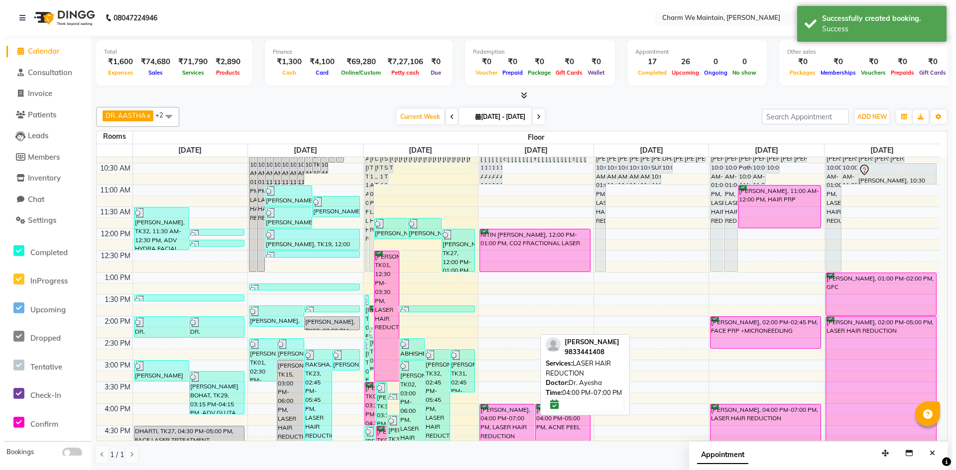
scroll to position [0, 0]
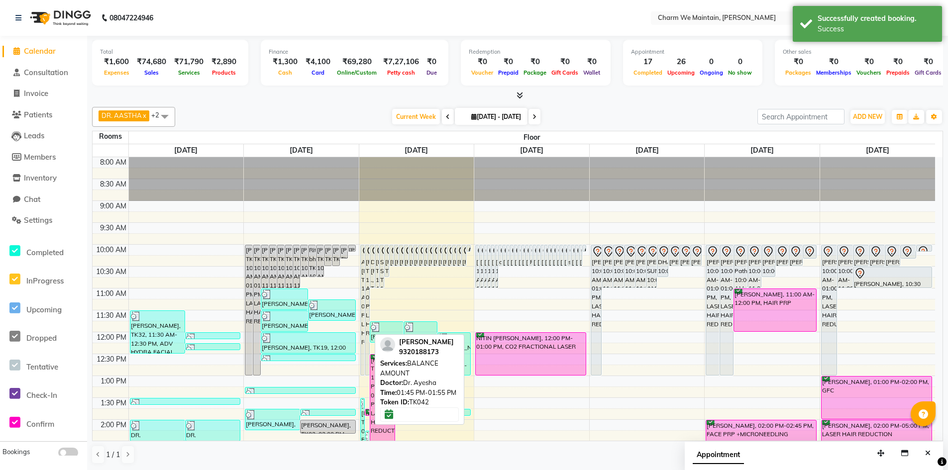
click at [365, 410] on div "[PERSON_NAME], TK42, 01:45 PM-01:55 PM, BALANCE AMOUNT" at bounding box center [367, 413] width 4 height 6
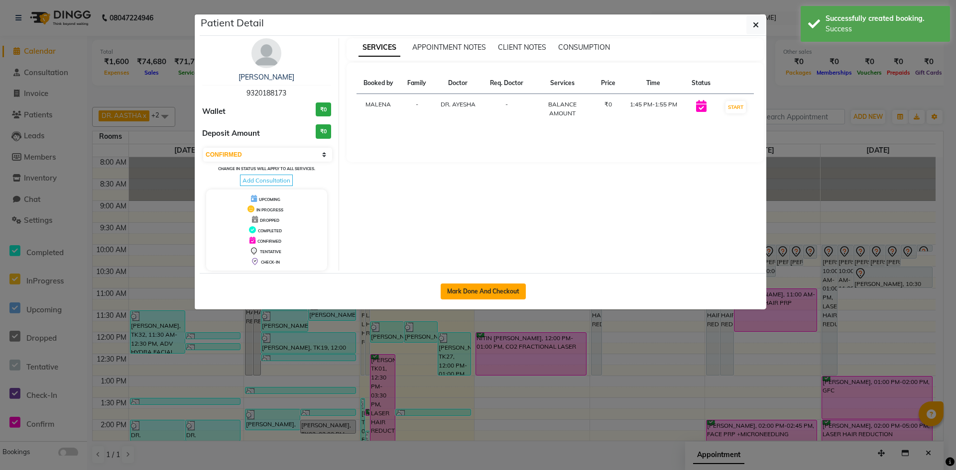
click at [481, 292] on button "Mark Done And Checkout" at bounding box center [483, 292] width 85 height 16
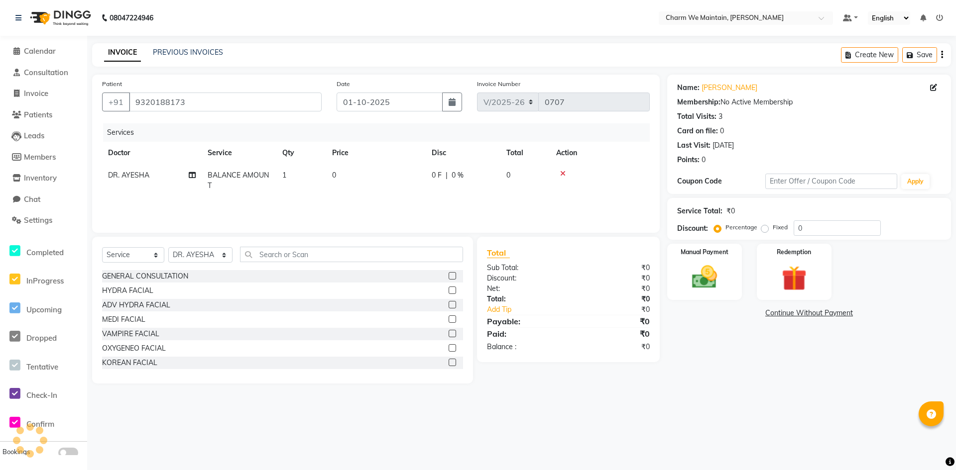
click at [374, 188] on td "0" at bounding box center [376, 180] width 100 height 33
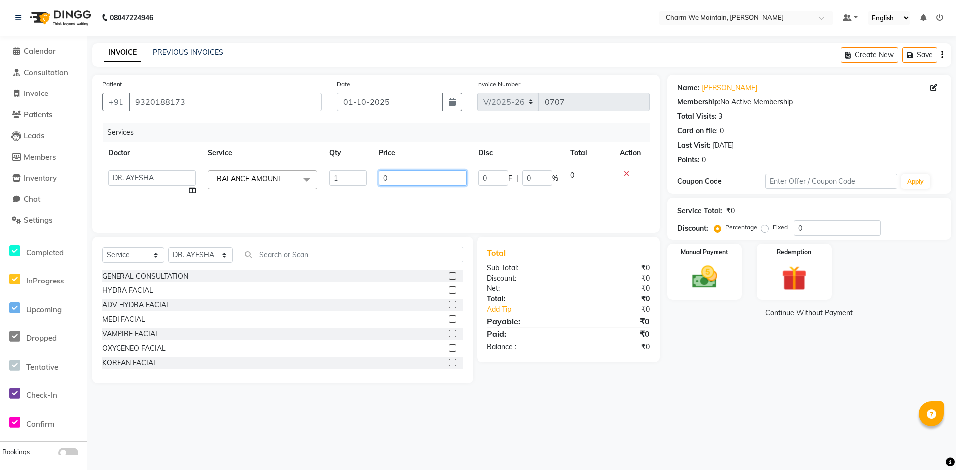
click at [398, 180] on input "0" at bounding box center [423, 177] width 88 height 15
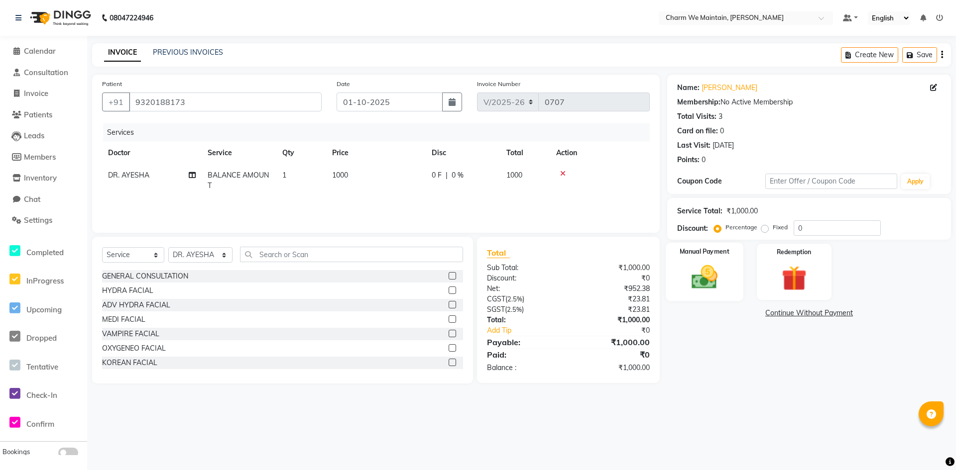
click at [719, 276] on img at bounding box center [704, 277] width 43 height 30
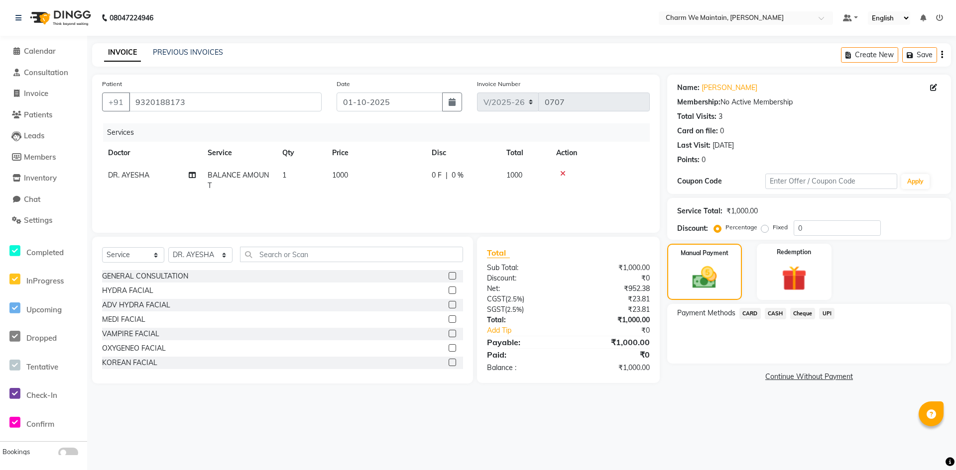
click at [829, 317] on span "UPI" at bounding box center [826, 313] width 15 height 11
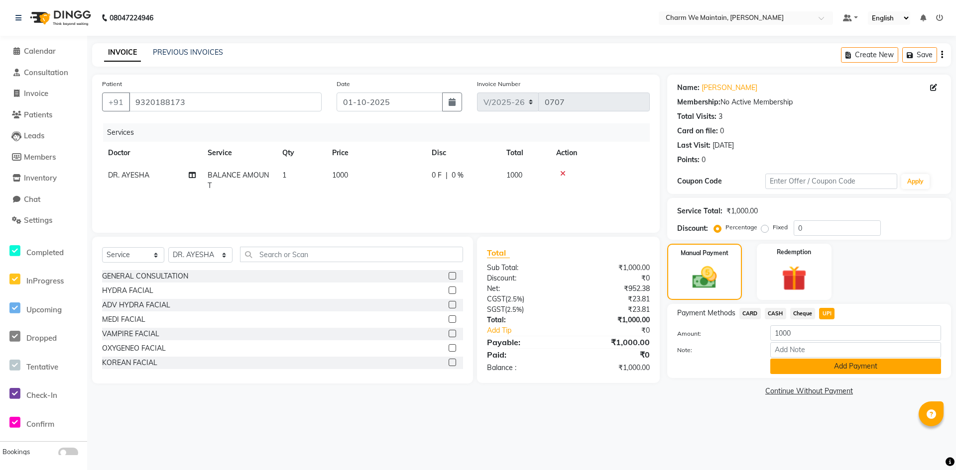
click at [835, 366] on button "Add Payment" at bounding box center [855, 366] width 171 height 15
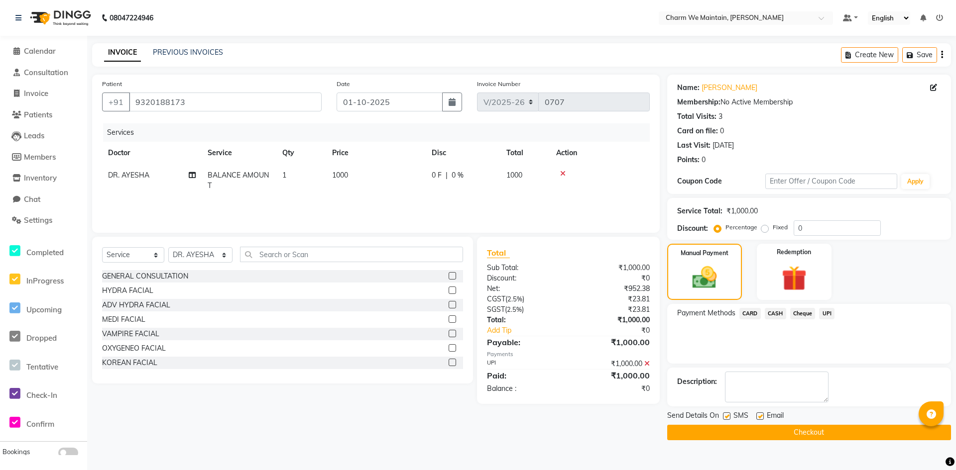
click at [835, 430] on button "Checkout" at bounding box center [809, 432] width 284 height 15
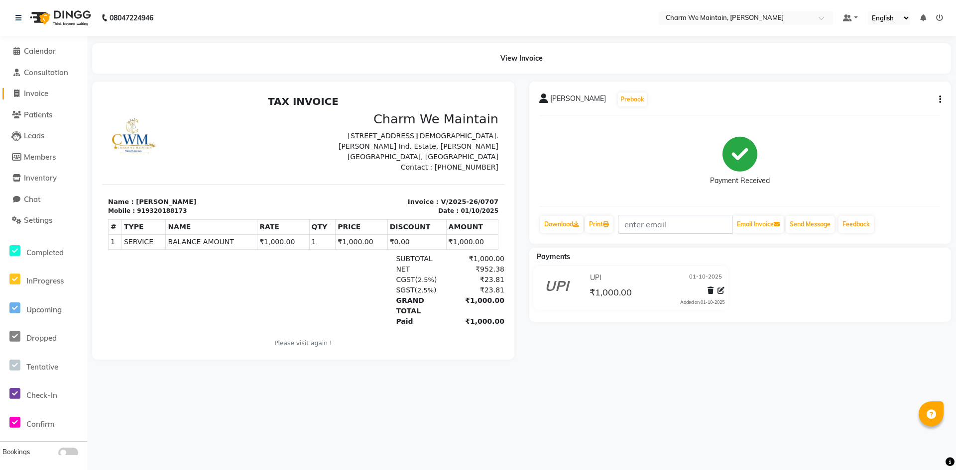
click at [42, 93] on span "Invoice" at bounding box center [36, 93] width 24 height 9
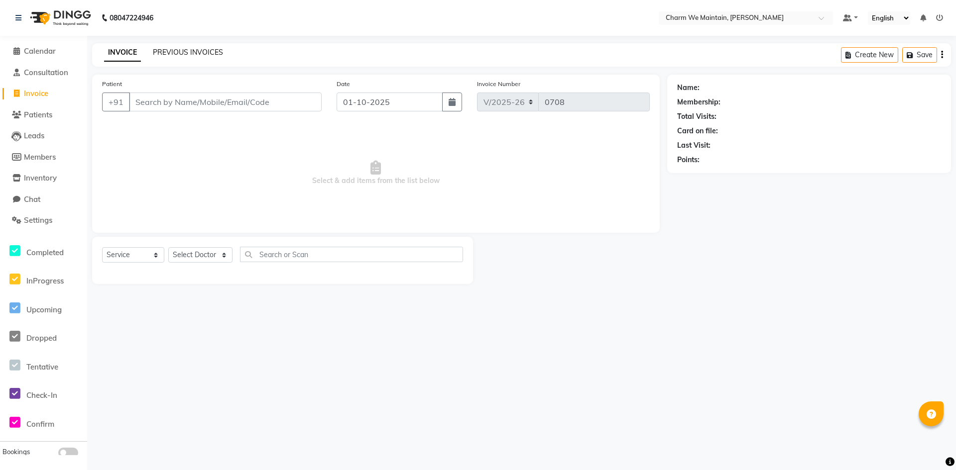
click at [214, 50] on link "PREVIOUS INVOICES" at bounding box center [188, 52] width 70 height 9
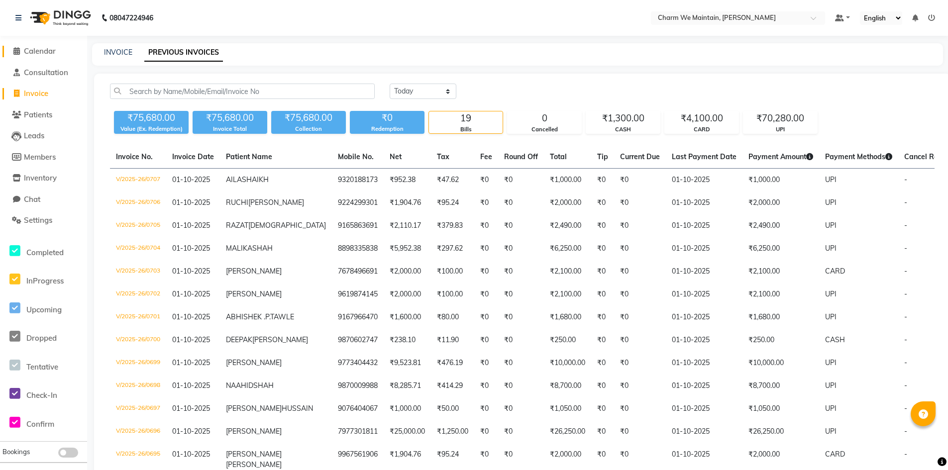
click at [53, 49] on span "Calendar" at bounding box center [40, 50] width 32 height 9
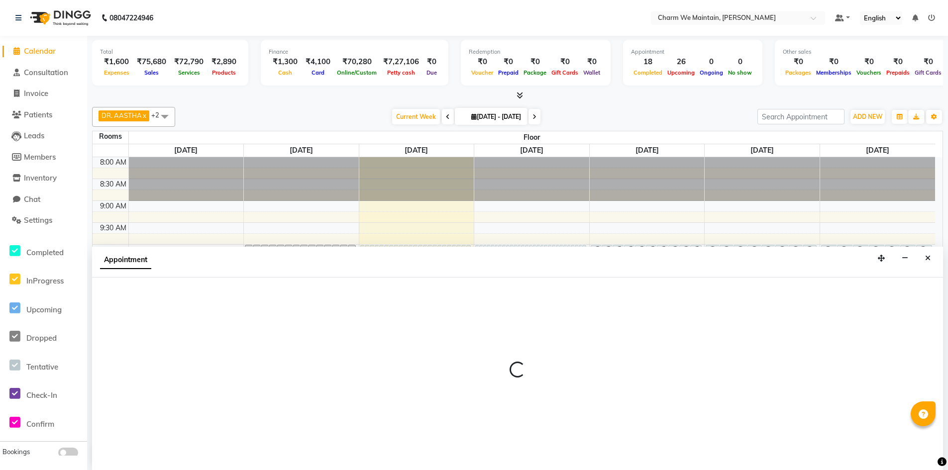
scroll to position [0, 0]
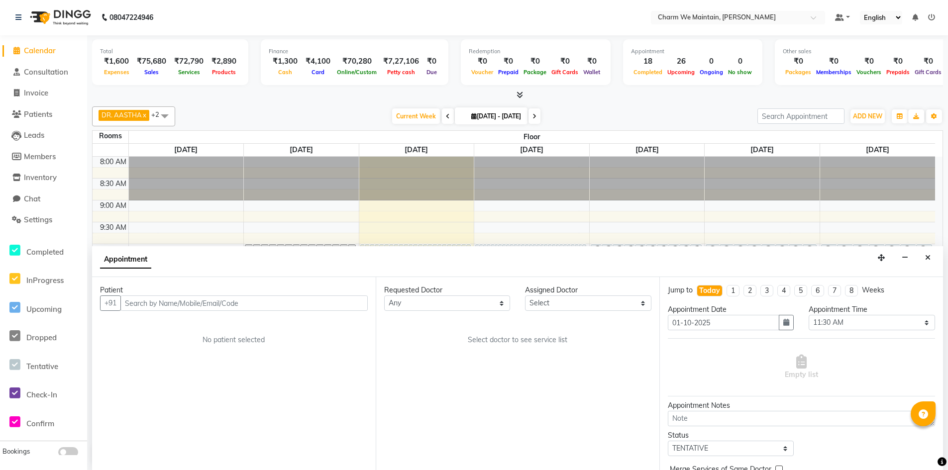
click at [274, 303] on input "text" at bounding box center [243, 303] width 247 height 15
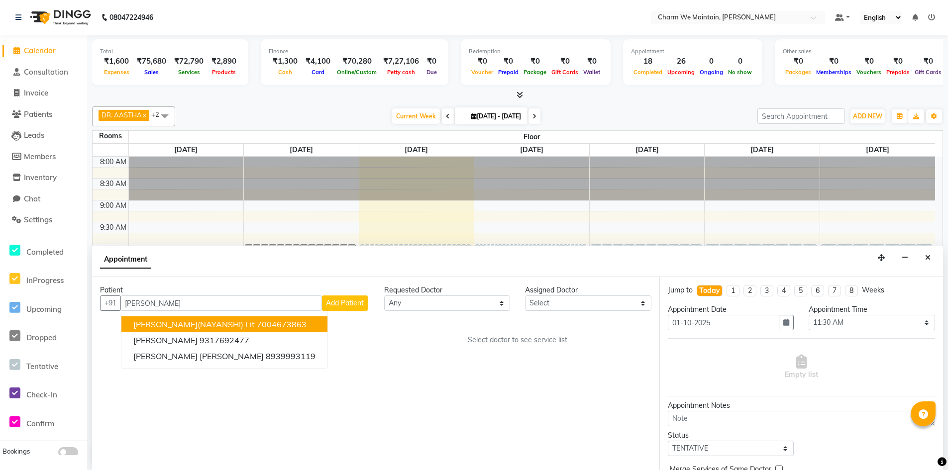
click at [188, 325] on span "[PERSON_NAME](NAYANSHI) Lit" at bounding box center [193, 325] width 121 height 10
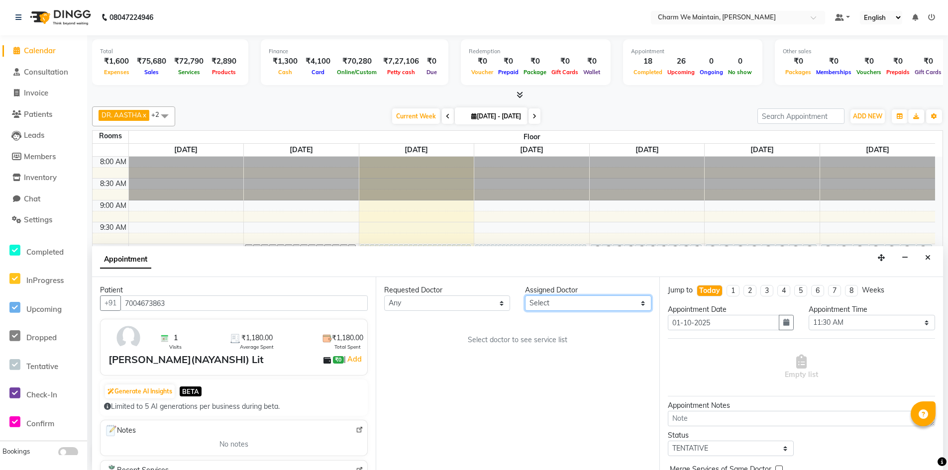
click at [576, 302] on select "Select DR. AYESHA DR. [GEOGRAPHIC_DATA]" at bounding box center [588, 303] width 126 height 15
click at [525, 296] on select "Select DR. AYESHA DR. [GEOGRAPHIC_DATA]" at bounding box center [588, 303] width 126 height 15
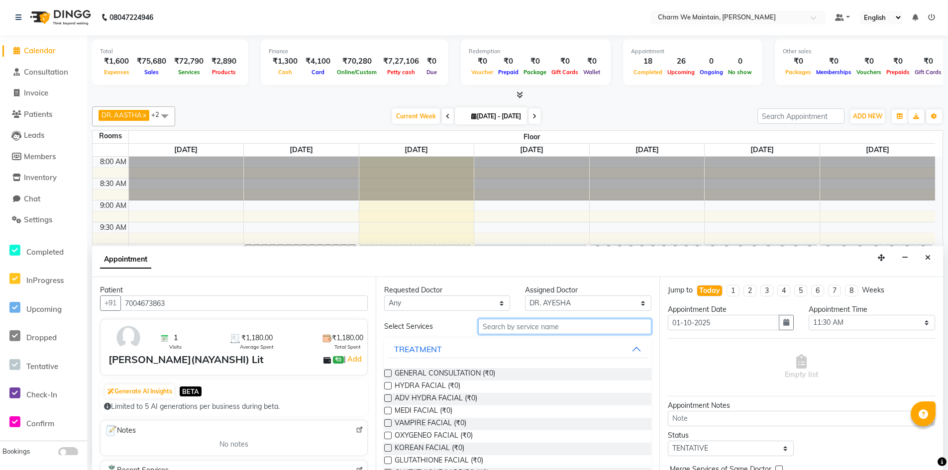
click at [562, 328] on input "text" at bounding box center [564, 326] width 173 height 15
click at [931, 256] on icon "Close" at bounding box center [928, 257] width 5 height 7
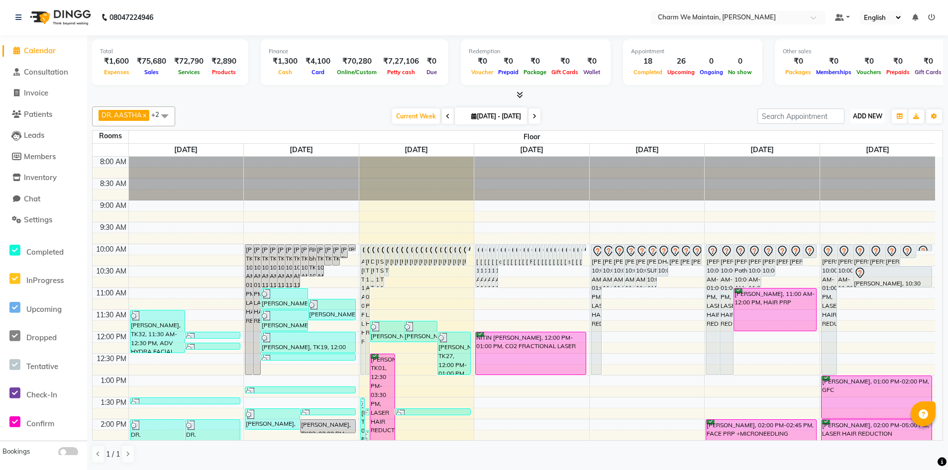
click at [867, 118] on span "ADD NEW" at bounding box center [867, 116] width 29 height 7
click at [841, 150] on link "Add Invoice" at bounding box center [845, 148] width 79 height 13
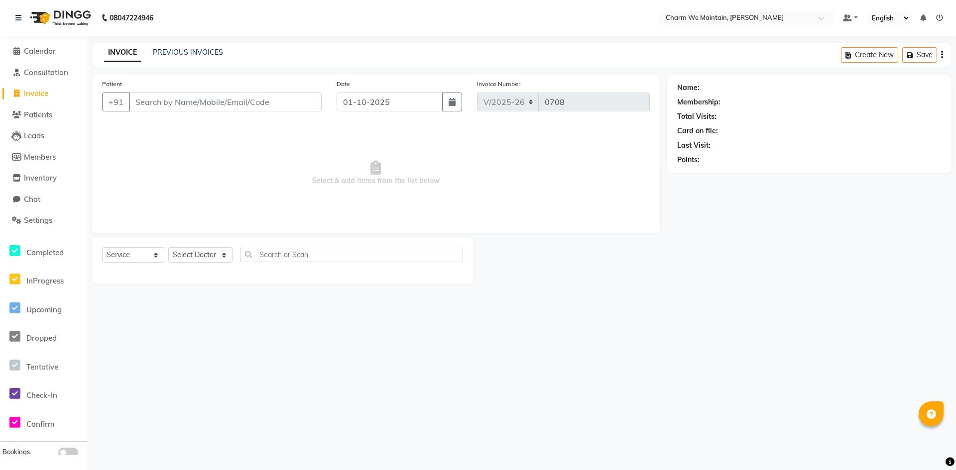
click at [245, 103] on input "Patient" at bounding box center [225, 102] width 193 height 19
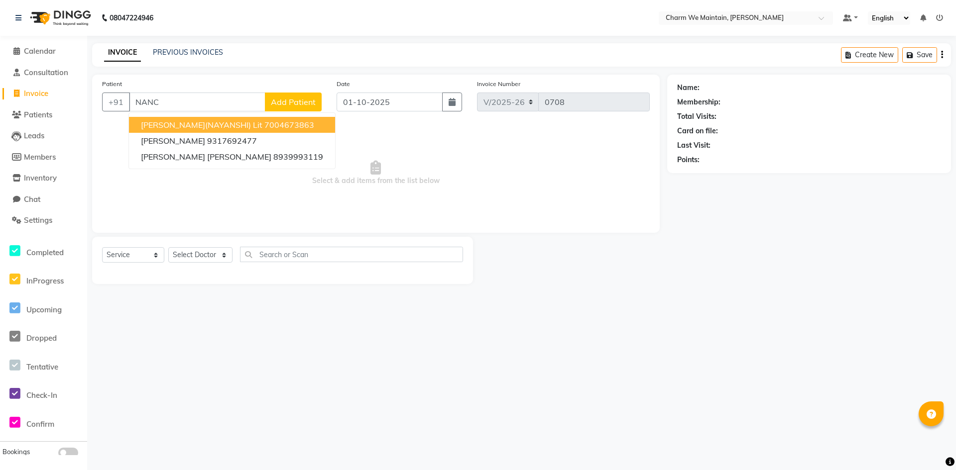
click at [214, 128] on span "[PERSON_NAME](NAYANSHI) Lit" at bounding box center [201, 125] width 121 height 10
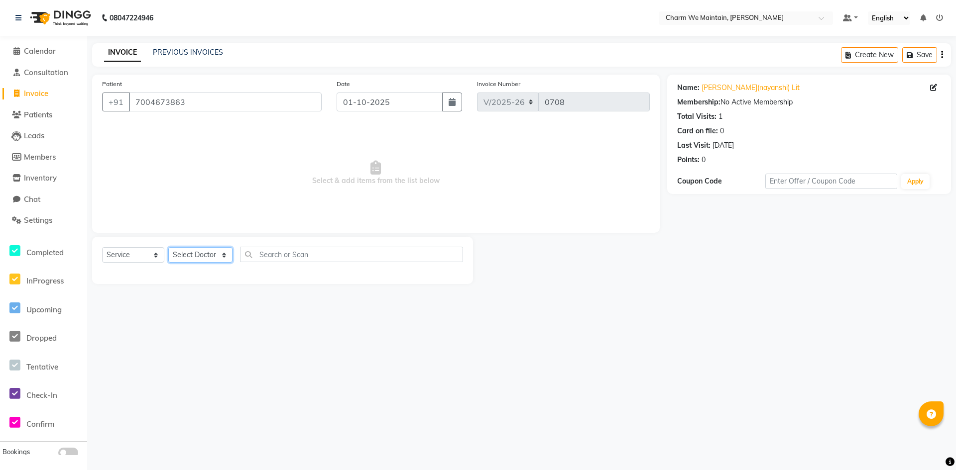
click at [226, 252] on select "Select Doctor [PERSON_NAME] [PERSON_NAME] [PERSON_NAME] [PERSON_NAME] [PERSON_N…" at bounding box center [200, 254] width 64 height 15
click at [168, 247] on select "Select Doctor [PERSON_NAME] [PERSON_NAME] [PERSON_NAME] [PERSON_NAME] [PERSON_N…" at bounding box center [200, 254] width 64 height 15
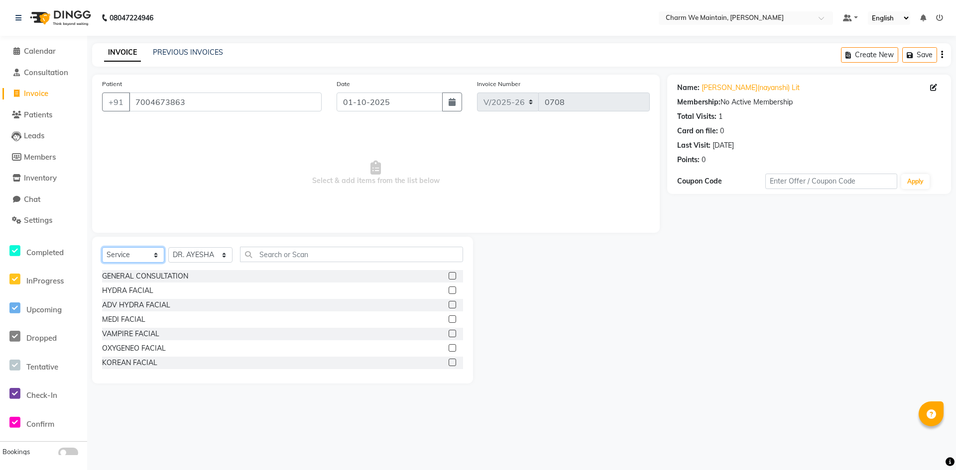
click at [147, 257] on select "Select Service Product Membership Package Voucher Prepaid Gift Card" at bounding box center [133, 254] width 62 height 15
click at [102, 247] on select "Select Service Product Membership Package Voucher Prepaid Gift Card" at bounding box center [133, 254] width 62 height 15
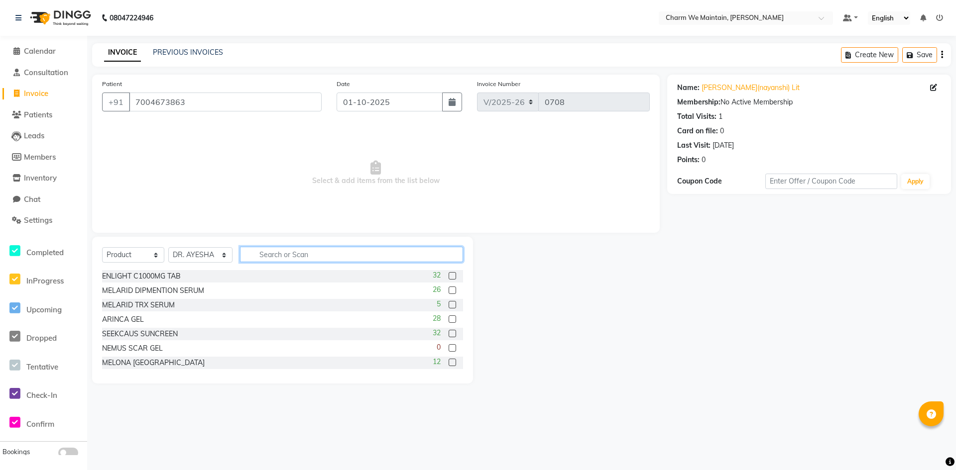
click at [254, 258] on input "text" at bounding box center [351, 254] width 223 height 15
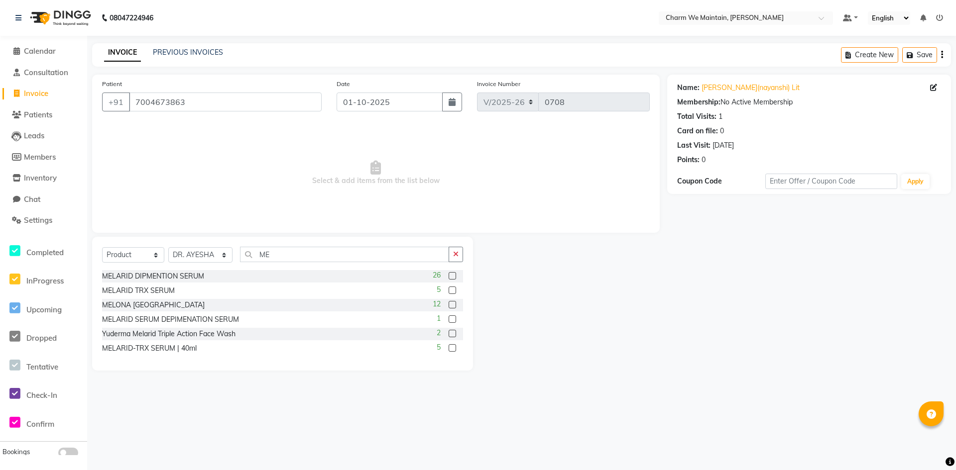
click at [449, 304] on label at bounding box center [452, 304] width 7 height 7
click at [449, 304] on input "checkbox" at bounding box center [452, 305] width 6 height 6
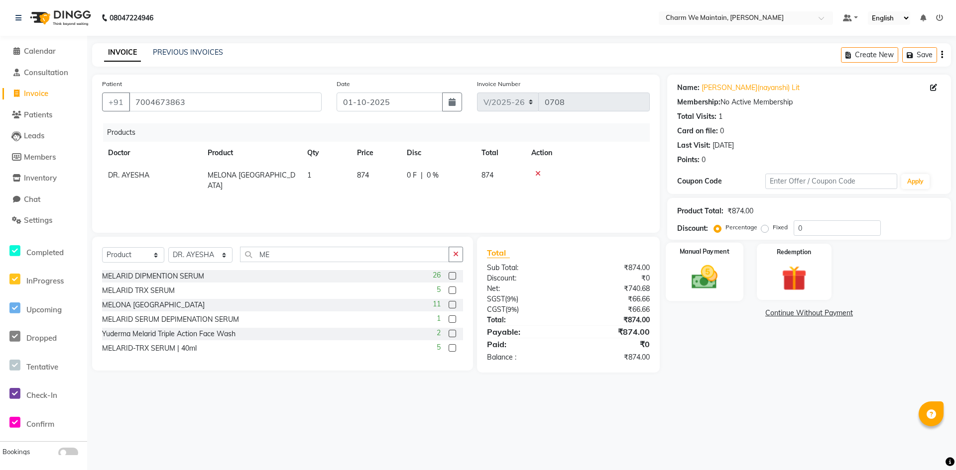
click at [701, 279] on img at bounding box center [704, 277] width 43 height 30
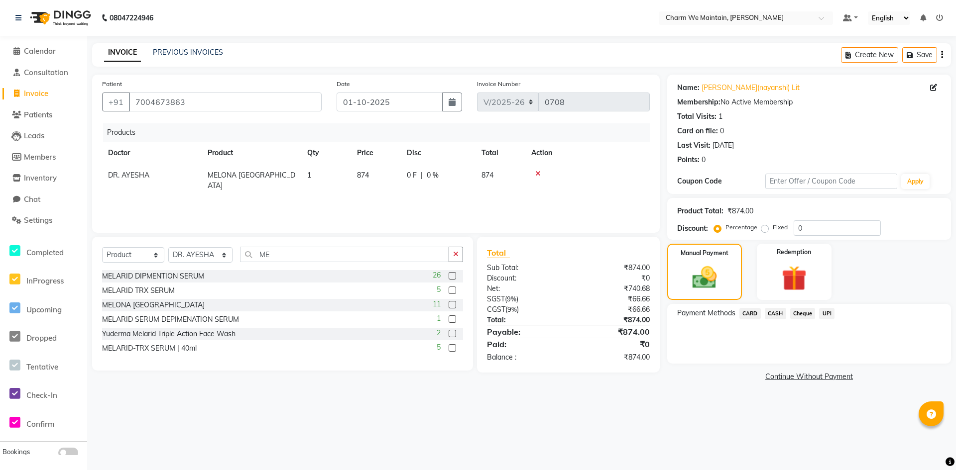
click at [830, 316] on span "UPI" at bounding box center [826, 313] width 15 height 11
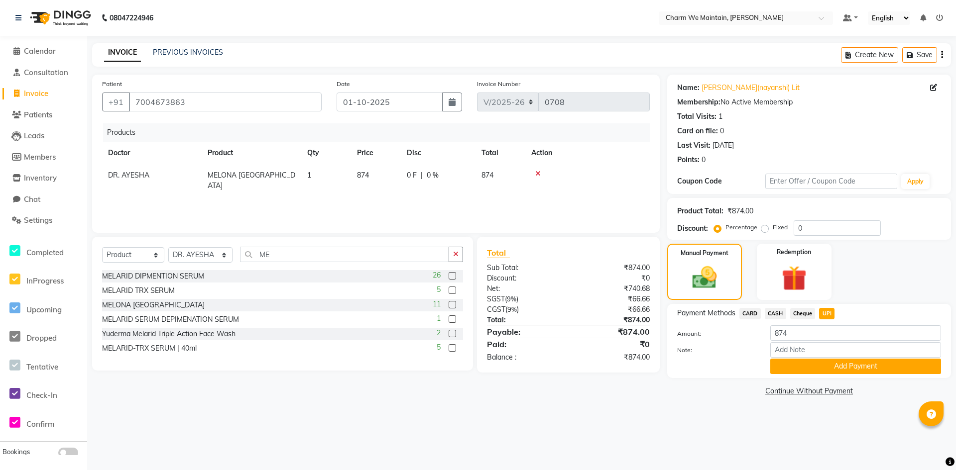
click at [832, 362] on button "Add Payment" at bounding box center [855, 366] width 171 height 15
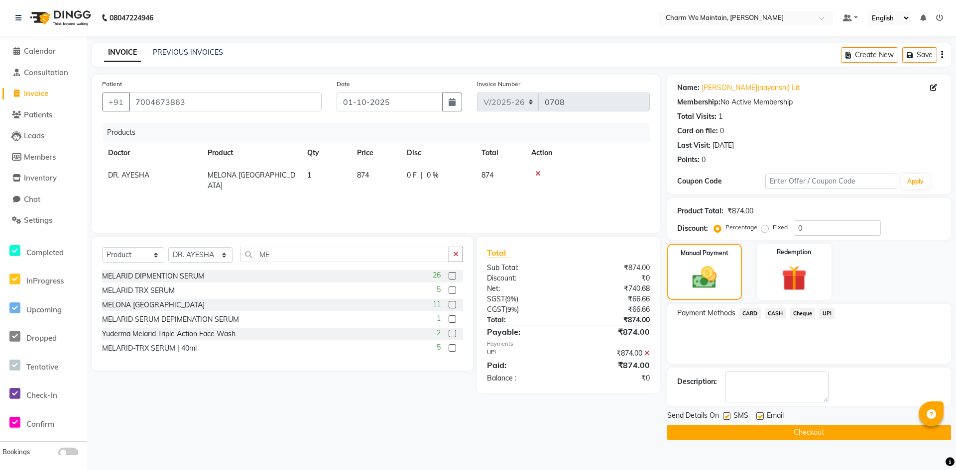
click at [824, 430] on button "Checkout" at bounding box center [809, 432] width 284 height 15
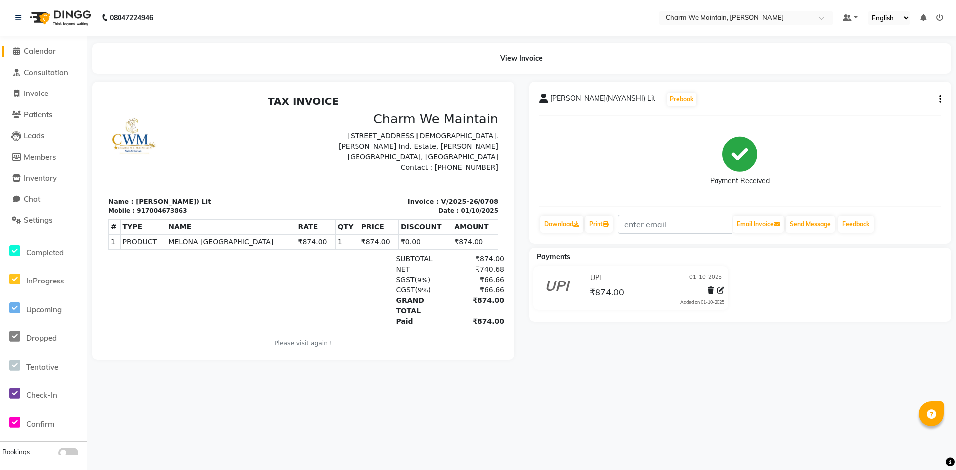
click at [36, 50] on span "Calendar" at bounding box center [40, 50] width 32 height 9
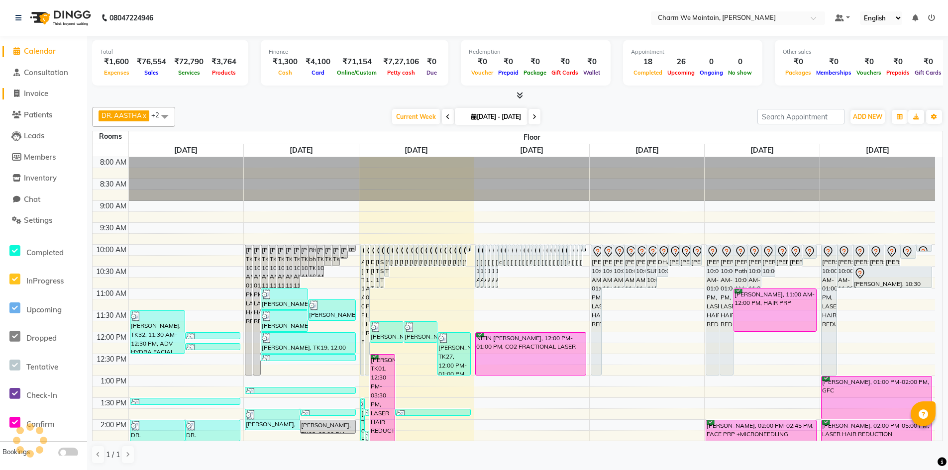
click at [34, 93] on span "Invoice" at bounding box center [36, 93] width 24 height 9
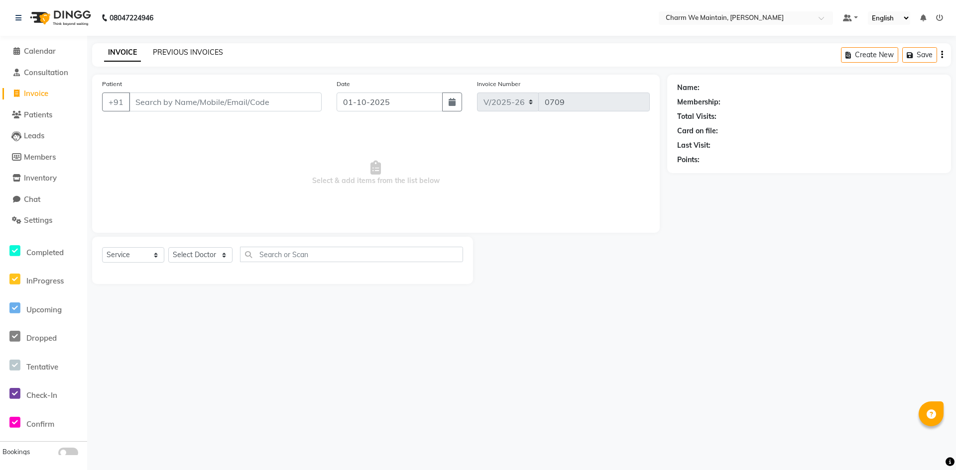
click at [174, 54] on link "PREVIOUS INVOICES" at bounding box center [188, 52] width 70 height 9
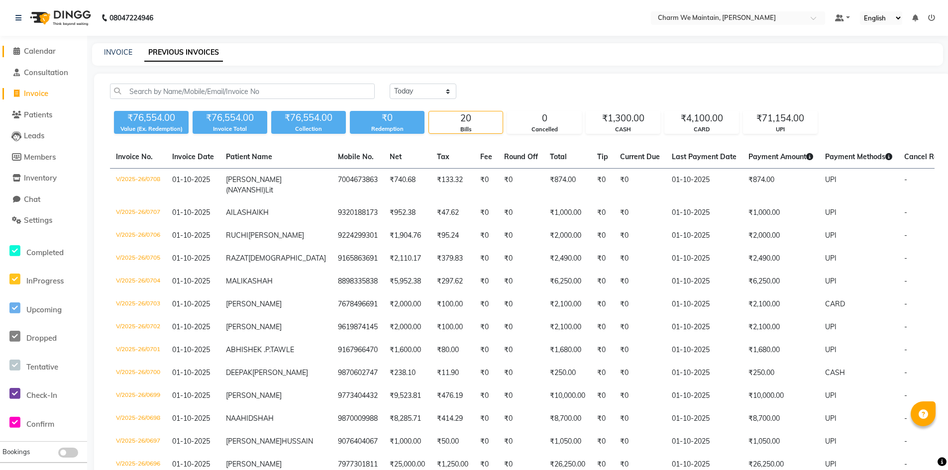
click at [50, 51] on span "Calendar" at bounding box center [40, 50] width 32 height 9
